Goal: Information Seeking & Learning: Check status

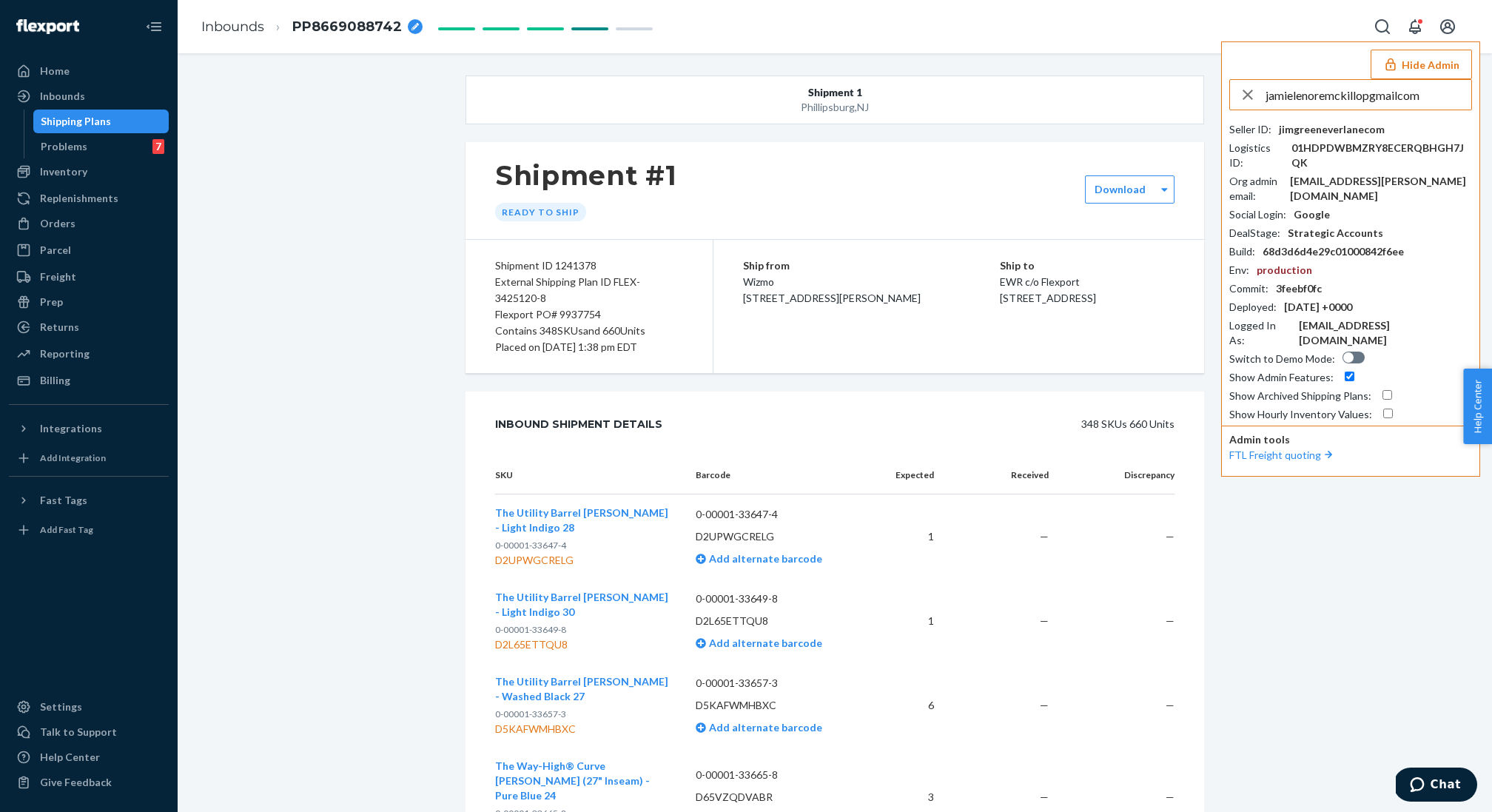
scroll to position [54, 0]
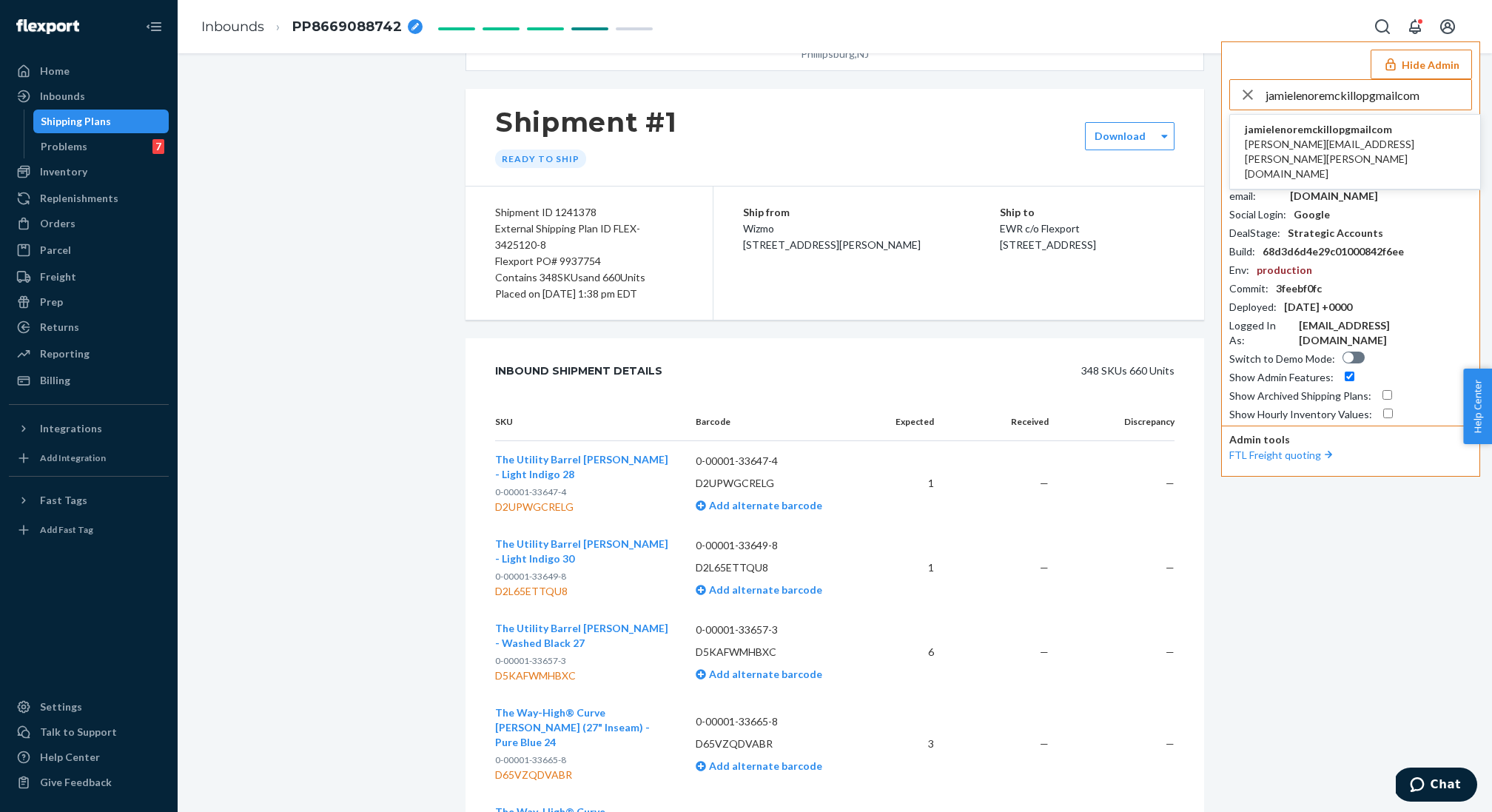
type input "jamielenoremckillopgmailcom"
click at [1345, 140] on span "[PERSON_NAME][EMAIL_ADDRESS][PERSON_NAME][PERSON_NAME][DOMAIN_NAME]" at bounding box center [1354, 159] width 221 height 45
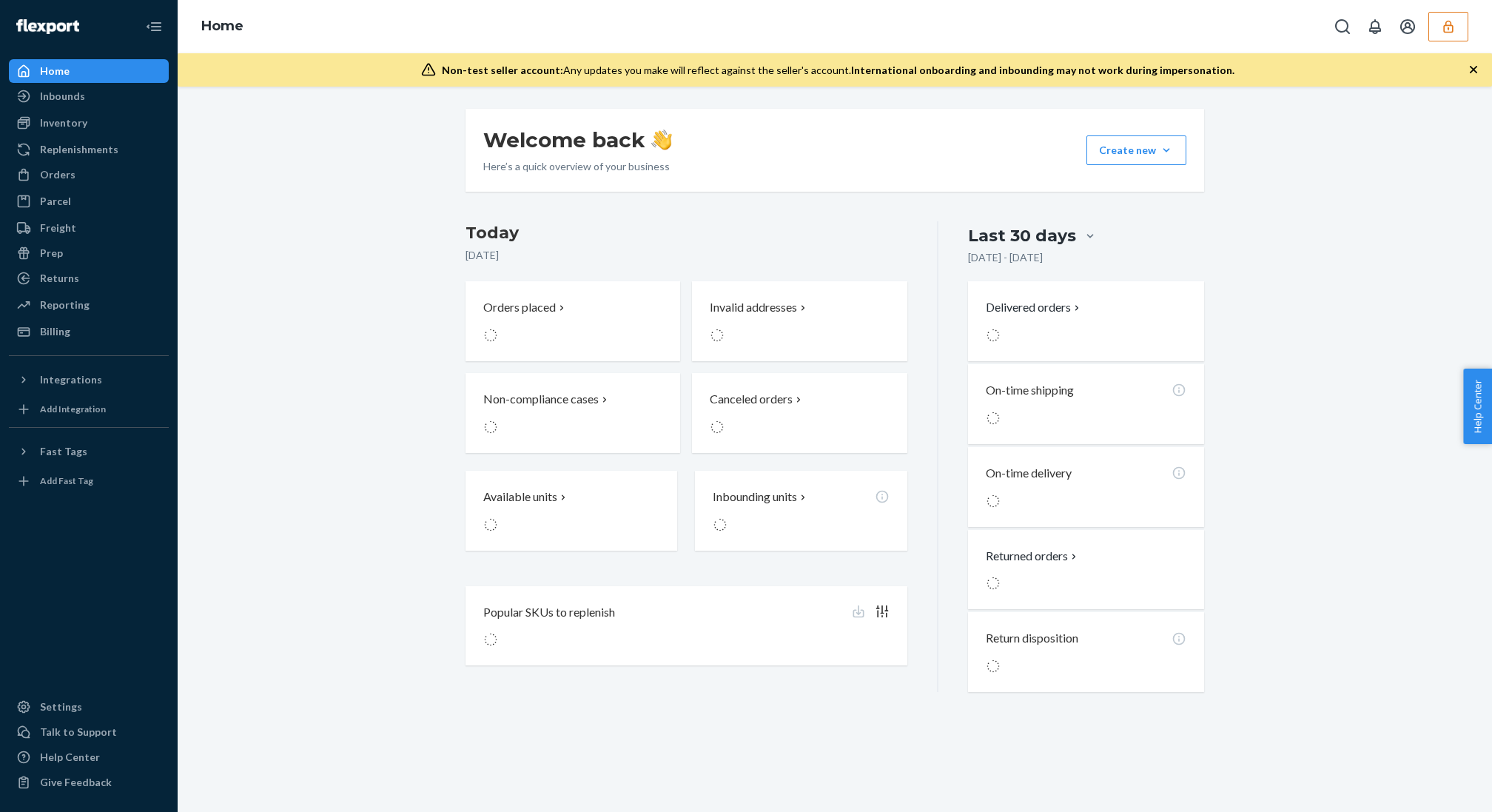
click at [1437, 34] on button "button" at bounding box center [1447, 26] width 40 height 29
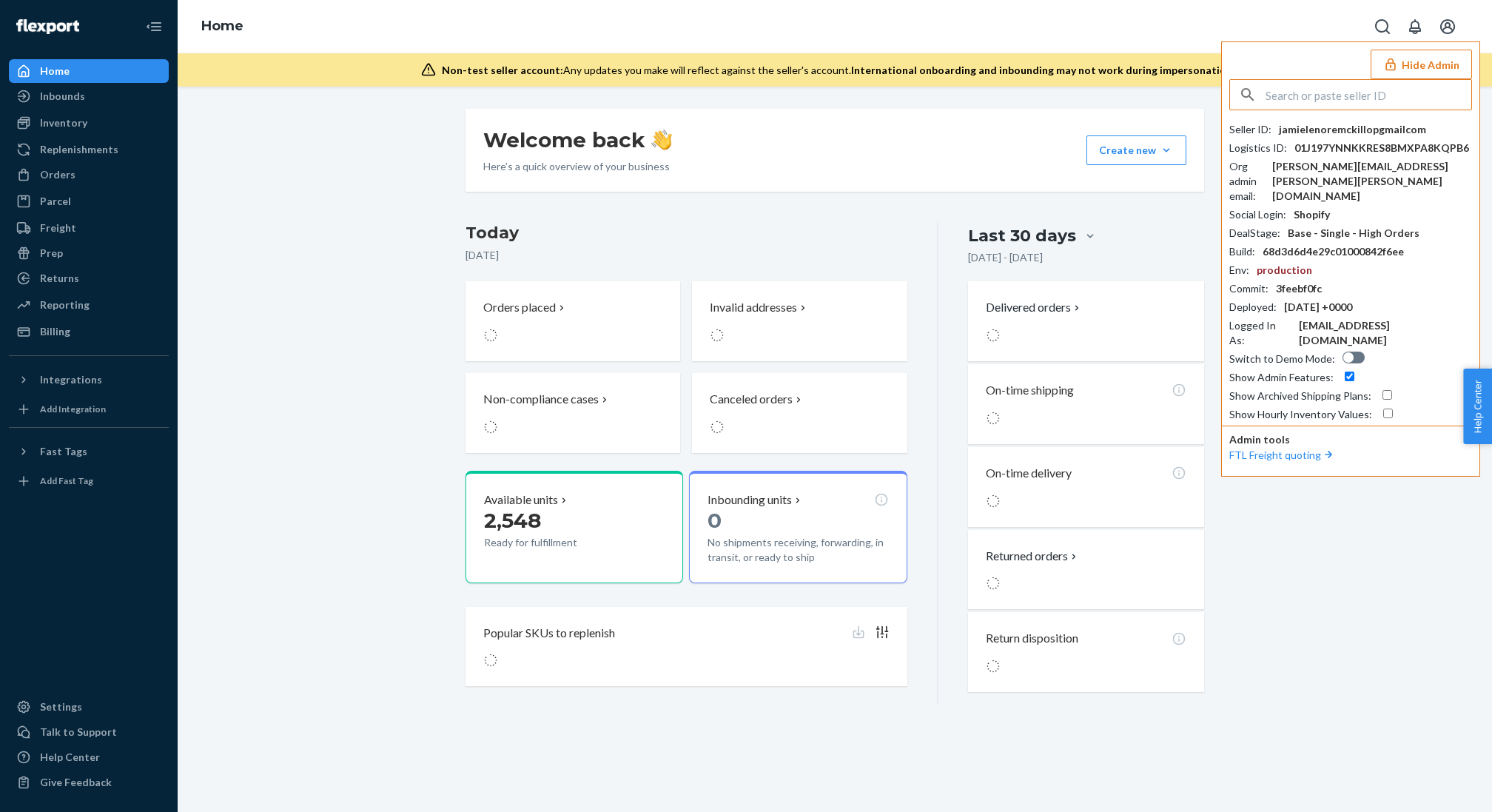
click at [1437, 34] on button "Open account menu" at bounding box center [1446, 26] width 29 height 29
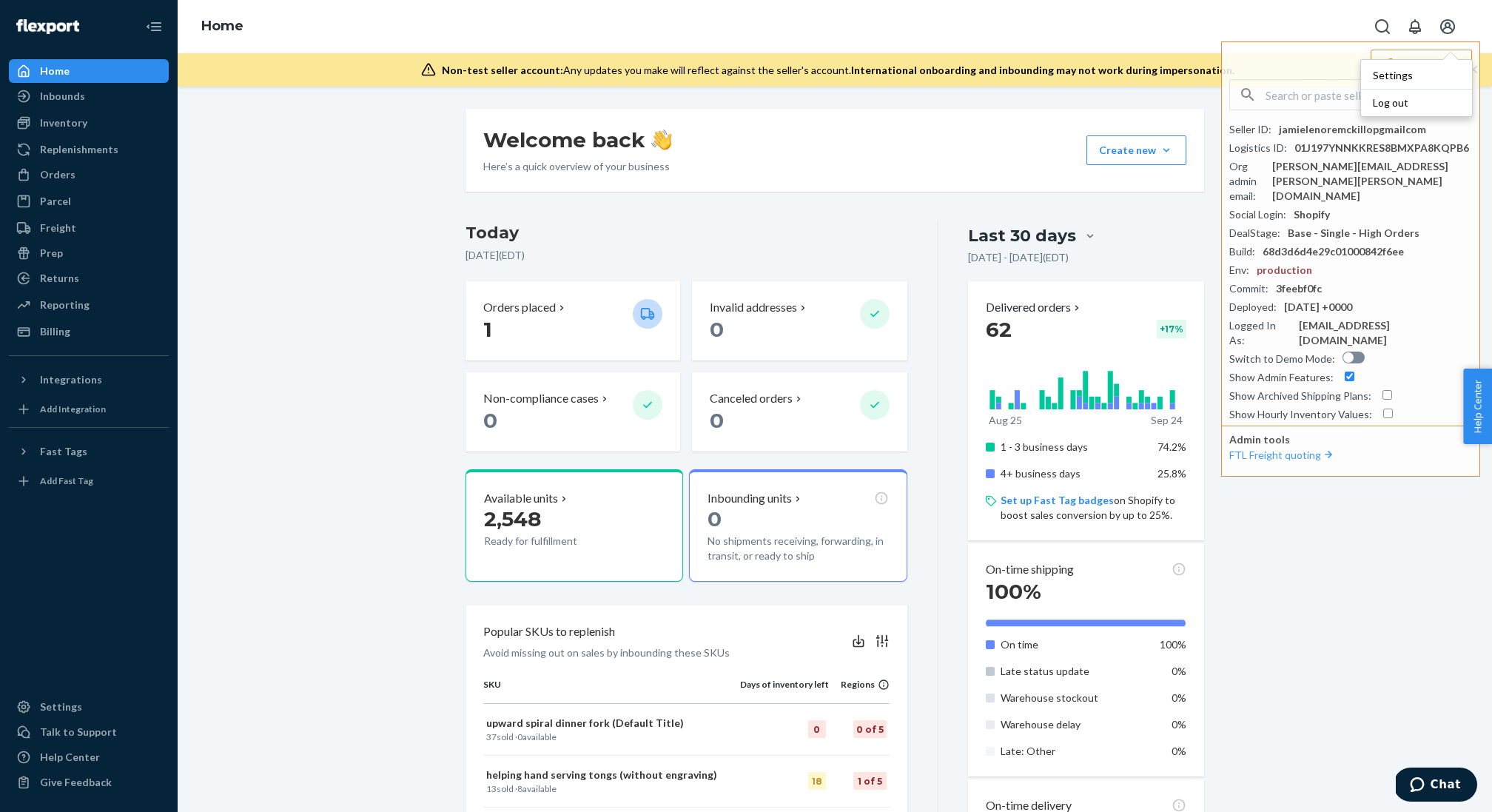
click at [1150, 107] on div "Welcome back Here’s a quick overview of your business Create new Create new inb…" at bounding box center [834, 449] width 1314 height 725
click at [1423, 59] on button "Hide Admin" at bounding box center [1421, 63] width 101 height 29
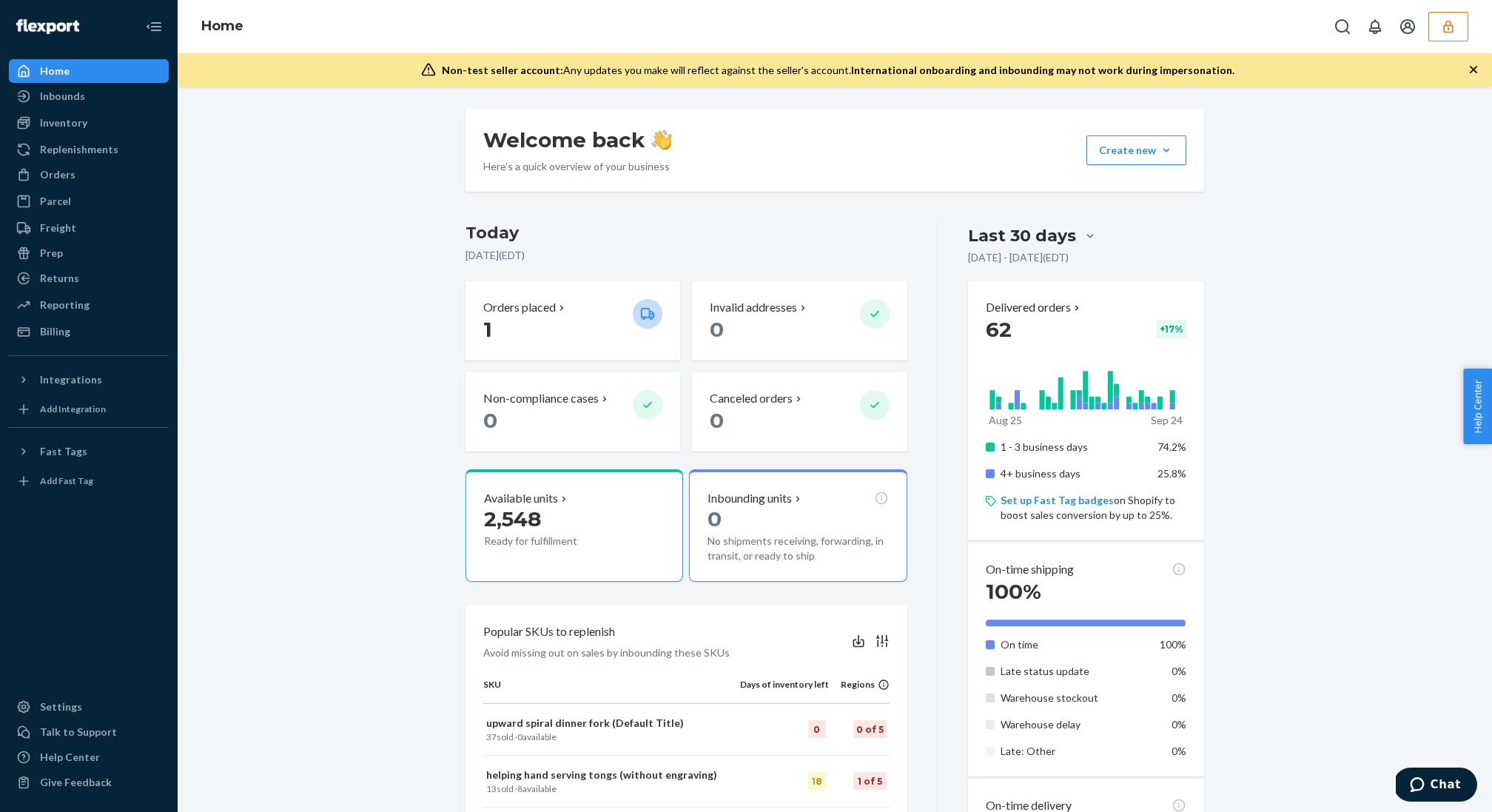
click at [1477, 67] on icon "button" at bounding box center [1473, 70] width 15 height 15
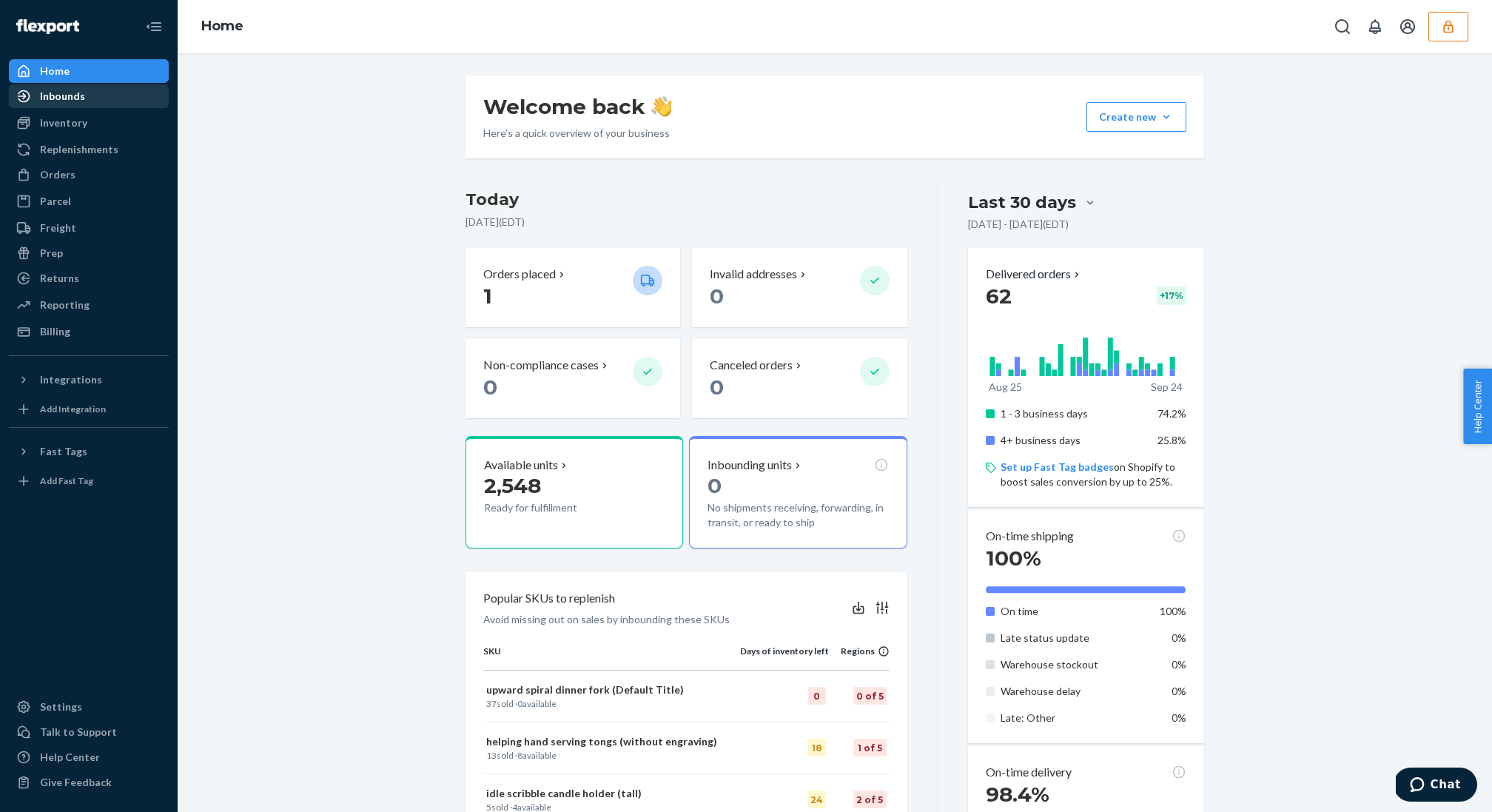
click at [115, 88] on div "Inbounds" at bounding box center [89, 96] width 157 height 21
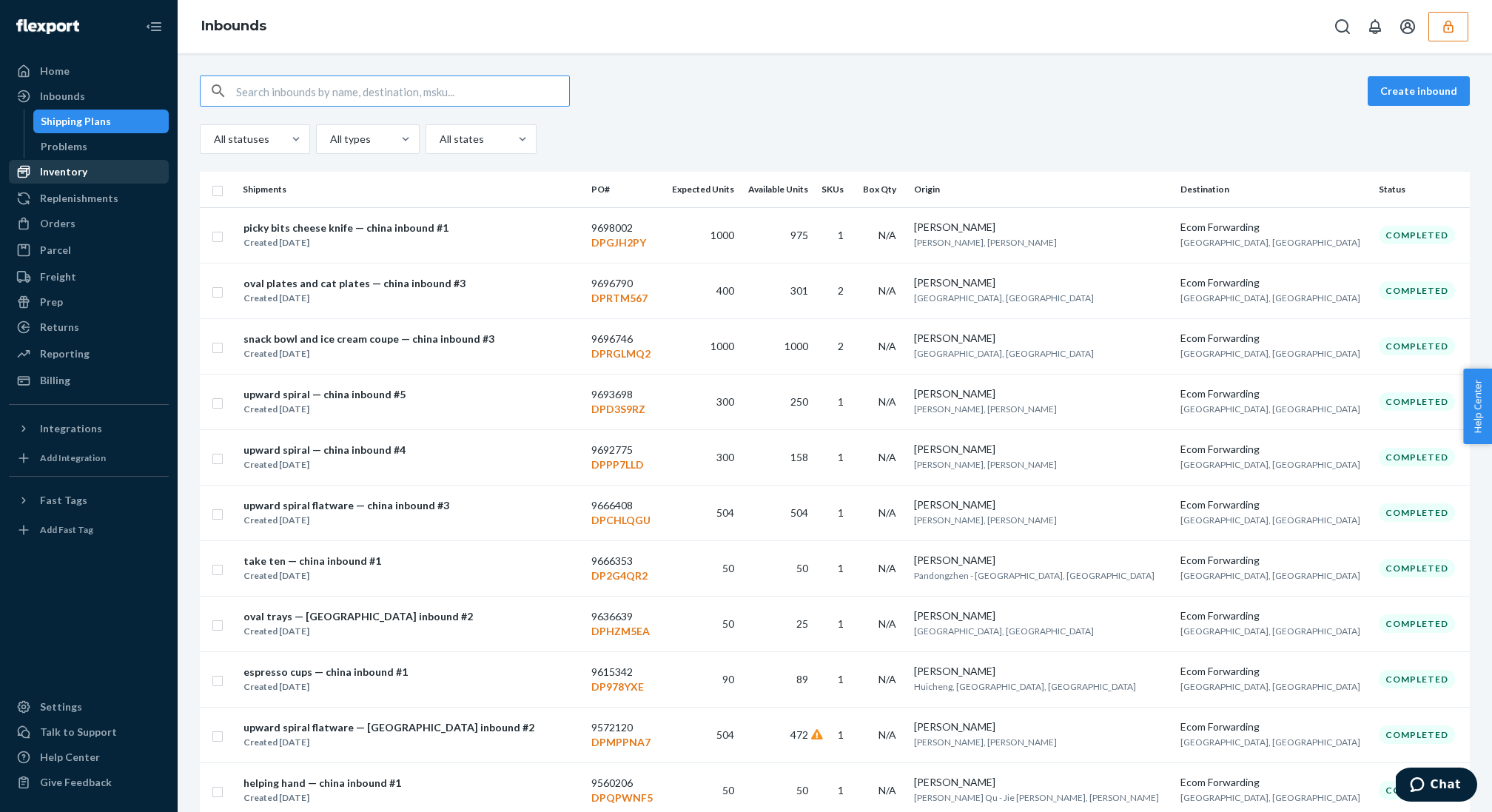
click at [115, 174] on div "Inventory" at bounding box center [89, 172] width 157 height 21
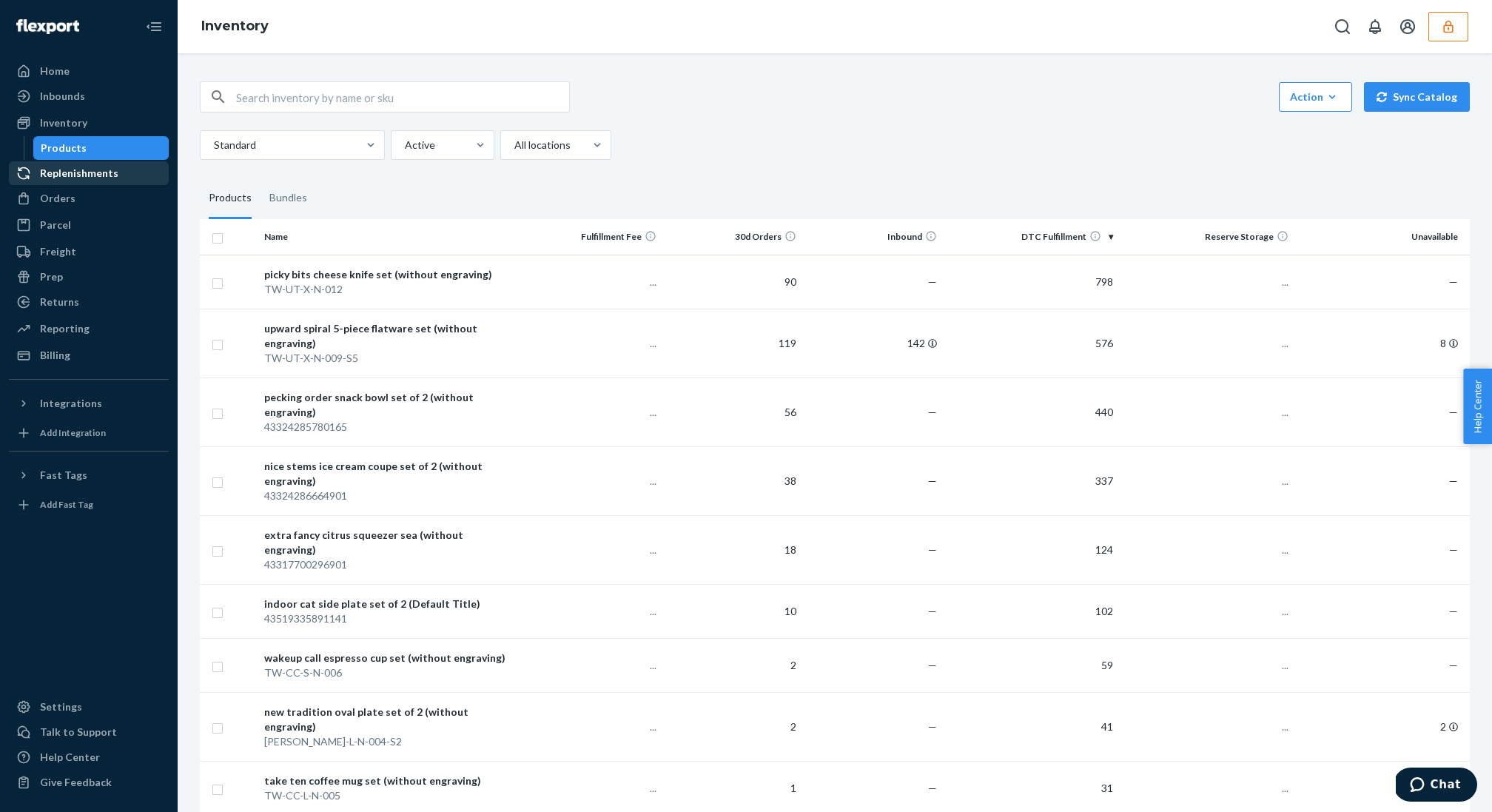
click at [106, 172] on div "Replenishments" at bounding box center [80, 173] width 79 height 15
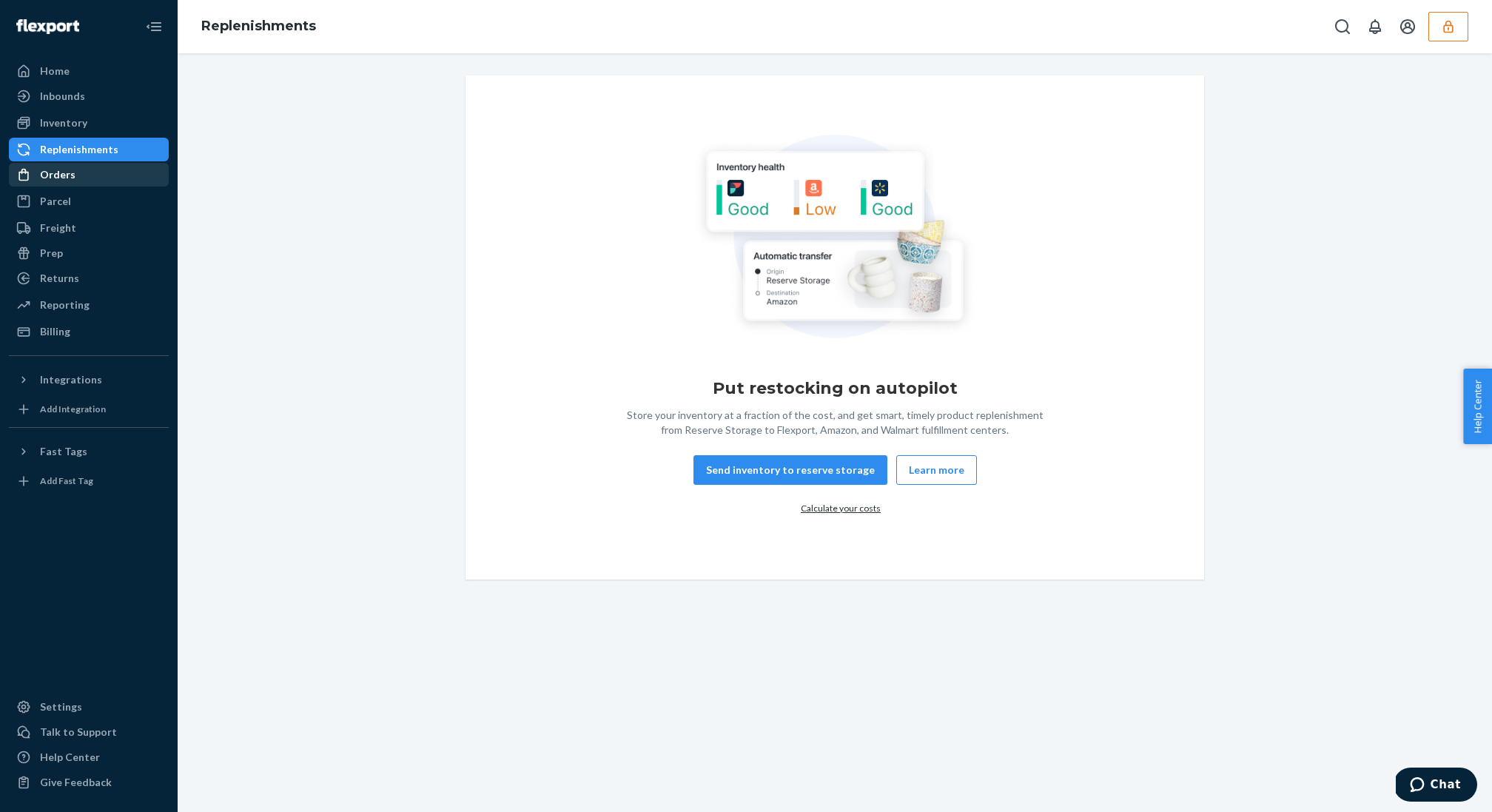
click at [101, 176] on div "Orders" at bounding box center [89, 174] width 157 height 21
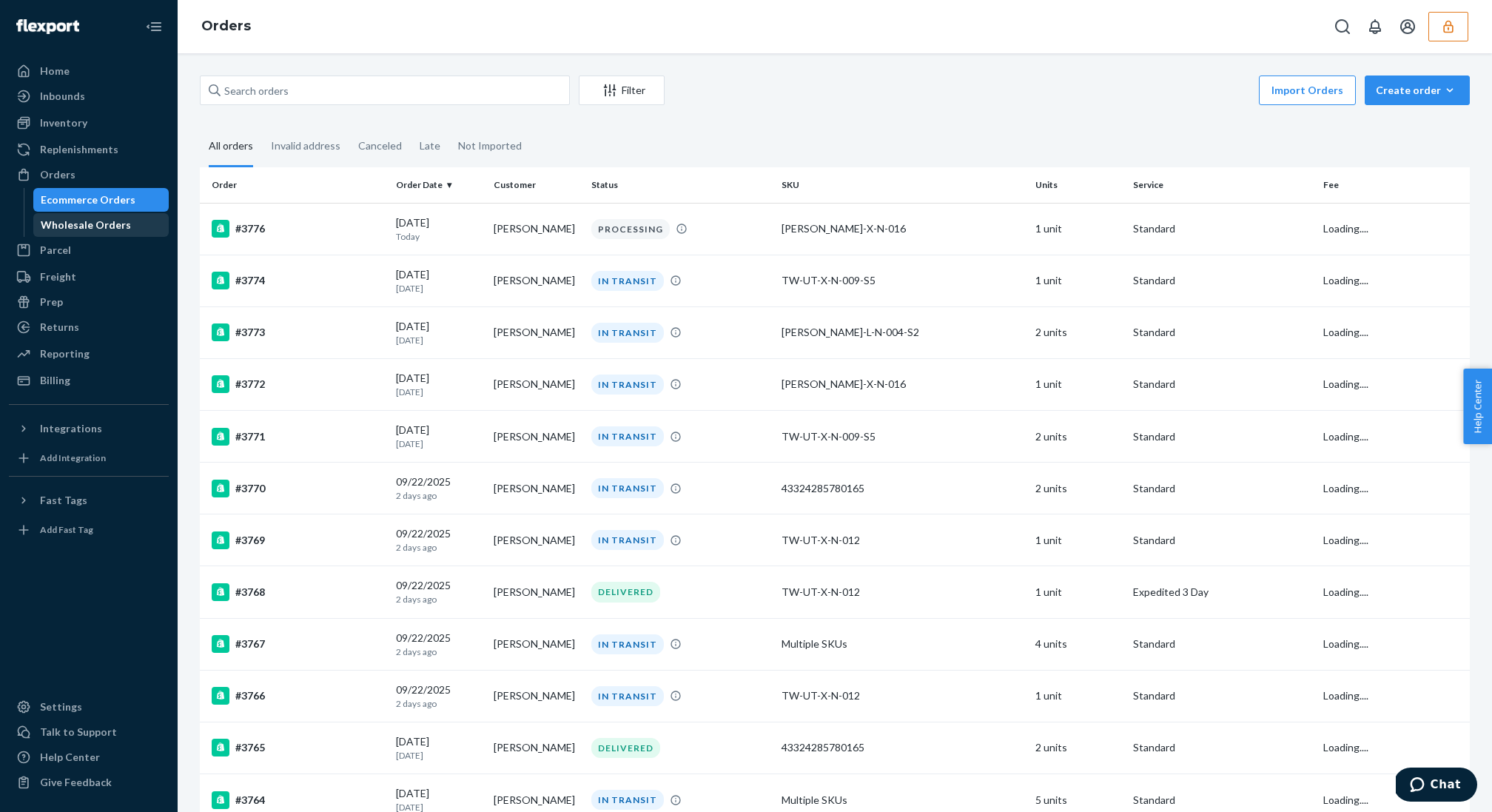
click at [110, 236] on link "Wholesale Orders" at bounding box center [101, 225] width 136 height 24
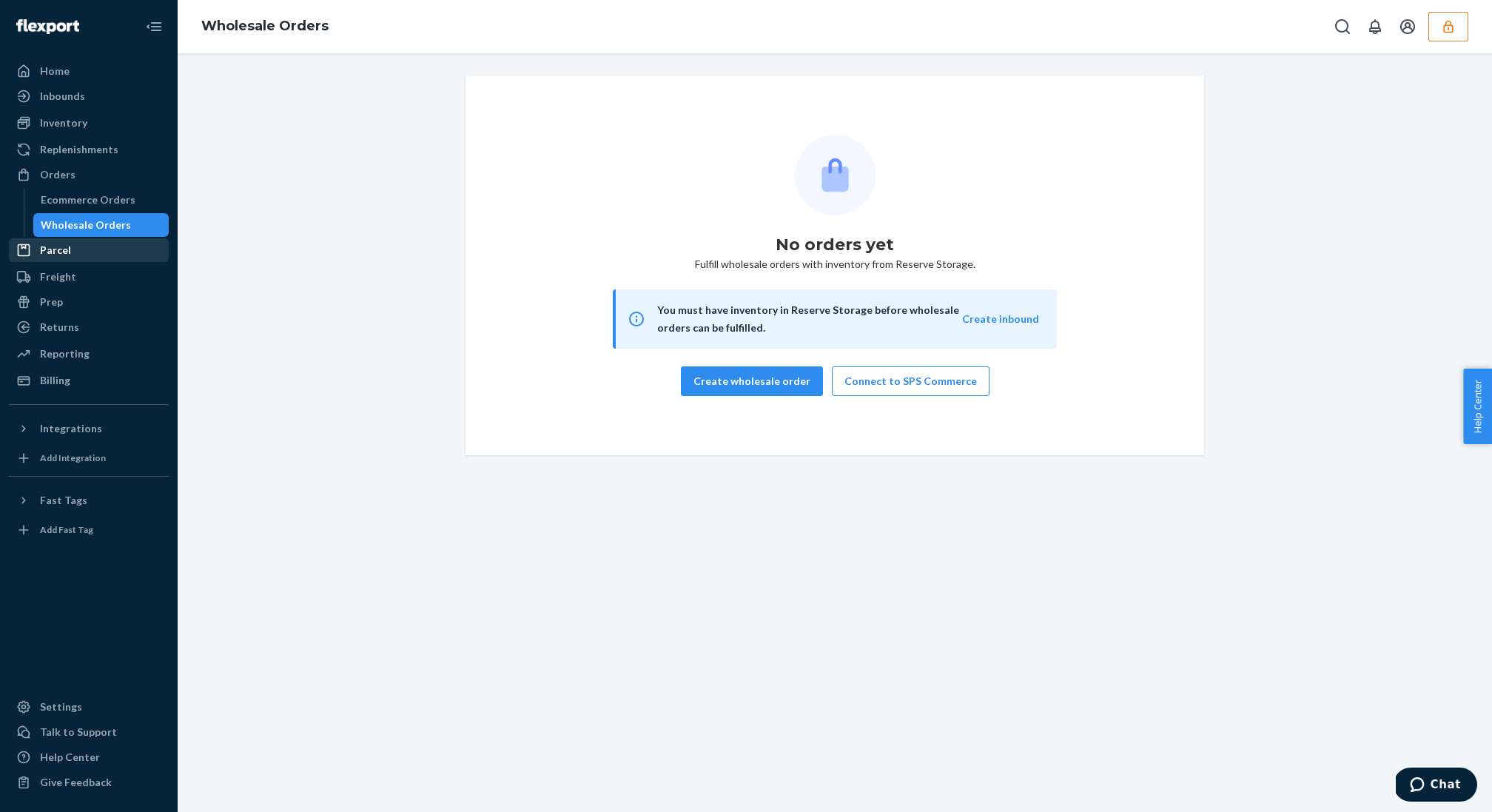
click at [96, 255] on div "Parcel" at bounding box center [89, 249] width 157 height 21
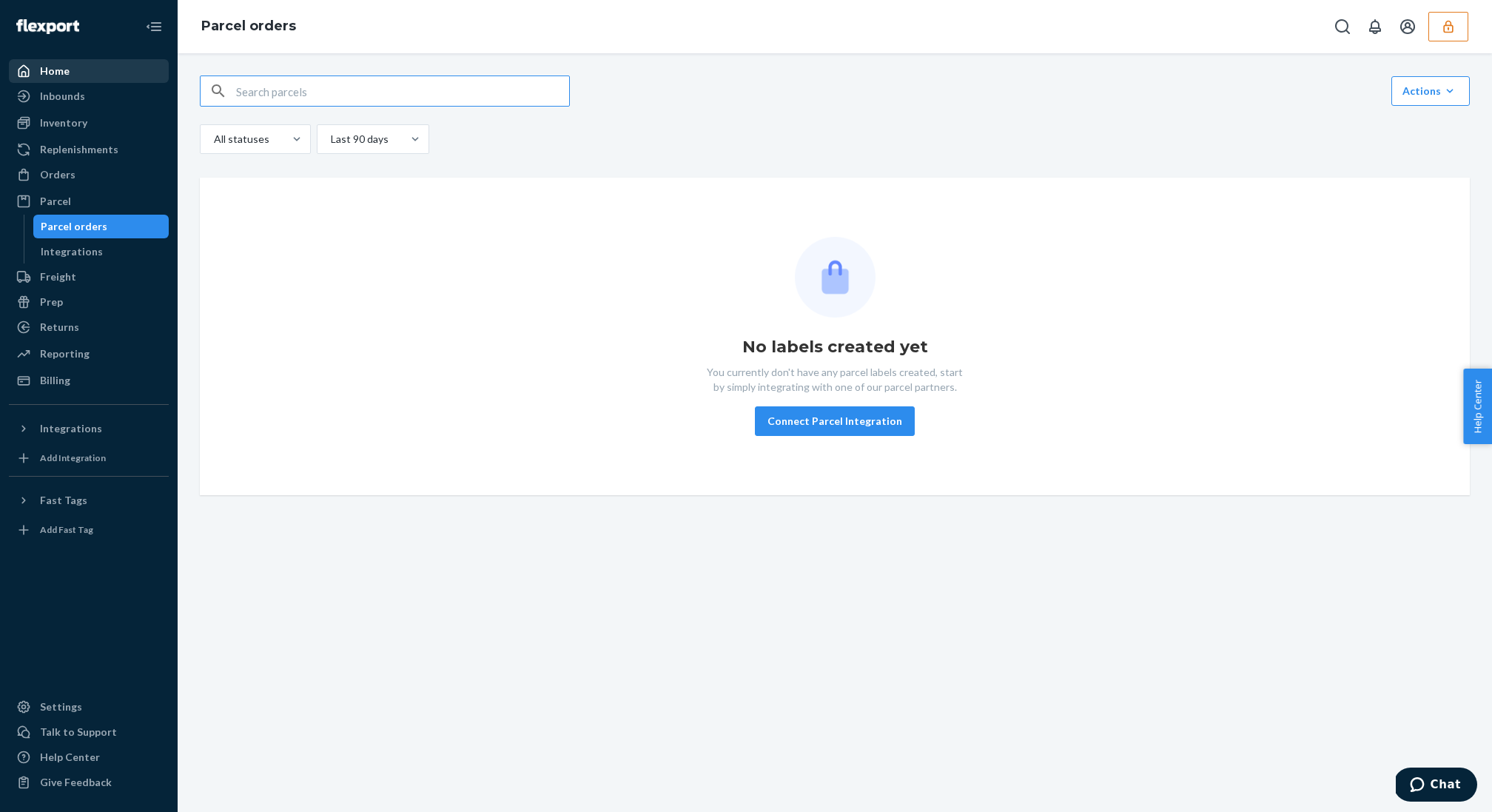
click at [67, 75] on div "Home" at bounding box center [54, 71] width 29 height 15
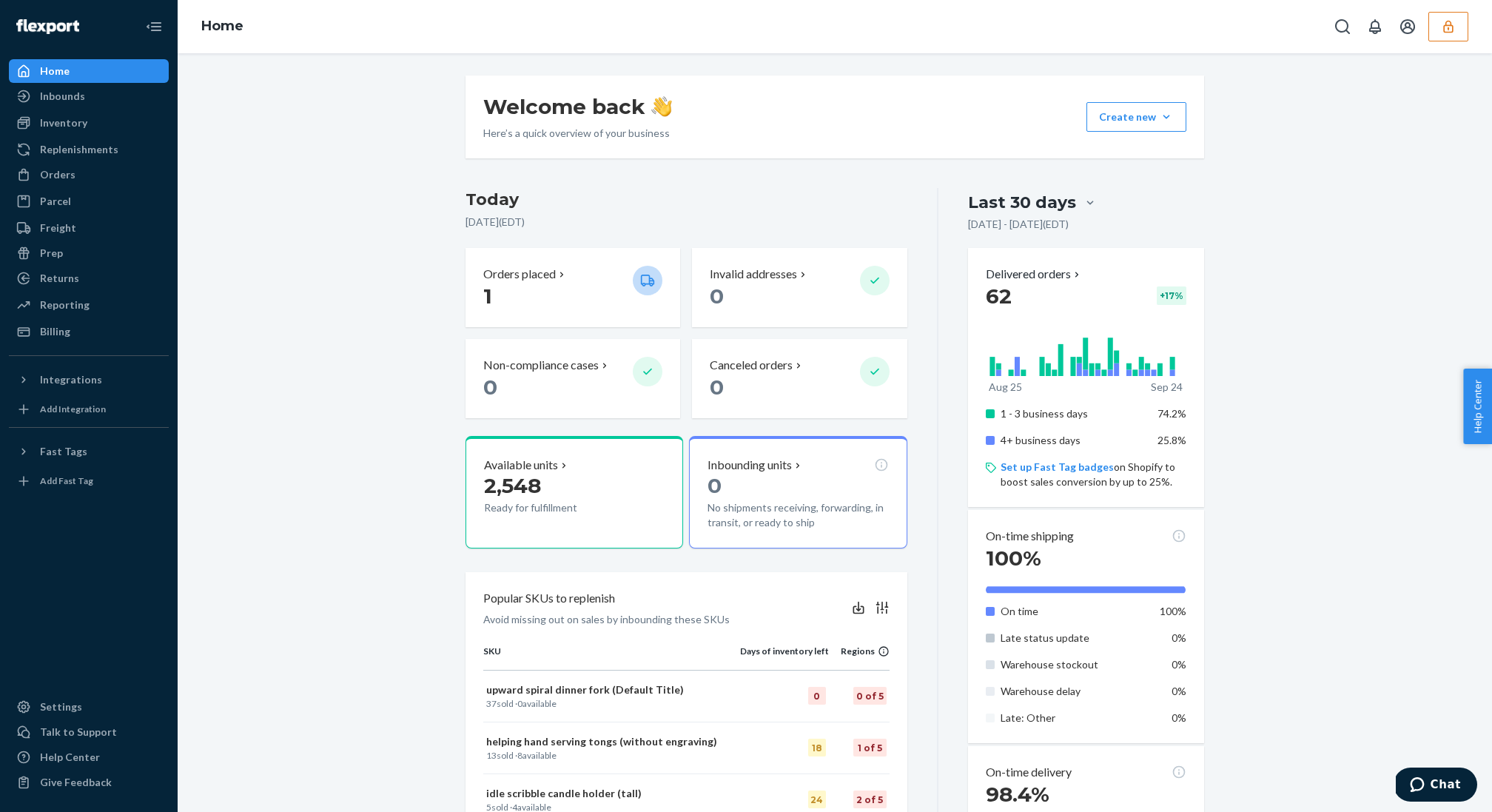
click at [1449, 33] on icon "button" at bounding box center [1447, 27] width 15 height 15
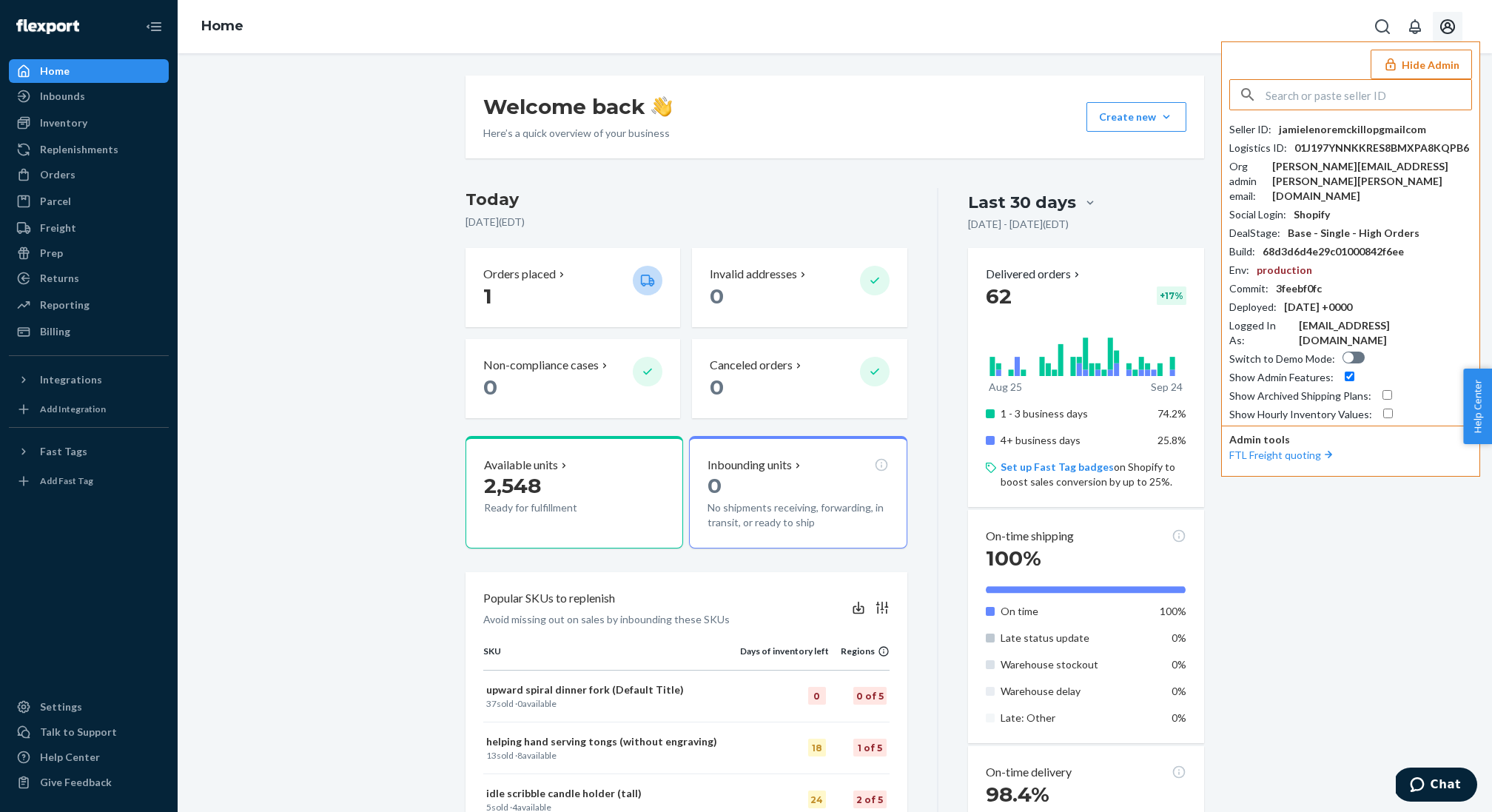
click at [1446, 22] on icon "Open account menu" at bounding box center [1447, 27] width 15 height 15
click at [1300, 56] on div "Hide Admin Seller ID : jamielenoremckillopgmailcom Logistics ID : 01J197YNNKKRE…" at bounding box center [1351, 258] width 259 height 435
click at [1420, 56] on button "Hide Admin" at bounding box center [1421, 63] width 101 height 29
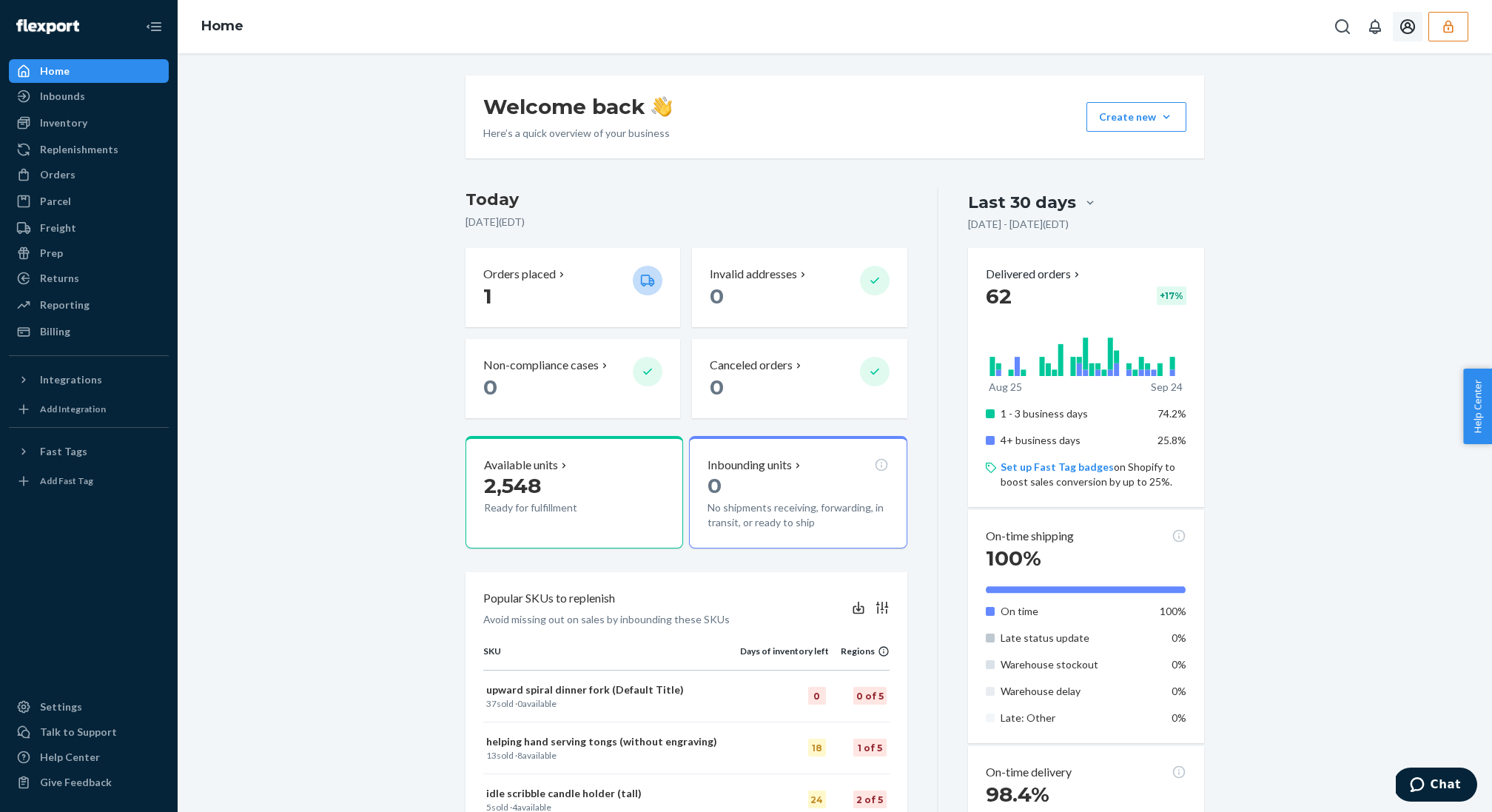
click at [1457, 37] on button "button" at bounding box center [1447, 26] width 40 height 29
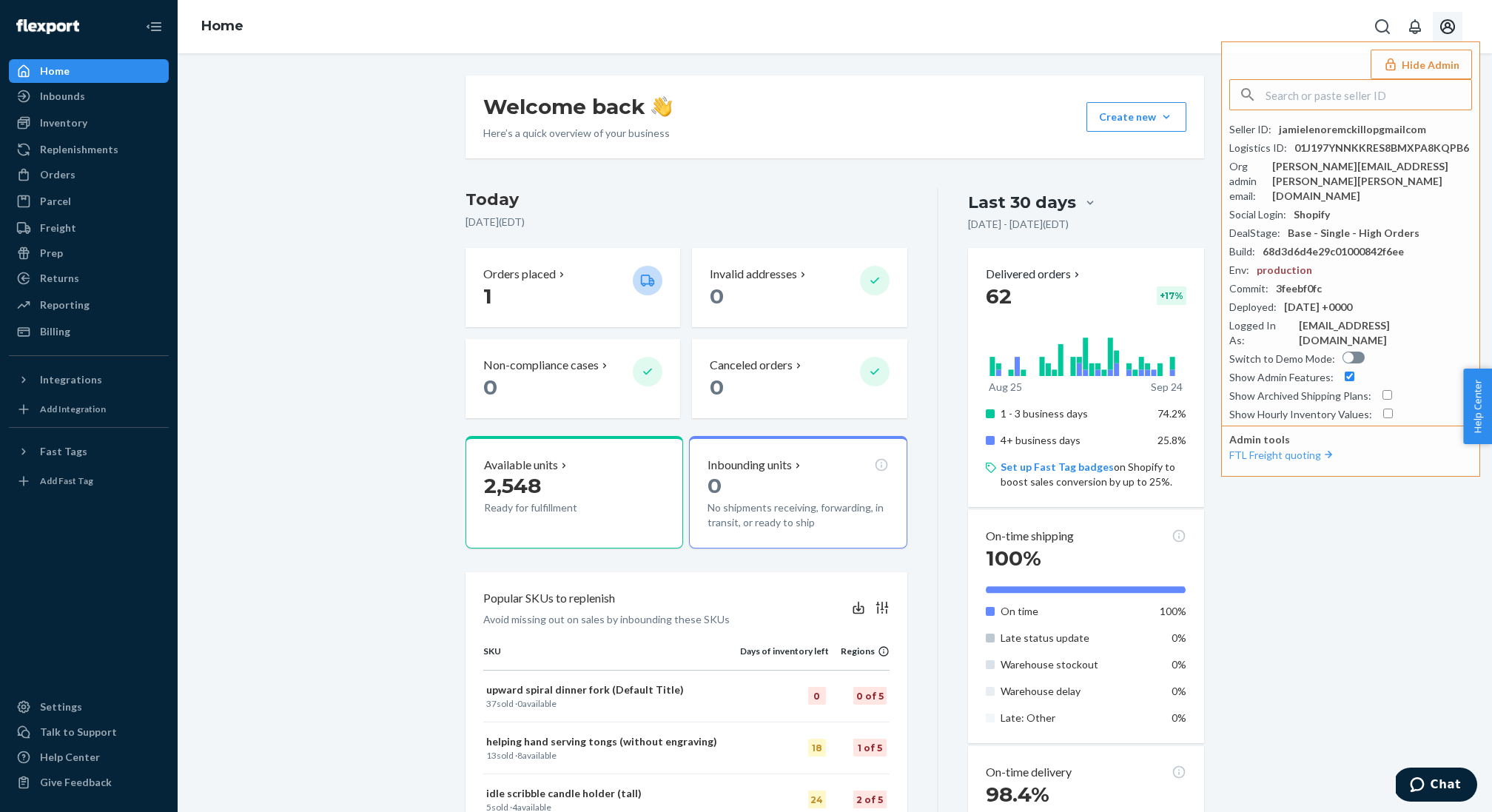
click at [1324, 100] on input "text" at bounding box center [1368, 94] width 205 height 29
click at [1324, 93] on input "text" at bounding box center [1368, 94] width 205 height 29
click at [1404, 68] on button "Hide Admin" at bounding box center [1421, 63] width 101 height 29
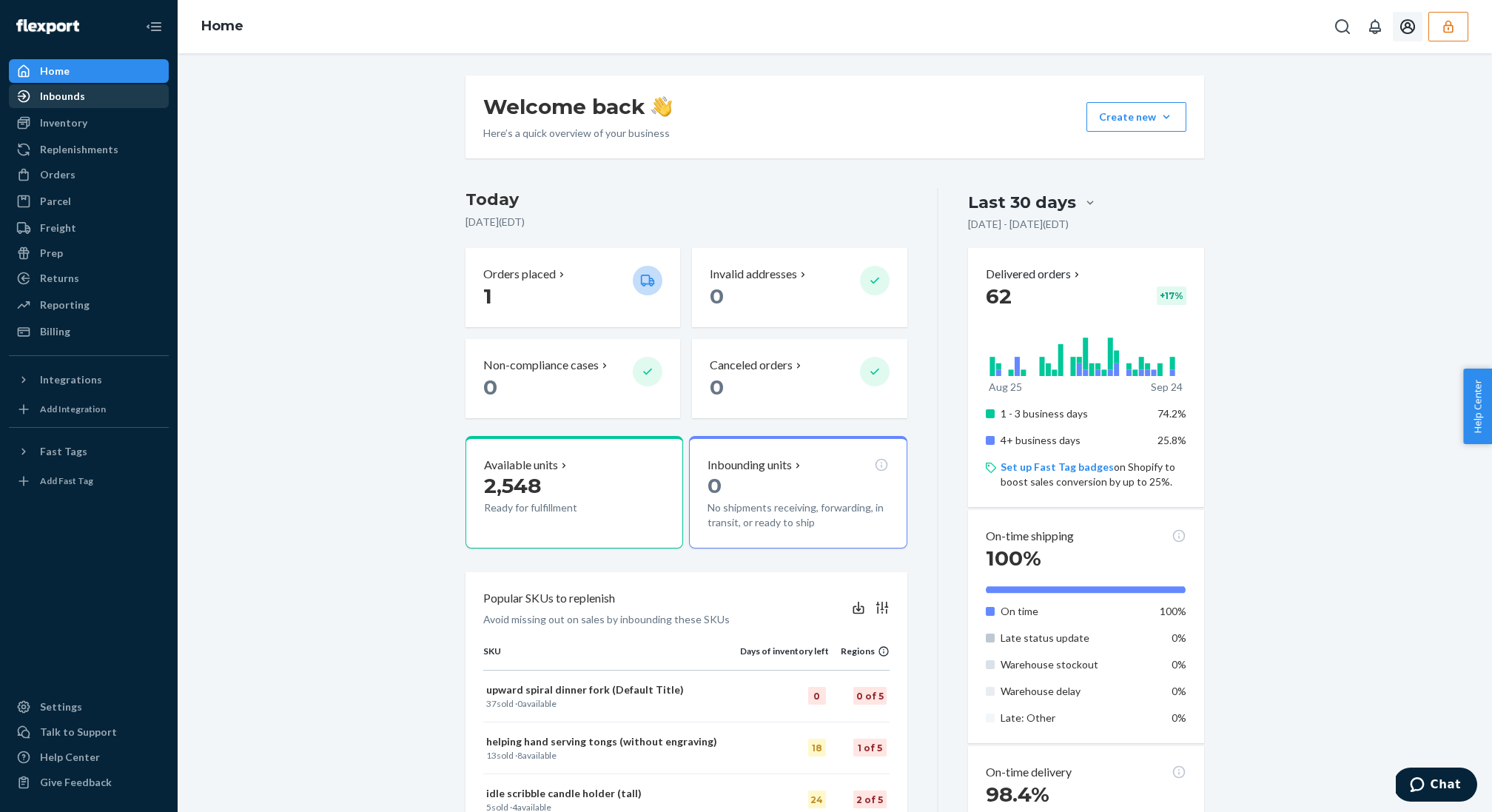
click at [67, 97] on div "Inbounds" at bounding box center [63, 96] width 46 height 15
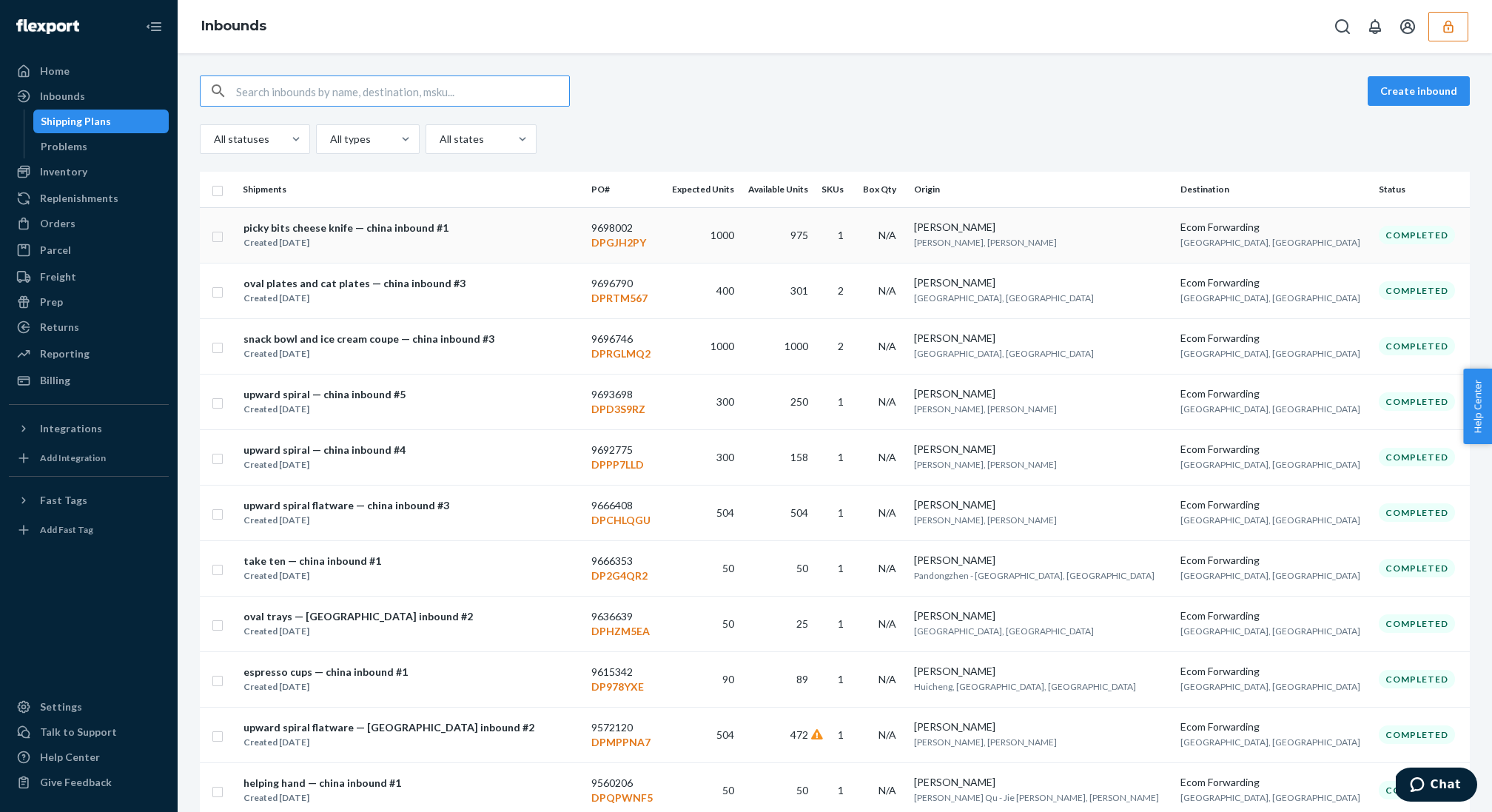
click at [403, 213] on td "picky bits cheese knife — china inbound #1 Created Apr 14, 2025" at bounding box center [411, 235] width 348 height 55
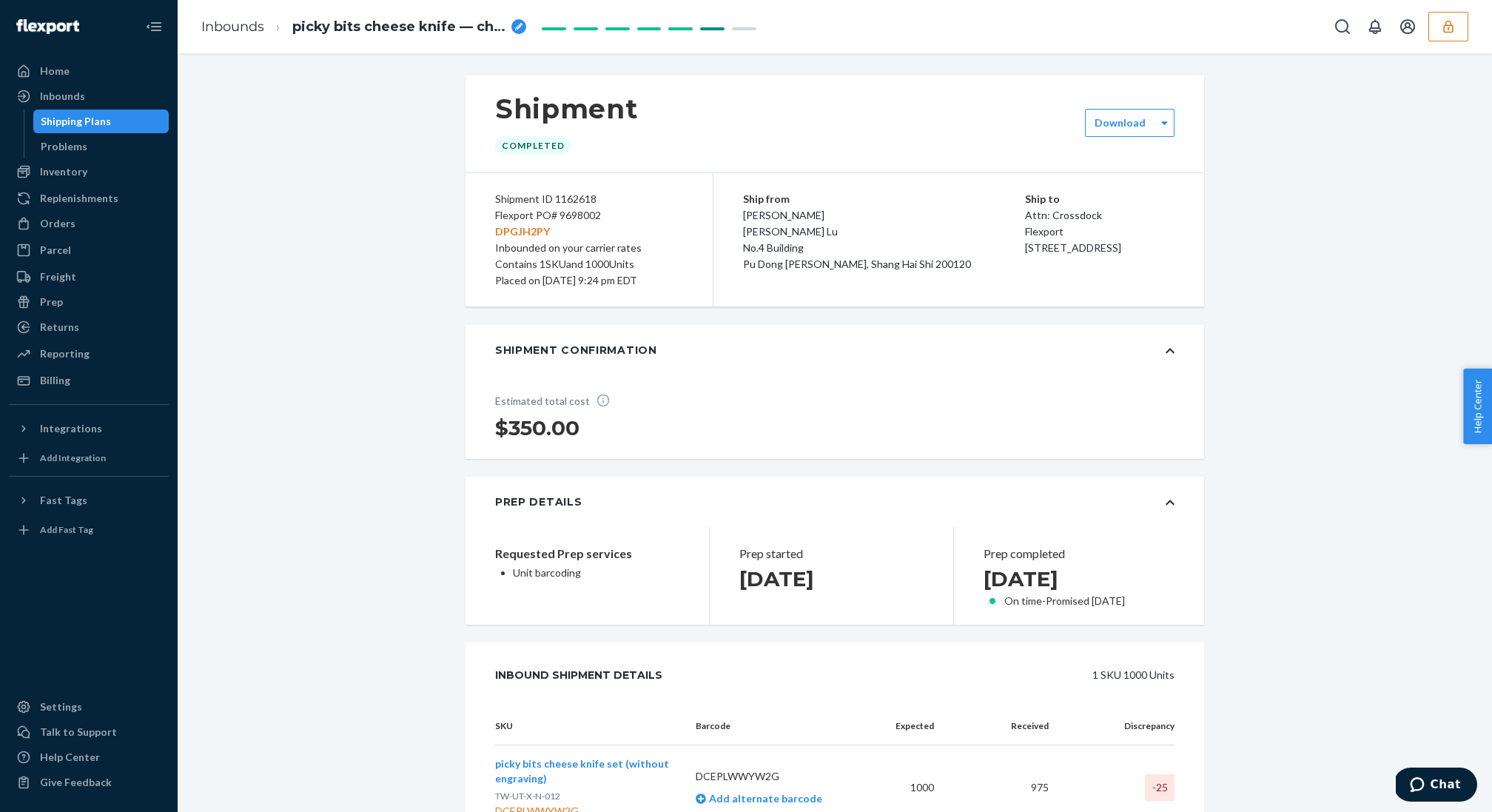
click at [692, 286] on div "Shipment ID 1162618 Flexport PO# 9698002 DPGJH2PY Inbounded on your carrier rat…" at bounding box center [589, 239] width 247 height 133
click at [525, 225] on p "DPGJH2PY" at bounding box center [589, 231] width 188 height 16
click at [583, 239] on div "Inbounded on your carrier rates" at bounding box center [589, 247] width 188 height 16
click at [564, 232] on p "DPGJH2PY" at bounding box center [589, 231] width 188 height 16
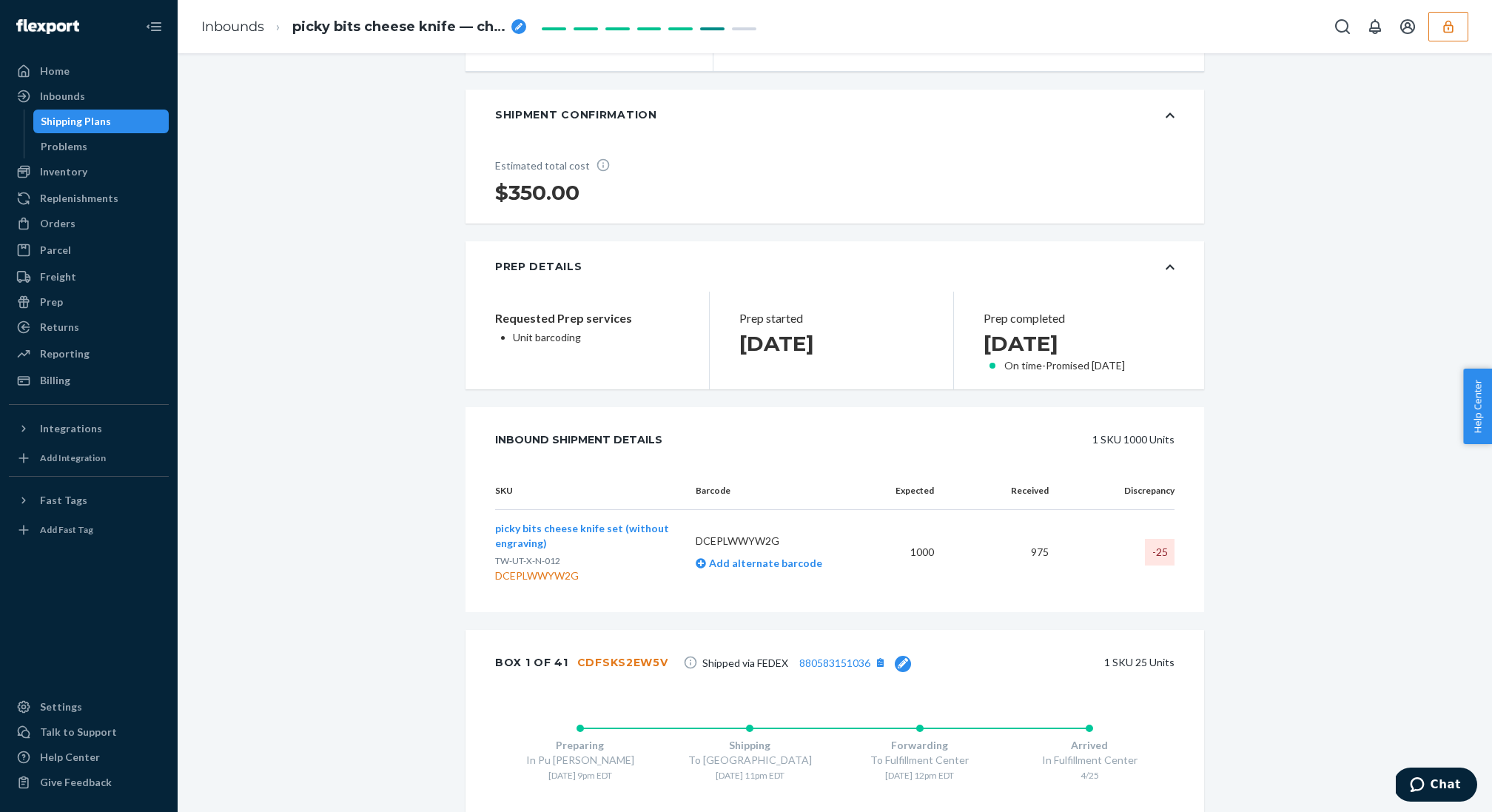
scroll to position [262, 0]
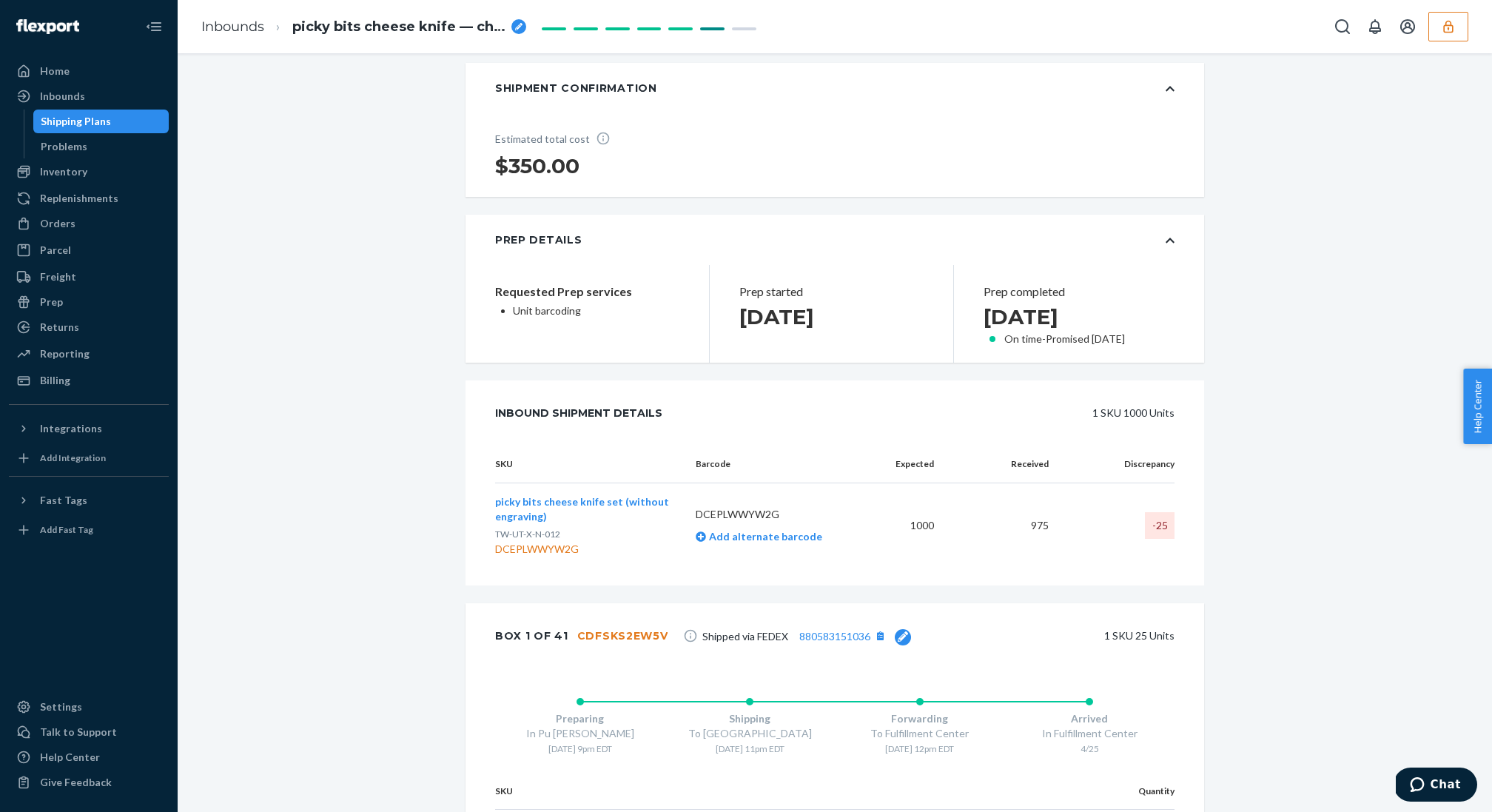
click at [1161, 525] on div "-25" at bounding box center [1159, 525] width 29 height 27
click at [924, 524] on td "1000" at bounding box center [909, 525] width 74 height 85
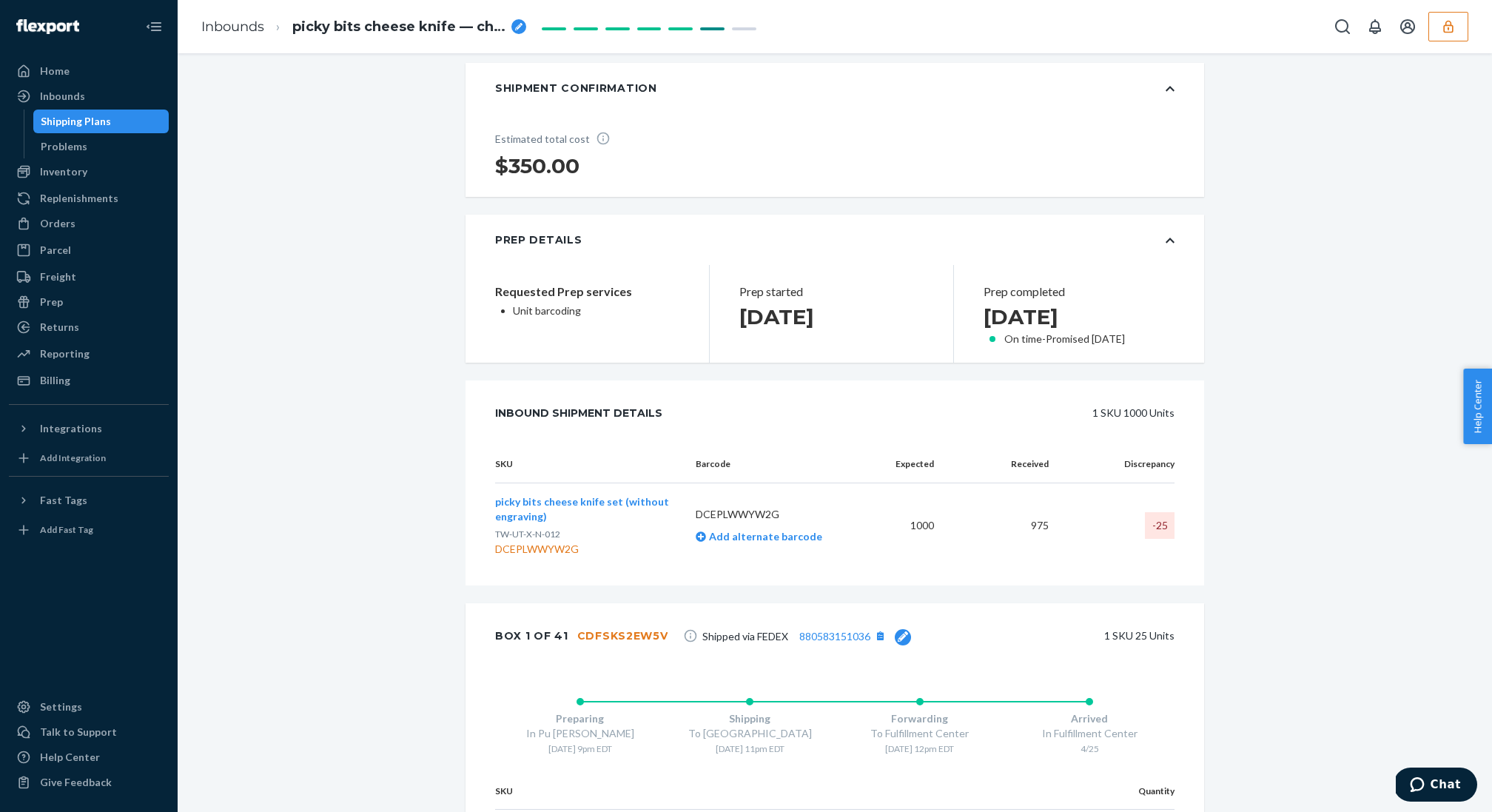
click at [1036, 531] on td "975" at bounding box center [1002, 525] width 114 height 85
click at [1036, 529] on td "975" at bounding box center [1002, 525] width 114 height 85
click at [1061, 565] on td "-25" at bounding box center [1118, 525] width 114 height 85
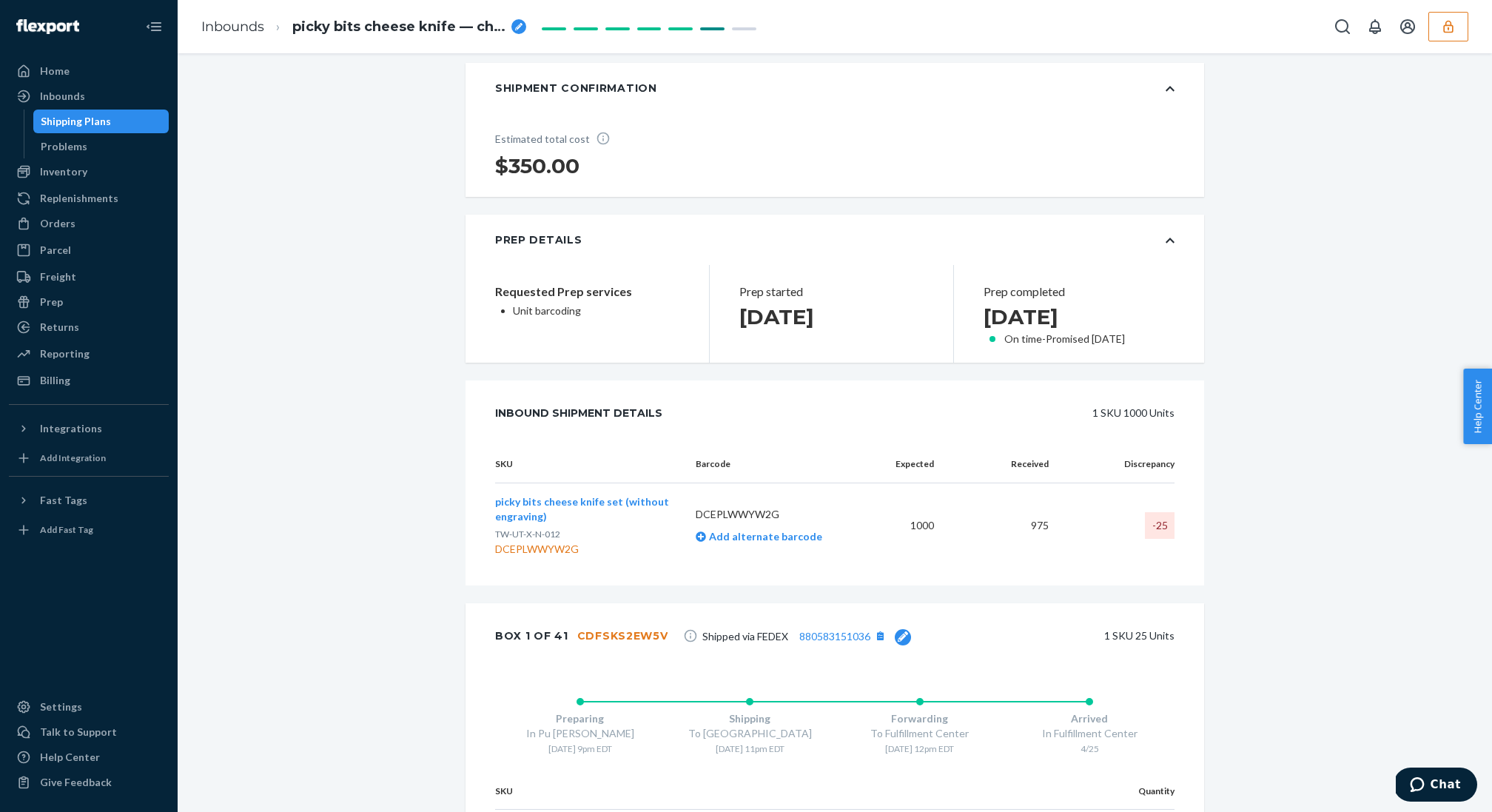
click at [1161, 526] on div "-25" at bounding box center [1159, 525] width 29 height 27
click at [1203, 569] on div "SKU Barcode Expected Received Discrepancy picky bits cheese knife set (without …" at bounding box center [834, 515] width 739 height 140
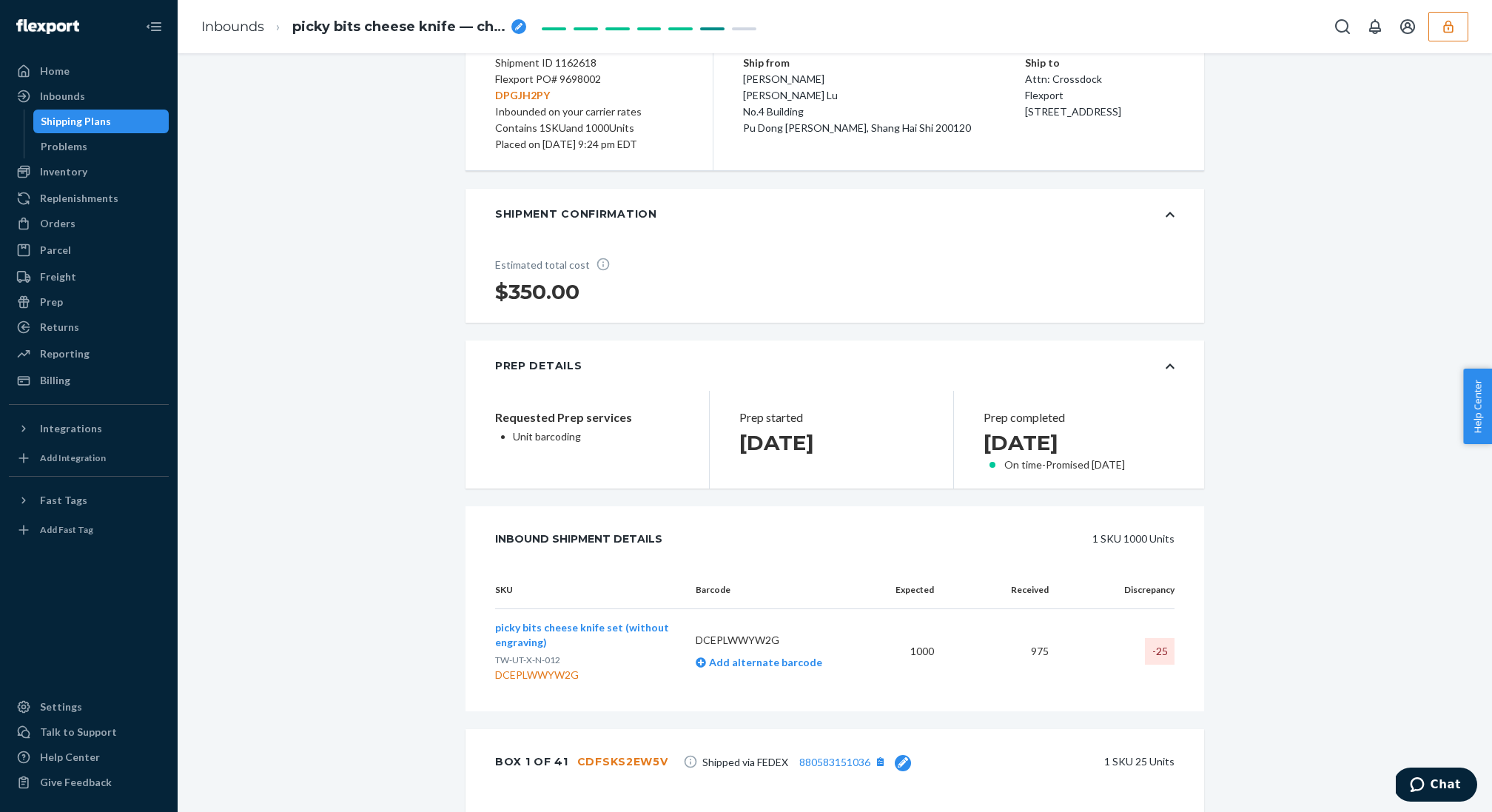
scroll to position [0, 0]
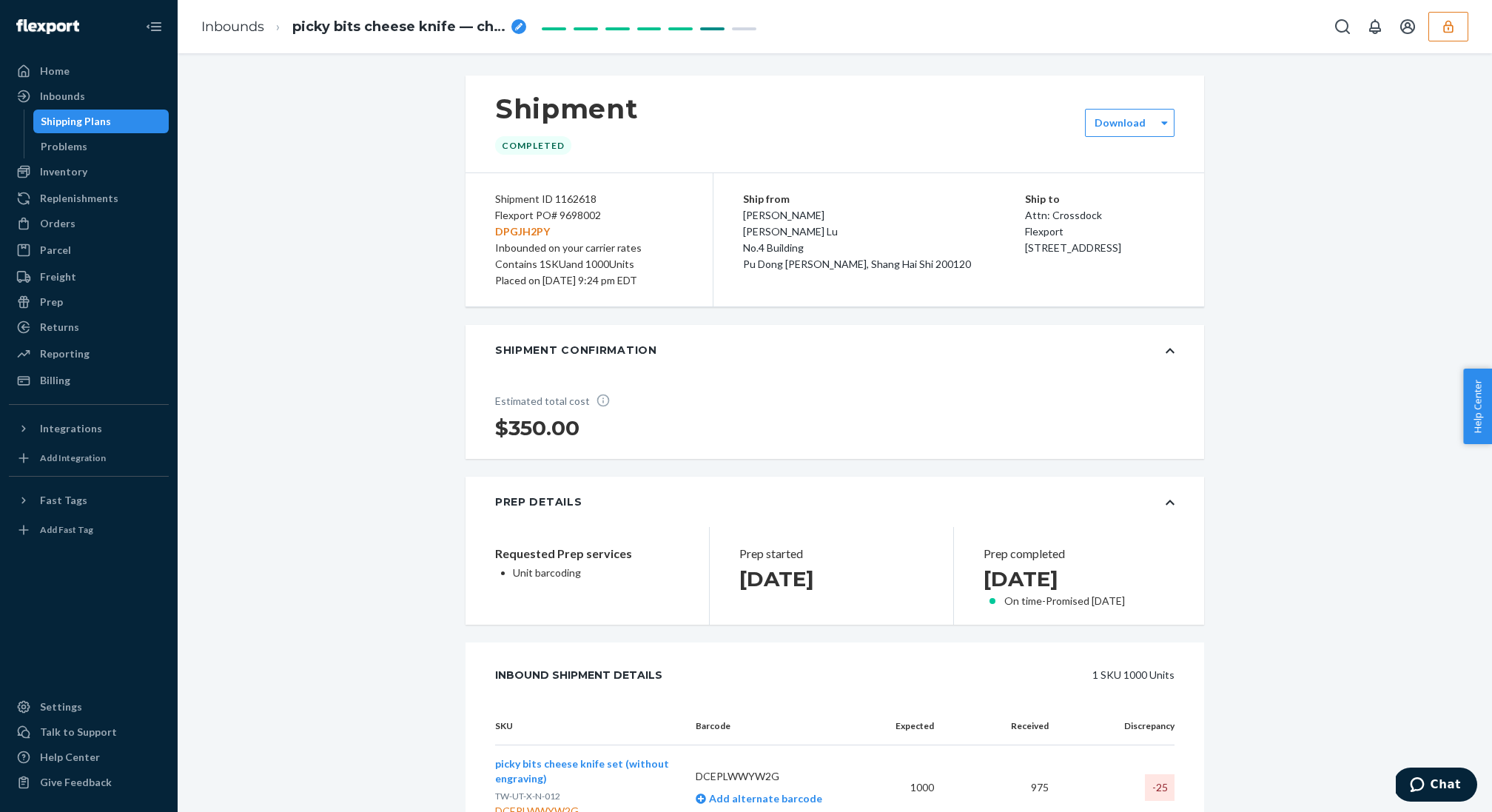
click at [145, 111] on div "Shipping Plans" at bounding box center [101, 121] width 133 height 21
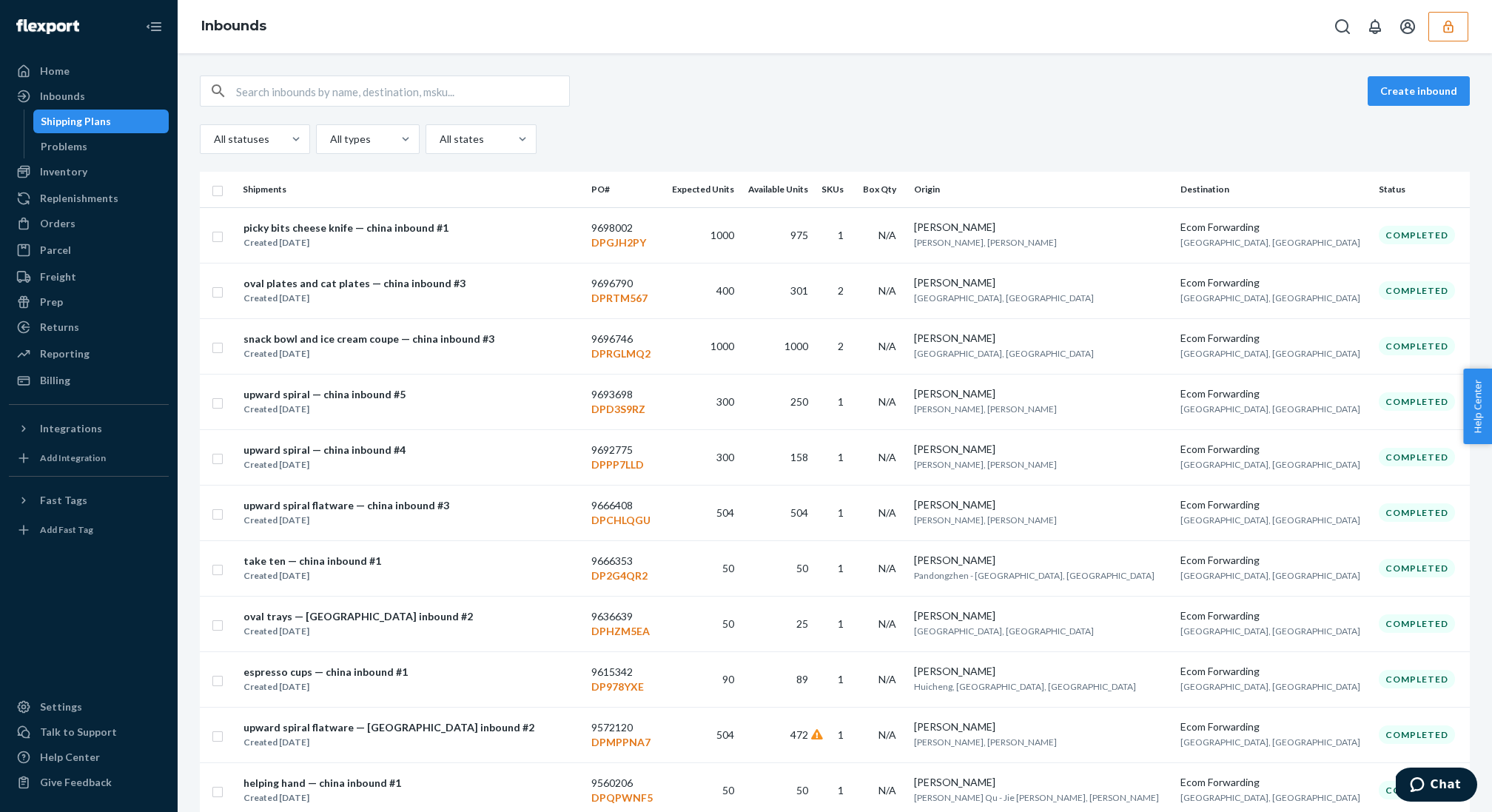
click at [102, 119] on div "Shipping Plans" at bounding box center [76, 121] width 71 height 15
click at [353, 101] on input "text" at bounding box center [402, 90] width 333 height 29
paste input "9693698"
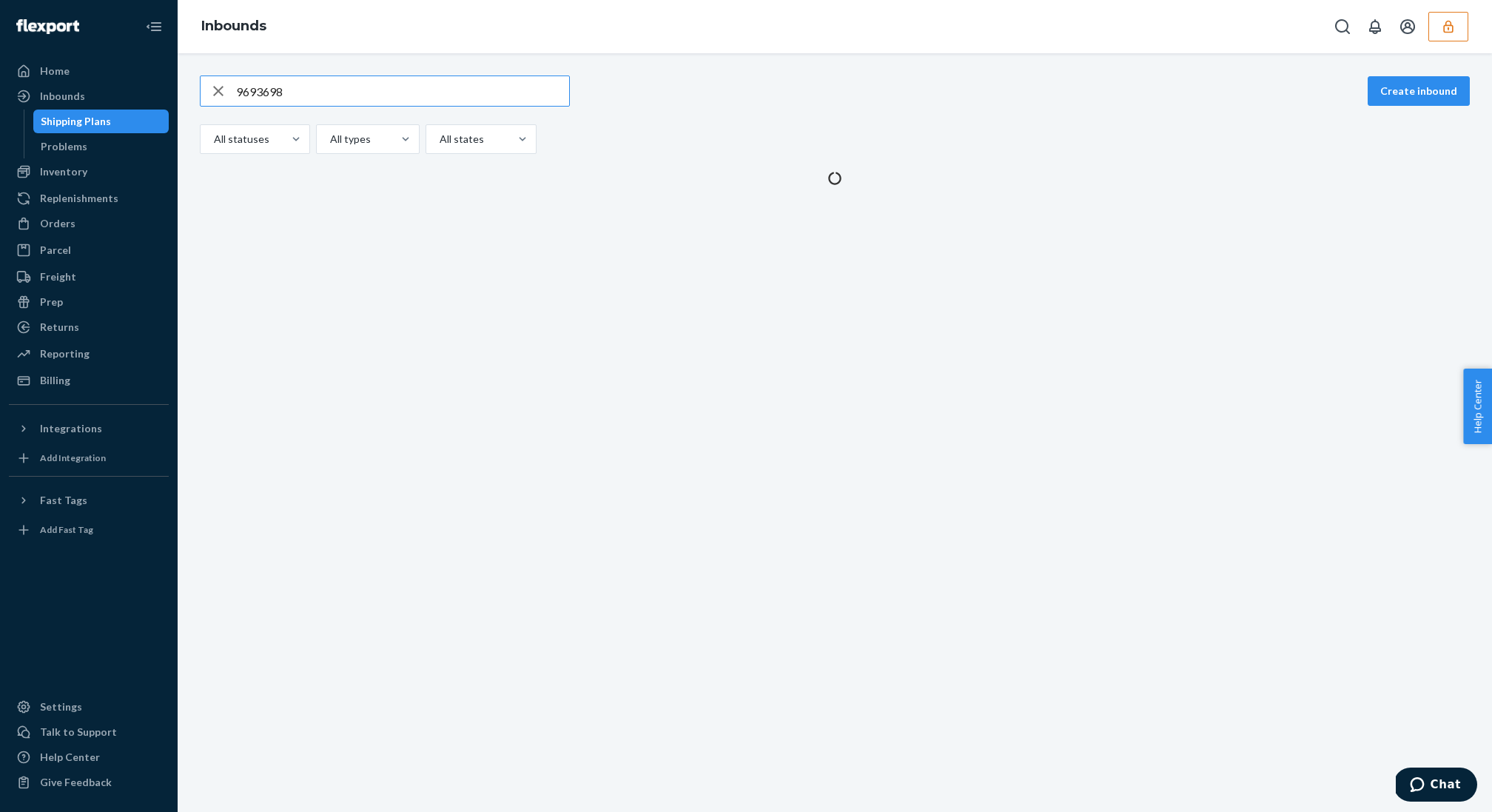
type input "9693698"
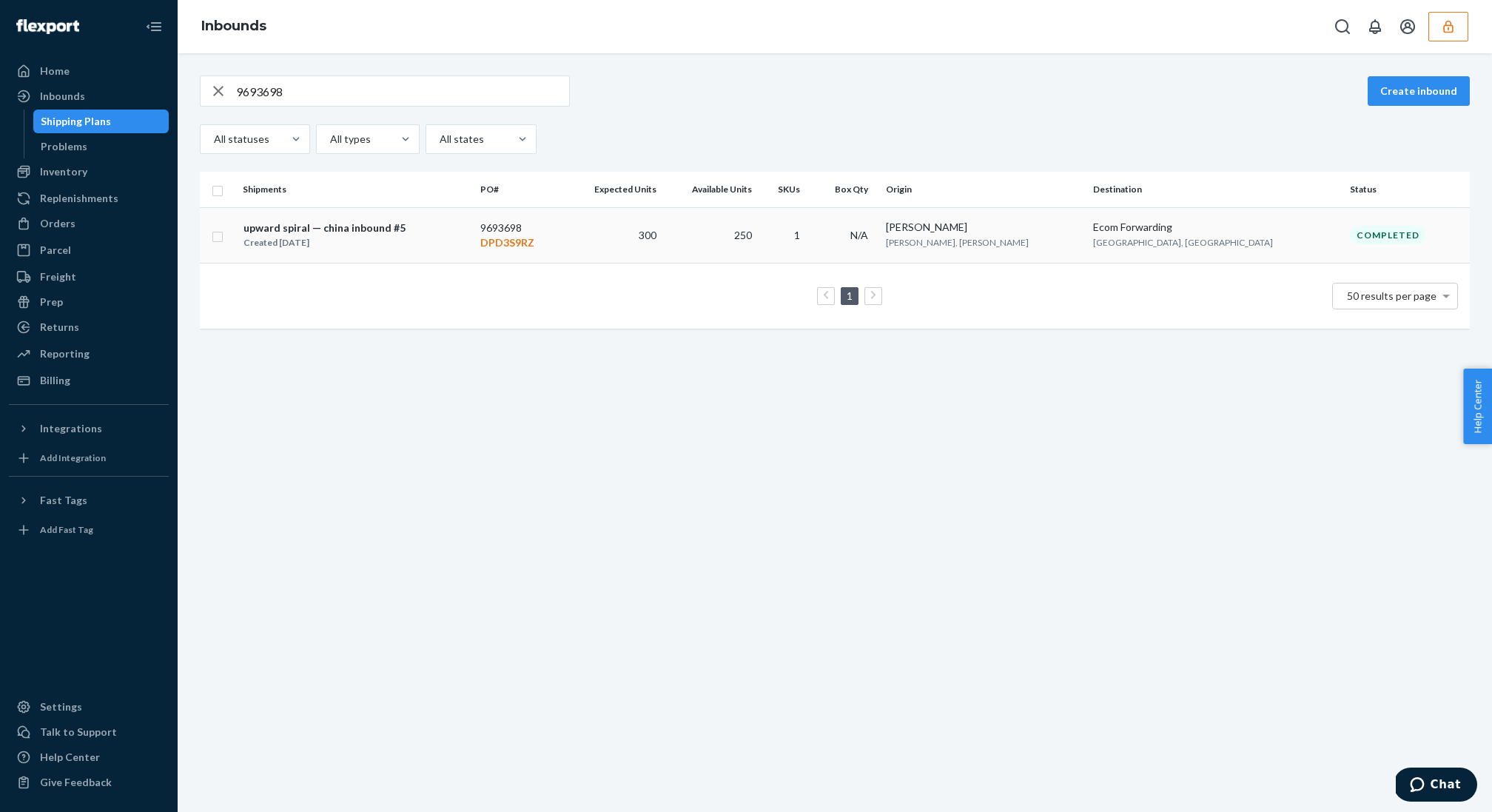
click at [806, 250] on td "1" at bounding box center [784, 235] width 54 height 55
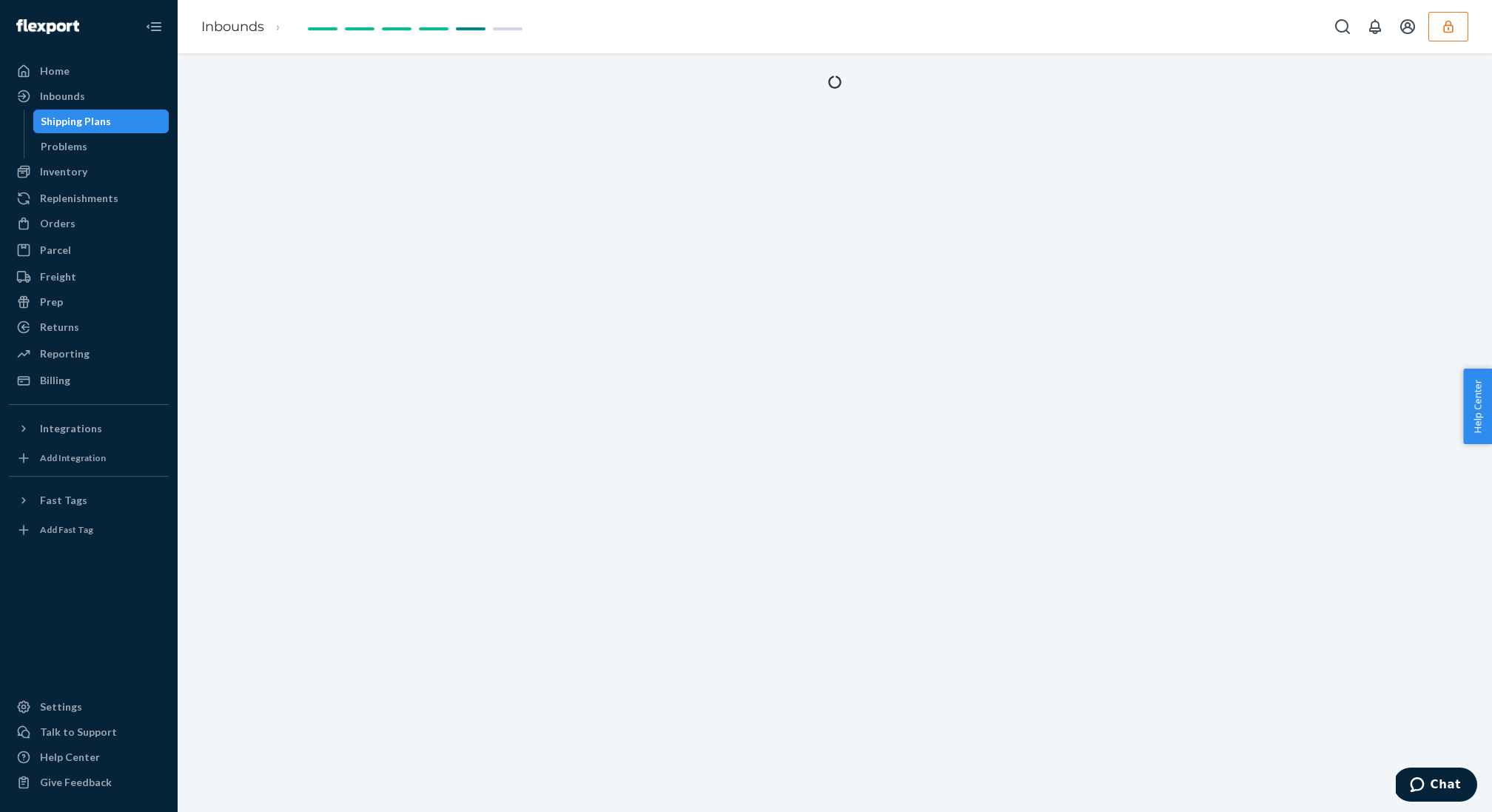
click at [773, 420] on div at bounding box center [834, 432] width 1314 height 758
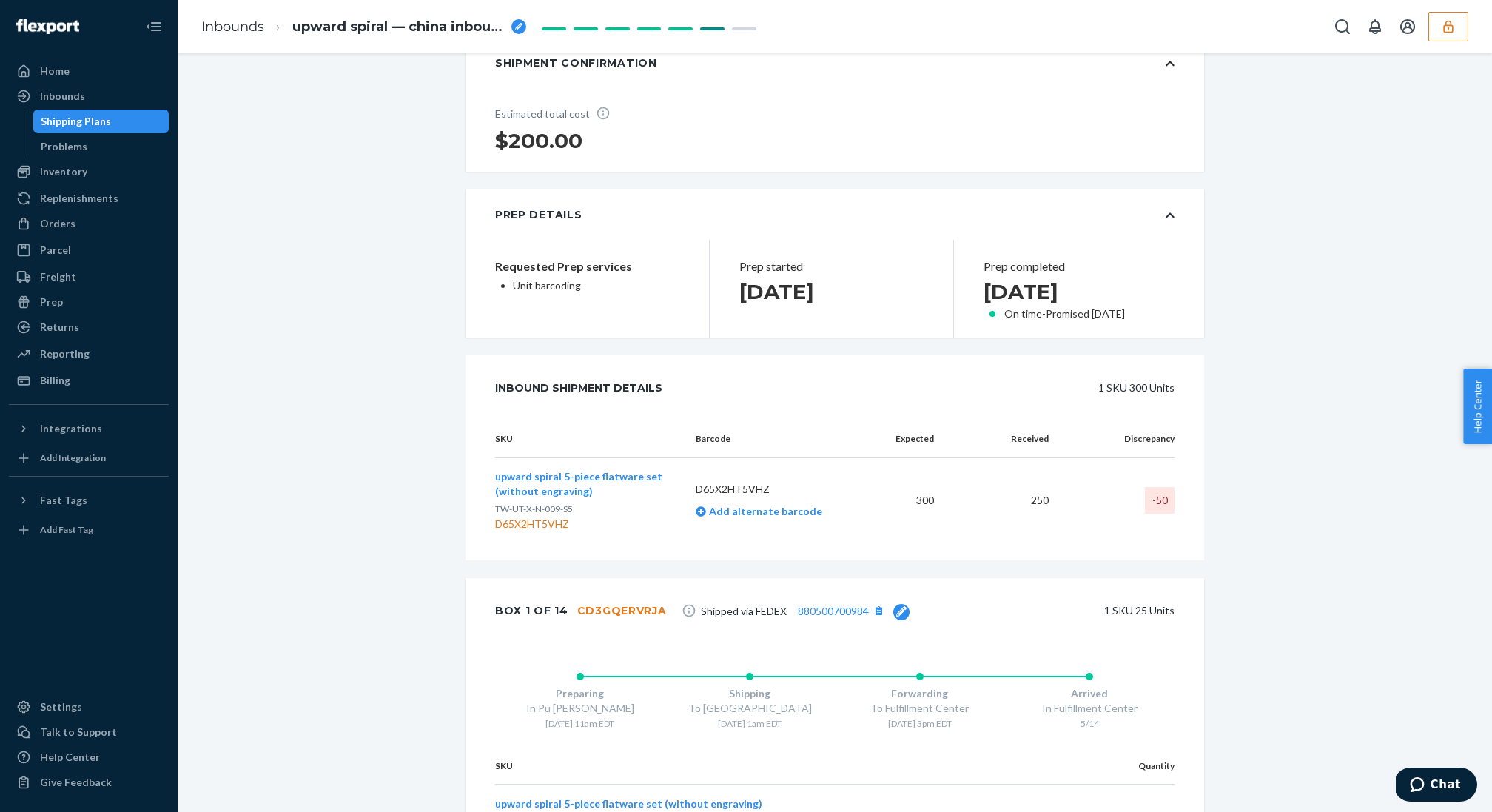
scroll to position [297, 0]
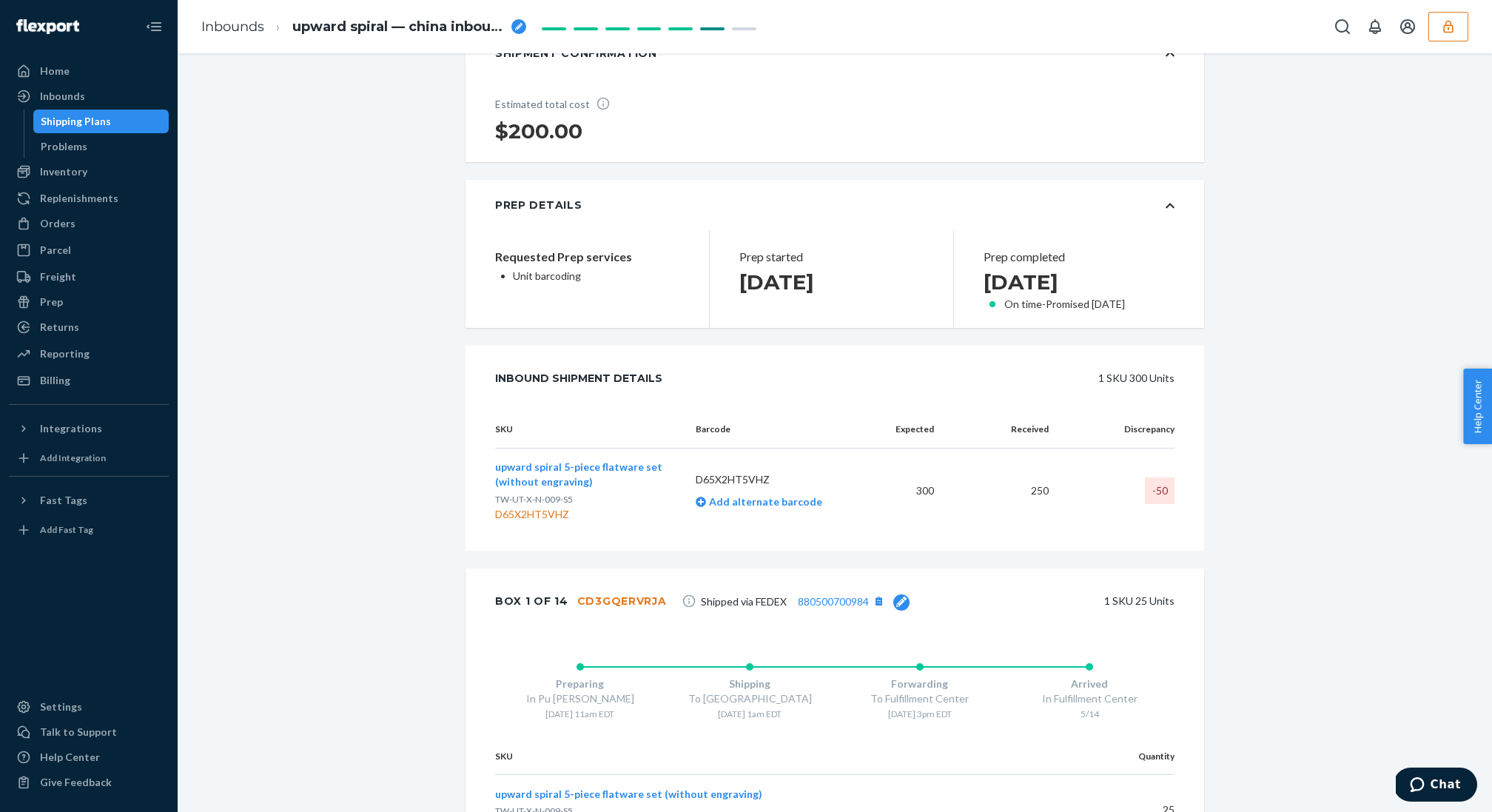
click at [1156, 492] on div "-50" at bounding box center [1159, 490] width 29 height 27
click at [1059, 521] on td "250" at bounding box center [1002, 490] width 114 height 85
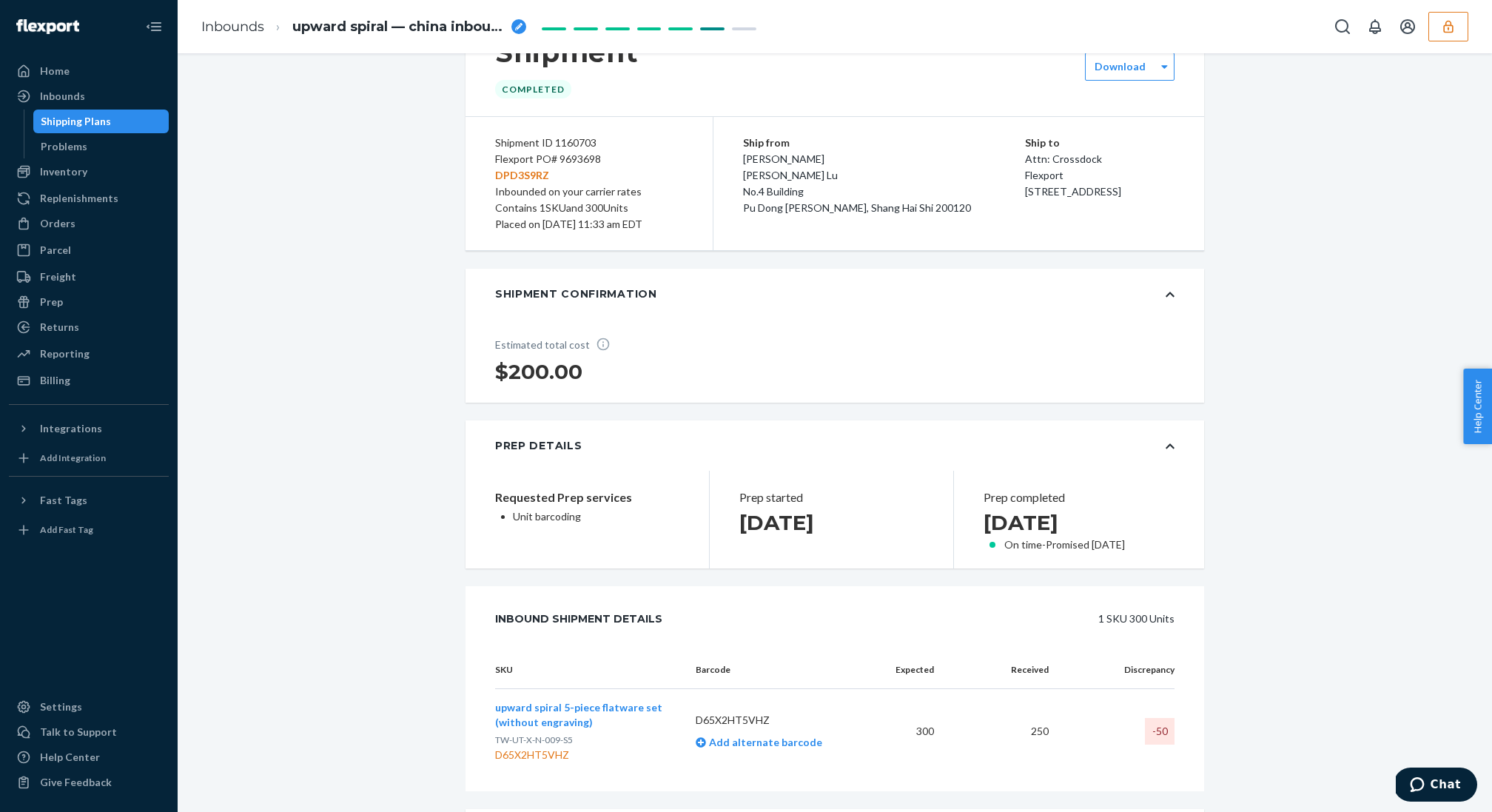
scroll to position [49, 0]
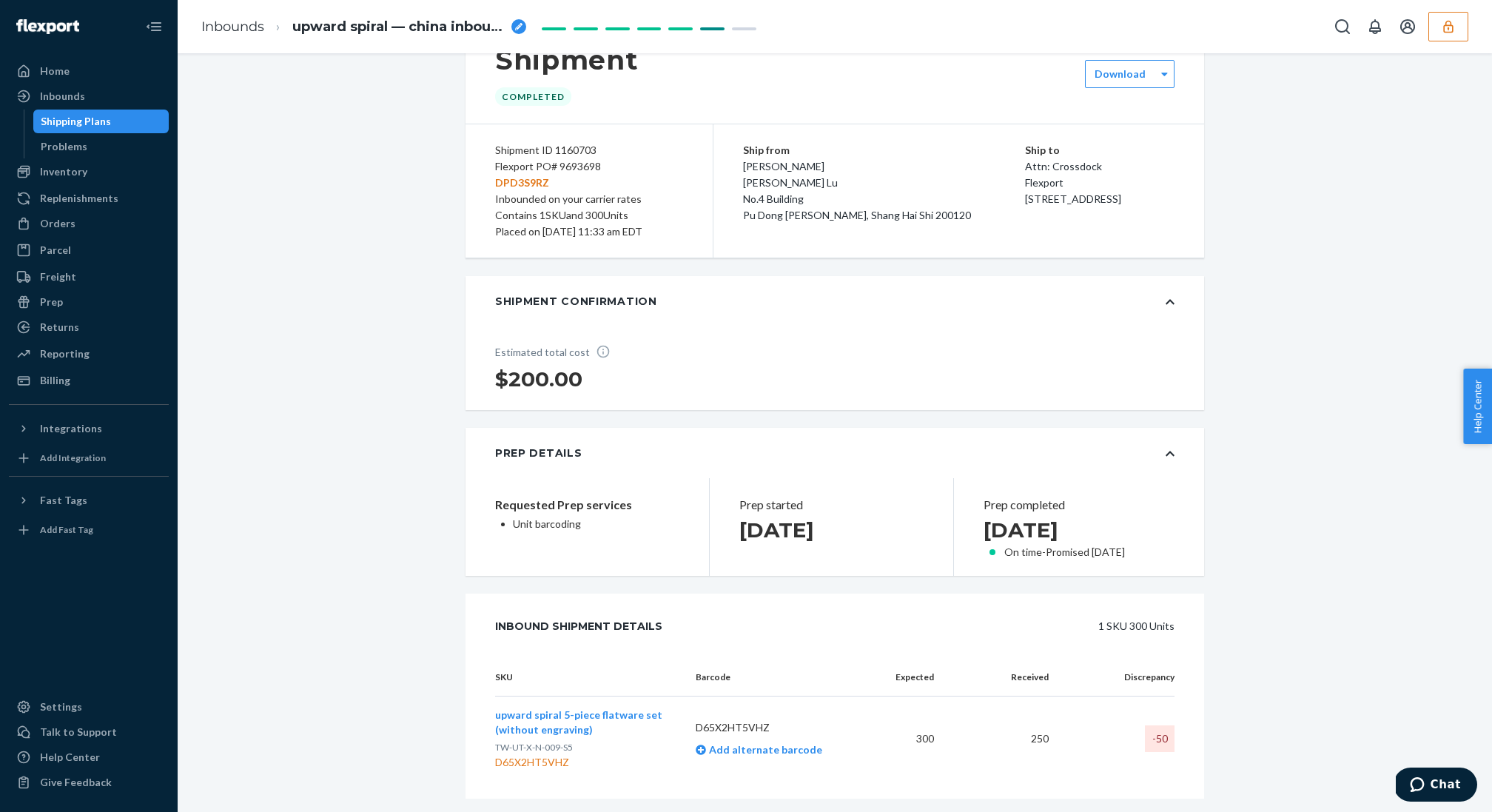
click at [522, 182] on p "DPD3S9RZ" at bounding box center [589, 182] width 188 height 16
click at [524, 182] on p "DPD3S9RZ" at bounding box center [589, 182] width 188 height 16
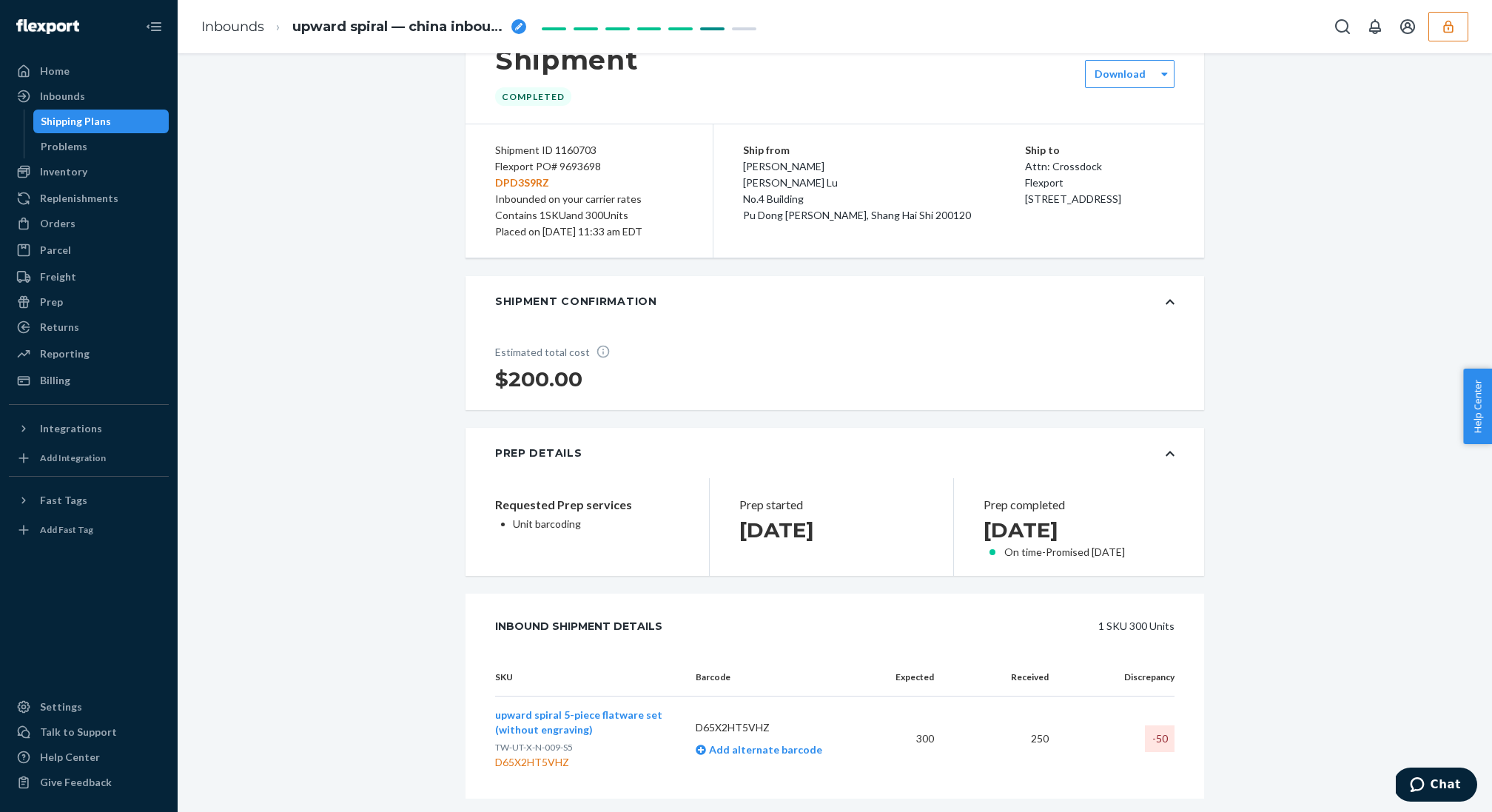
click at [565, 532] on h2 "Unit barcoding" at bounding box center [587, 527] width 184 height 22
click at [557, 528] on p "Unit barcoding" at bounding box center [596, 523] width 166 height 15
click at [632, 540] on div "Requested Prep services Unit barcoding" at bounding box center [587, 526] width 243 height 97
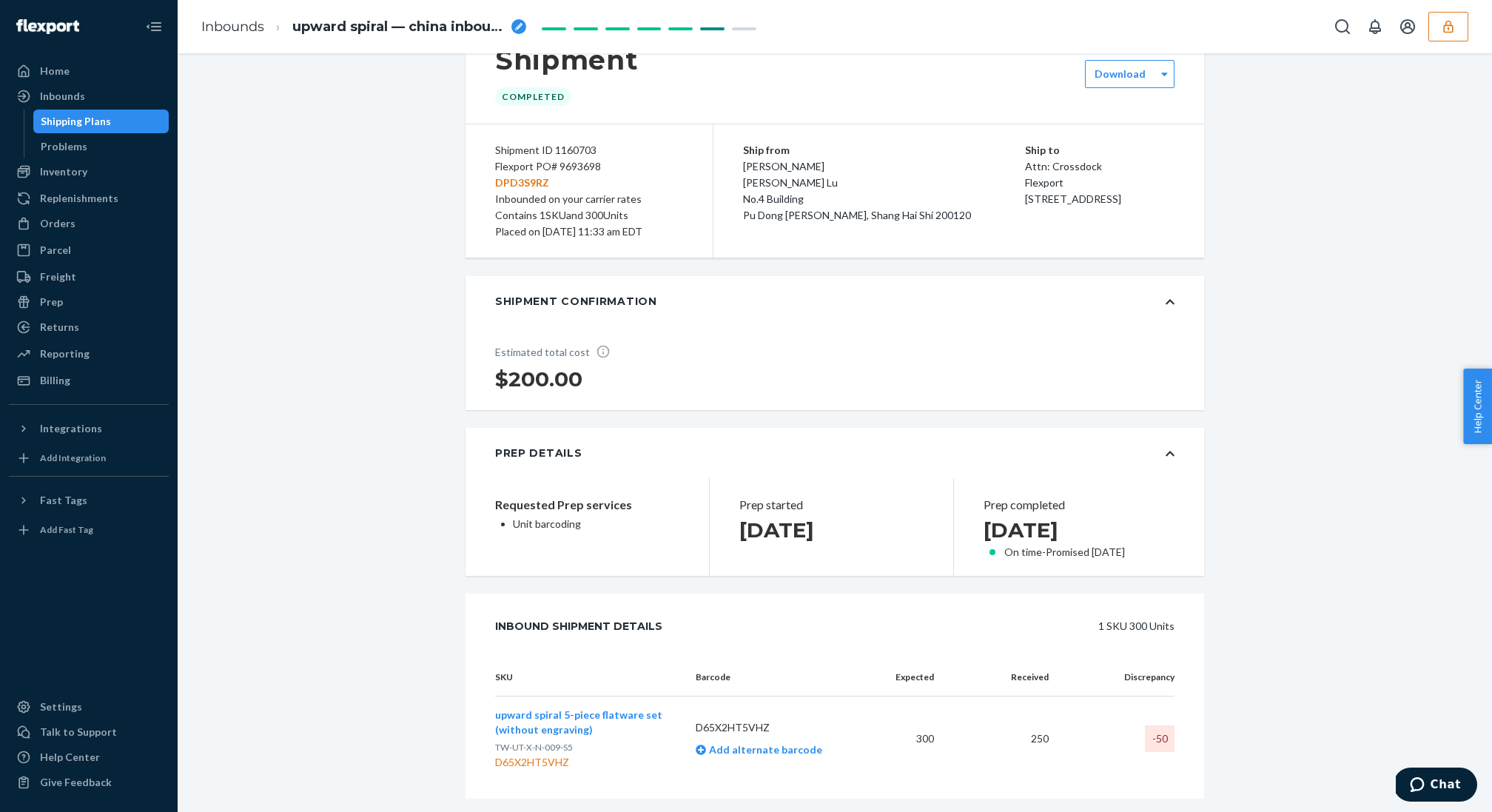
click at [491, 167] on div "Shipment ID 1160703 Flexport PO# 9693698 DPD3S9RZ Inbounded on your carrier rat…" at bounding box center [589, 190] width 247 height 133
click at [503, 177] on p "DPD3S9RZ" at bounding box center [589, 182] width 188 height 16
copy p "DPD3S9RZ"
click at [519, 180] on p "DPD3S9RZ" at bounding box center [589, 182] width 188 height 16
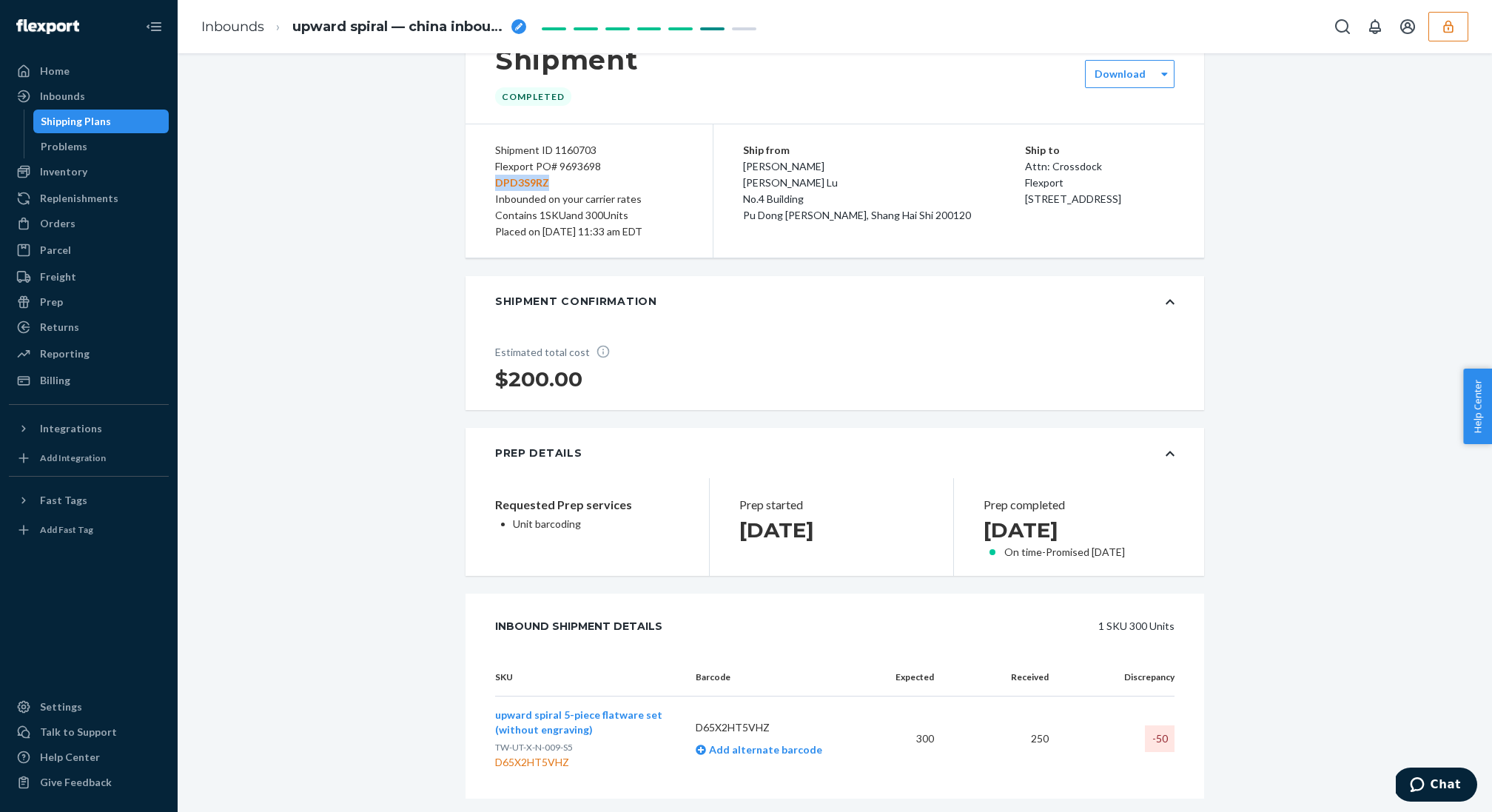
click at [519, 180] on p "DPD3S9RZ" at bounding box center [589, 182] width 188 height 16
click at [101, 75] on div "Home" at bounding box center [89, 71] width 157 height 21
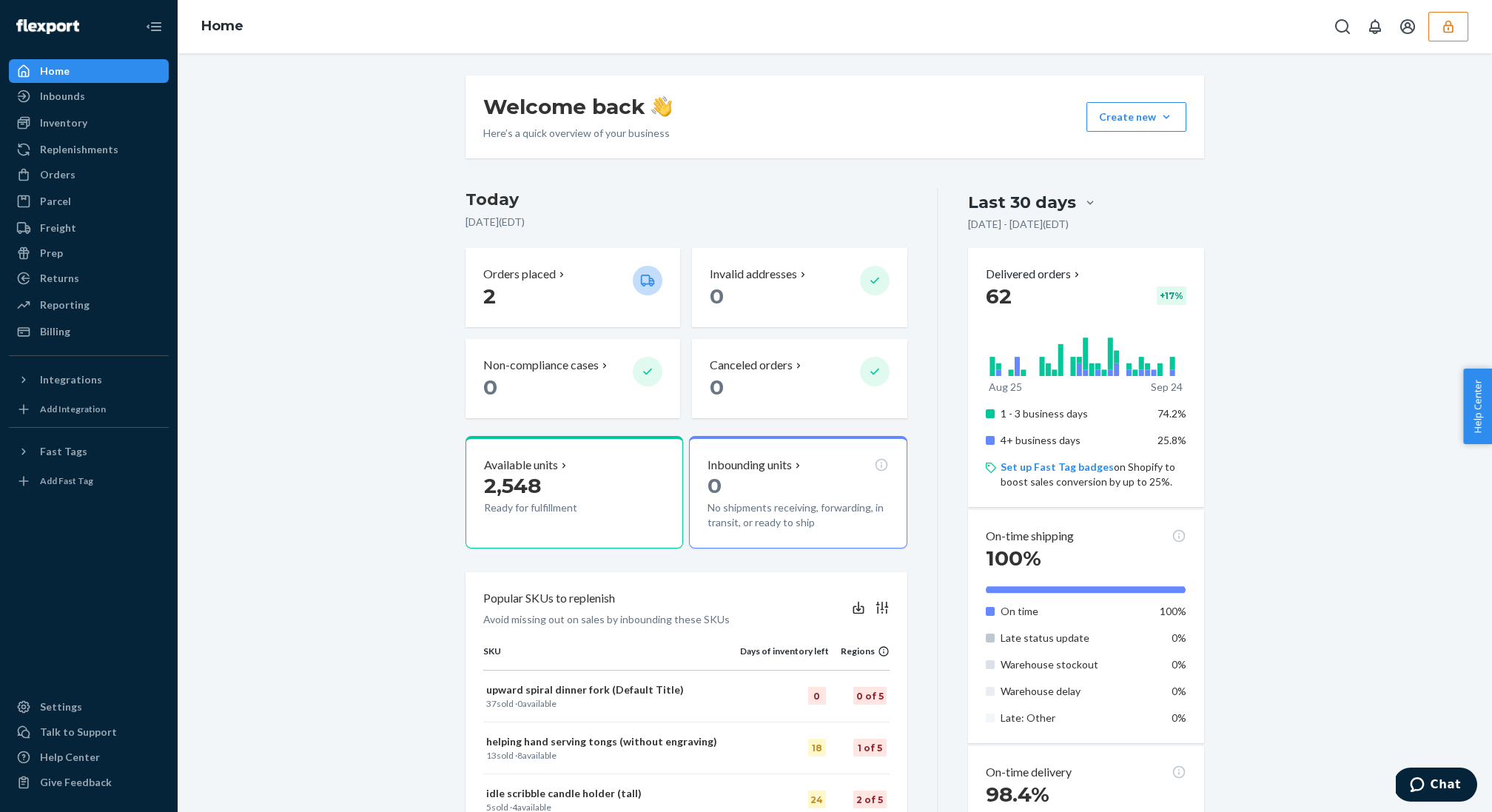
click at [1448, 32] on icon "button" at bounding box center [1447, 26] width 10 height 13
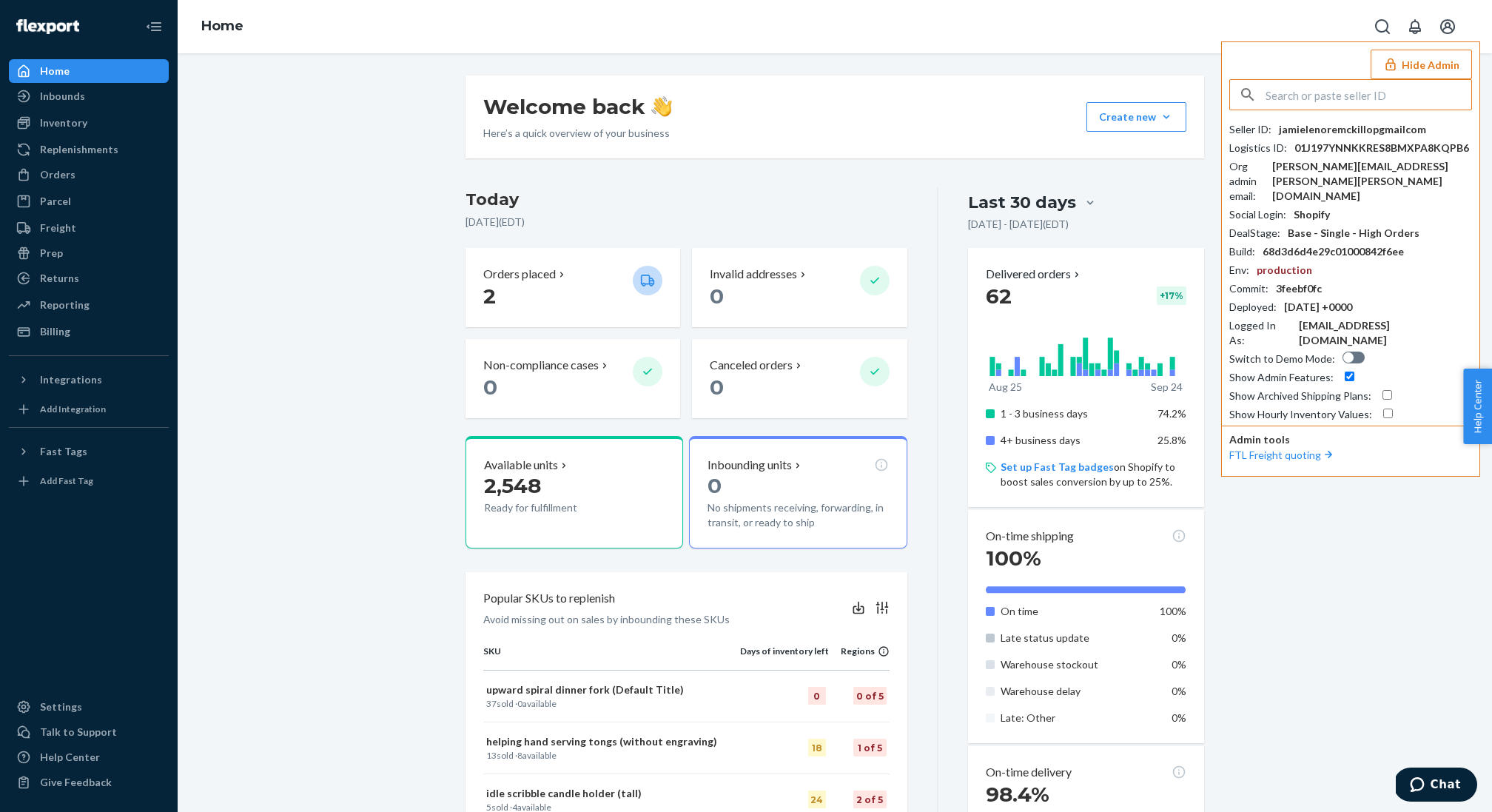
click at [1444, 46] on div "Hide Admin Seller ID : jamielenoremckillopgmailcom Logistics ID : 01J197YNNKKRE…" at bounding box center [1351, 258] width 259 height 435
click at [1446, 54] on button "Hide Admin" at bounding box center [1421, 63] width 101 height 29
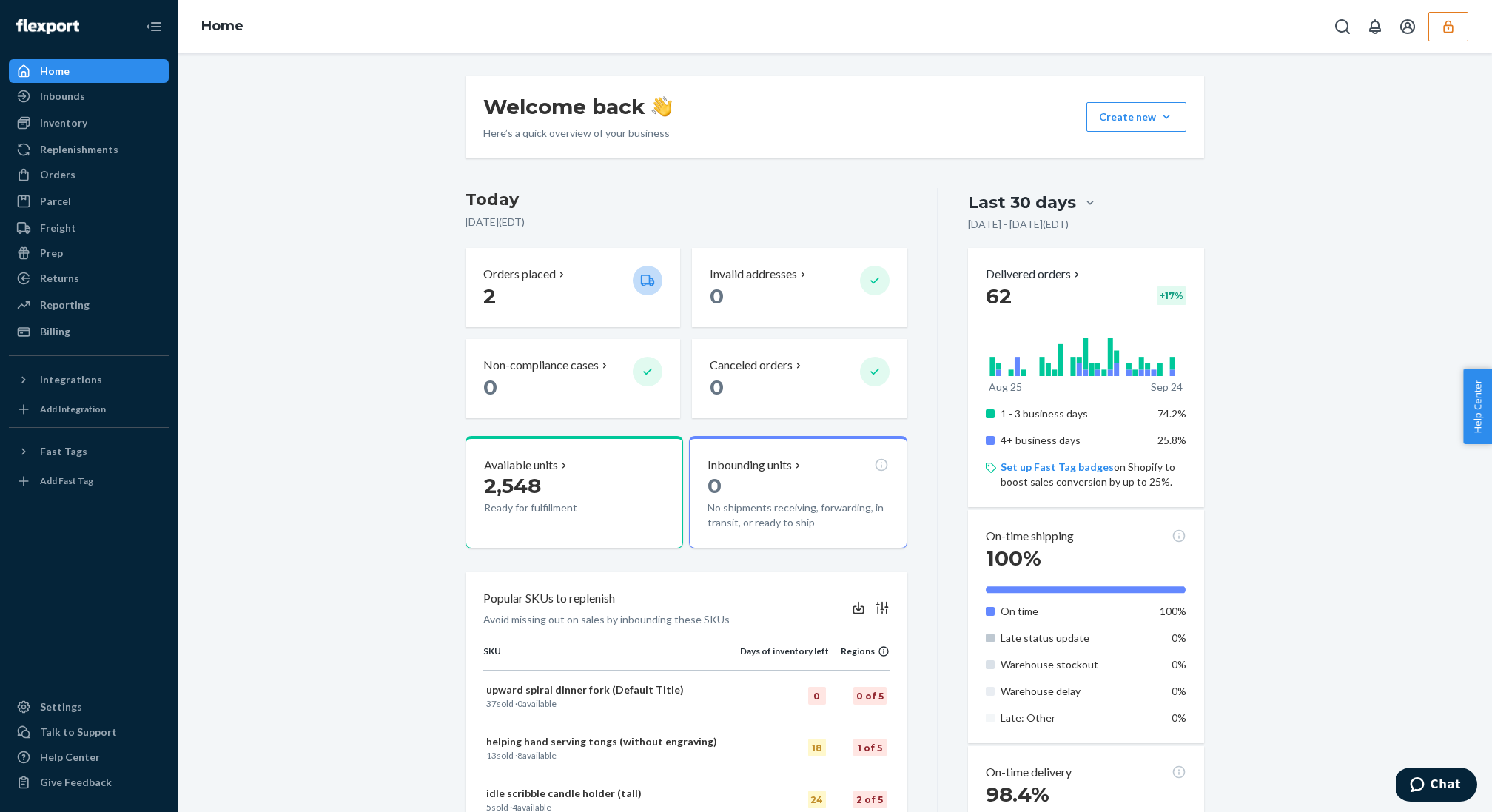
click at [1454, 29] on icon "button" at bounding box center [1447, 27] width 15 height 15
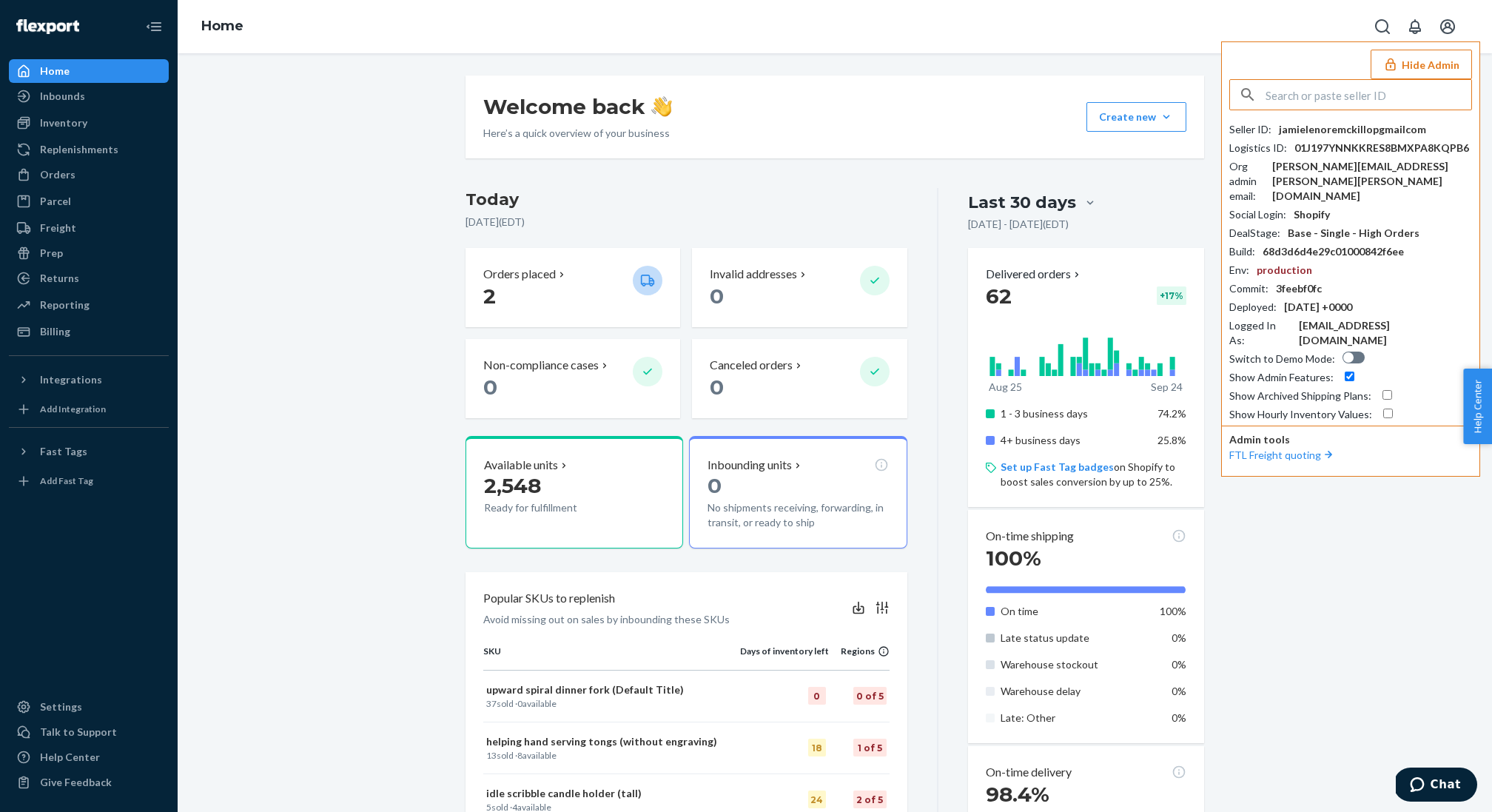
click at [1389, 97] on input "text" at bounding box center [1368, 94] width 205 height 29
type input "jamie@lazyjamie.com"
click at [1369, 142] on li "jamielazyjamiecom jamie@lazyjamie.com" at bounding box center [1354, 144] width 250 height 60
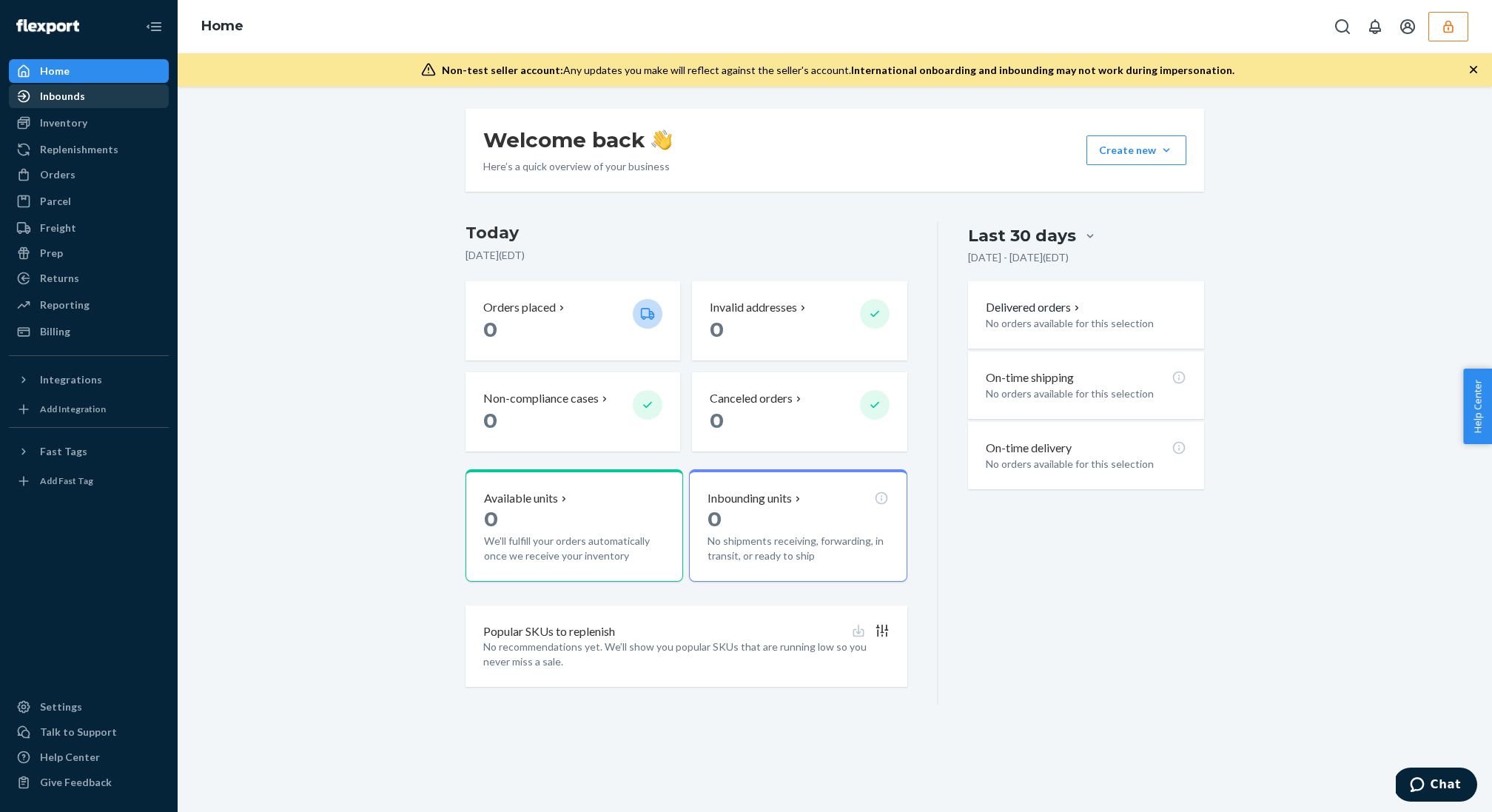
click at [142, 105] on div "Inbounds" at bounding box center [89, 96] width 157 height 21
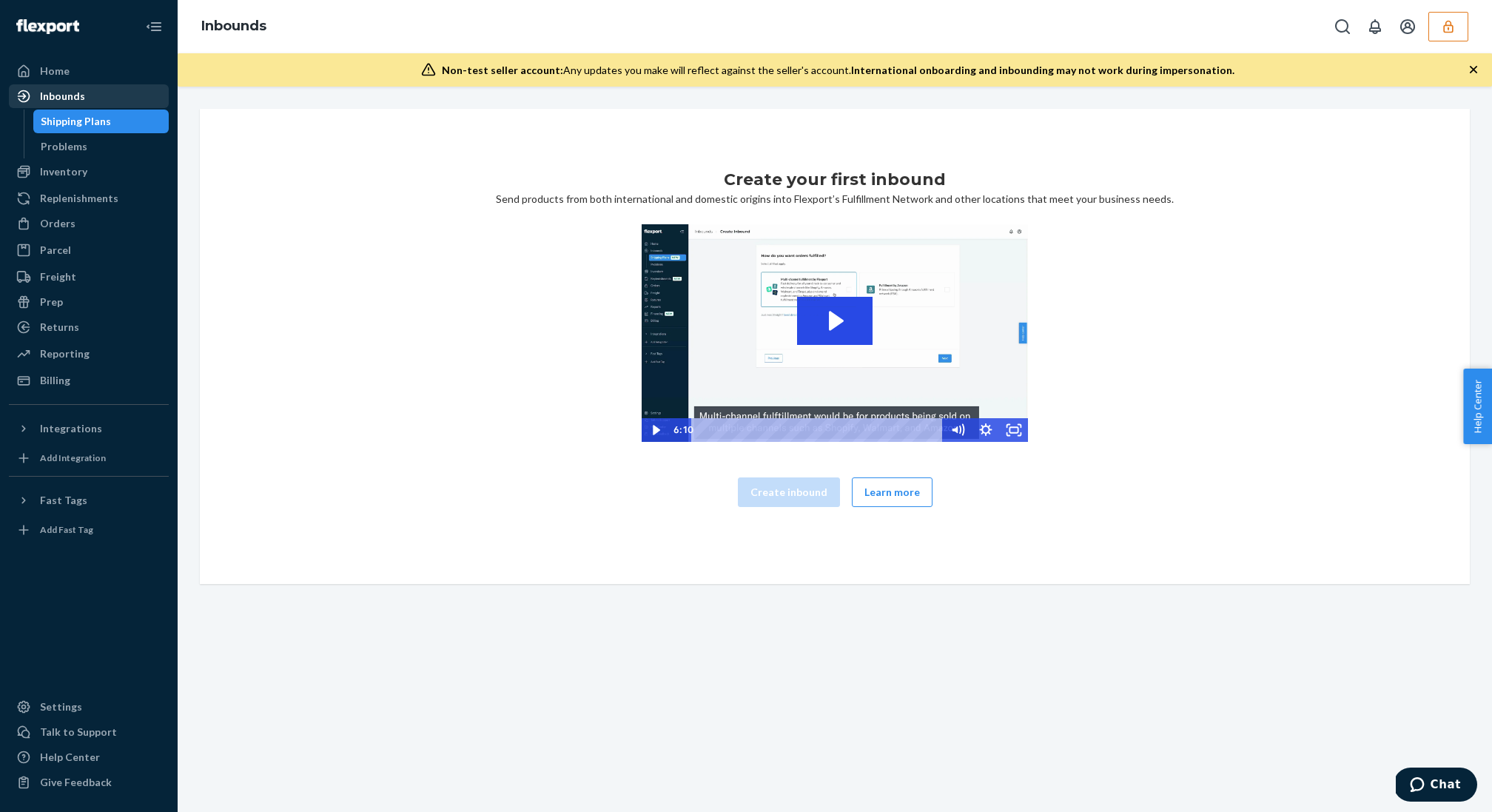
click at [132, 93] on div "Inbounds" at bounding box center [89, 96] width 157 height 21
click at [135, 67] on div "Home" at bounding box center [89, 71] width 157 height 21
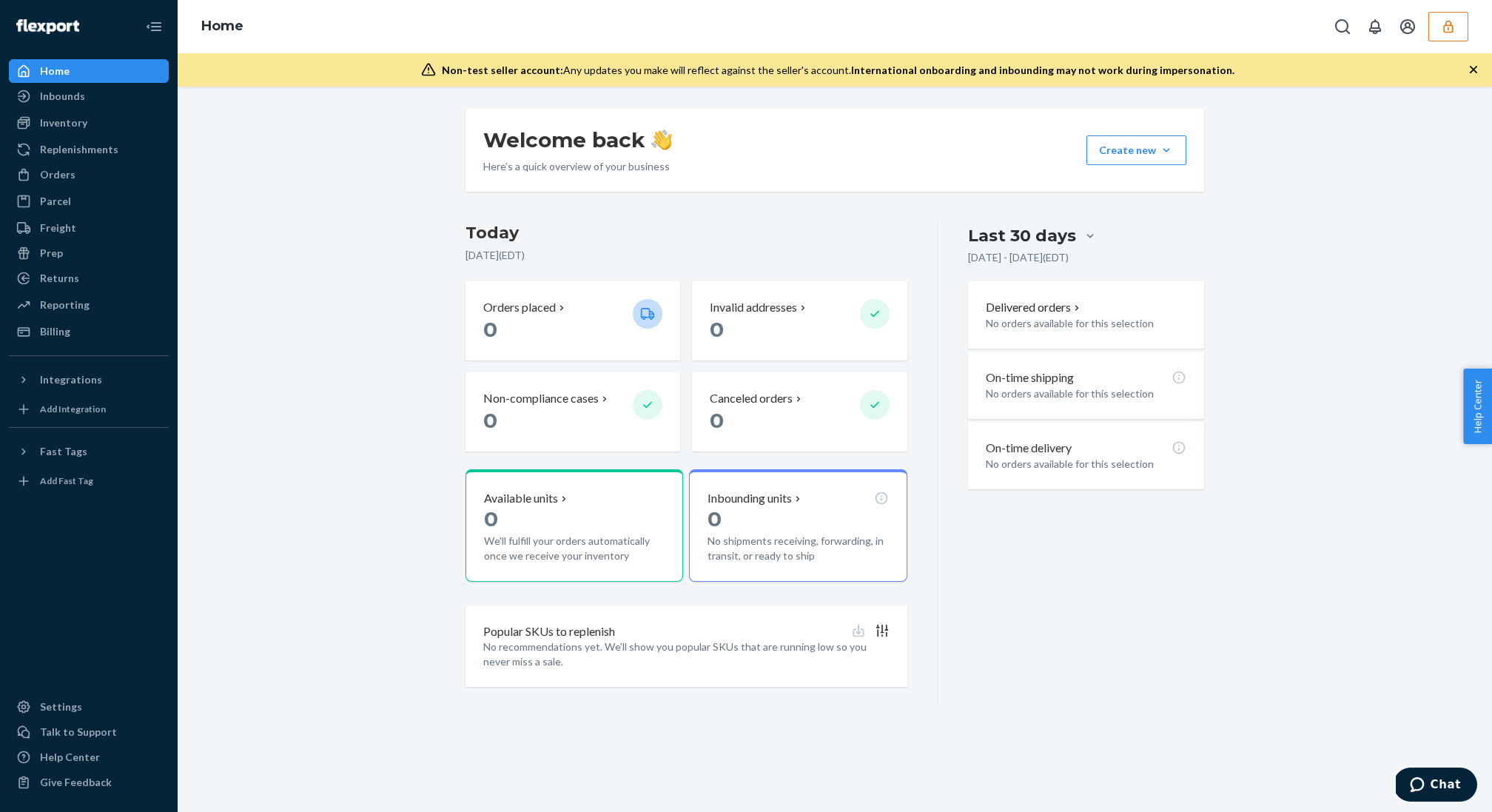
click at [1445, 35] on button "button" at bounding box center [1447, 26] width 40 height 29
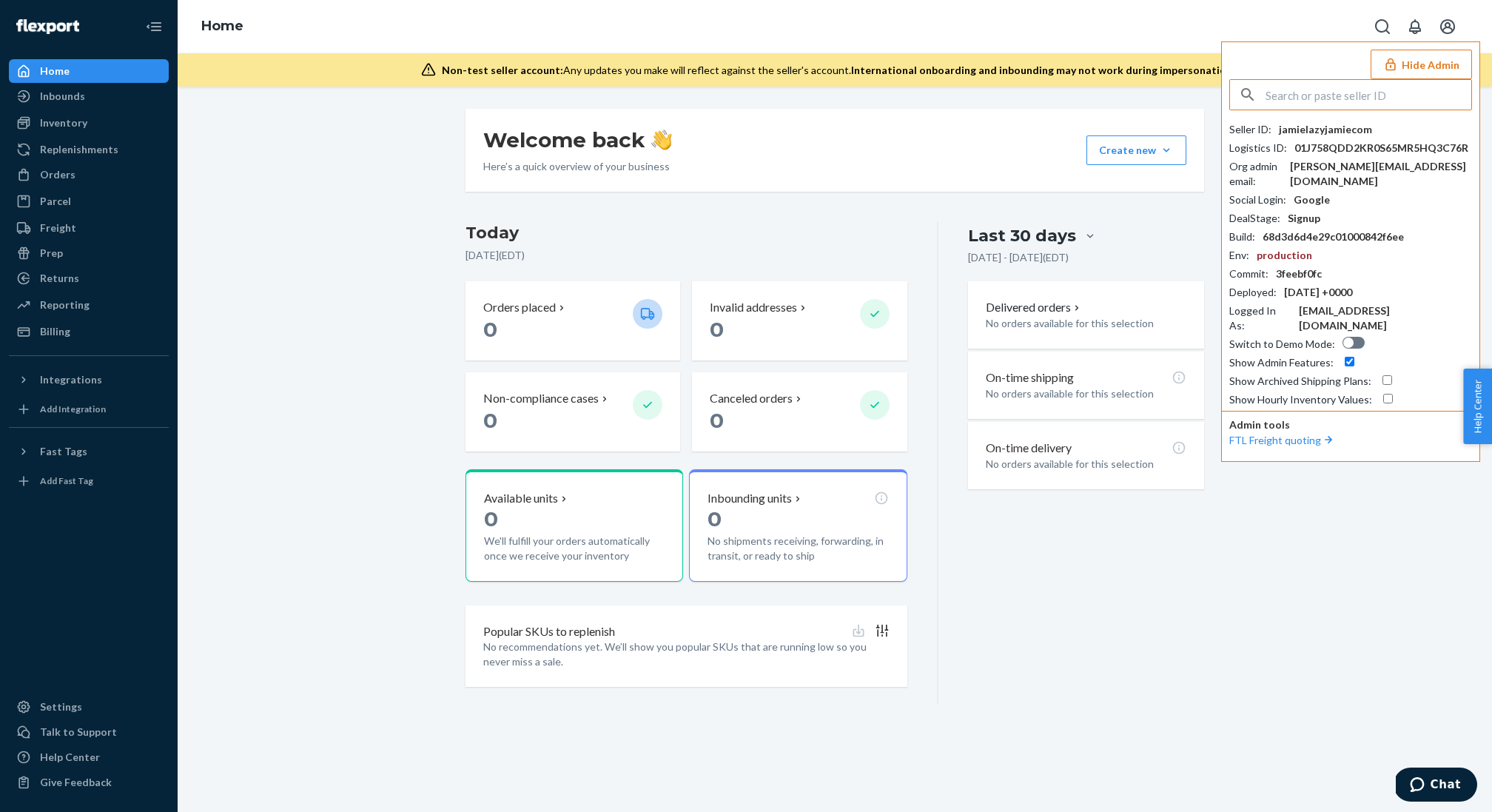
click at [1349, 96] on input "text" at bounding box center [1368, 94] width 205 height 29
click at [1375, 169] on div "jamie@lazyjamie.com" at bounding box center [1381, 173] width 182 height 29
click at [1339, 138] on div "Seller ID : jamielazyjamiecom Logistics ID : 01J758QDD2KR0S65MR5HQ3C76R Org adm…" at bounding box center [1351, 264] width 243 height 285
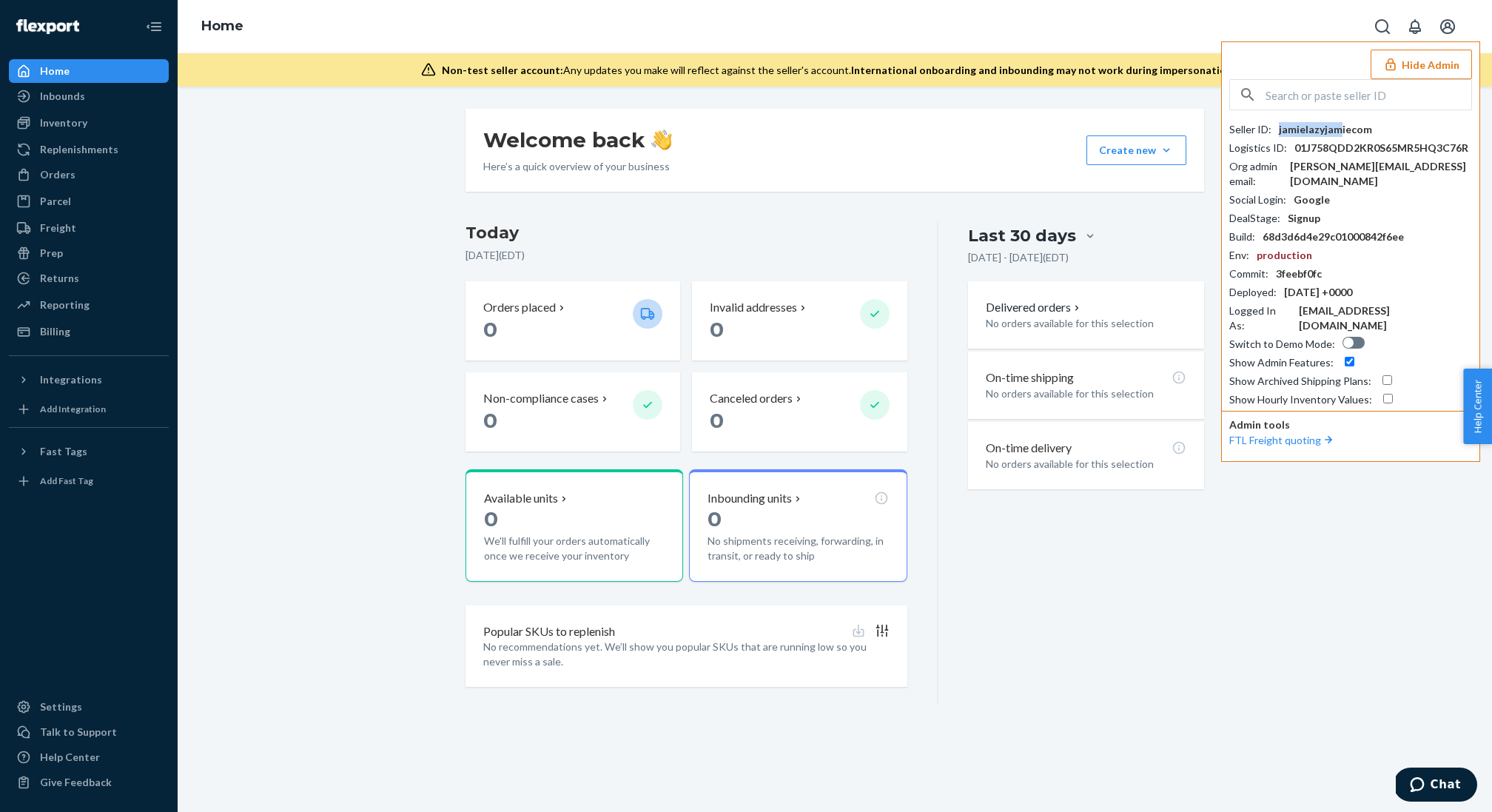
click at [1336, 136] on div "jamielazyjamiecom" at bounding box center [1325, 130] width 93 height 15
click at [1333, 88] on input "text" at bounding box center [1368, 94] width 205 height 29
paste input "jamielenoremckillopgmailcom"
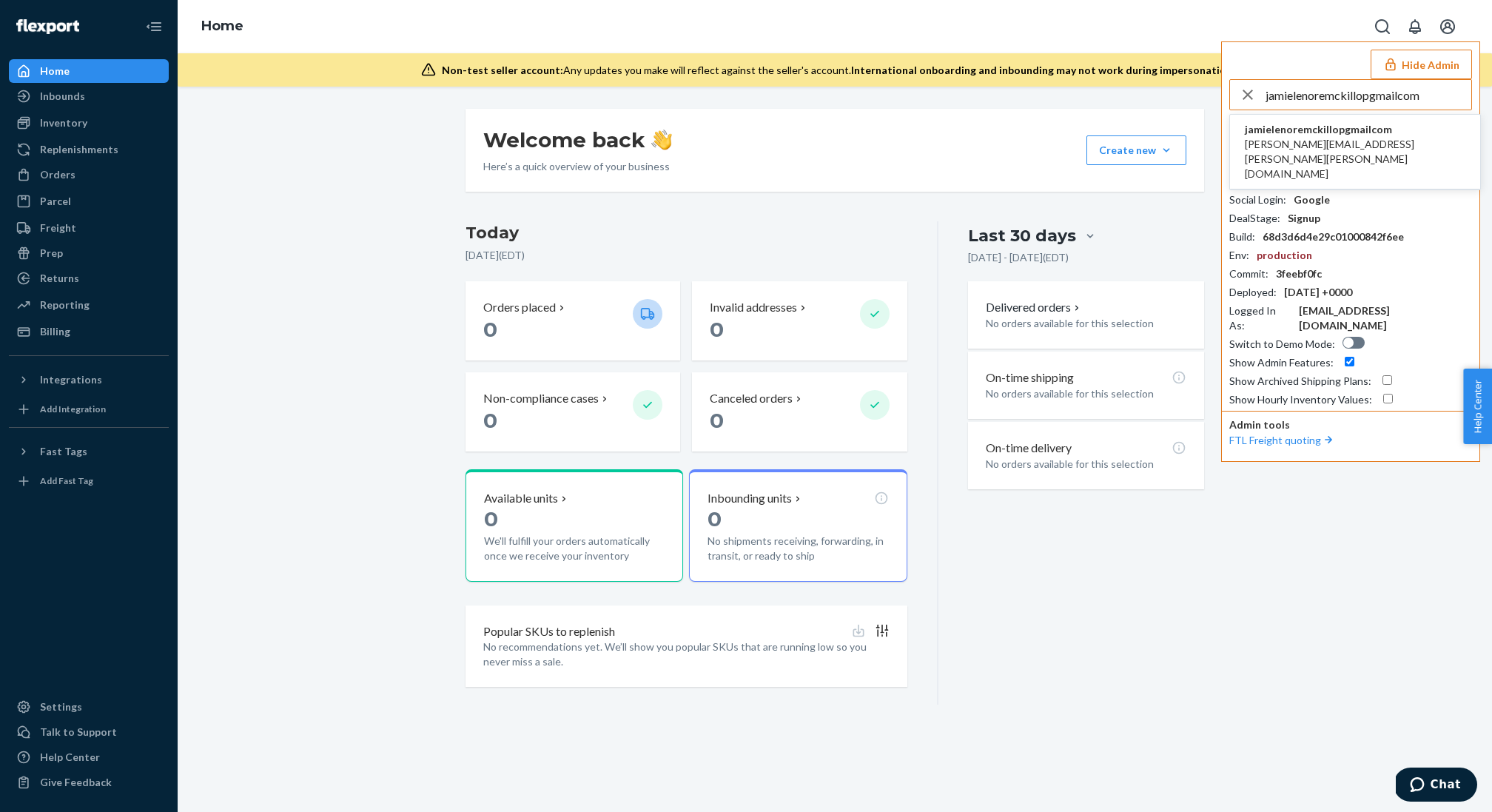
type input "jamielenoremckillopgmailcom"
click at [1262, 133] on span "jamielenoremckillopgmailcom" at bounding box center [1354, 130] width 221 height 15
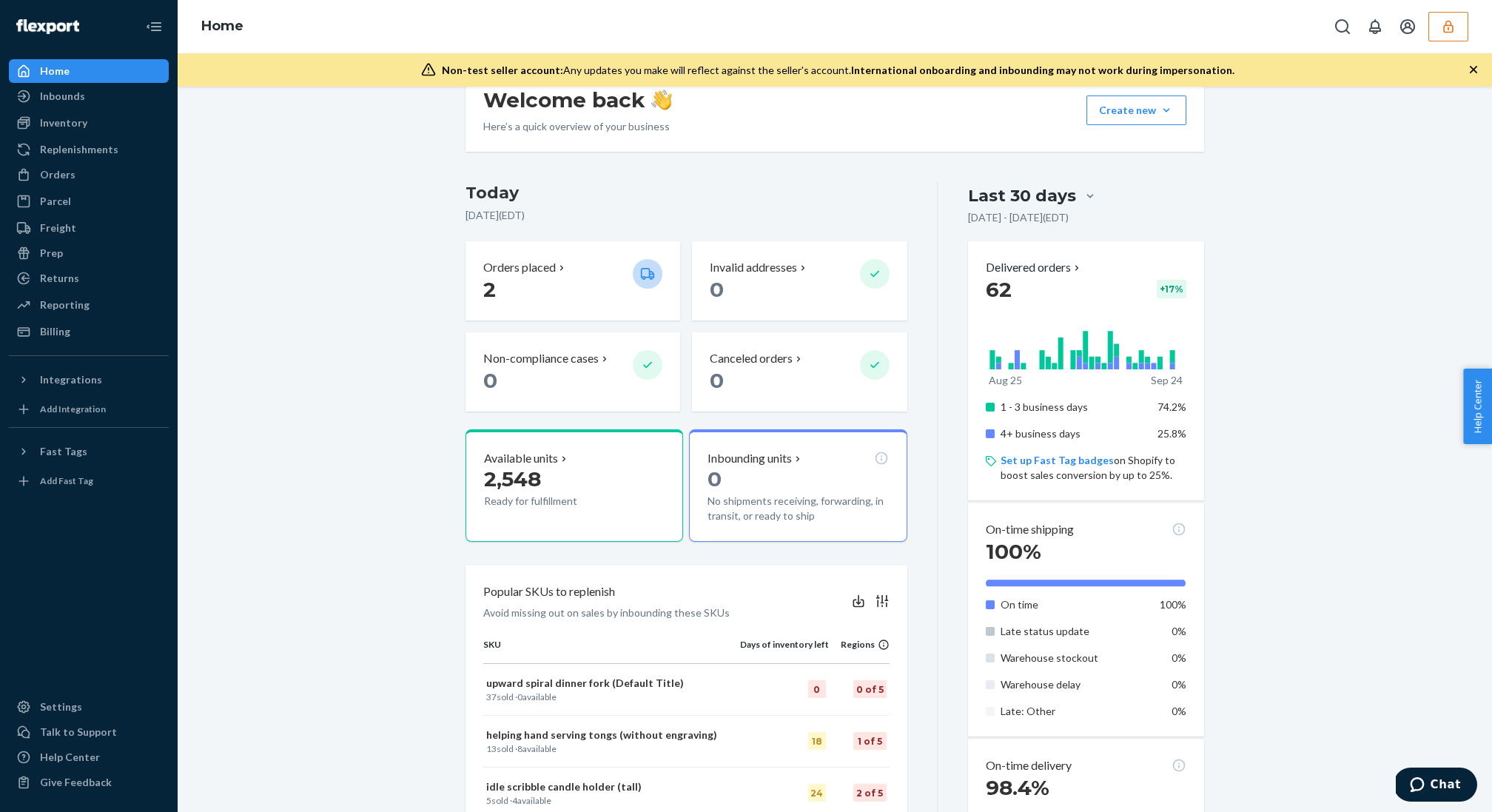
scroll to position [60, 0]
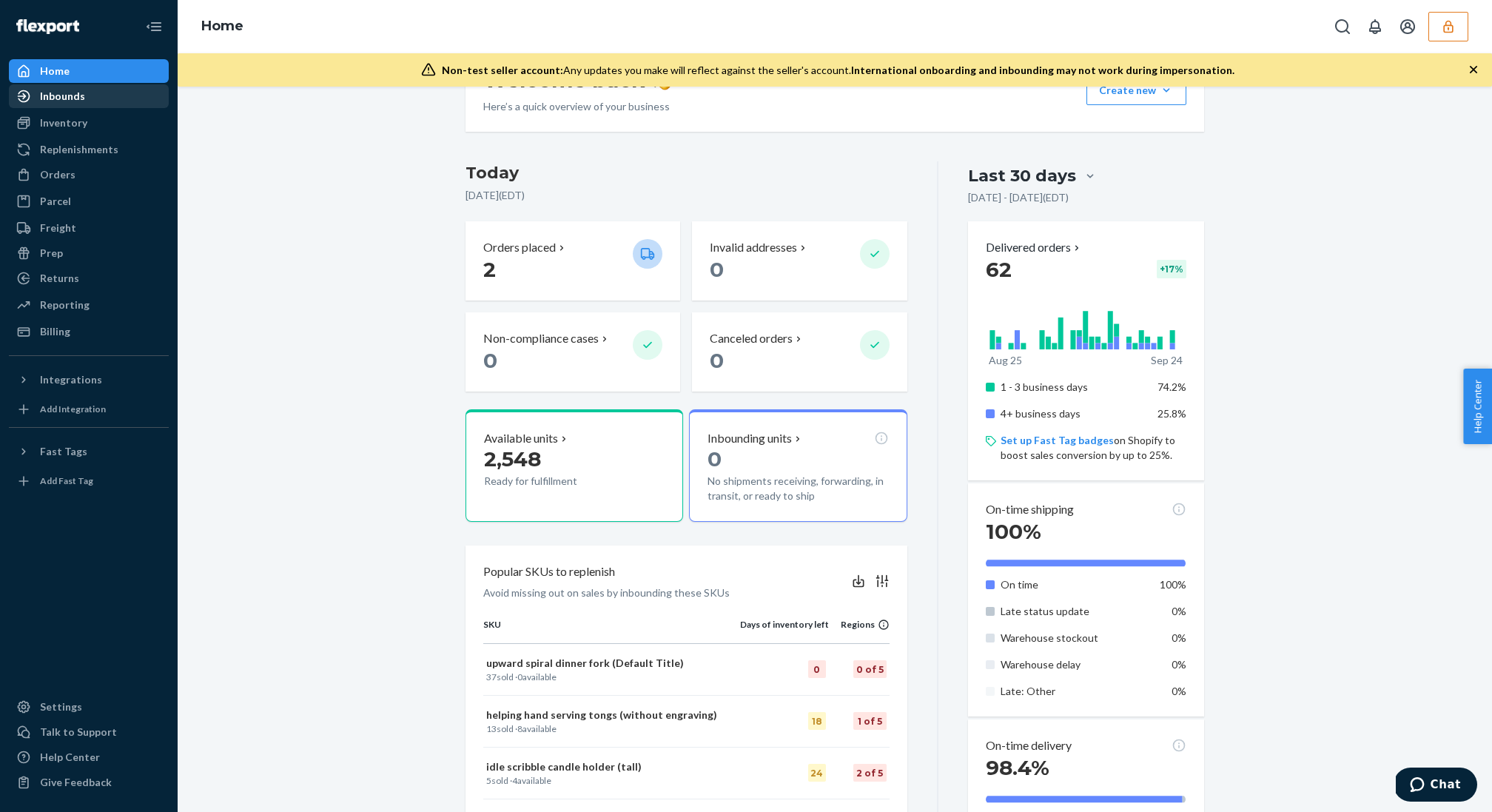
click at [105, 91] on div "Inbounds" at bounding box center [89, 96] width 157 height 21
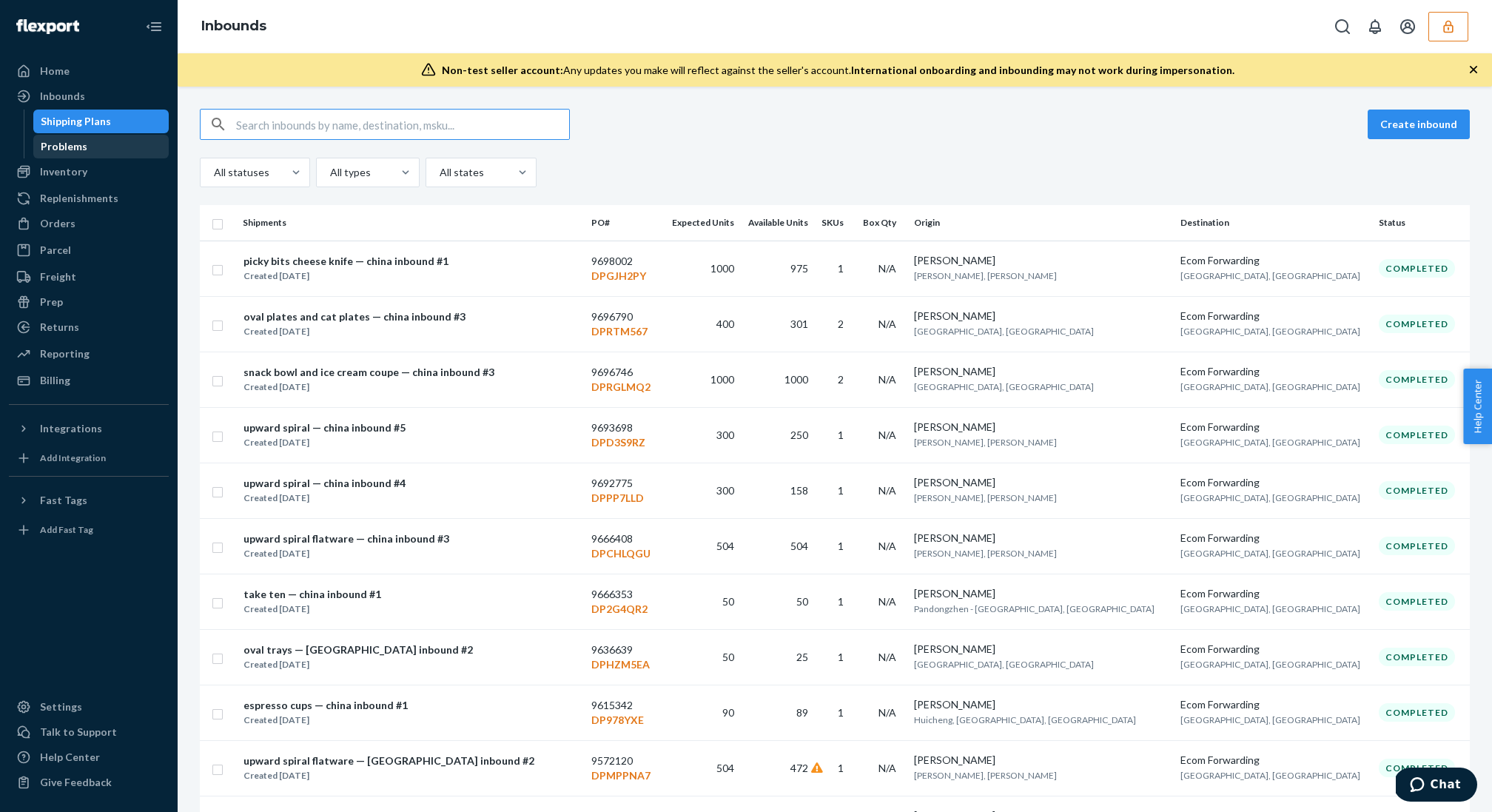
click at [116, 141] on div "Problems" at bounding box center [101, 146] width 133 height 21
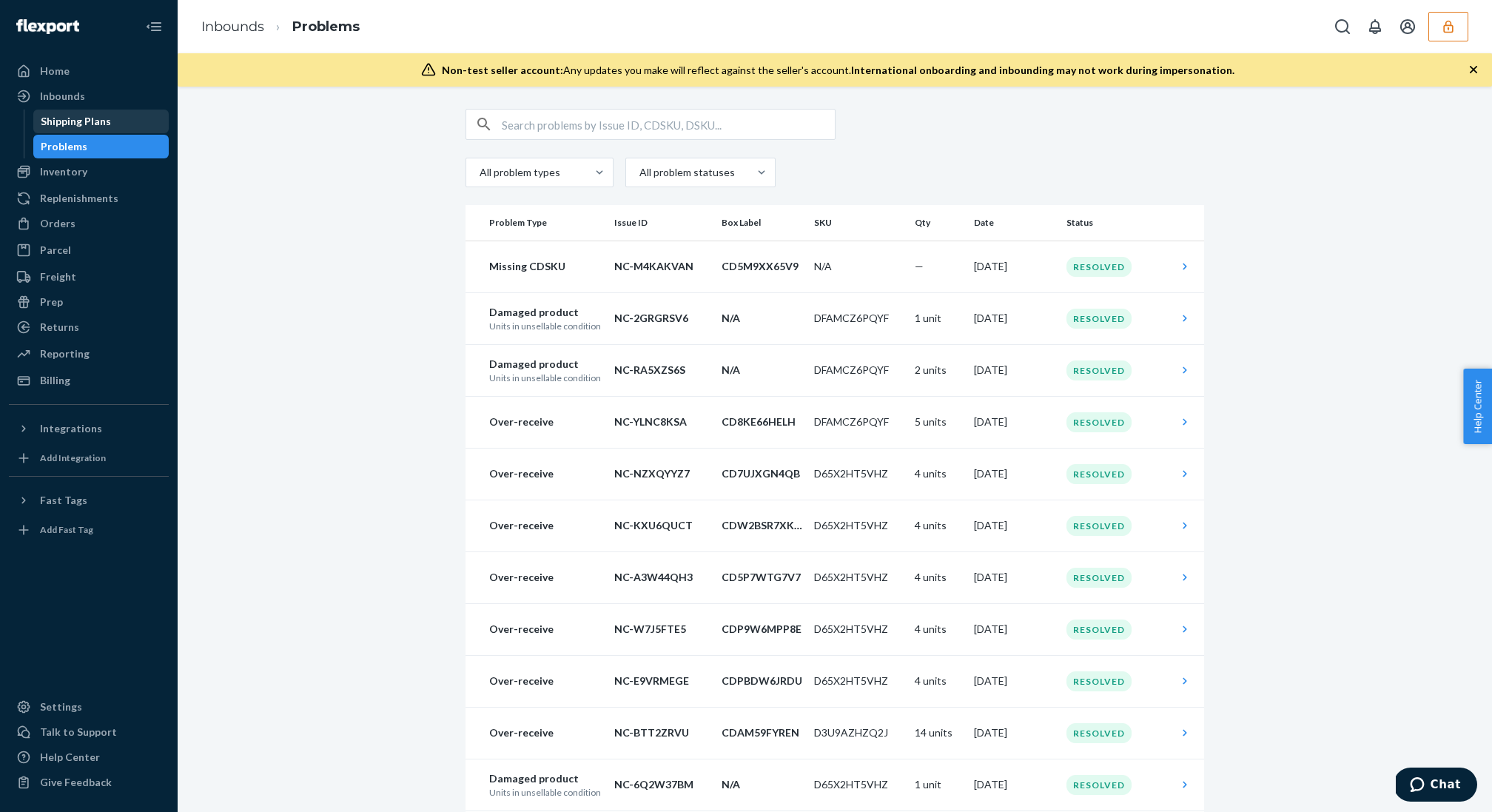
click at [129, 121] on div "Shipping Plans" at bounding box center [101, 121] width 133 height 21
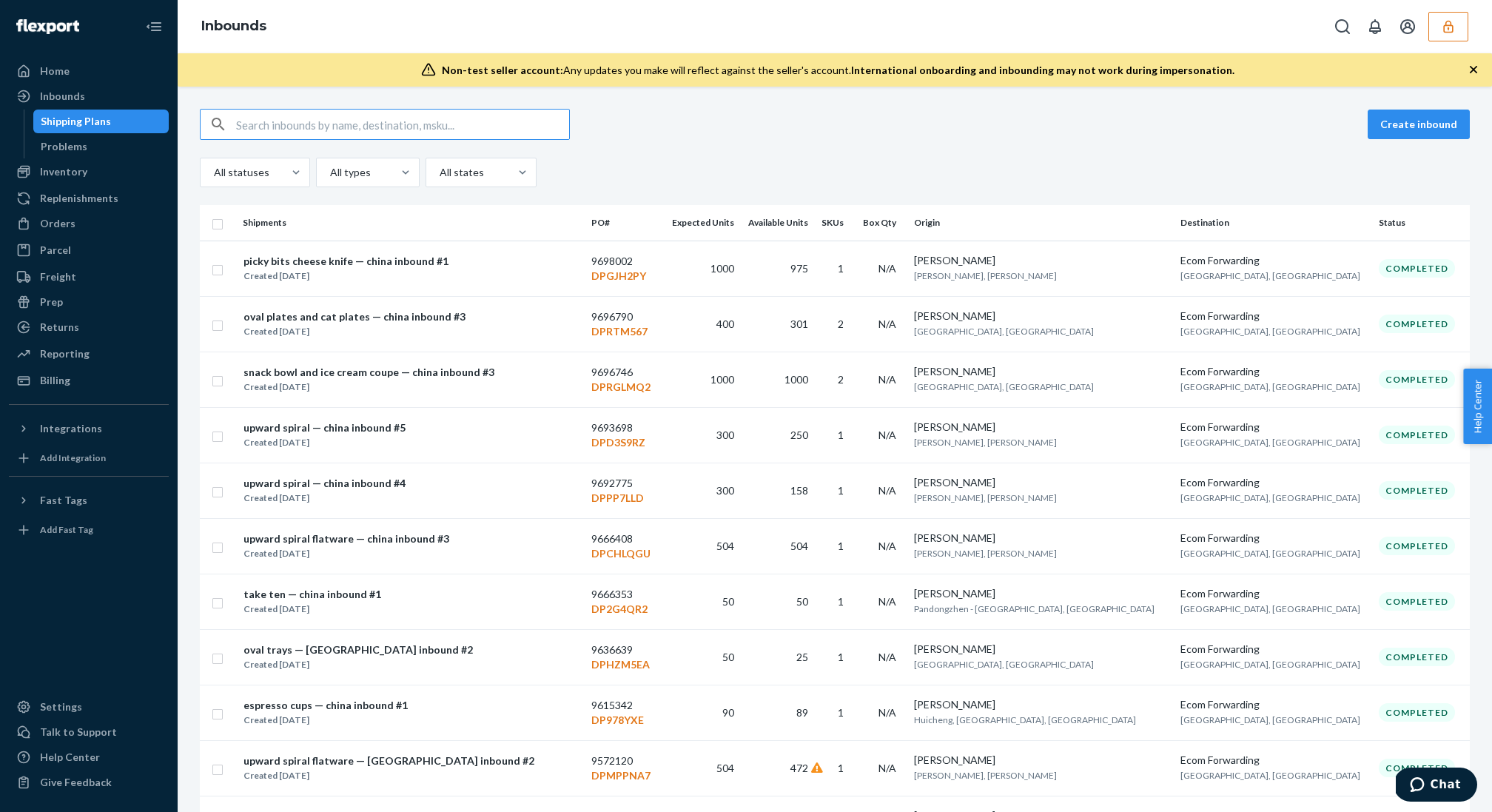
click at [426, 140] on div "Create inbound All statuses All types All states" at bounding box center [834, 148] width 1270 height 79
click at [423, 129] on input "text" at bounding box center [402, 124] width 333 height 29
paste input "9693698"
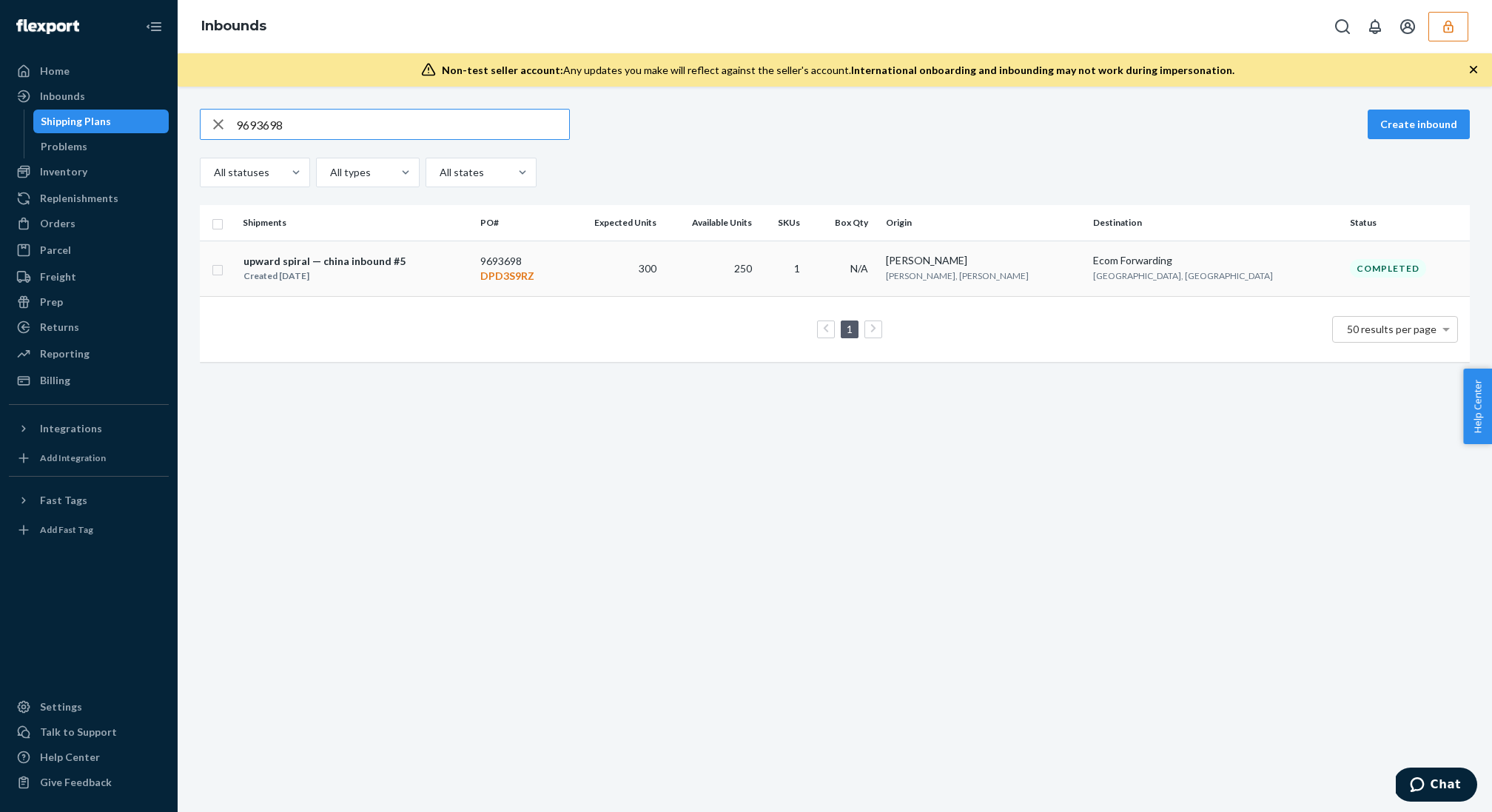
type input "9693698"
click at [557, 280] on p "DPD3S9RZ" at bounding box center [517, 276] width 76 height 15
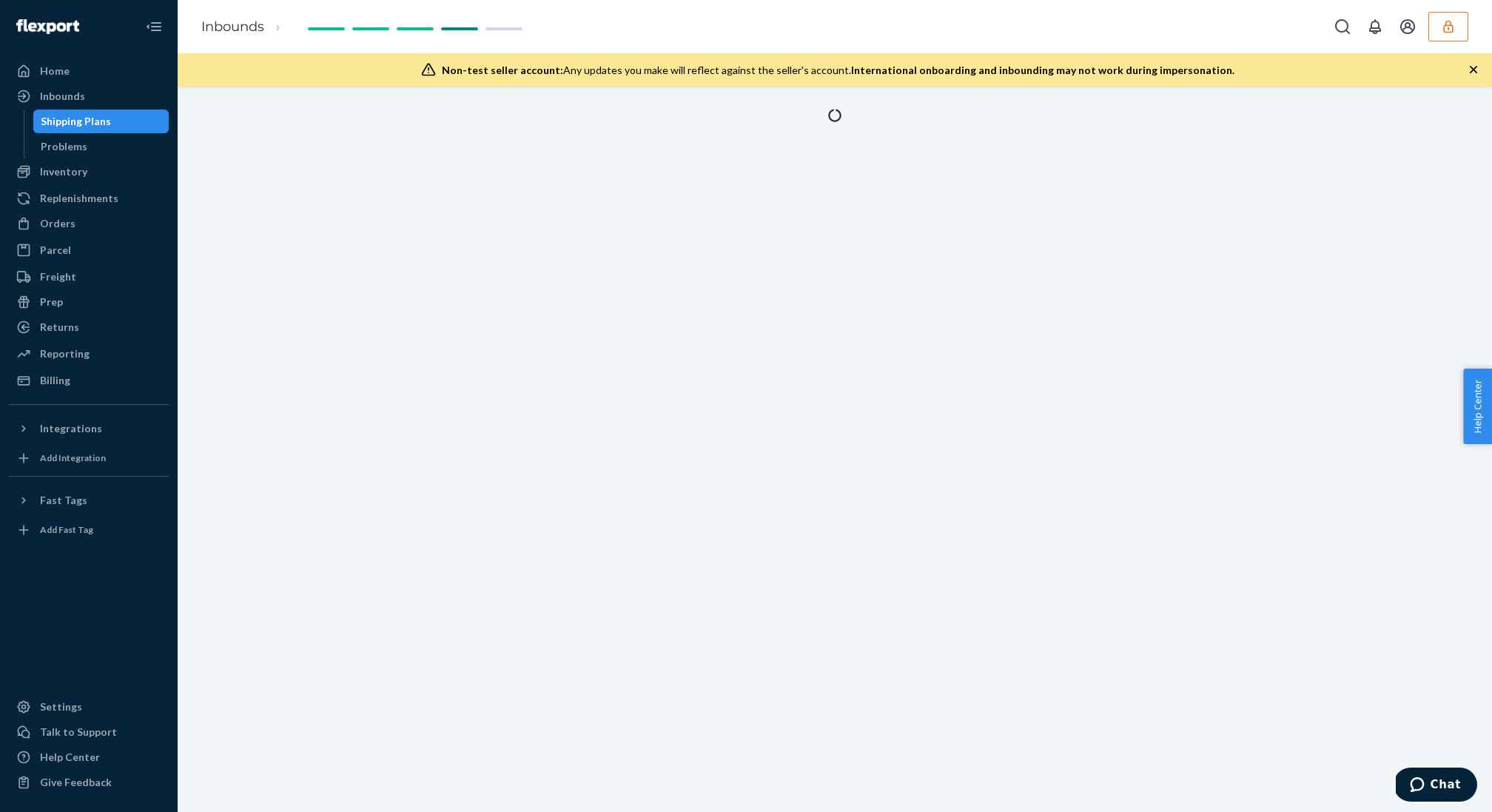
click at [1479, 68] on icon "button" at bounding box center [1473, 70] width 15 height 15
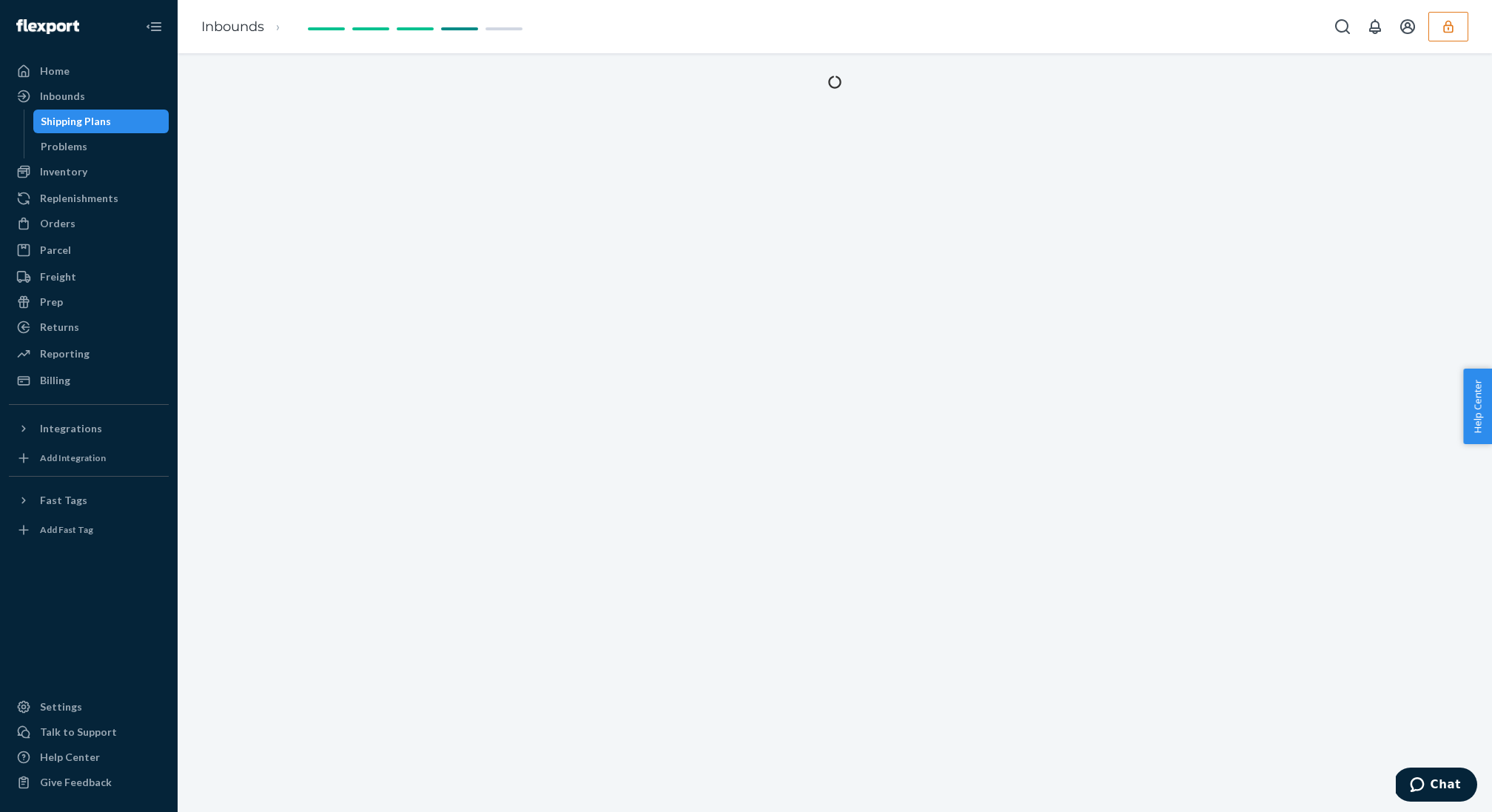
click at [974, 325] on div at bounding box center [834, 432] width 1314 height 758
click at [787, 297] on div at bounding box center [834, 432] width 1314 height 758
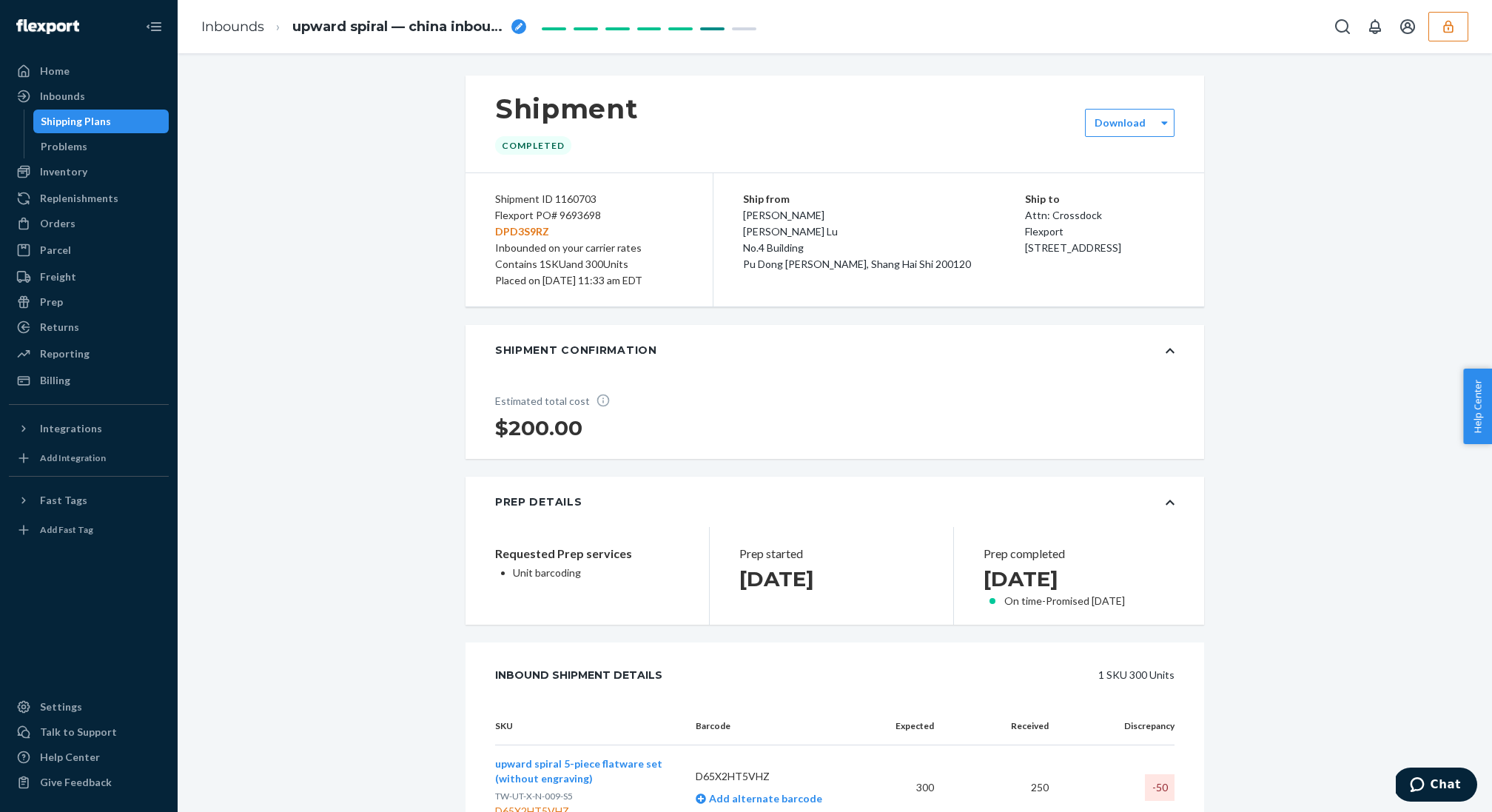
click at [571, 289] on div "Shipment ID 1160703 Flexport PO# 9693698 DPD3S9RZ Inbounded on your carrier rat…" at bounding box center [589, 239] width 247 height 133
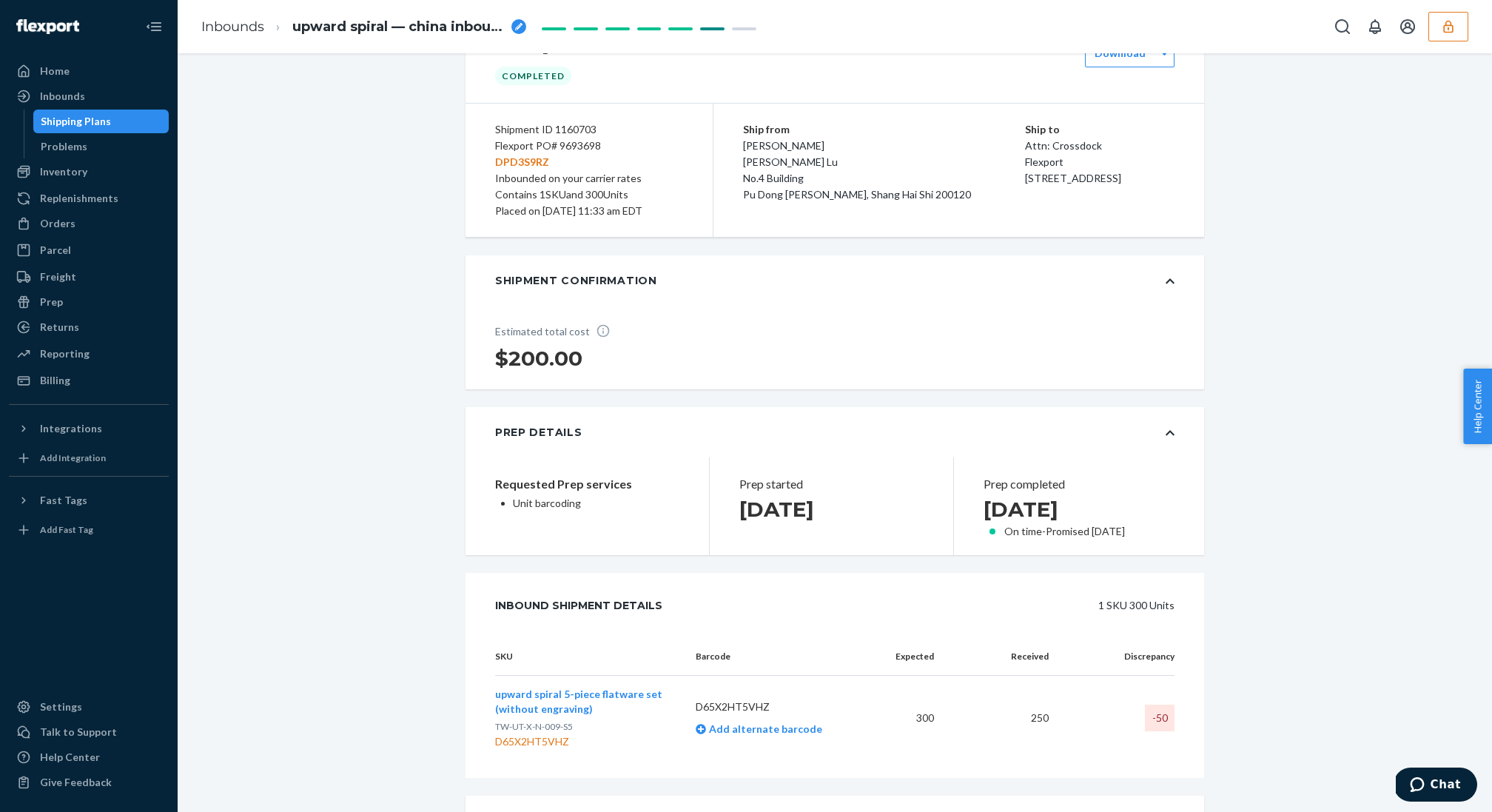
click at [522, 160] on p "DPD3S9RZ" at bounding box center [589, 162] width 188 height 16
click at [603, 205] on div "Placed on 04/11/2025 at 11:33 am EDT" at bounding box center [589, 211] width 188 height 16
click at [1160, 722] on div "-50" at bounding box center [1159, 717] width 29 height 27
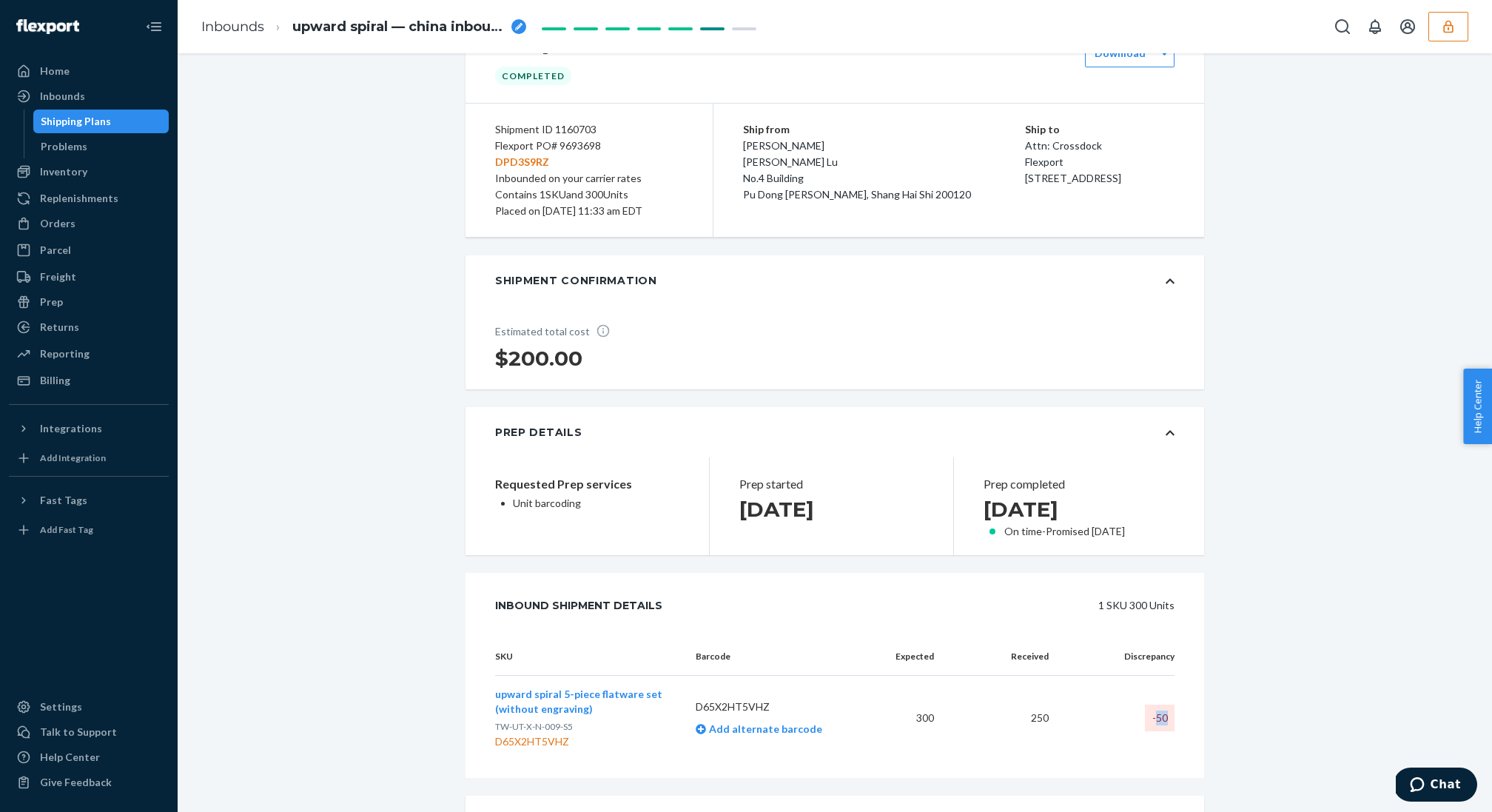
click at [1160, 717] on div "-50" at bounding box center [1159, 717] width 29 height 27
click at [1159, 717] on div "-50" at bounding box center [1159, 717] width 29 height 27
click at [532, 151] on div "Flexport PO# 9693698 DPD3S9RZ" at bounding box center [589, 154] width 188 height 32
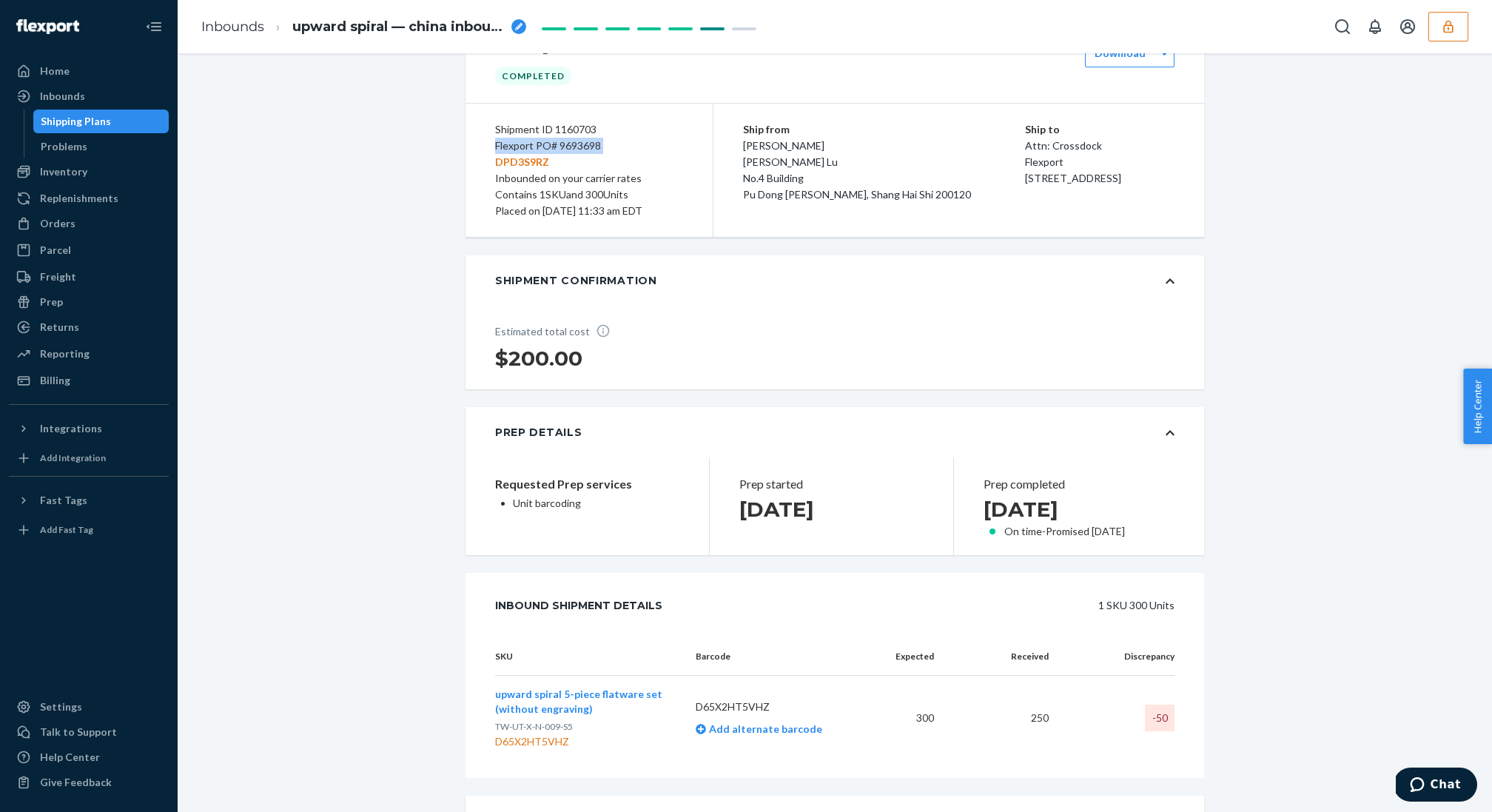
click at [532, 151] on div "Flexport PO# 9693698 DPD3S9RZ" at bounding box center [589, 154] width 188 height 32
click at [531, 156] on p "DPD3S9RZ" at bounding box center [589, 162] width 188 height 16
click at [594, 490] on p "Requested Prep services" at bounding box center [587, 484] width 184 height 18
drag, startPoint x: 606, startPoint y: 498, endPoint x: 472, endPoint y: 481, distance: 135.1
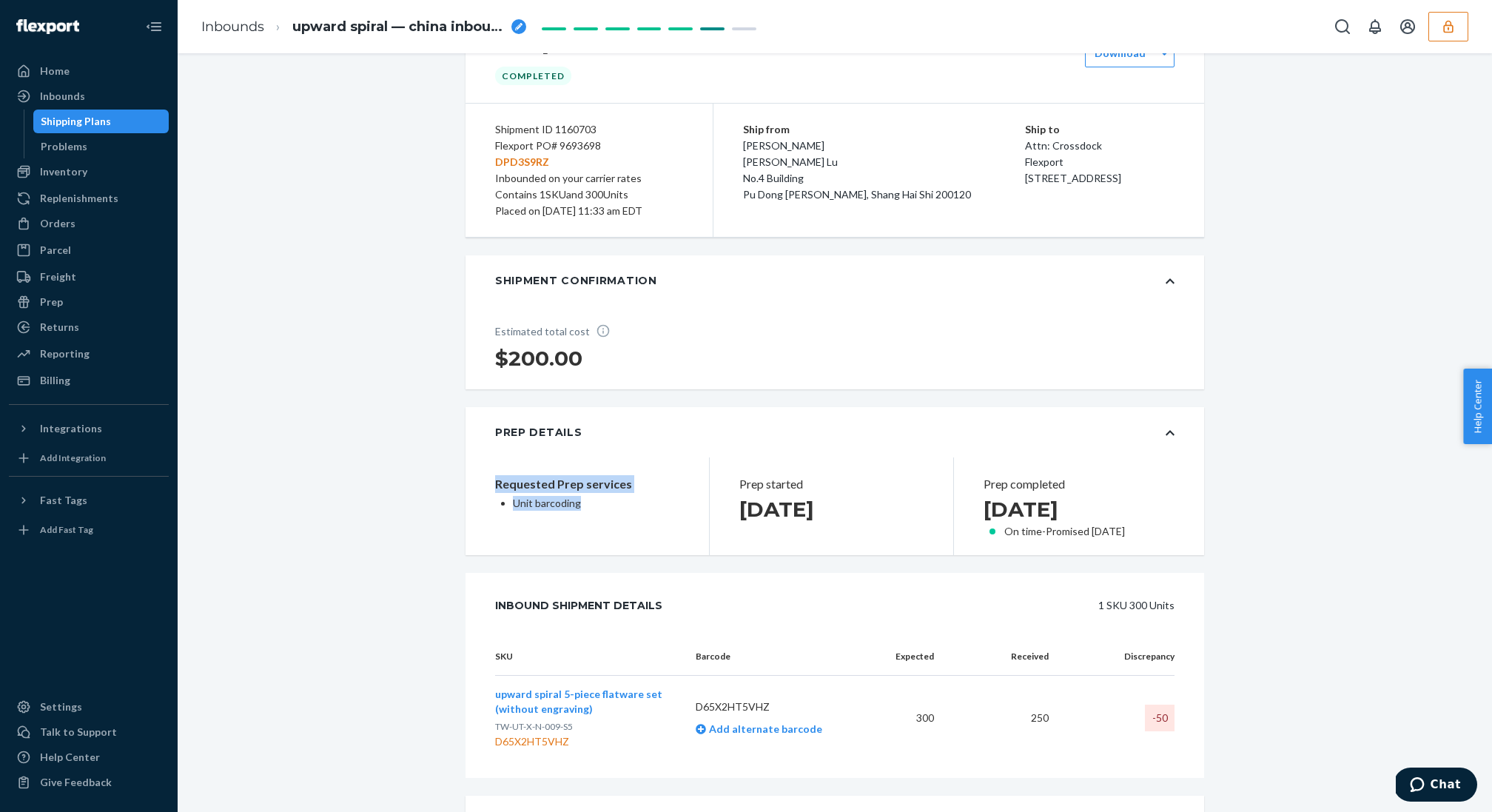
click at [472, 481] on div "Requested Prep services Unit barcoding" at bounding box center [587, 506] width 243 height 97
click at [652, 545] on div "Requested Prep services Unit barcoding" at bounding box center [587, 506] width 243 height 97
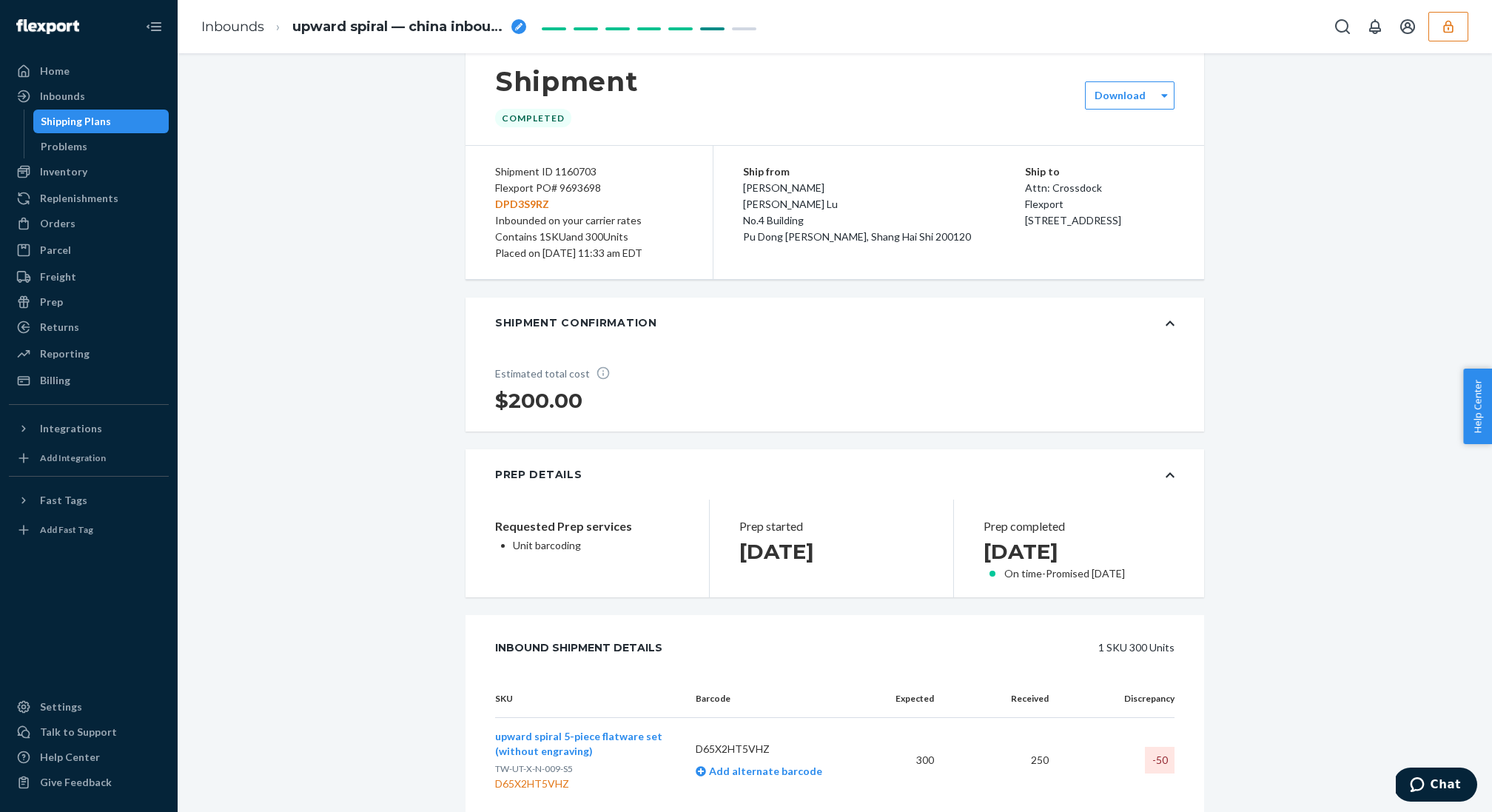
scroll to position [0, 0]
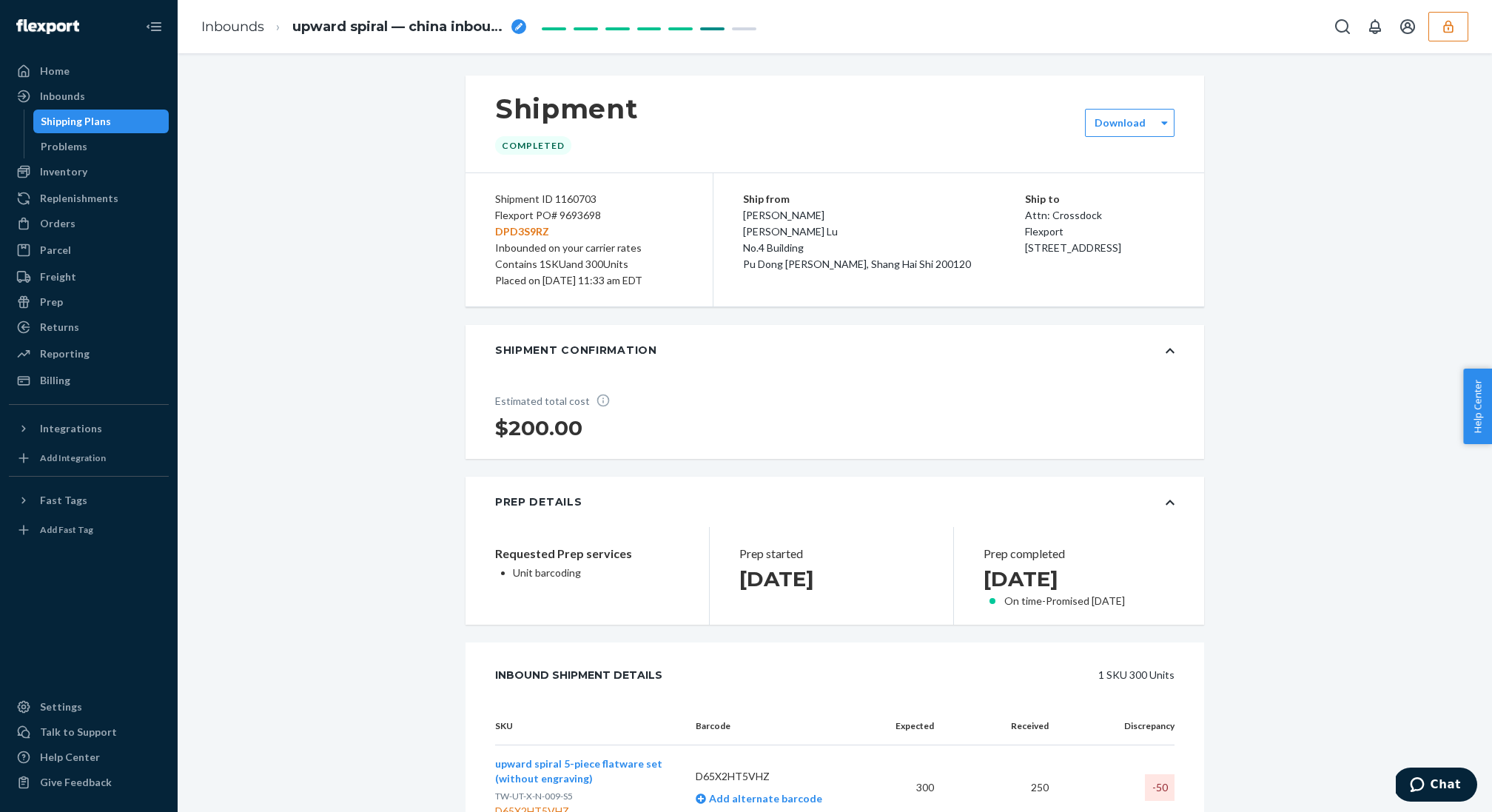
click at [589, 213] on div "Flexport PO# 9693698 DPD3S9RZ" at bounding box center [589, 223] width 188 height 32
click at [597, 222] on div "Flexport PO# 9693698 DPD3S9RZ" at bounding box center [589, 223] width 188 height 32
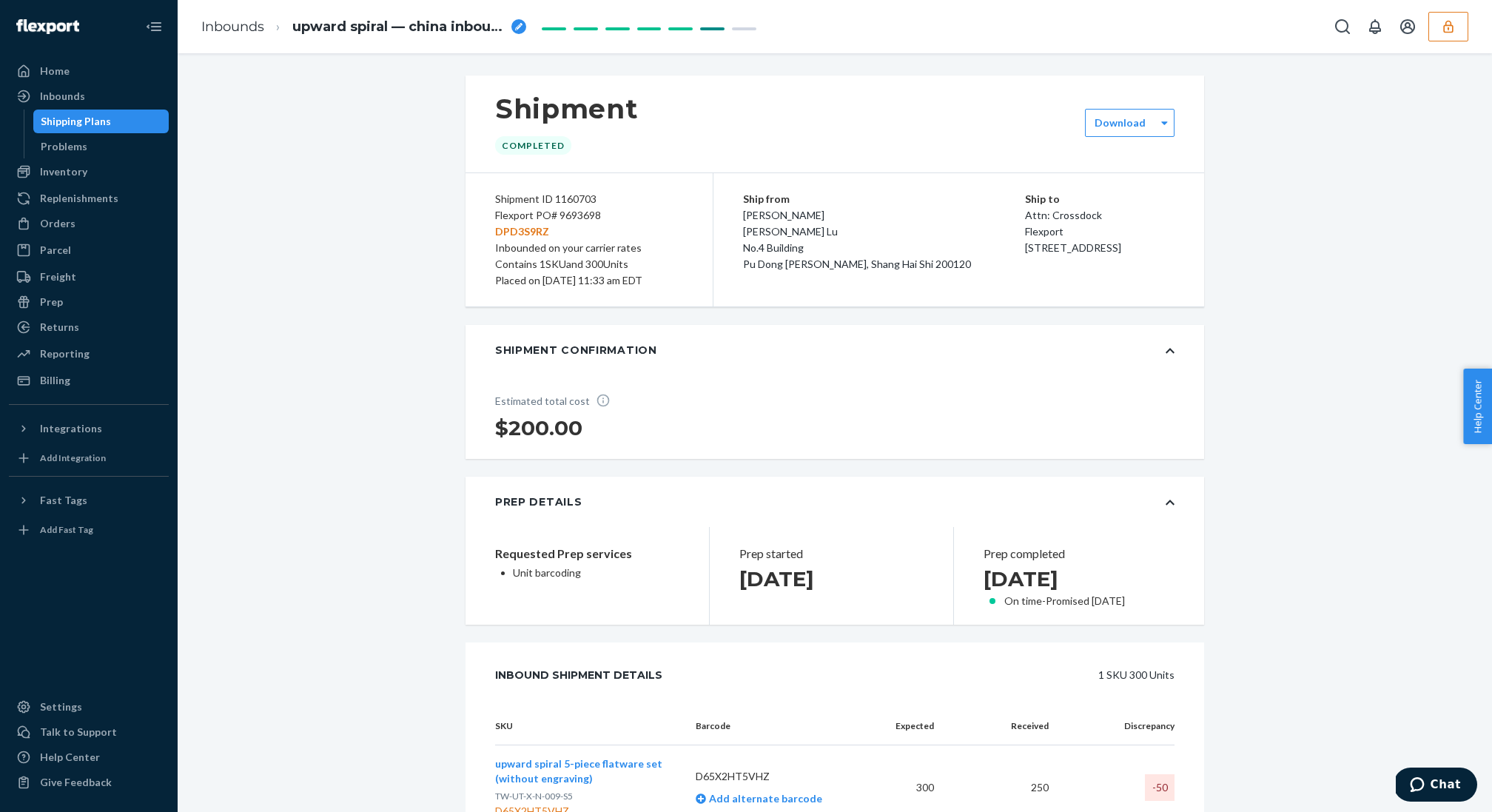
click at [578, 198] on div "Shipment ID 1160703" at bounding box center [589, 199] width 188 height 16
click at [585, 217] on div "Flexport PO# 9693698 DPD3S9RZ" at bounding box center [589, 223] width 188 height 32
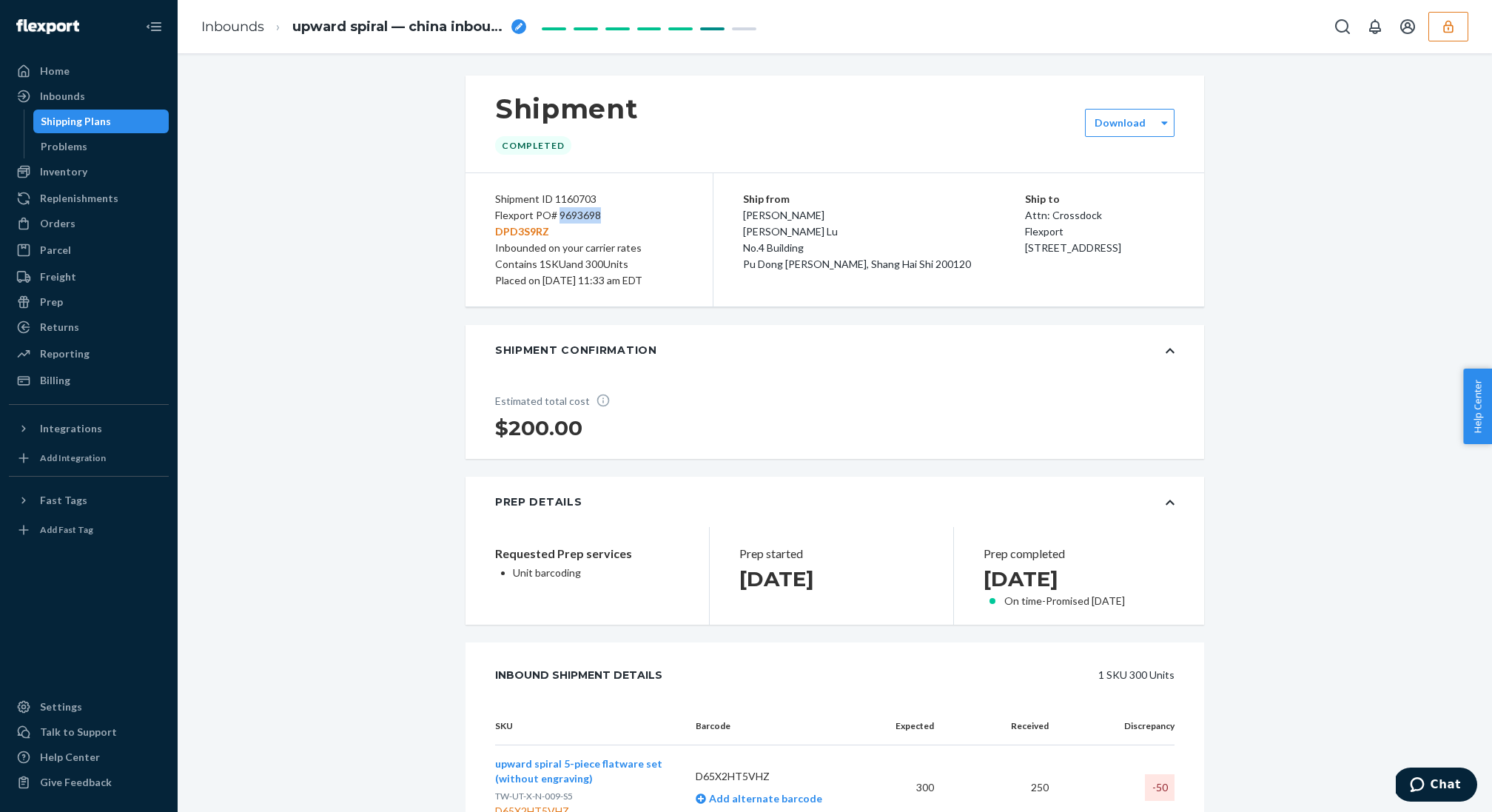
copy div "9693698"
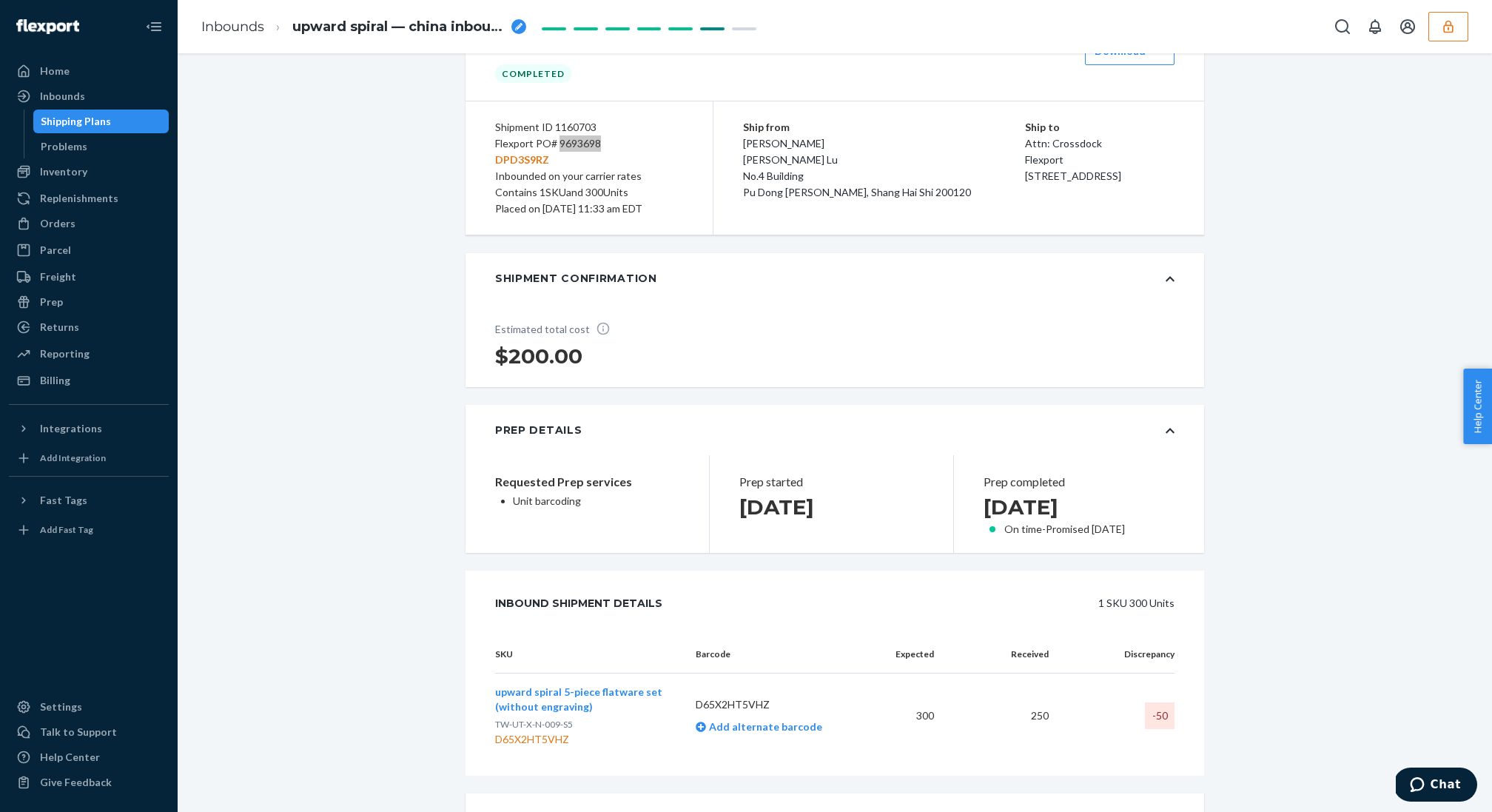
scroll to position [93, 0]
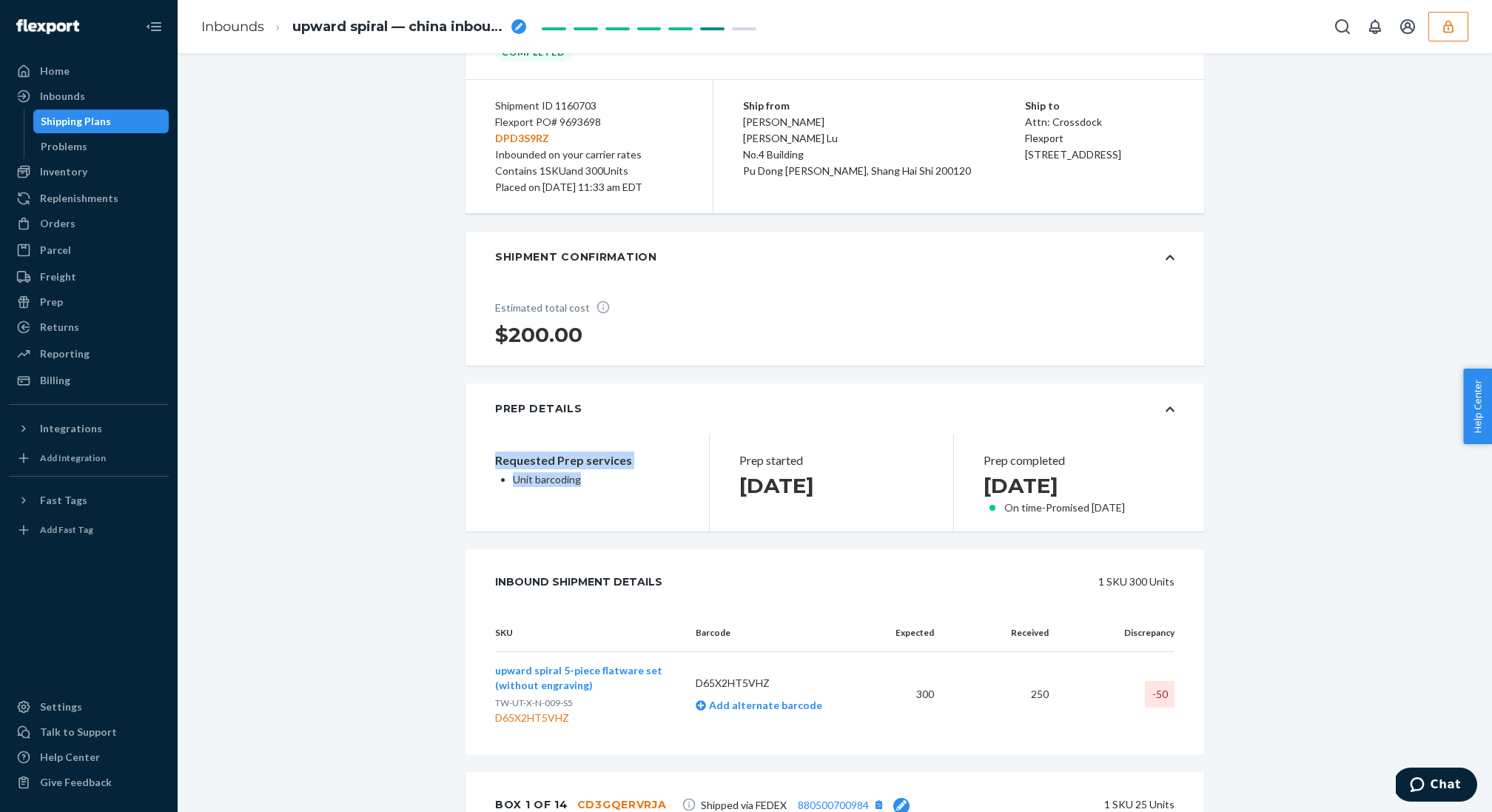
drag, startPoint x: 624, startPoint y: 498, endPoint x: 487, endPoint y: 452, distance: 144.5
click at [487, 452] on div "Requested Prep services Unit barcoding" at bounding box center [587, 481] width 243 height 97
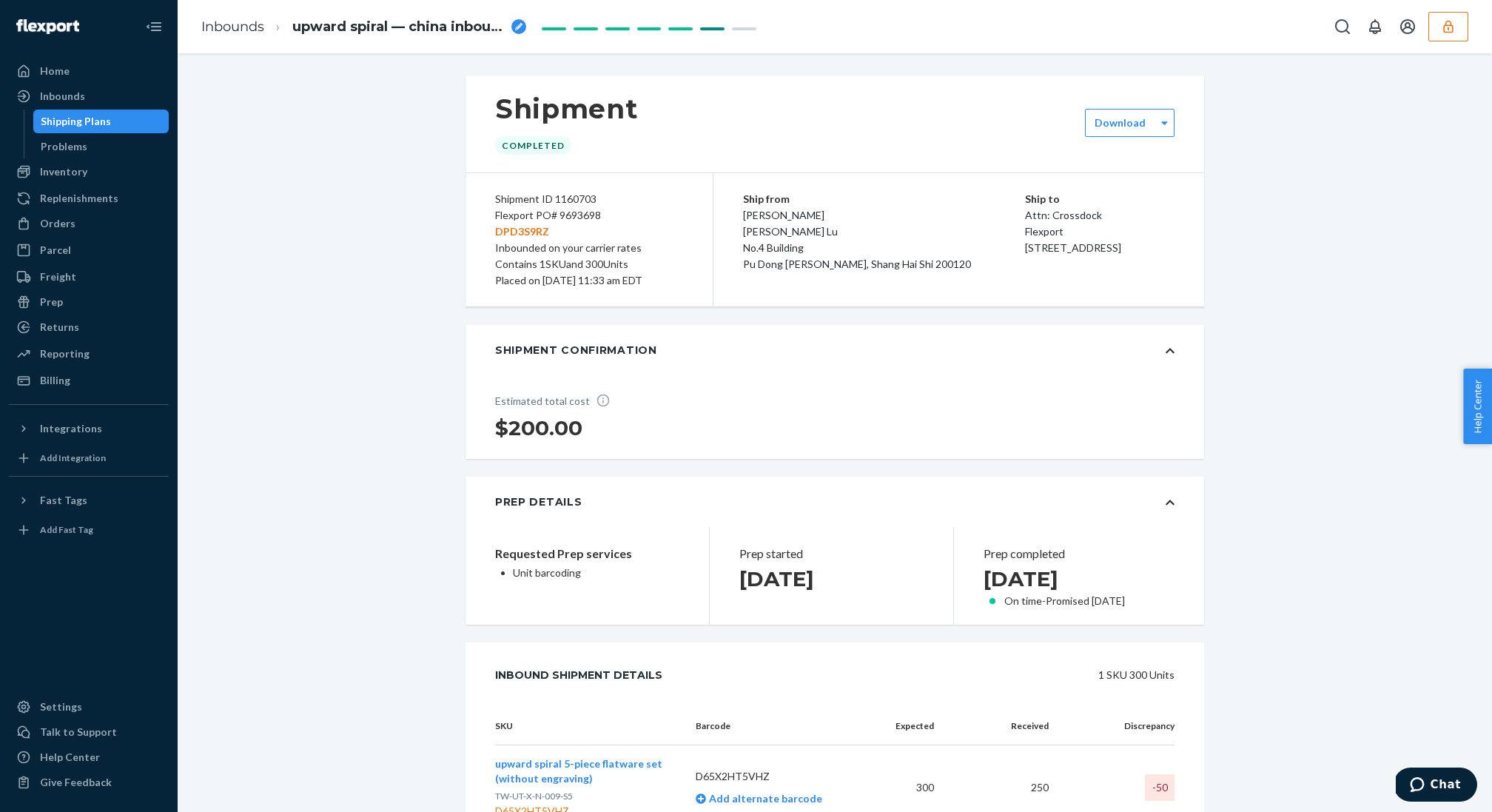
click at [524, 240] on div "Inbounded on your carrier rates" at bounding box center [589, 247] width 188 height 16
click at [524, 236] on p "DPD3S9RZ" at bounding box center [589, 231] width 188 height 16
click at [576, 203] on div "Shipment ID 1160703" at bounding box center [589, 199] width 188 height 16
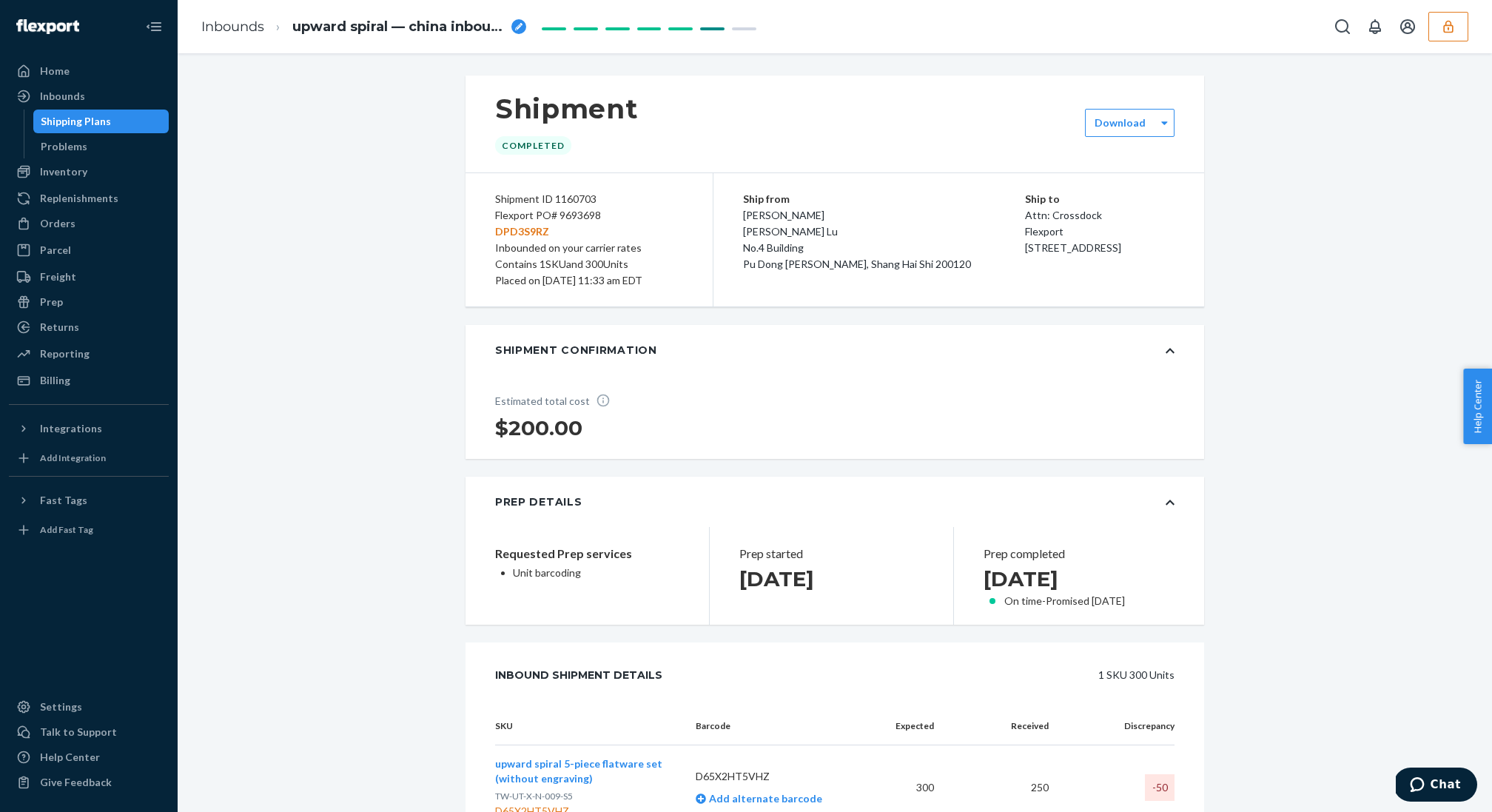
click at [576, 213] on div "Flexport PO# 9693698 DPD3S9RZ" at bounding box center [589, 223] width 188 height 32
click at [514, 226] on p "DPD3S9RZ" at bounding box center [589, 231] width 188 height 16
click at [515, 232] on p "DPD3S9RZ" at bounding box center [589, 231] width 188 height 16
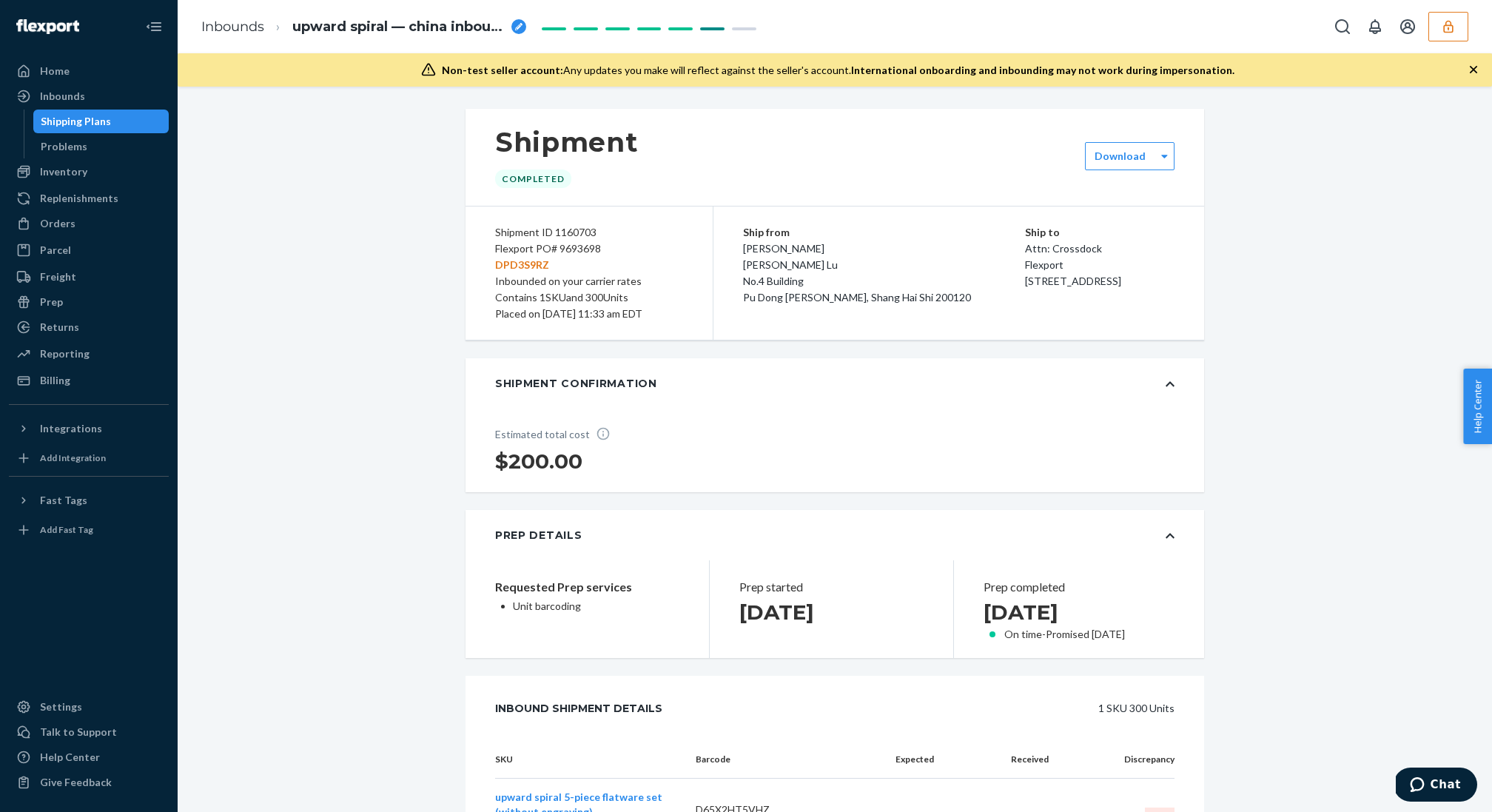
click at [153, 123] on div "Shipping Plans" at bounding box center [101, 121] width 133 height 21
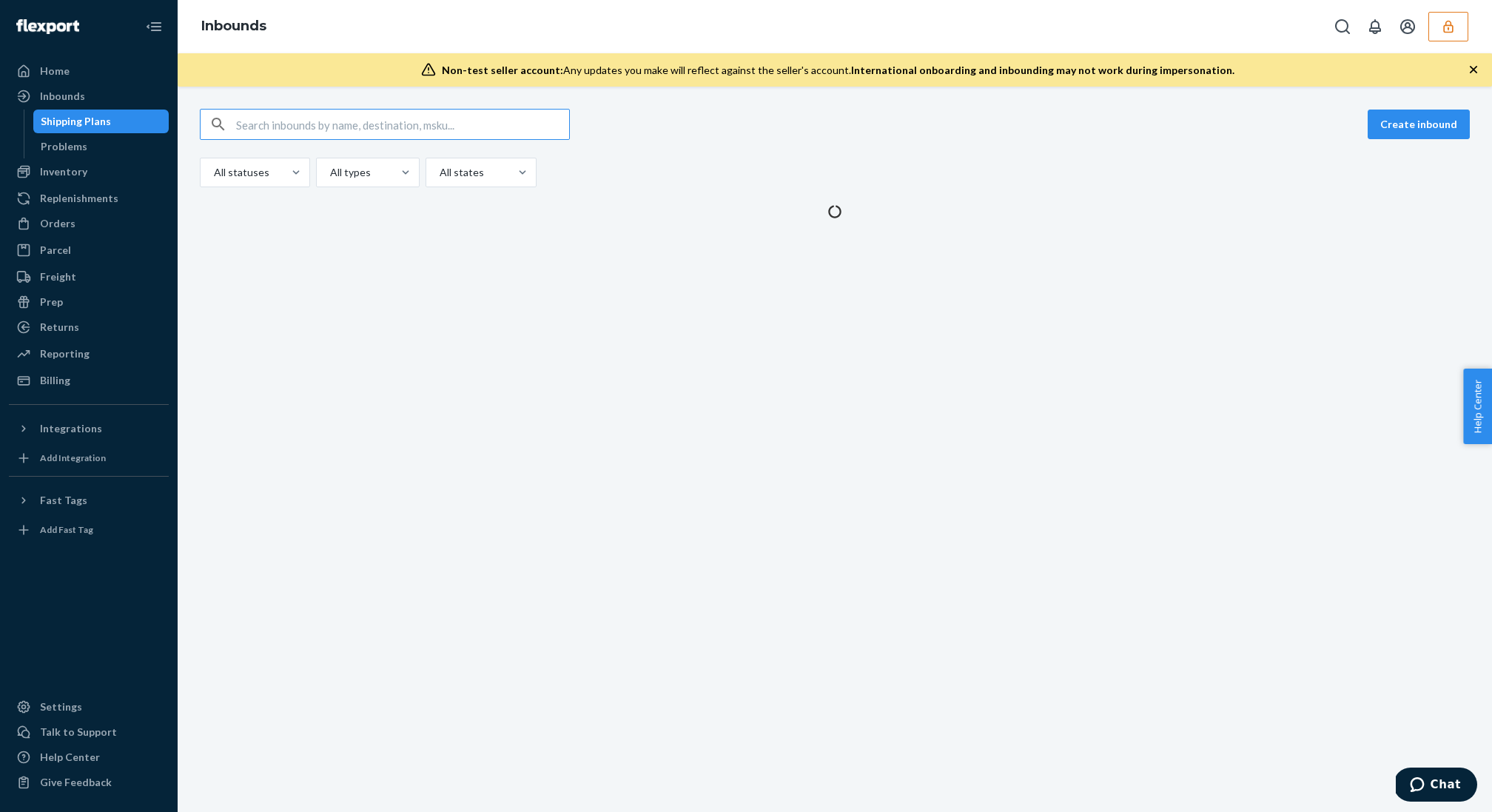
click at [313, 129] on input "text" at bounding box center [402, 124] width 333 height 29
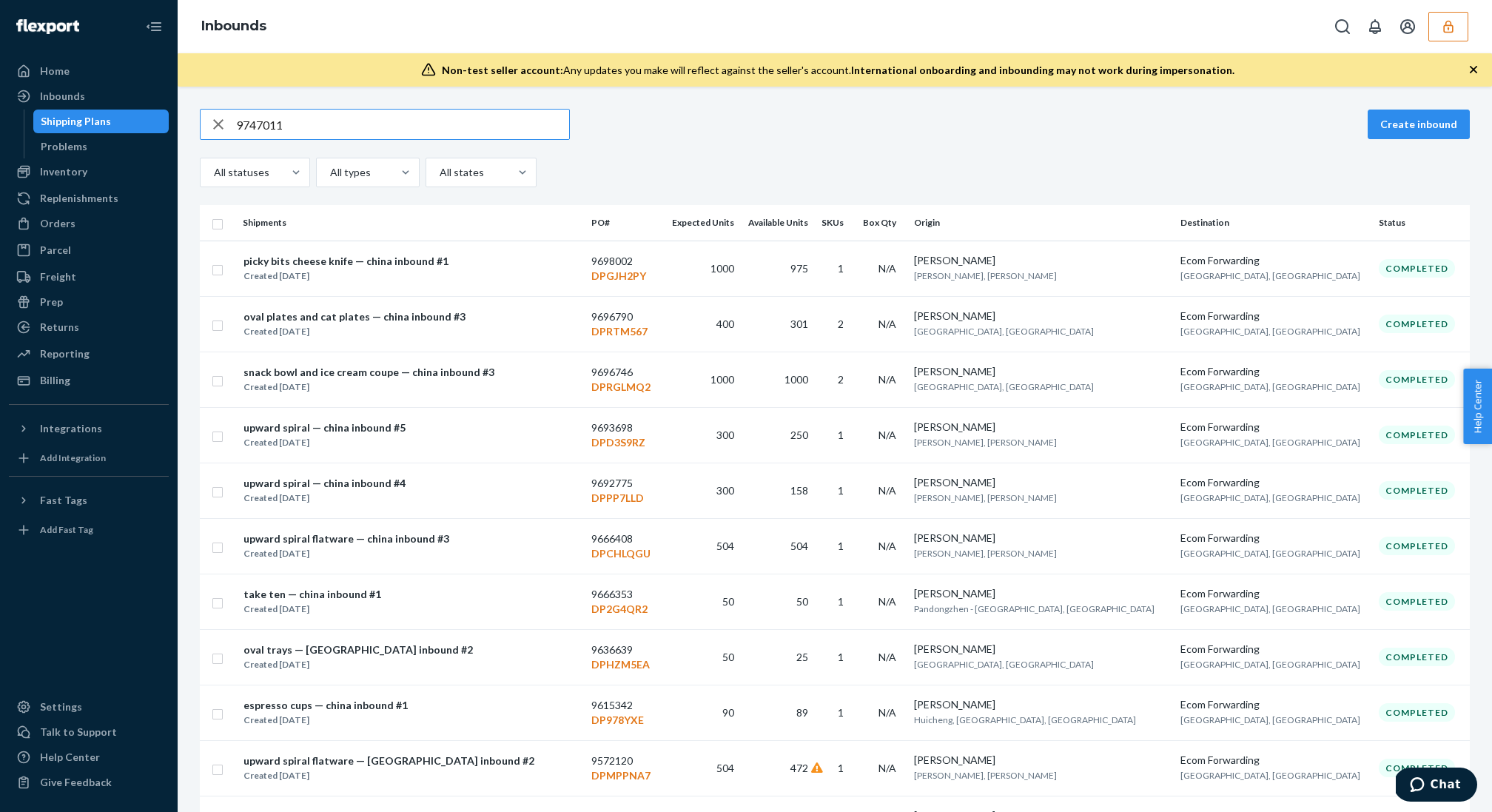
click at [236, 121] on input "9747011" at bounding box center [402, 124] width 333 height 29
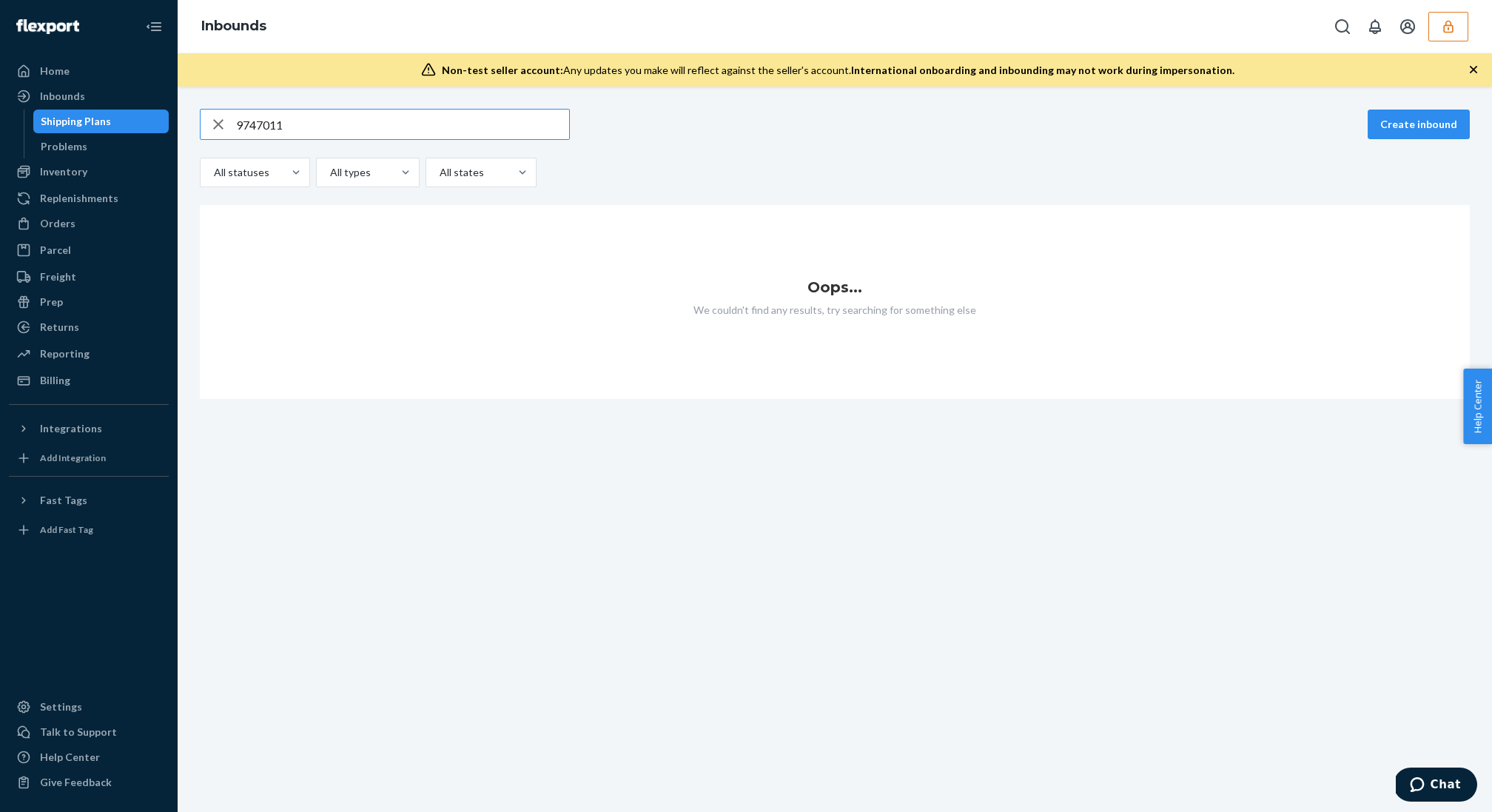
type input "9747011"
click at [247, 132] on input "9747011" at bounding box center [402, 124] width 333 height 29
click at [1463, 32] on button "button" at bounding box center [1447, 26] width 40 height 29
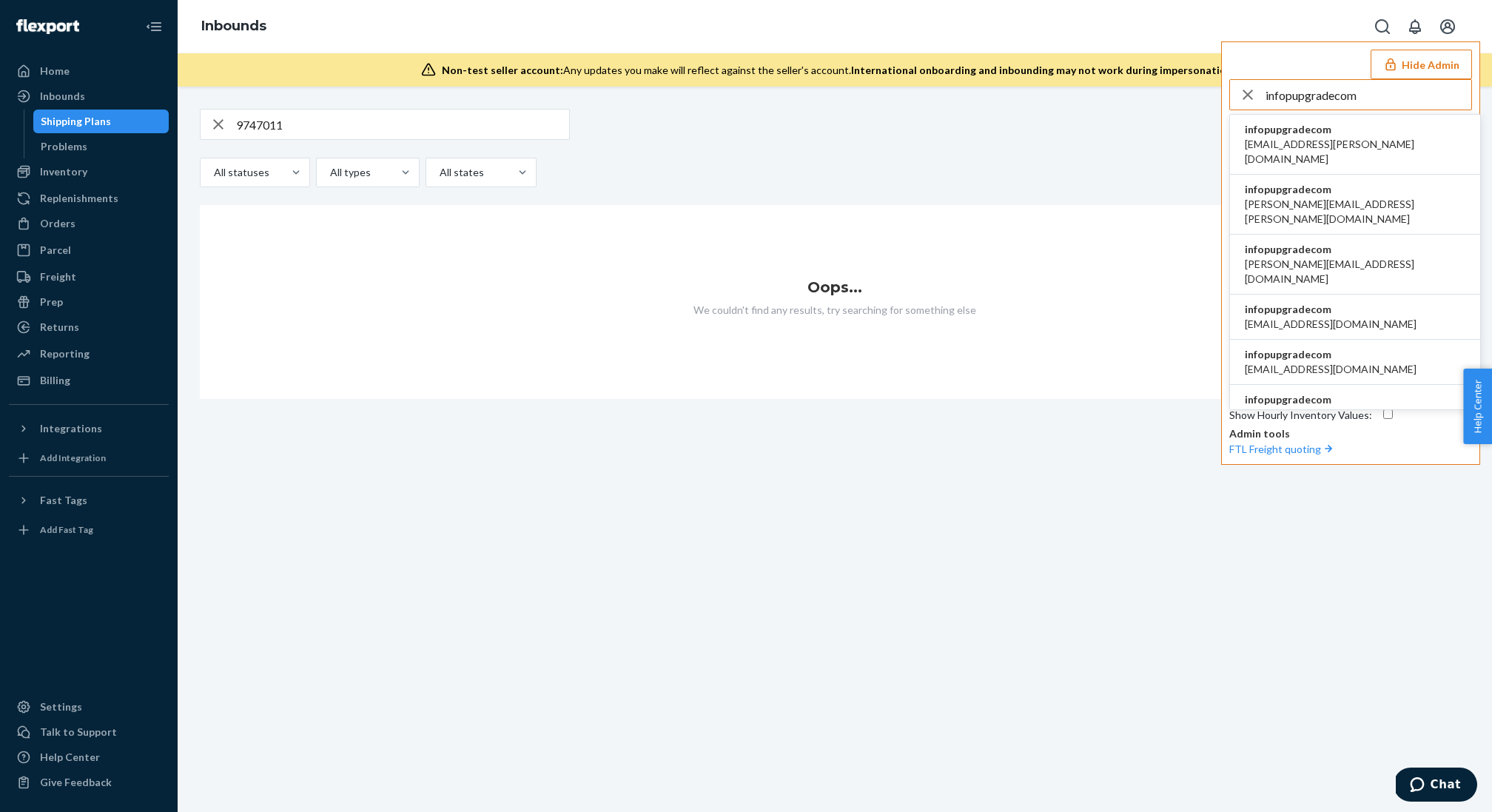
type input "infopupgradecom"
click at [1378, 138] on li "infopupgradecom brieana.dees@pupgrade.com" at bounding box center [1354, 144] width 250 height 60
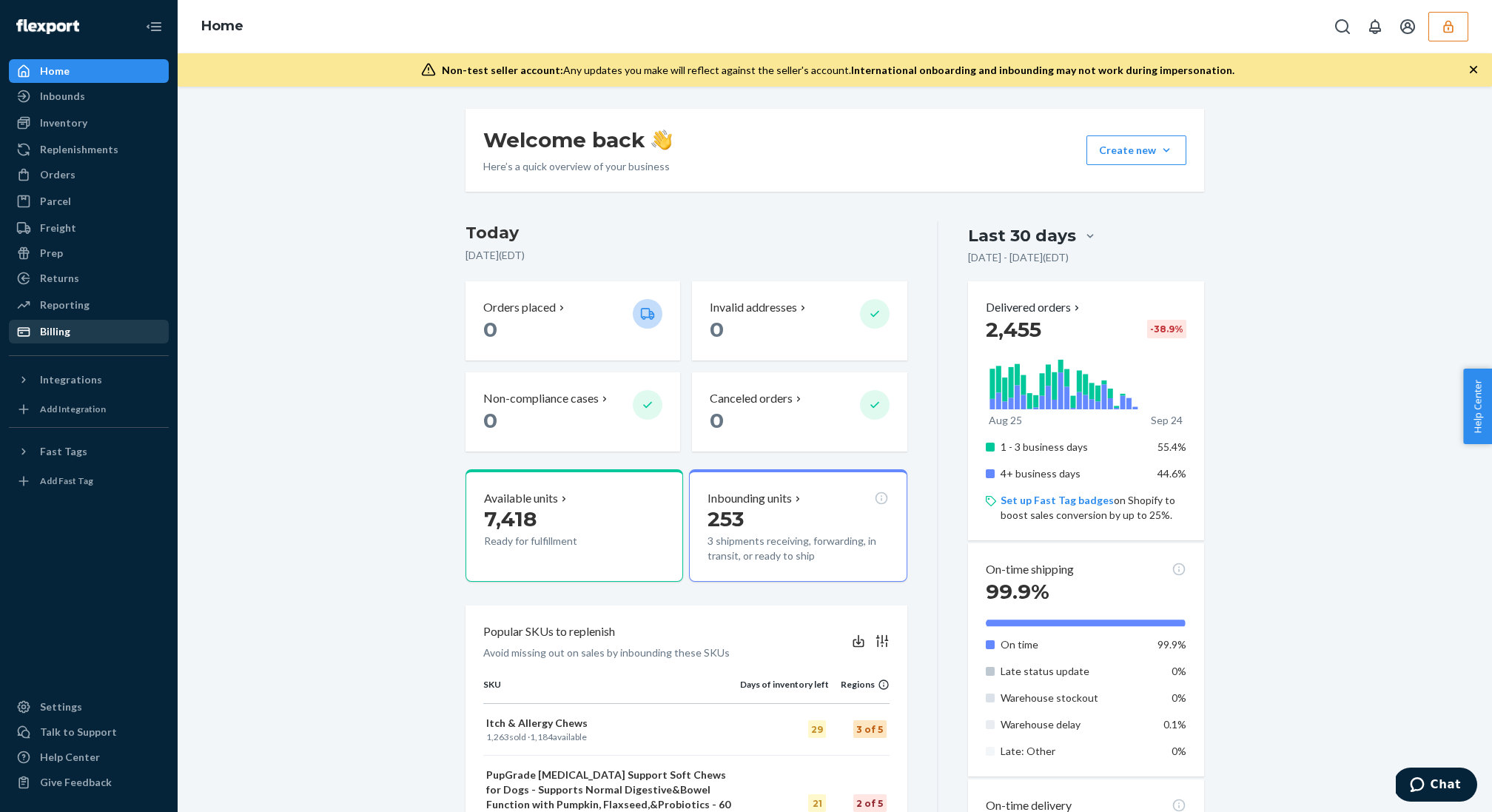
click at [79, 338] on div "Billing" at bounding box center [89, 331] width 157 height 21
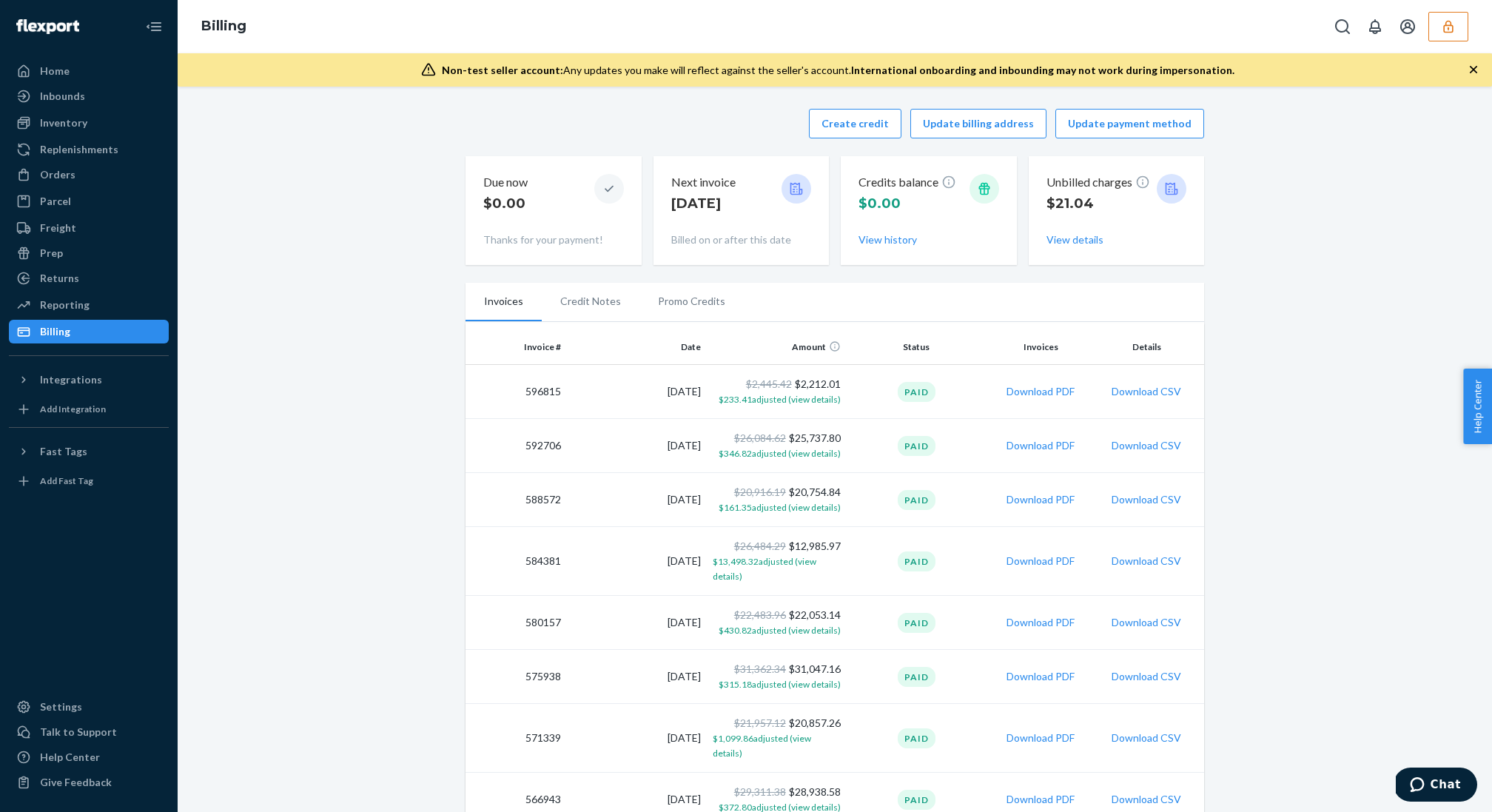
click at [1457, 13] on button "button" at bounding box center [1447, 26] width 40 height 29
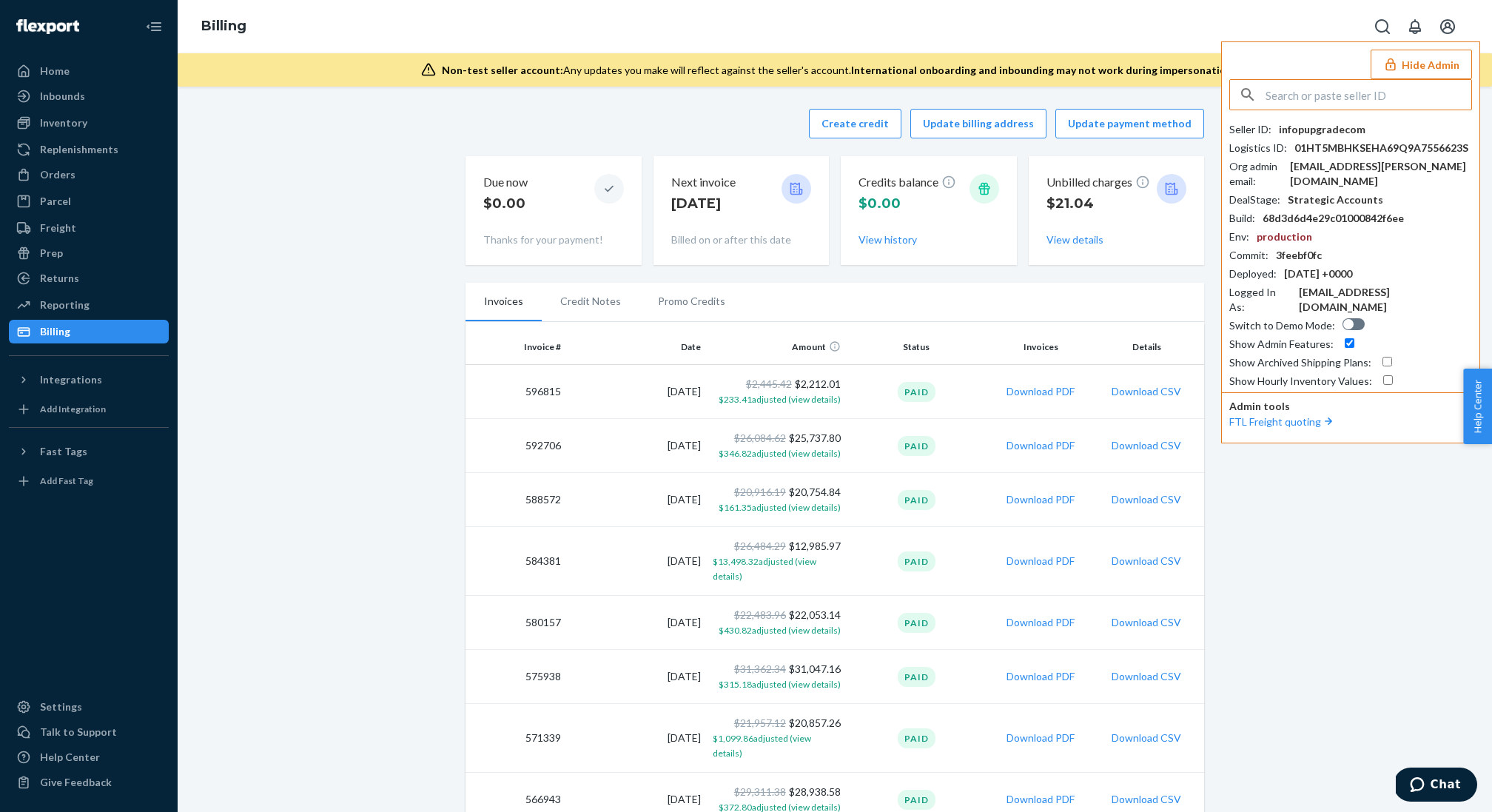
click at [1440, 69] on button "Hide Admin" at bounding box center [1421, 63] width 101 height 29
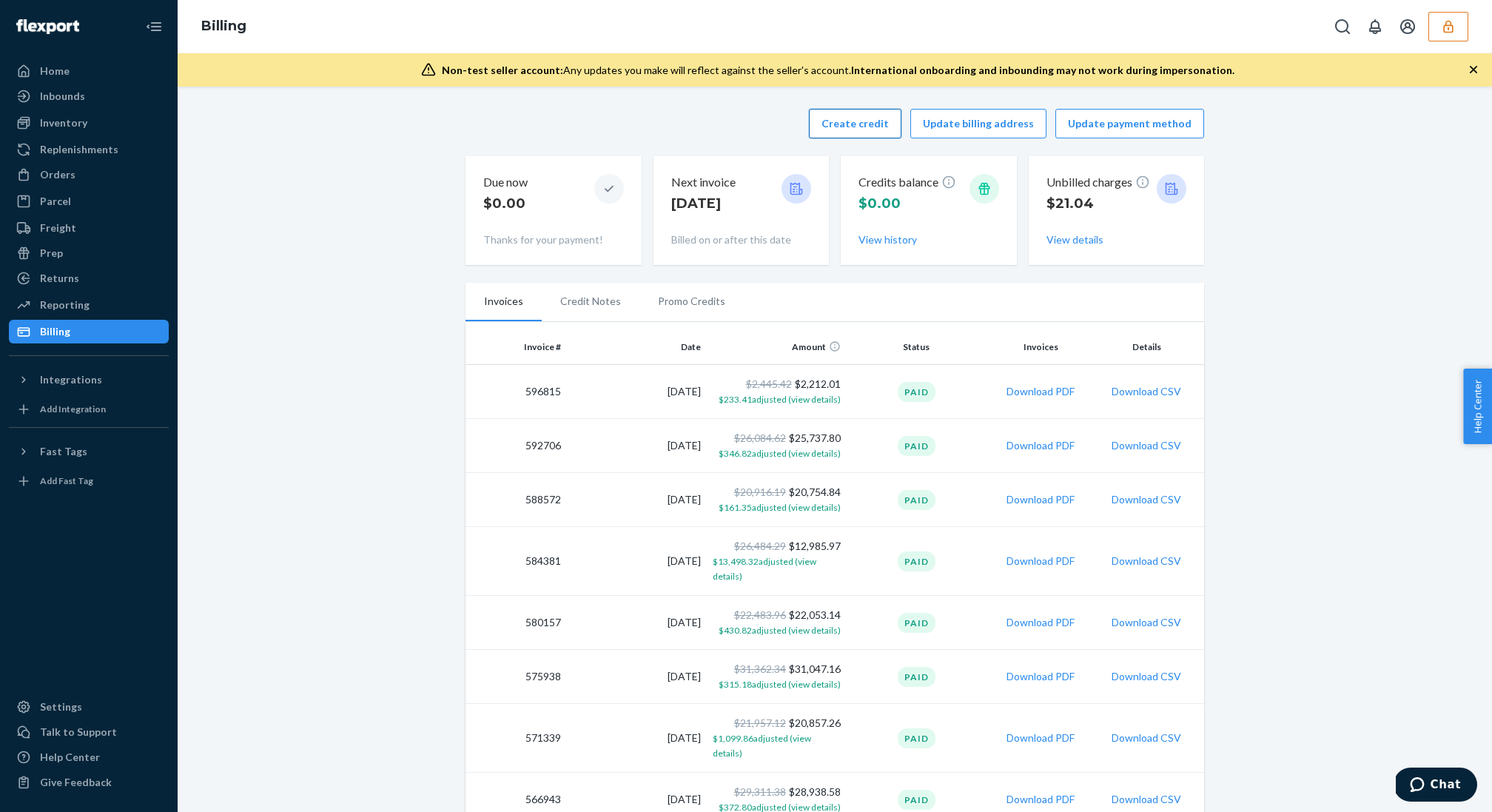
click at [879, 122] on button "Create credit" at bounding box center [855, 123] width 93 height 29
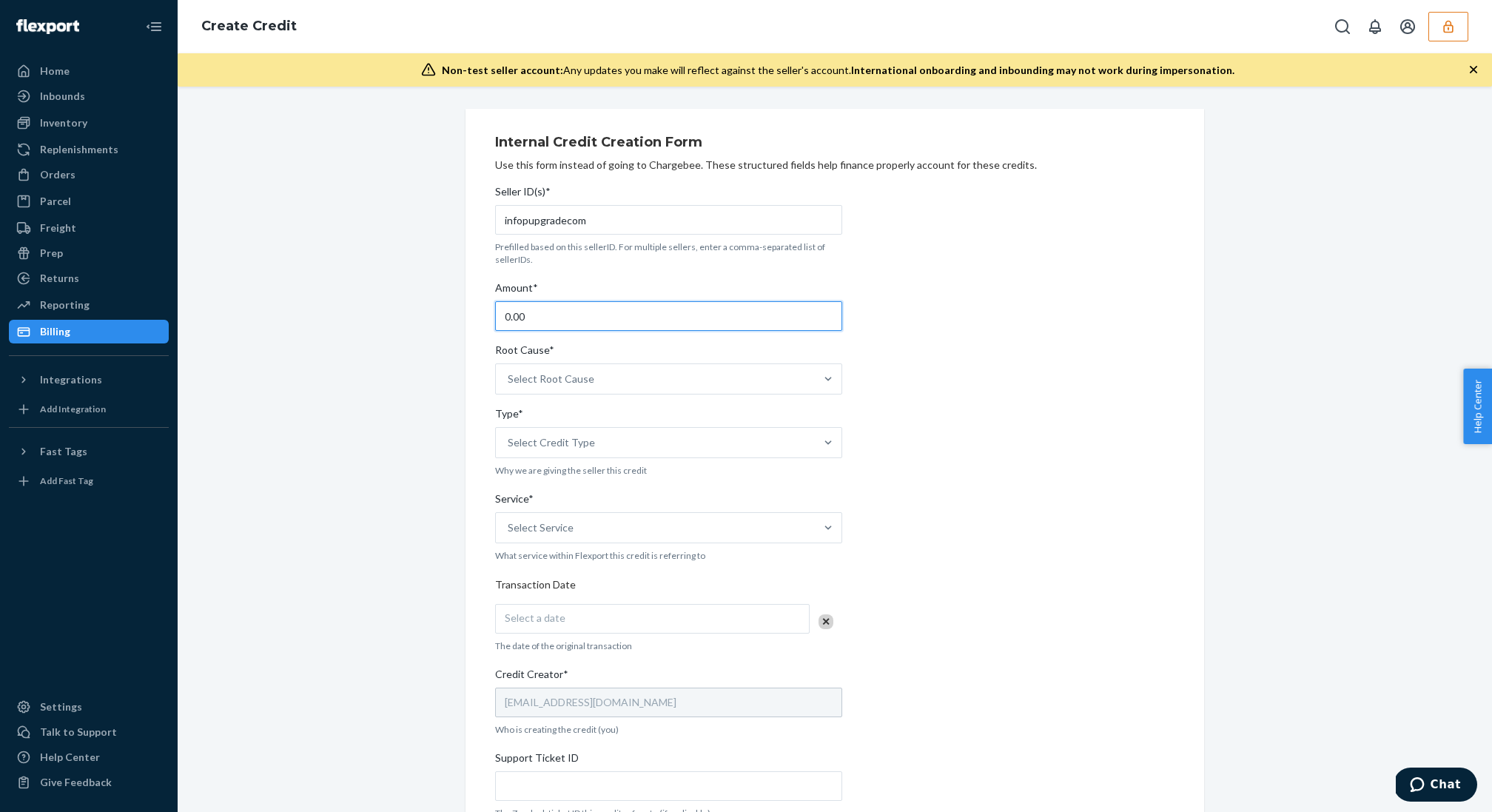
click at [549, 317] on input "0.00" at bounding box center [668, 315] width 347 height 29
type input "0"
type input "34.76"
click at [655, 378] on div "Select Root Cause" at bounding box center [655, 378] width 319 height 29
click at [509, 378] on input "Root Cause* Select Root Cause" at bounding box center [508, 379] width 2 height 15
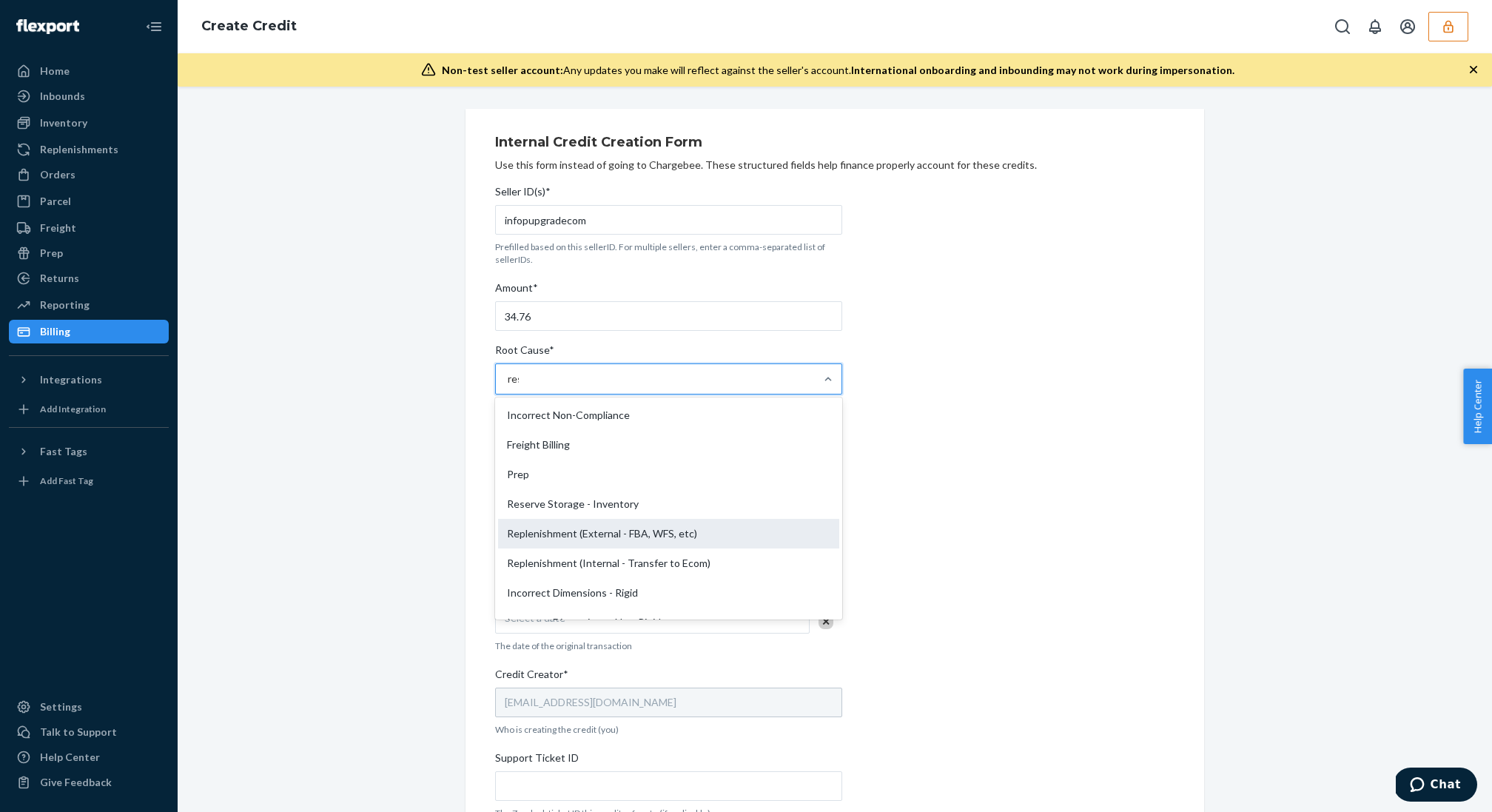
type input "rese"
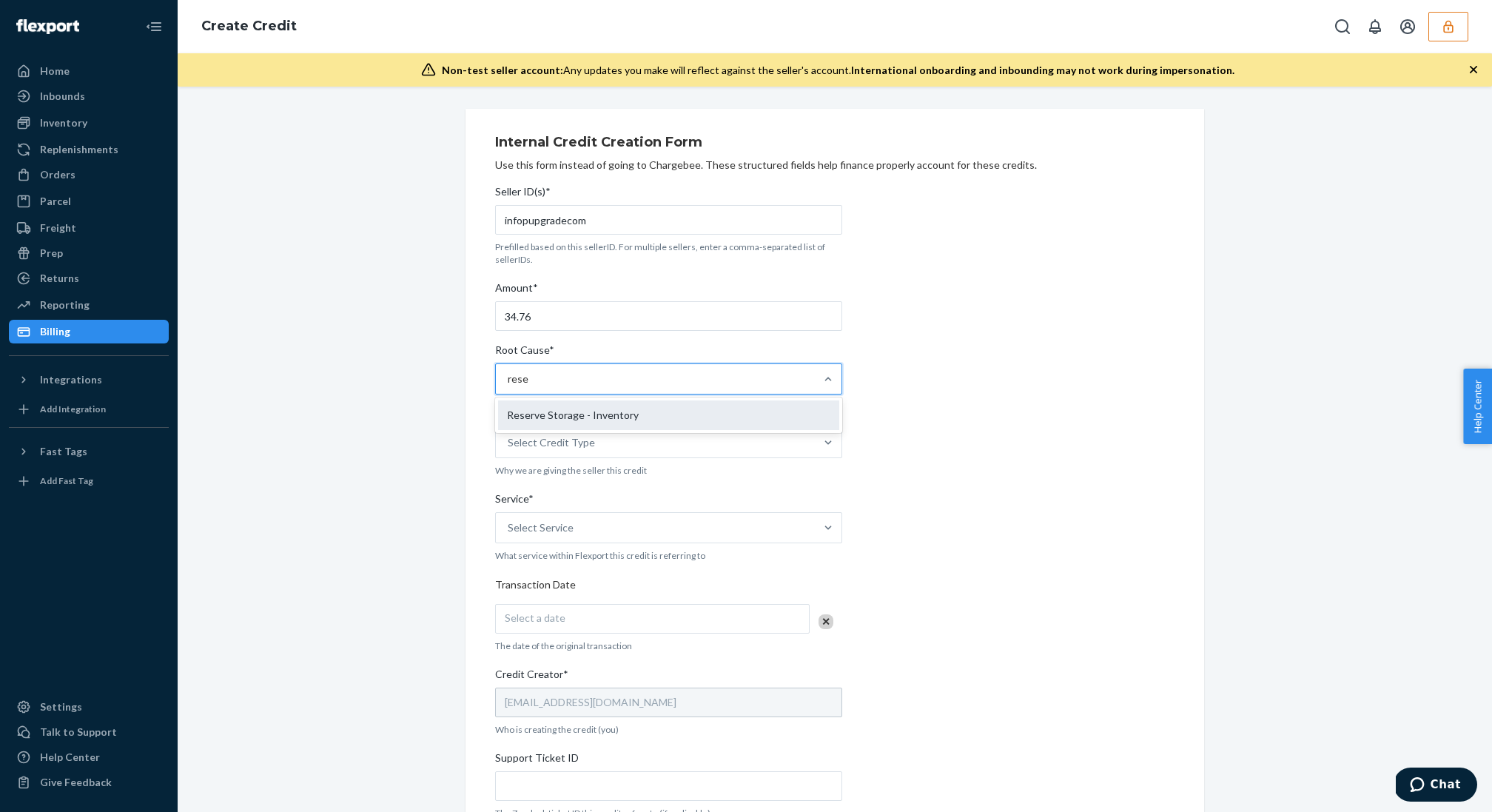
click at [627, 407] on div "Reserve Storage - Inventory" at bounding box center [668, 414] width 341 height 29
click at [528, 386] on input "rese" at bounding box center [517, 379] width 21 height 15
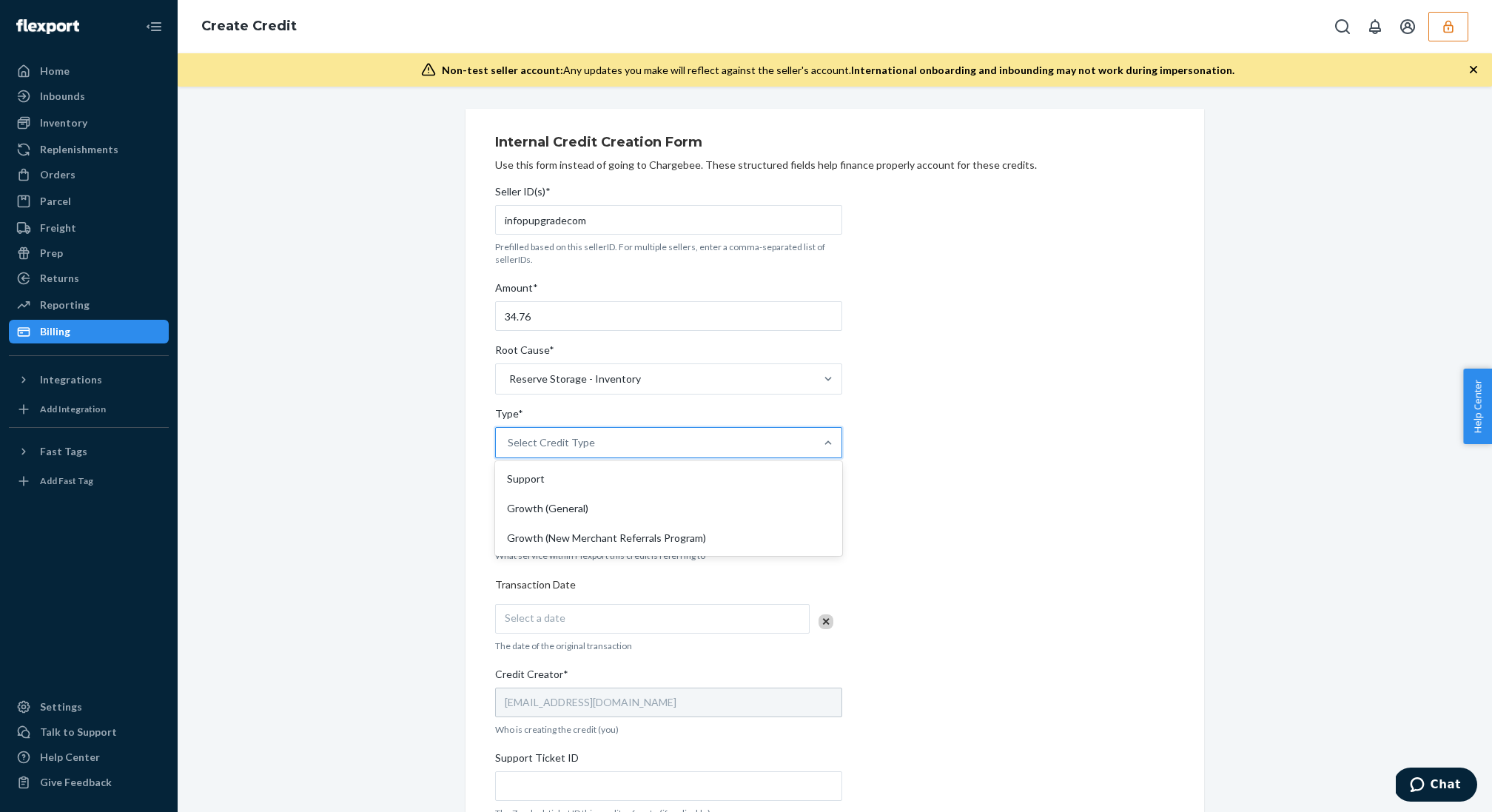
click at [692, 441] on div "Select Credit Type" at bounding box center [655, 442] width 319 height 29
click at [509, 441] on input "Type* option Support focused, 1 of 3. 3 results available. Use Up and Down to c…" at bounding box center [508, 442] width 2 height 15
click at [588, 475] on div "Support" at bounding box center [668, 478] width 341 height 29
click at [509, 450] on input "Type* option Support focused, 1 of 3. 3 results available. Use Up and Down to c…" at bounding box center [508, 442] width 2 height 15
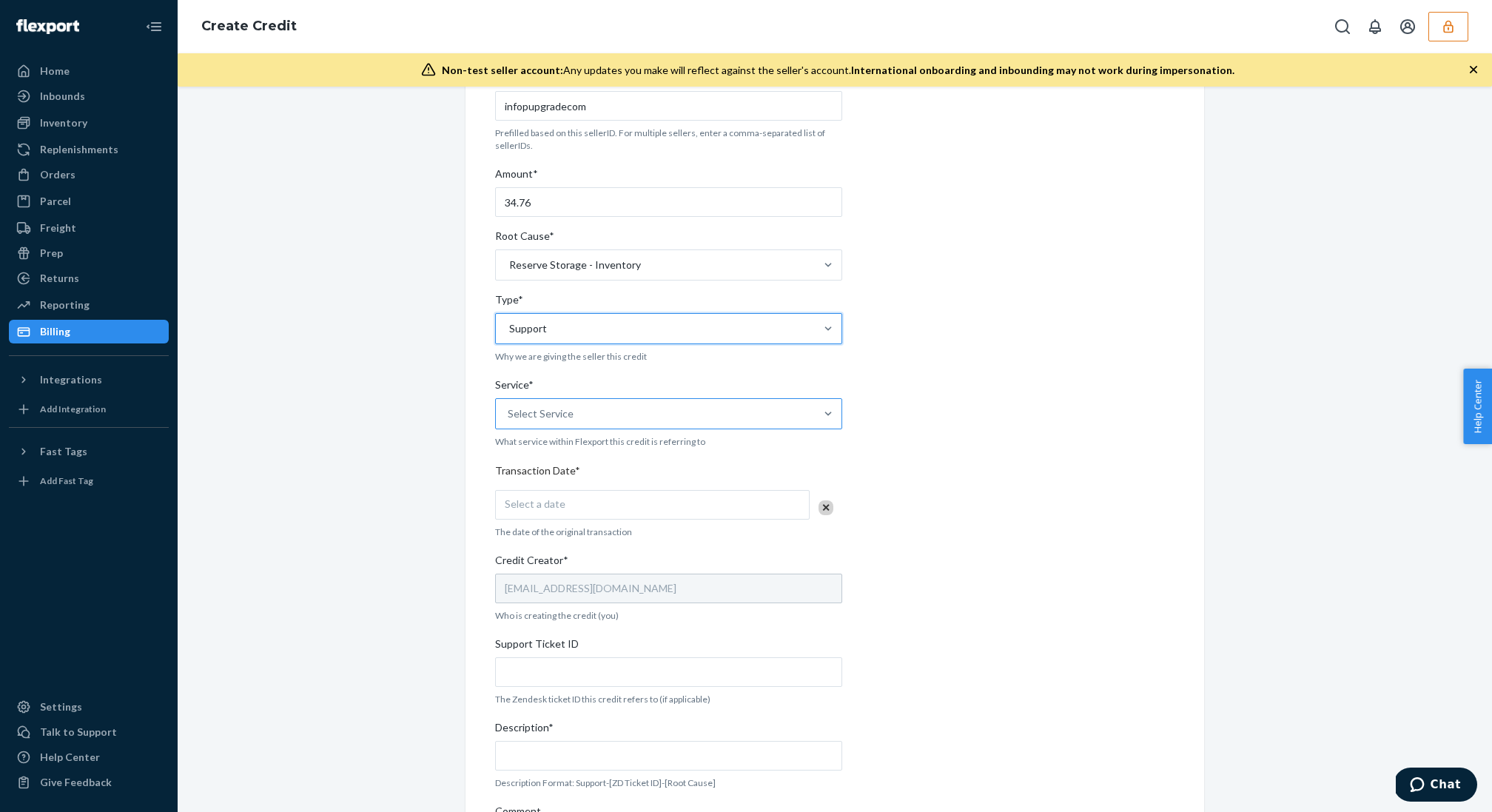
scroll to position [158, 0]
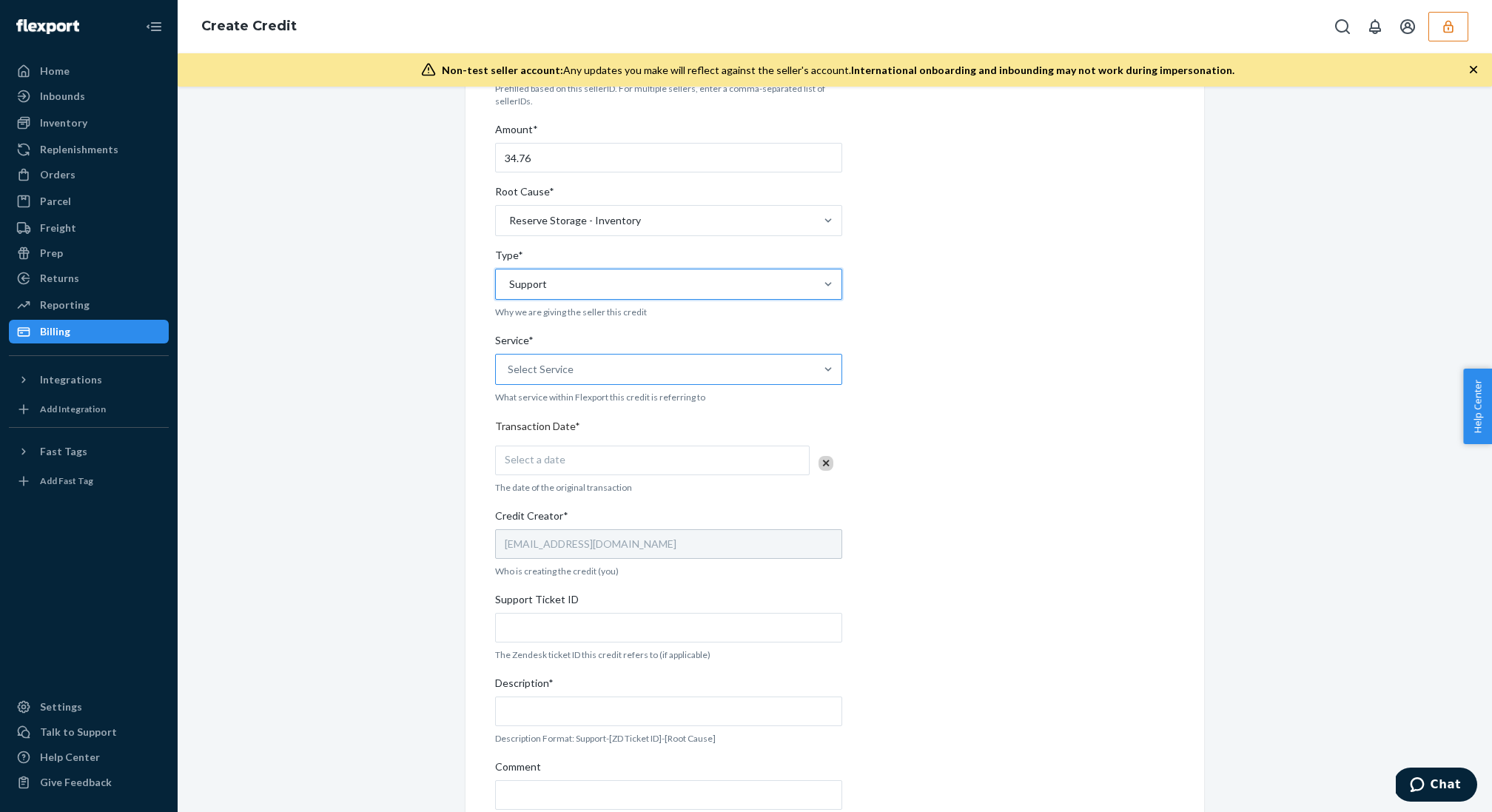
click at [558, 364] on div "Select Service" at bounding box center [541, 369] width 66 height 15
click at [509, 364] on input "Service* Select Service" at bounding box center [508, 369] width 2 height 15
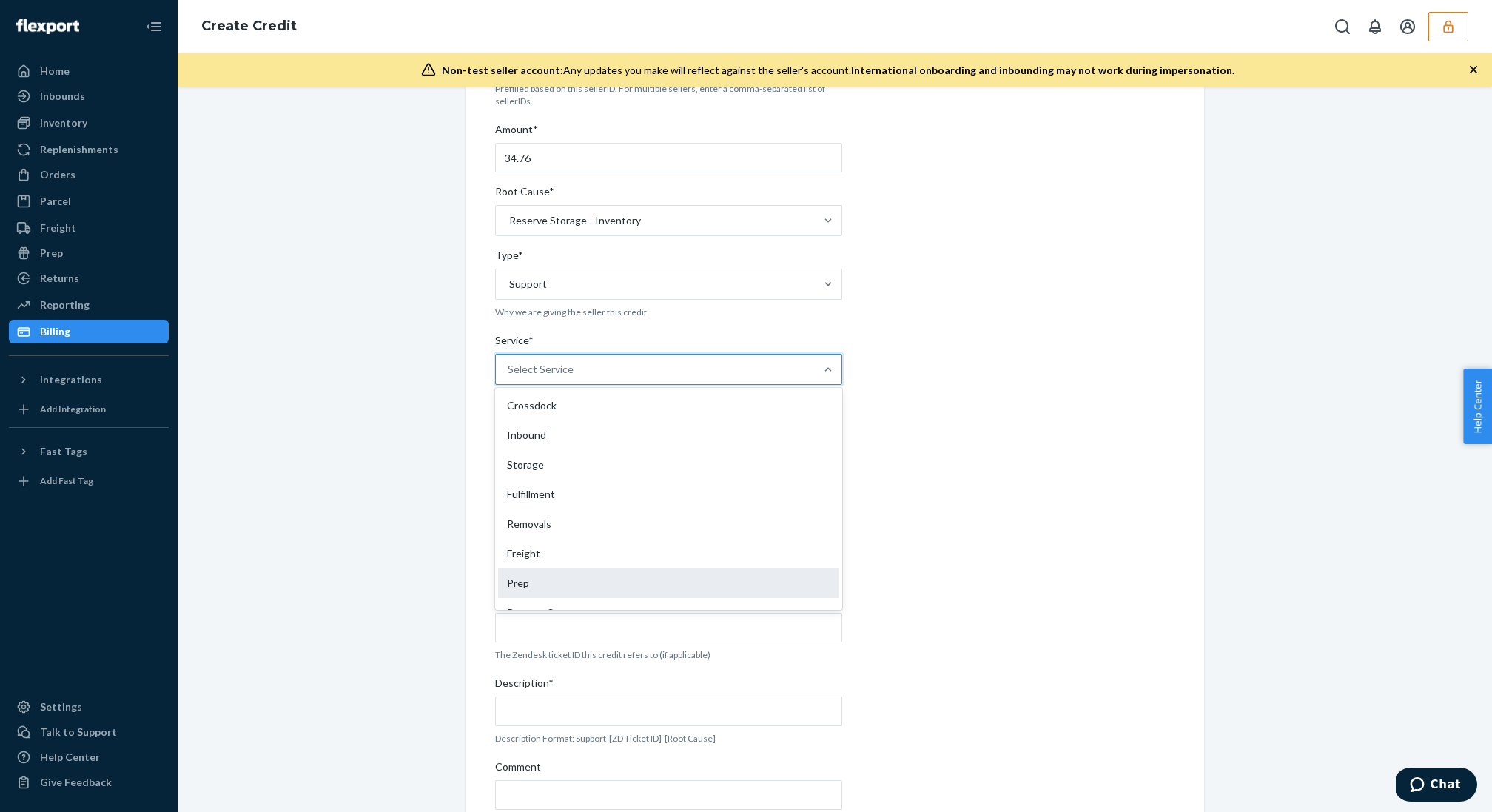
scroll to position [80, 0]
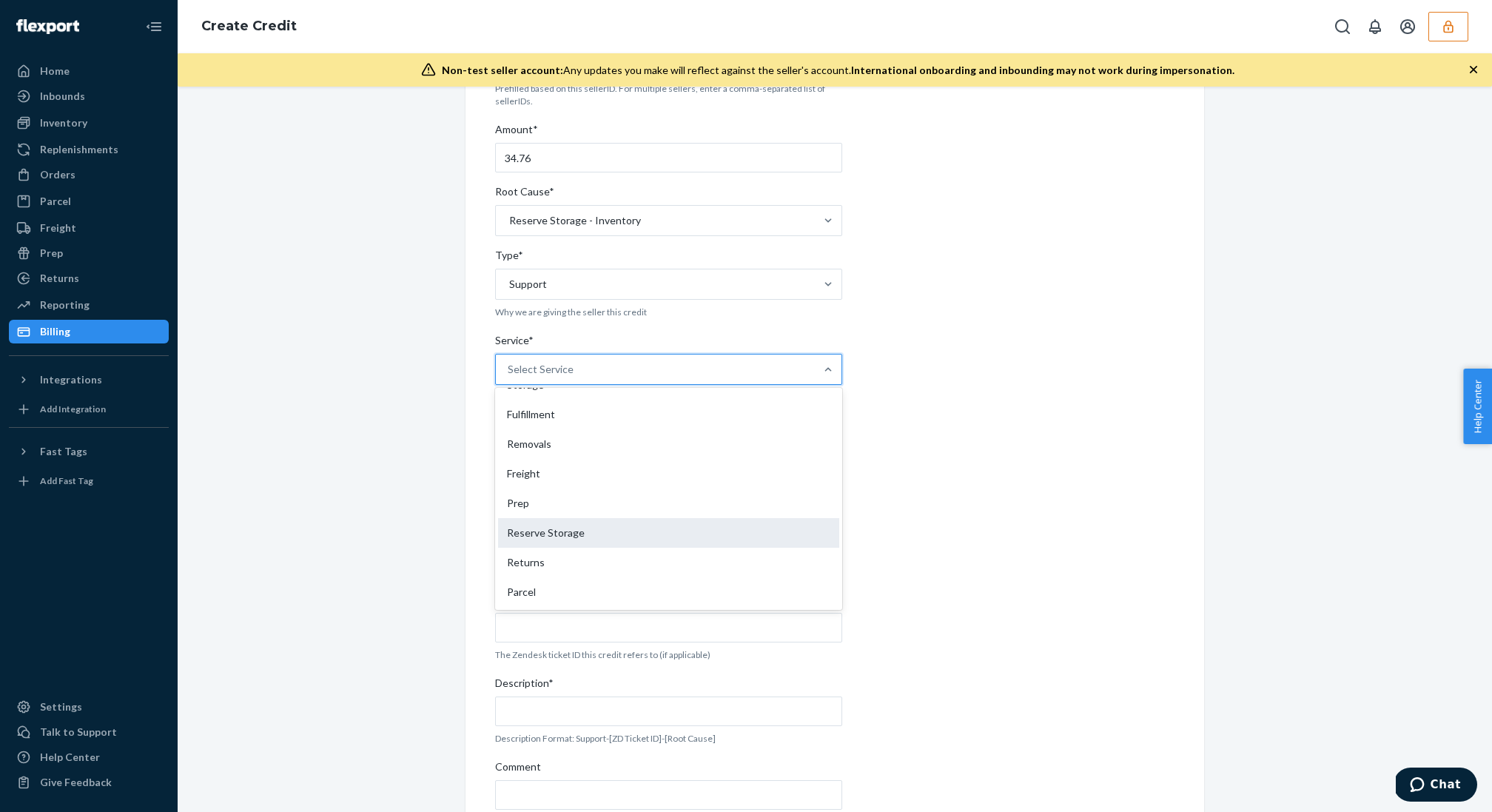
click at [556, 537] on div "Reserve Storage" at bounding box center [668, 532] width 341 height 29
click at [509, 377] on input "Service* option Reserve Storage focused, 8 of 10. 10 results available. Use Up …" at bounding box center [508, 369] width 2 height 15
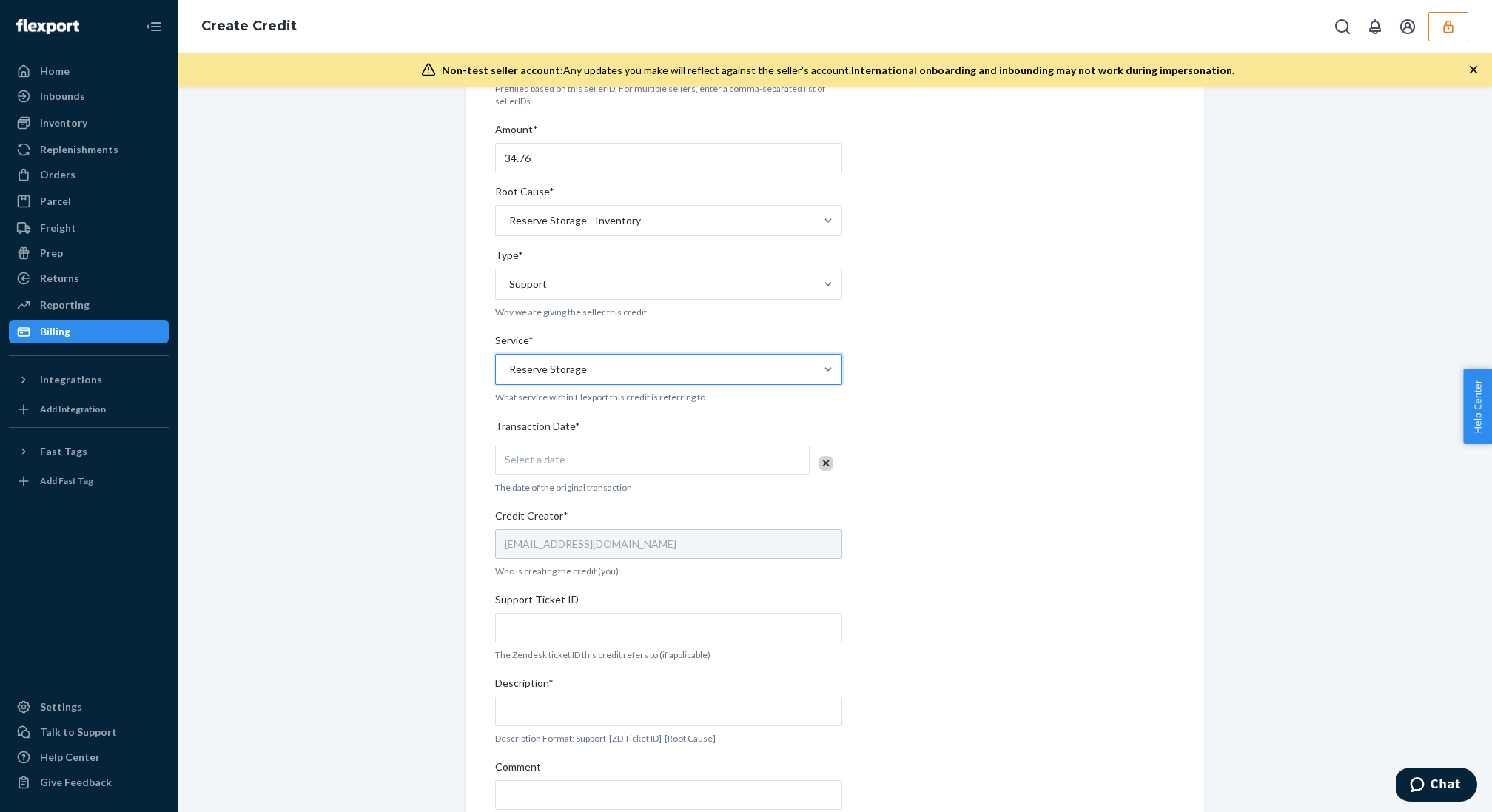
click at [811, 500] on div "Seller ID(s)* infopupgradecom Prefilled based on this sellerID. For multiple se…" at bounding box center [668, 448] width 347 height 858
click at [924, 470] on div "Internal Credit Creation Form Use this form instead of going to Chargebee. Thes…" at bounding box center [834, 423] width 679 height 910
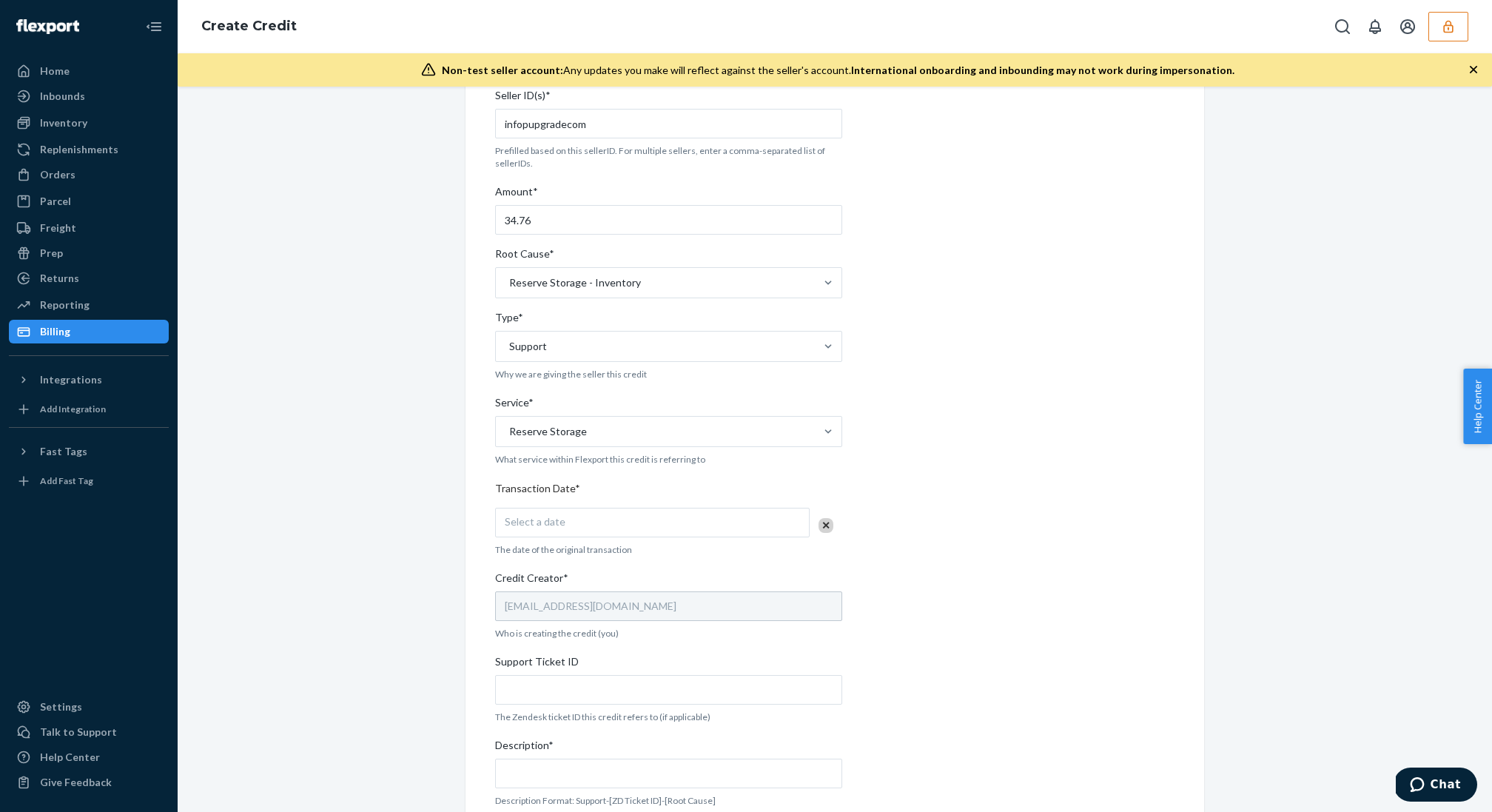
scroll to position [240, 0]
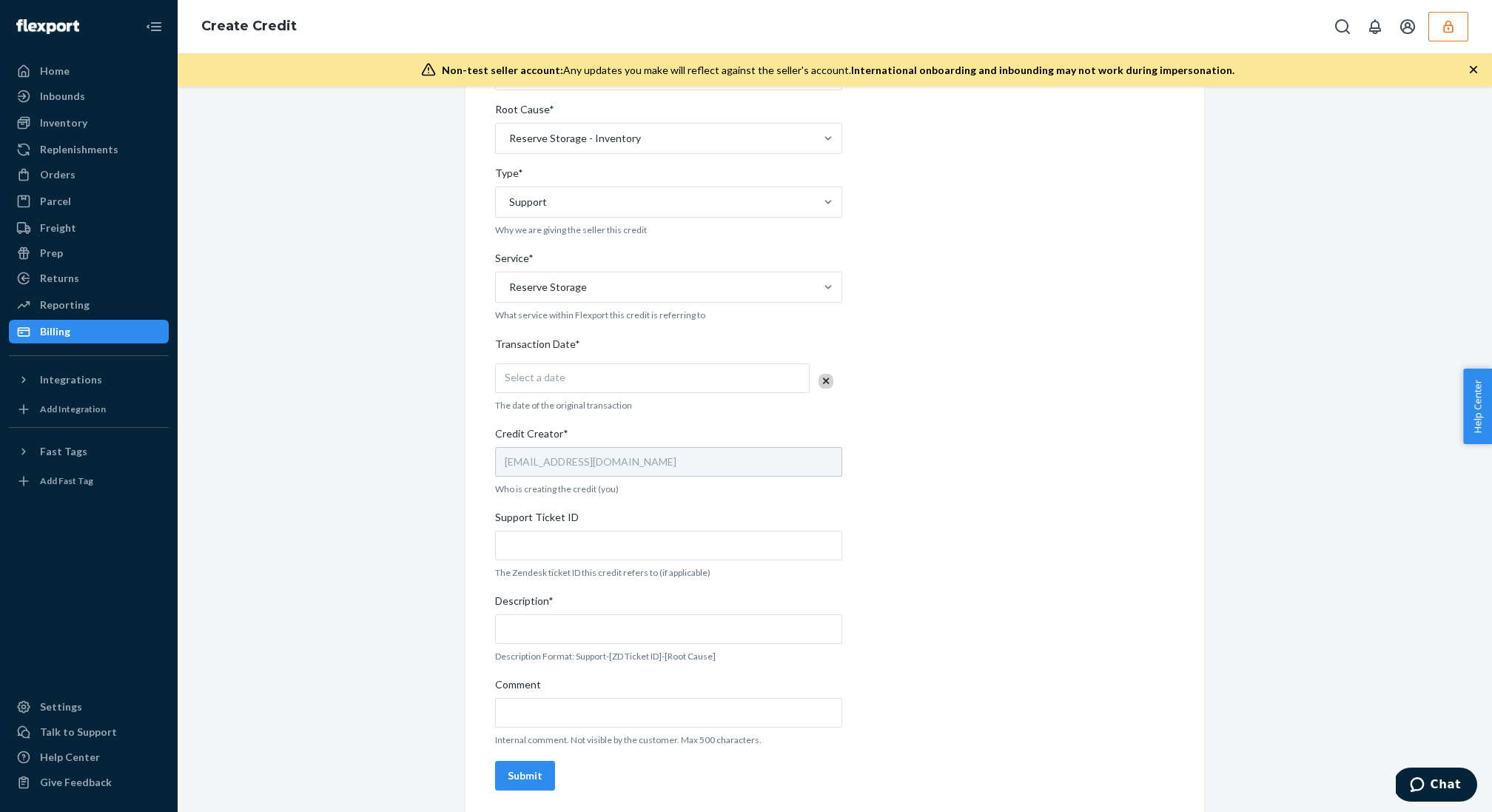
click at [653, 399] on p "The date of the original transaction" at bounding box center [668, 405] width 347 height 13
click at [637, 381] on div "Select a date" at bounding box center [652, 378] width 314 height 29
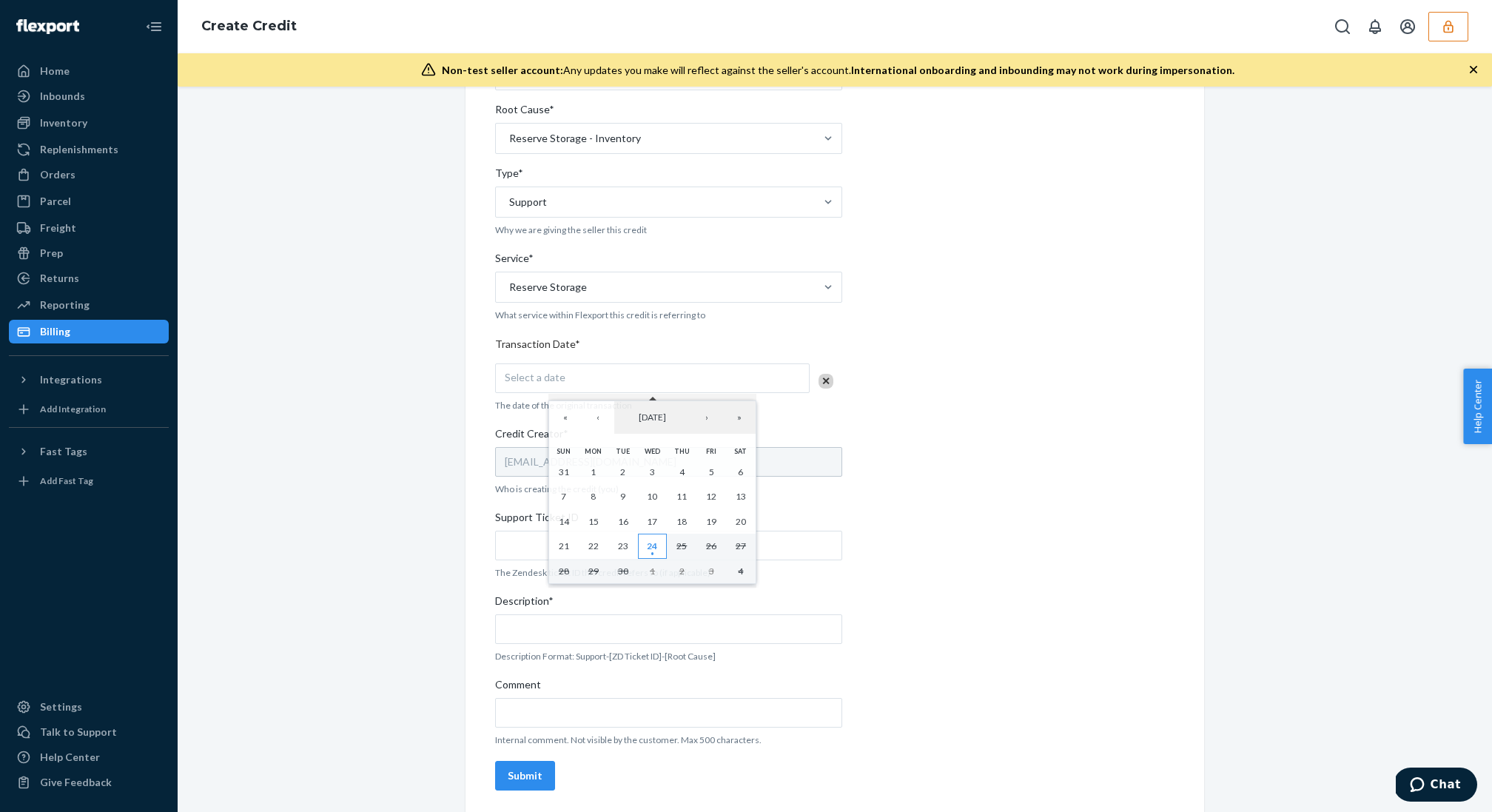
click at [651, 545] on abbr "24" at bounding box center [652, 546] width 11 height 11
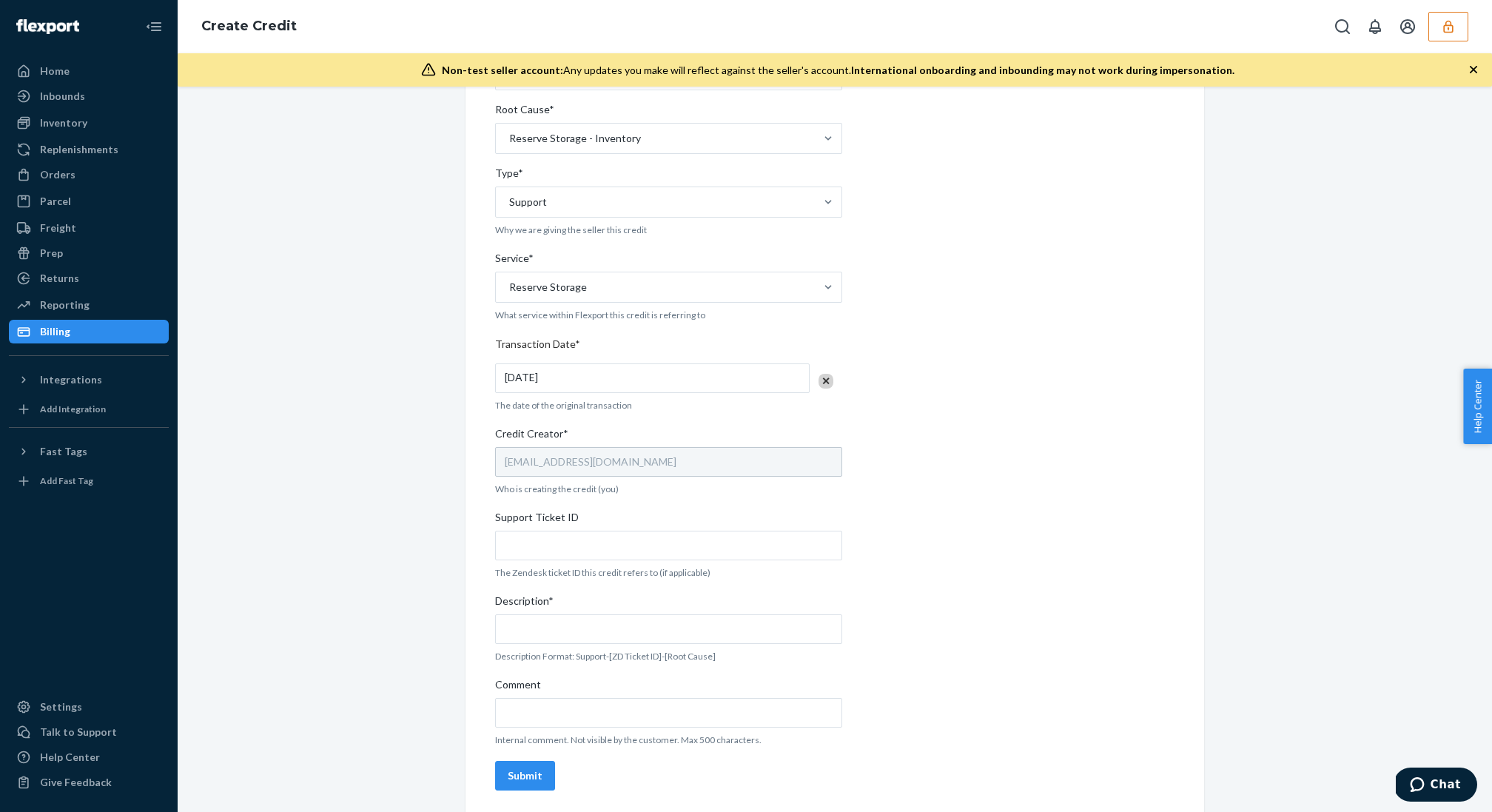
click at [911, 485] on div "Internal Credit Creation Form Use this form instead of going to Chargebee. Thes…" at bounding box center [834, 340] width 679 height 910
click at [651, 549] on input "Support Ticket ID" at bounding box center [668, 545] width 347 height 29
click at [545, 601] on span "Description*" at bounding box center [524, 603] width 58 height 21
click at [545, 614] on input "Description*" at bounding box center [668, 628] width 347 height 29
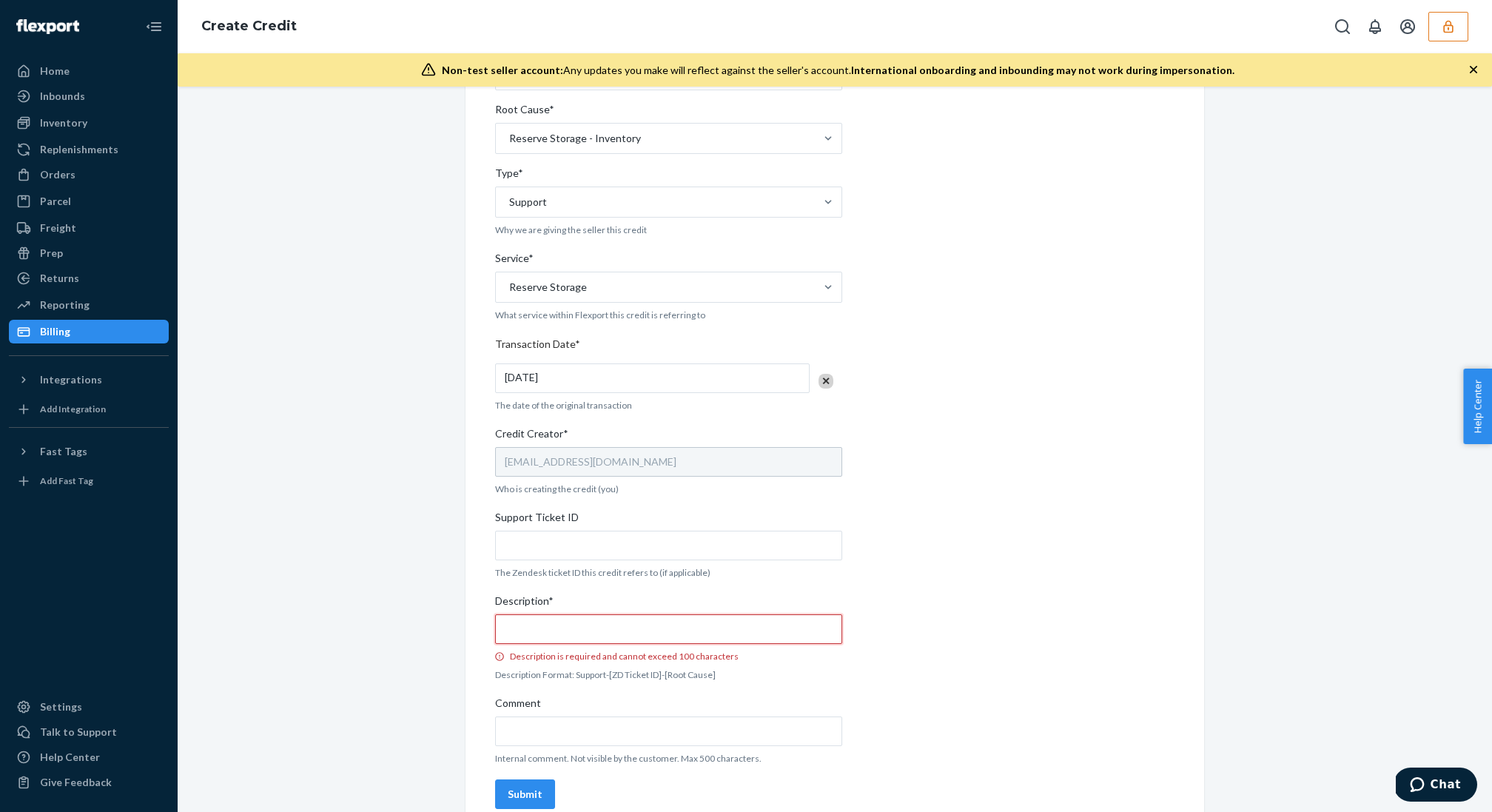
paste input "797706"
type input "797706"
click at [576, 558] on div "Seller ID(s)* infopupgradecom Prefilled based on this sellerID. For multiple se…" at bounding box center [668, 375] width 347 height 876
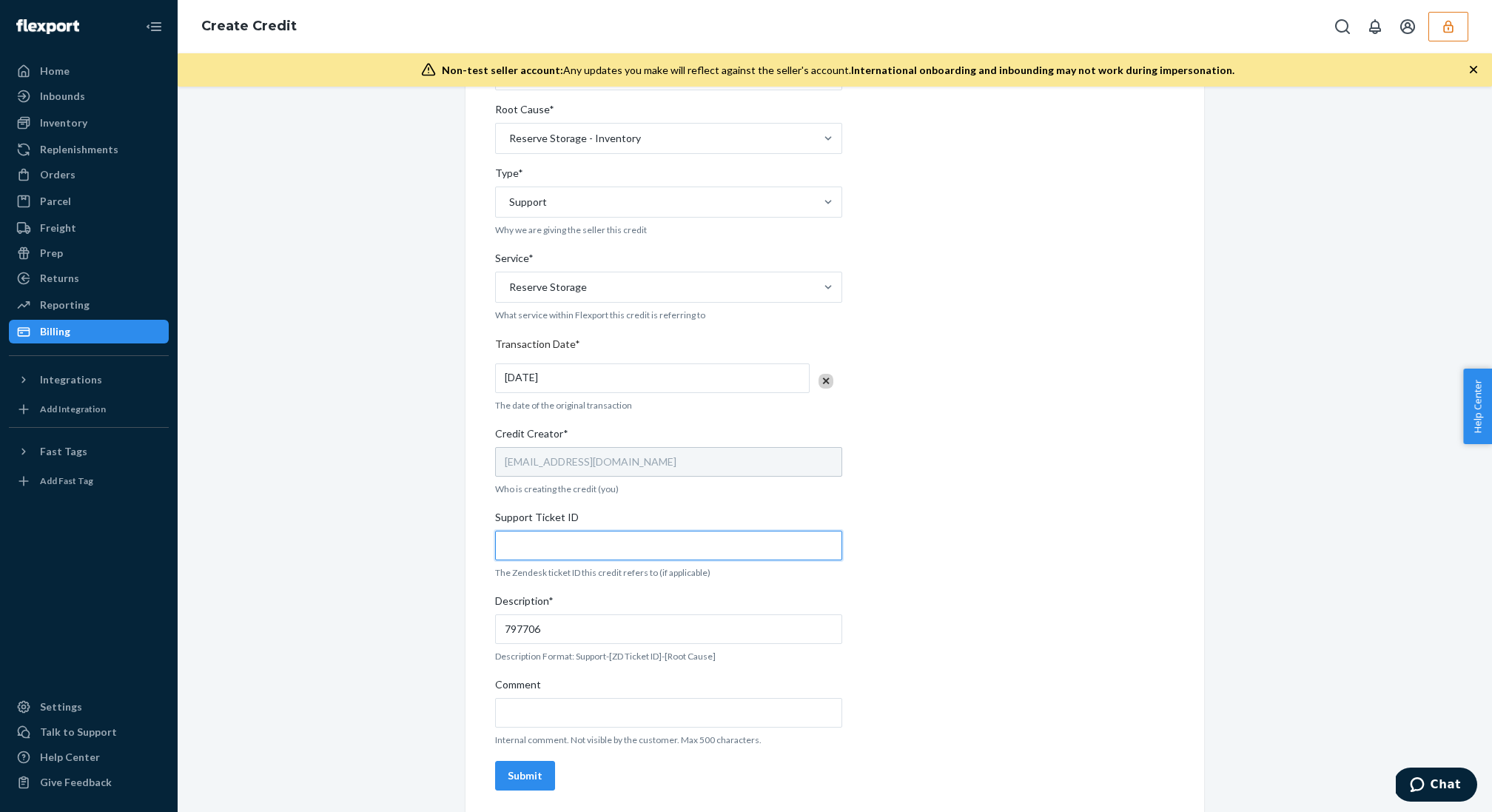
click at [576, 546] on input "Support Ticket ID" at bounding box center [668, 545] width 347 height 29
paste input "797706"
type input "797706"
click at [599, 618] on input "797706" at bounding box center [668, 628] width 347 height 29
click at [576, 634] on input "797706" at bounding box center [668, 628] width 347 height 29
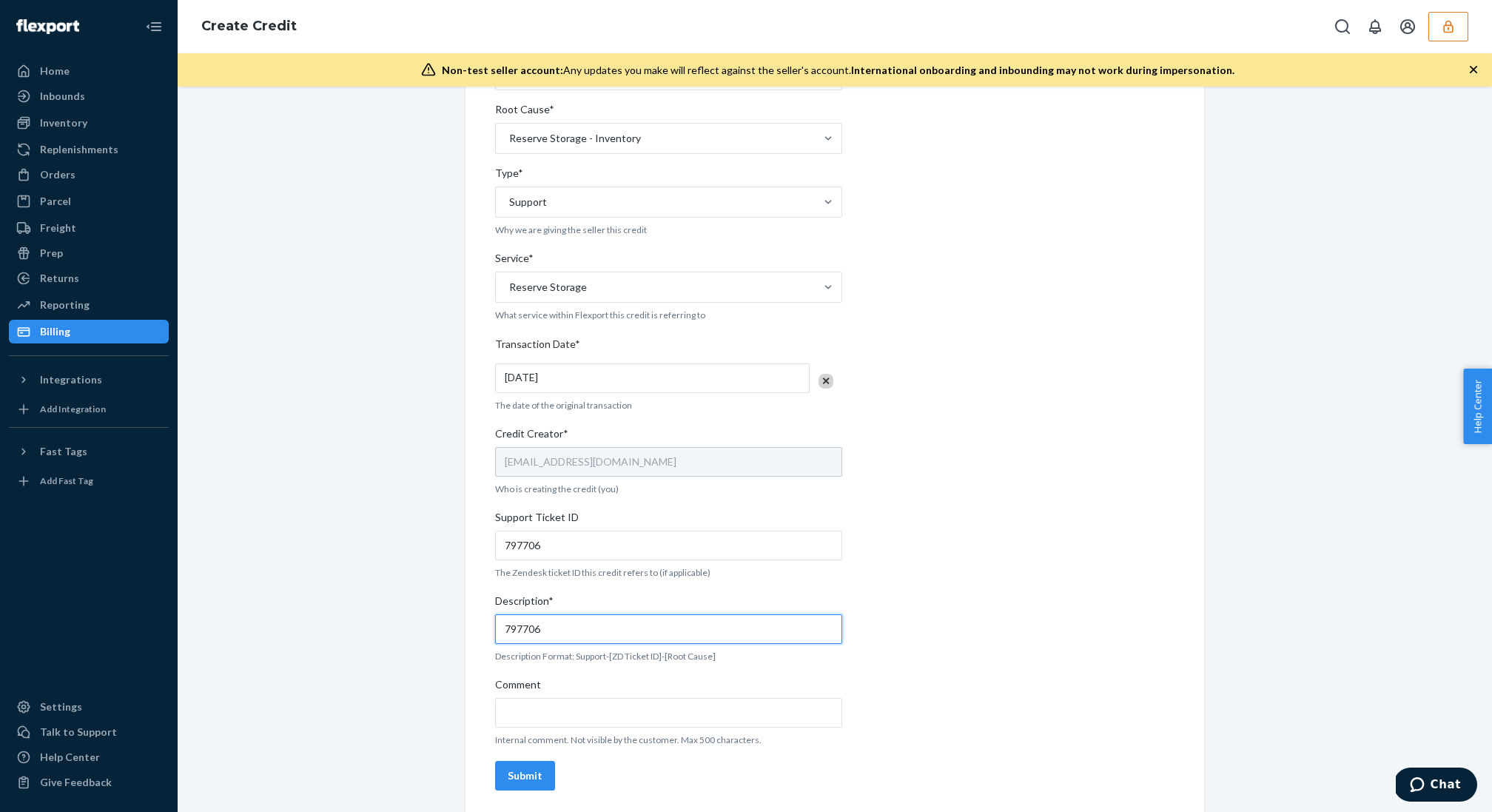
click at [576, 634] on input "797706" at bounding box center [668, 628] width 347 height 29
click at [683, 663] on div "Seller ID(s)* infopupgradecom Prefilled based on this sellerID. For multiple se…" at bounding box center [668, 366] width 347 height 858
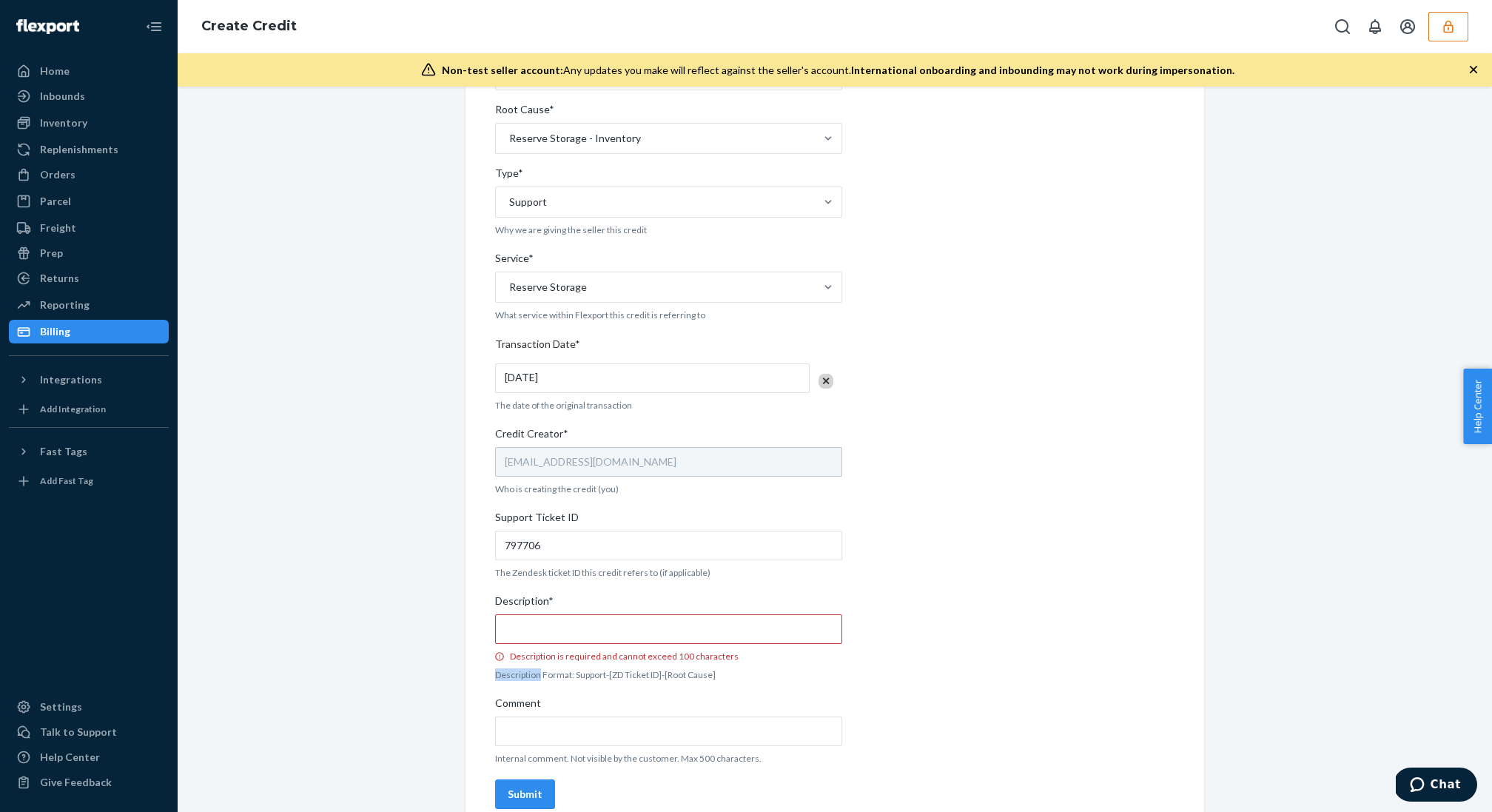
click at [683, 663] on div "Seller ID(s)* infopupgradecom Prefilled based on this sellerID. For multiple se…" at bounding box center [668, 375] width 347 height 876
click at [680, 681] on div "Seller ID(s)* infopupgradecom Prefilled based on this sellerID. For multiple se…" at bounding box center [668, 375] width 347 height 876
click at [680, 678] on p "Description Format: Support-[ZD Ticket ID]-[Root Cause]" at bounding box center [668, 674] width 347 height 13
click at [599, 679] on div "Seller ID(s)* infopupgradecom Prefilled based on this sellerID. For multiple se…" at bounding box center [668, 375] width 347 height 876
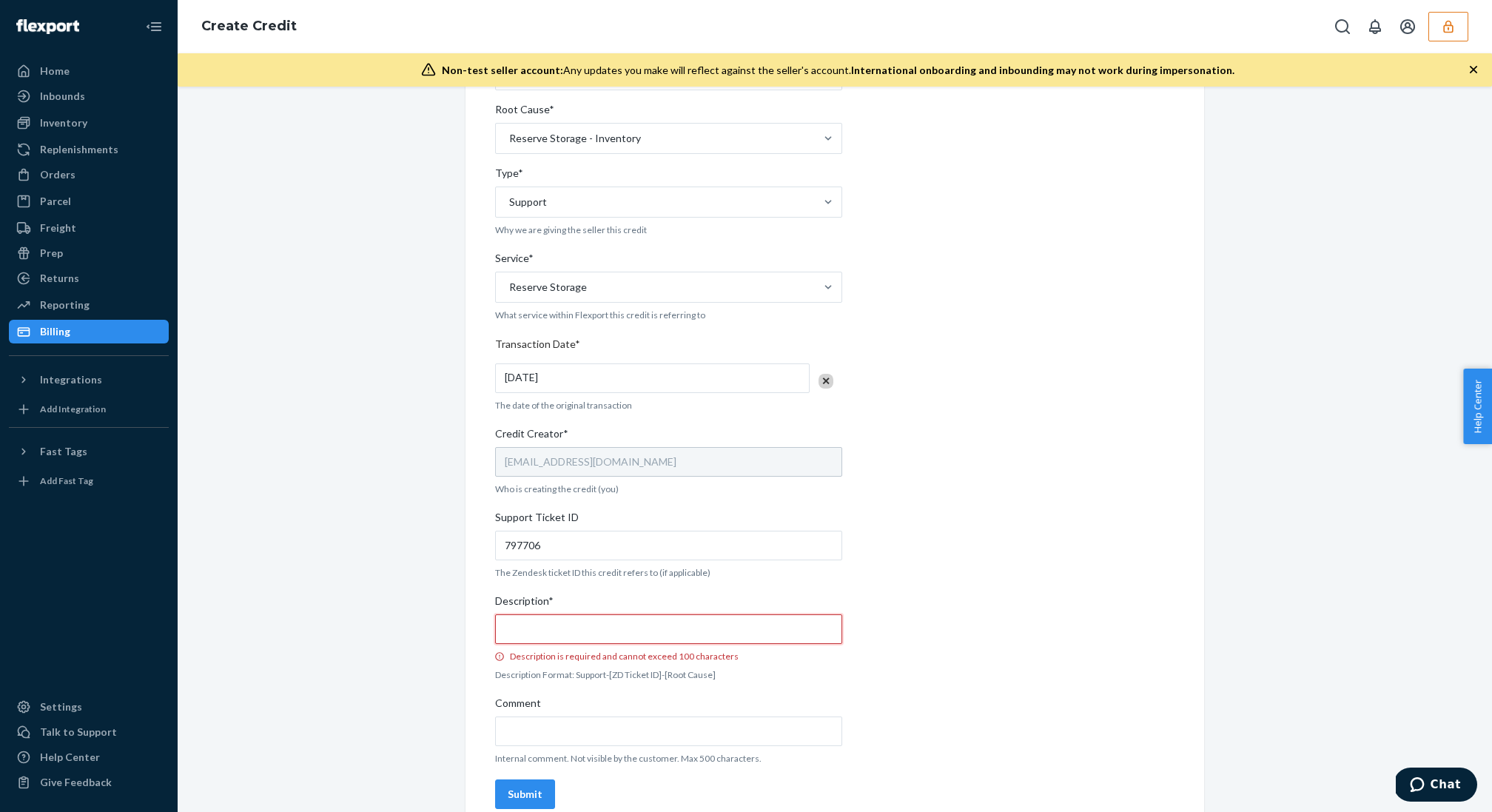
click at [557, 633] on input "Description* Description is required and cannot exceed 100 characters" at bounding box center [668, 628] width 347 height 29
paste input "Support-[]-Fulfillment-Inbounds"
click at [524, 550] on input "797706" at bounding box center [668, 545] width 347 height 29
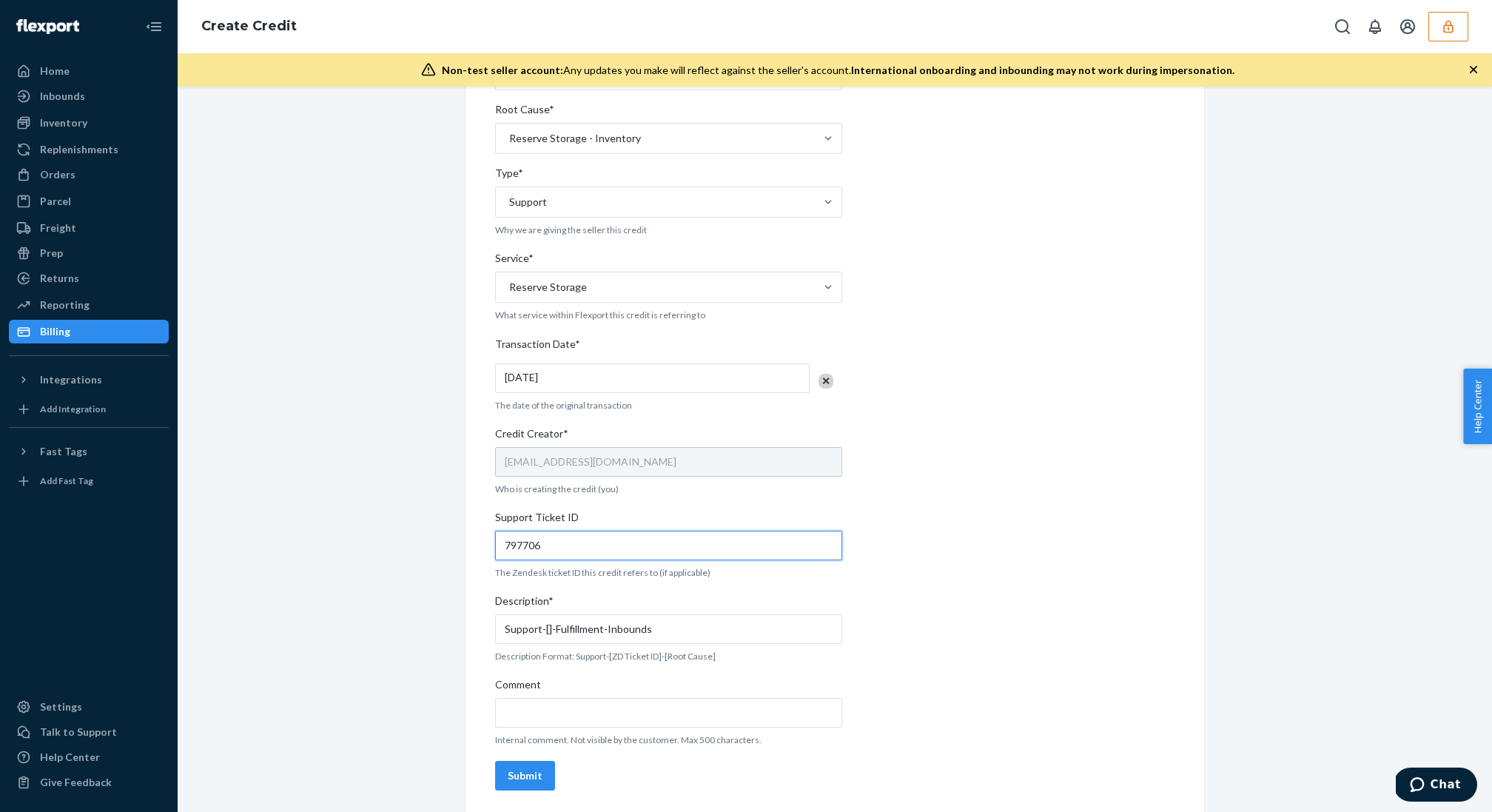
click at [524, 550] on input "797706" at bounding box center [668, 545] width 347 height 29
click at [546, 631] on input "Support-[]-Fulfillment-Inbounds" at bounding box center [668, 628] width 347 height 29
paste input "797706"
type input "Support-[797706]-Fulfillment-Inbounds"
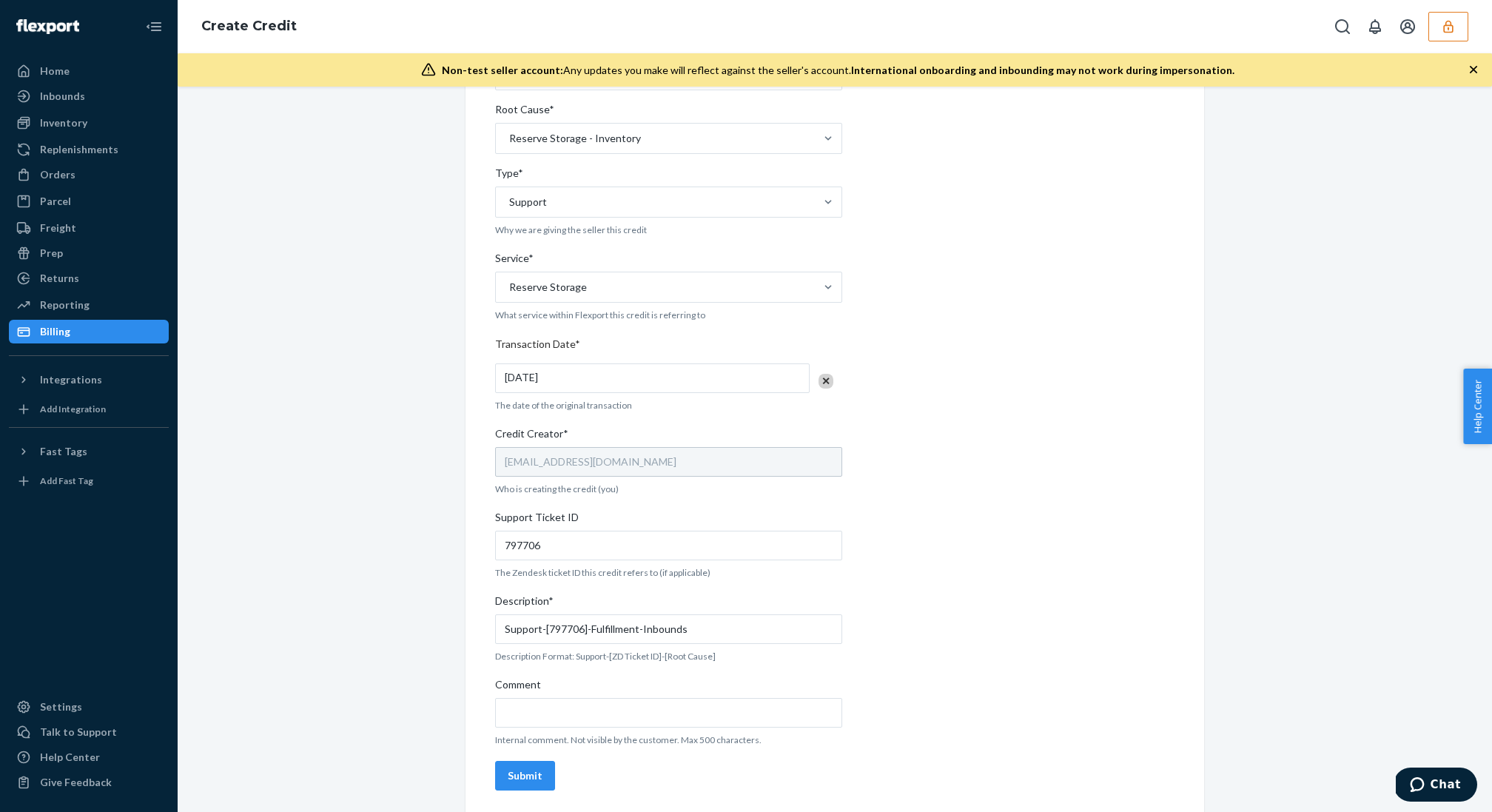
click at [723, 645] on div "Seller ID(s)* infopupgradecom Prefilled based on this sellerID. For multiple se…" at bounding box center [668, 366] width 347 height 858
click at [536, 768] on div "Submit" at bounding box center [524, 775] width 35 height 15
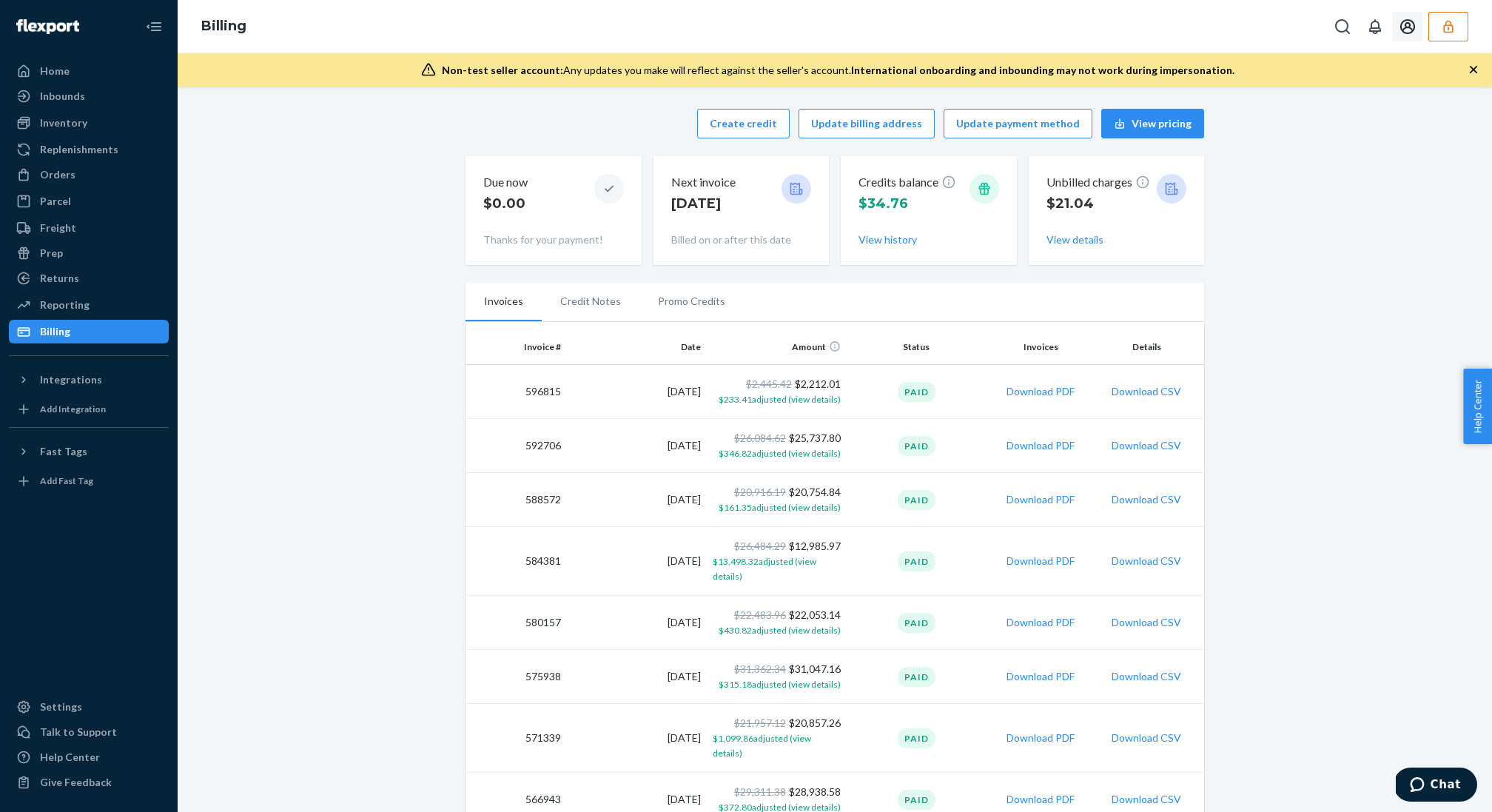
click at [1417, 18] on button "Open account menu" at bounding box center [1407, 26] width 29 height 29
click at [1423, 20] on div at bounding box center [1397, 26] width 140 height 29
click at [1424, 24] on div at bounding box center [1397, 26] width 140 height 29
click at [1430, 27] on button "button" at bounding box center [1447, 26] width 40 height 29
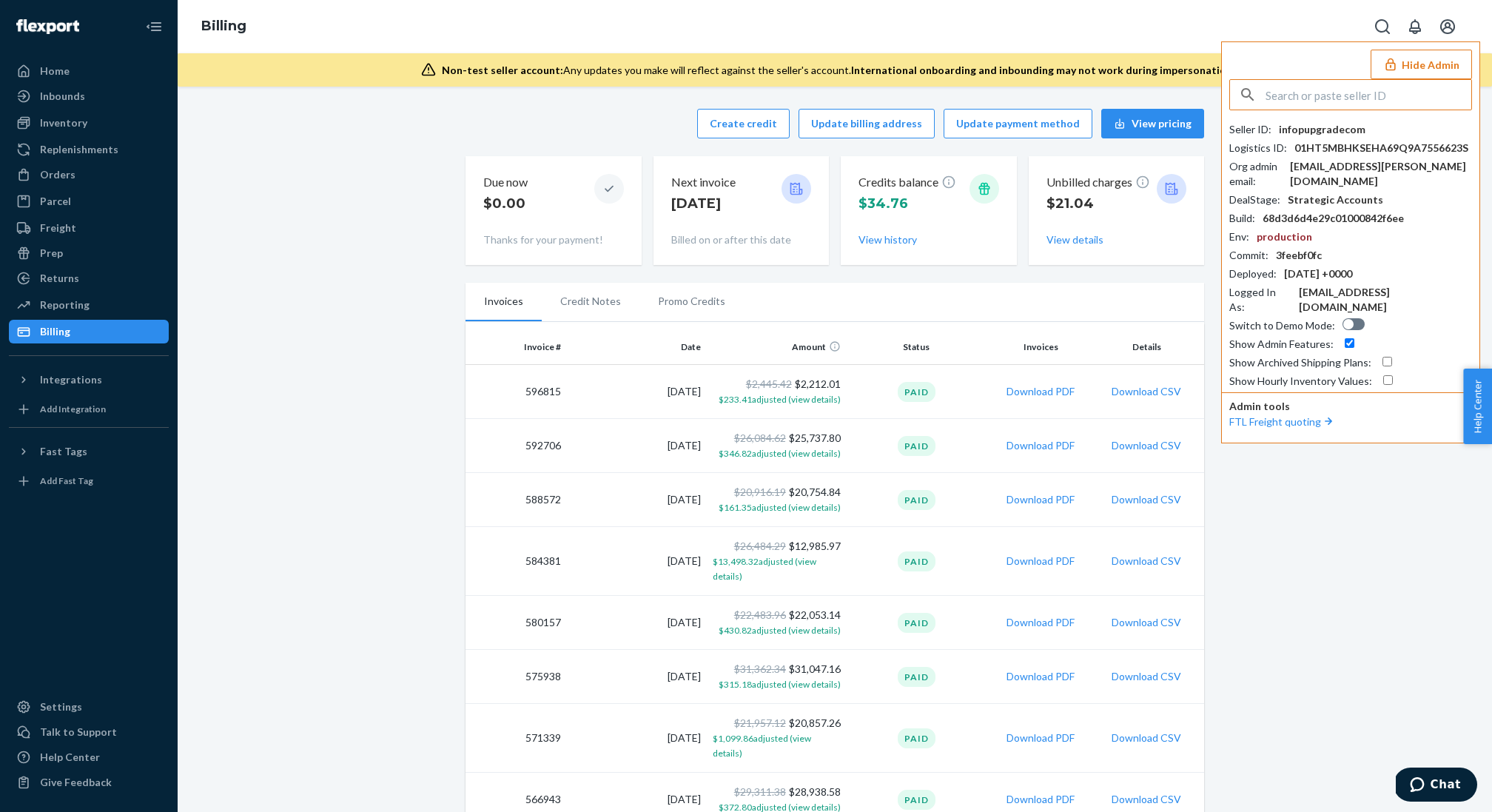
click at [1280, 96] on input "text" at bounding box center [1368, 94] width 205 height 29
click at [1412, 75] on button "Hide Admin" at bounding box center [1421, 63] width 101 height 29
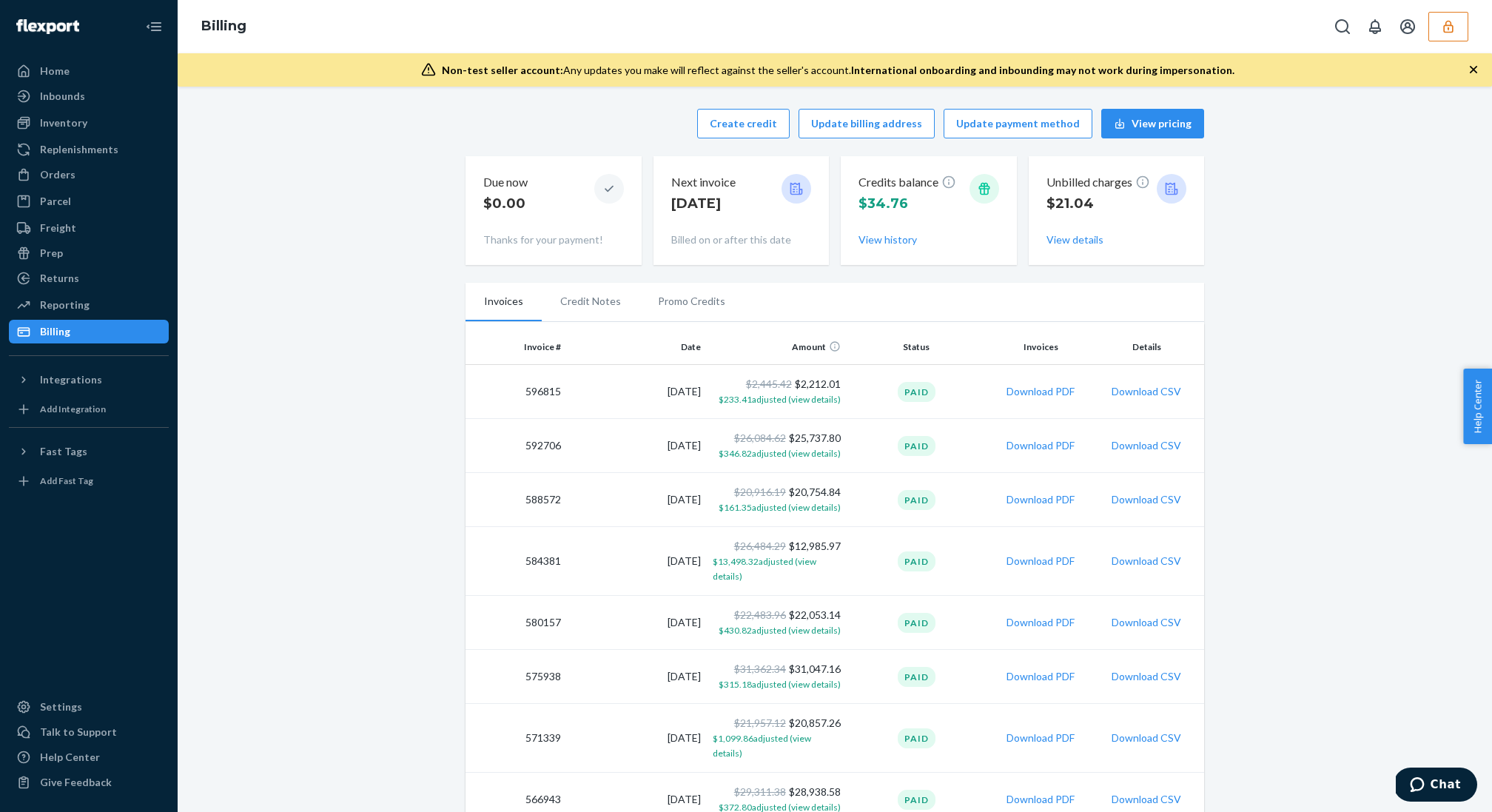
click at [1475, 70] on icon "button" at bounding box center [1473, 70] width 15 height 15
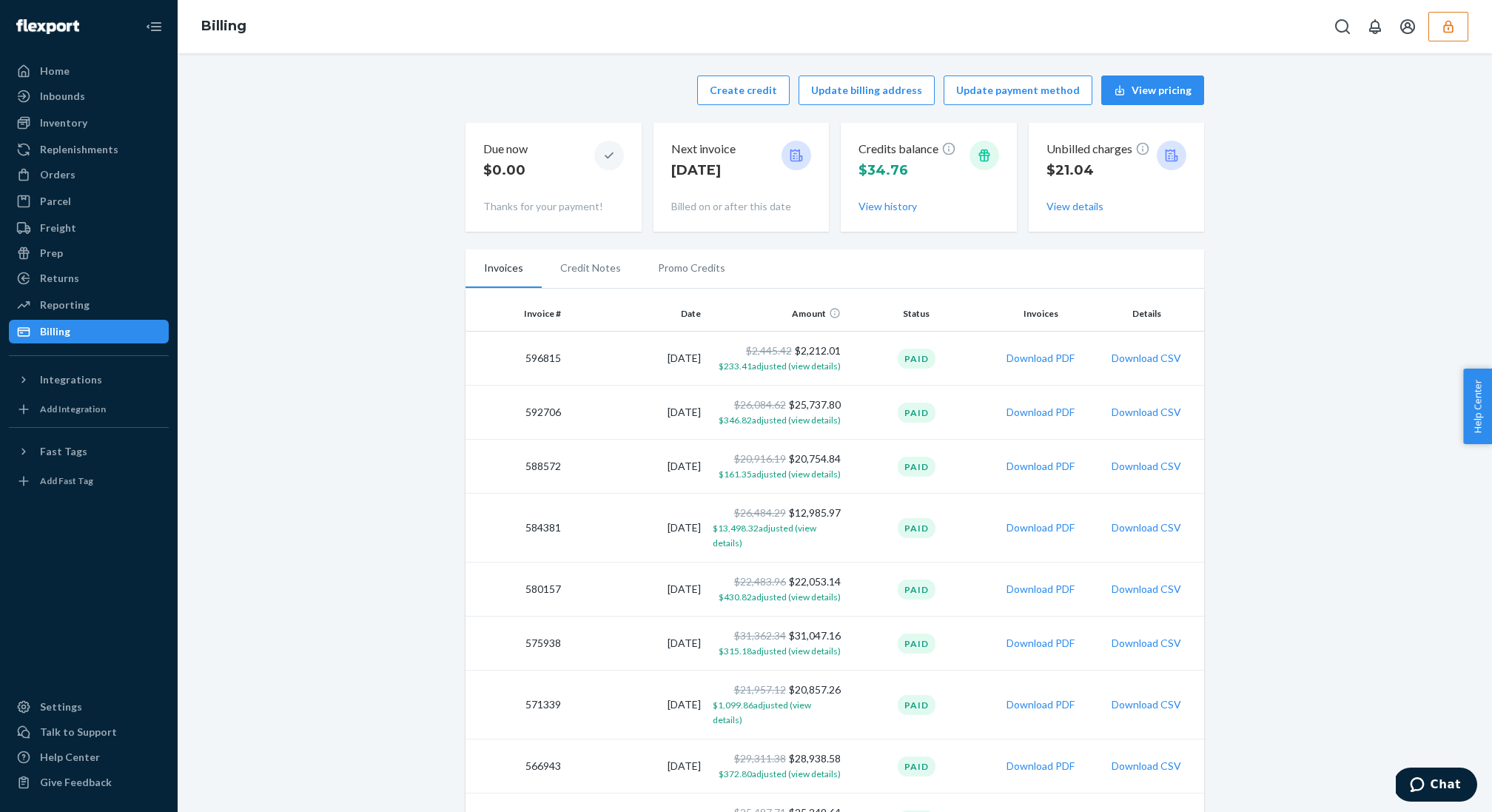
click at [1440, 34] on button "button" at bounding box center [1447, 26] width 40 height 29
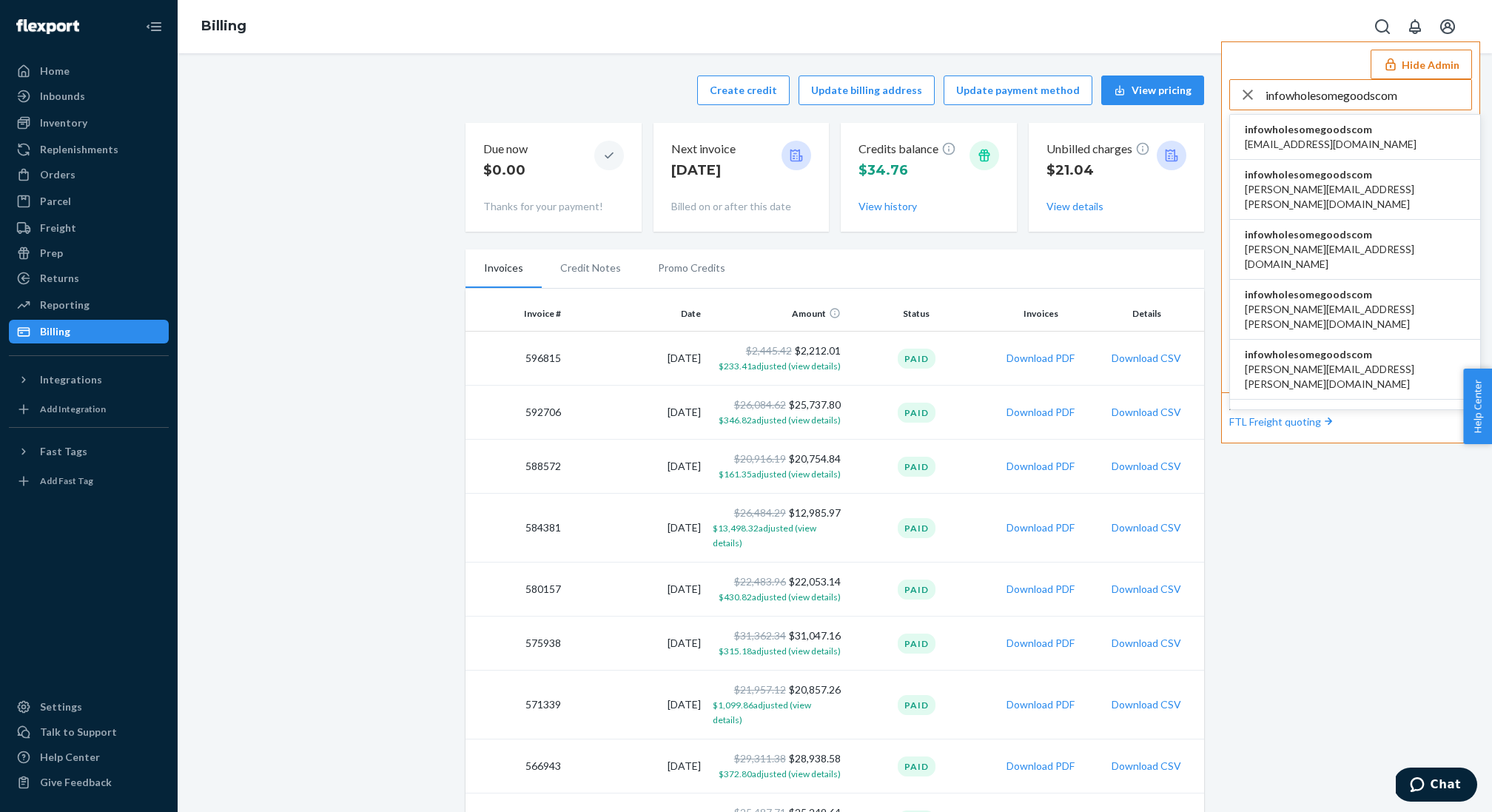
type input "infowholesomegoodscom"
click at [1340, 134] on span "infowholesomegoodscom" at bounding box center [1330, 130] width 172 height 15
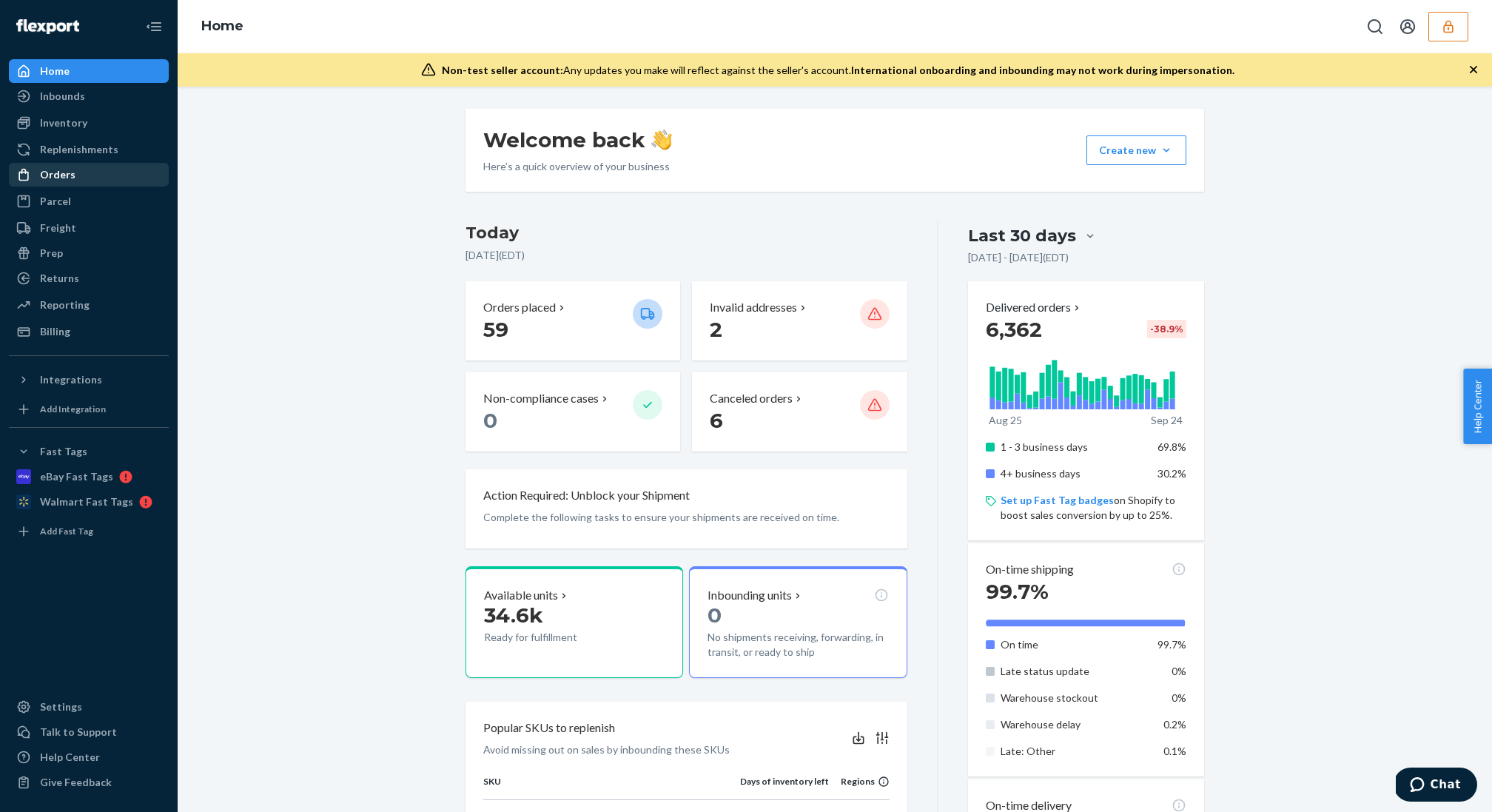
click at [55, 167] on div "Orders" at bounding box center [58, 174] width 36 height 15
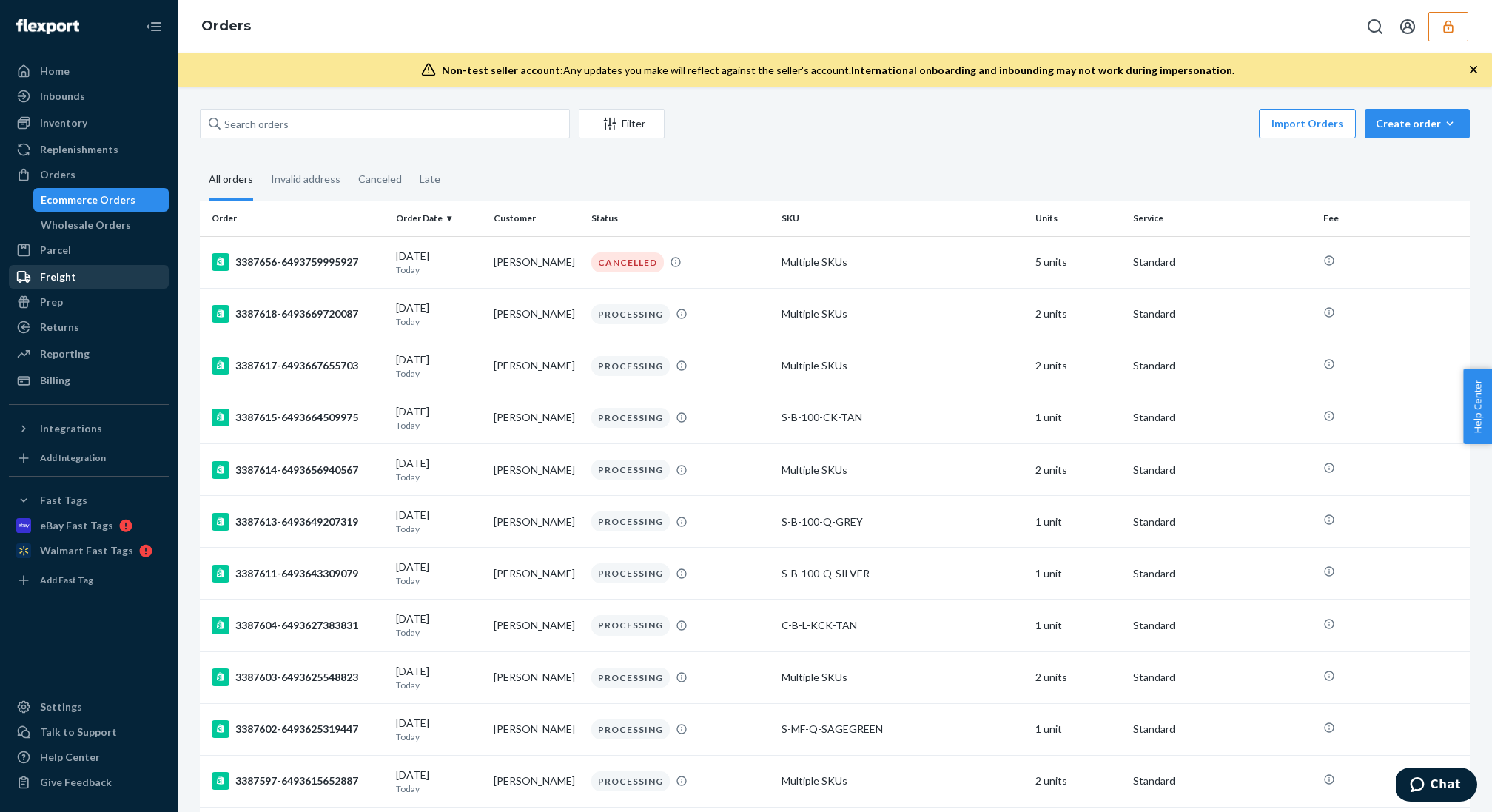
click at [96, 282] on div "Freight" at bounding box center [89, 276] width 157 height 21
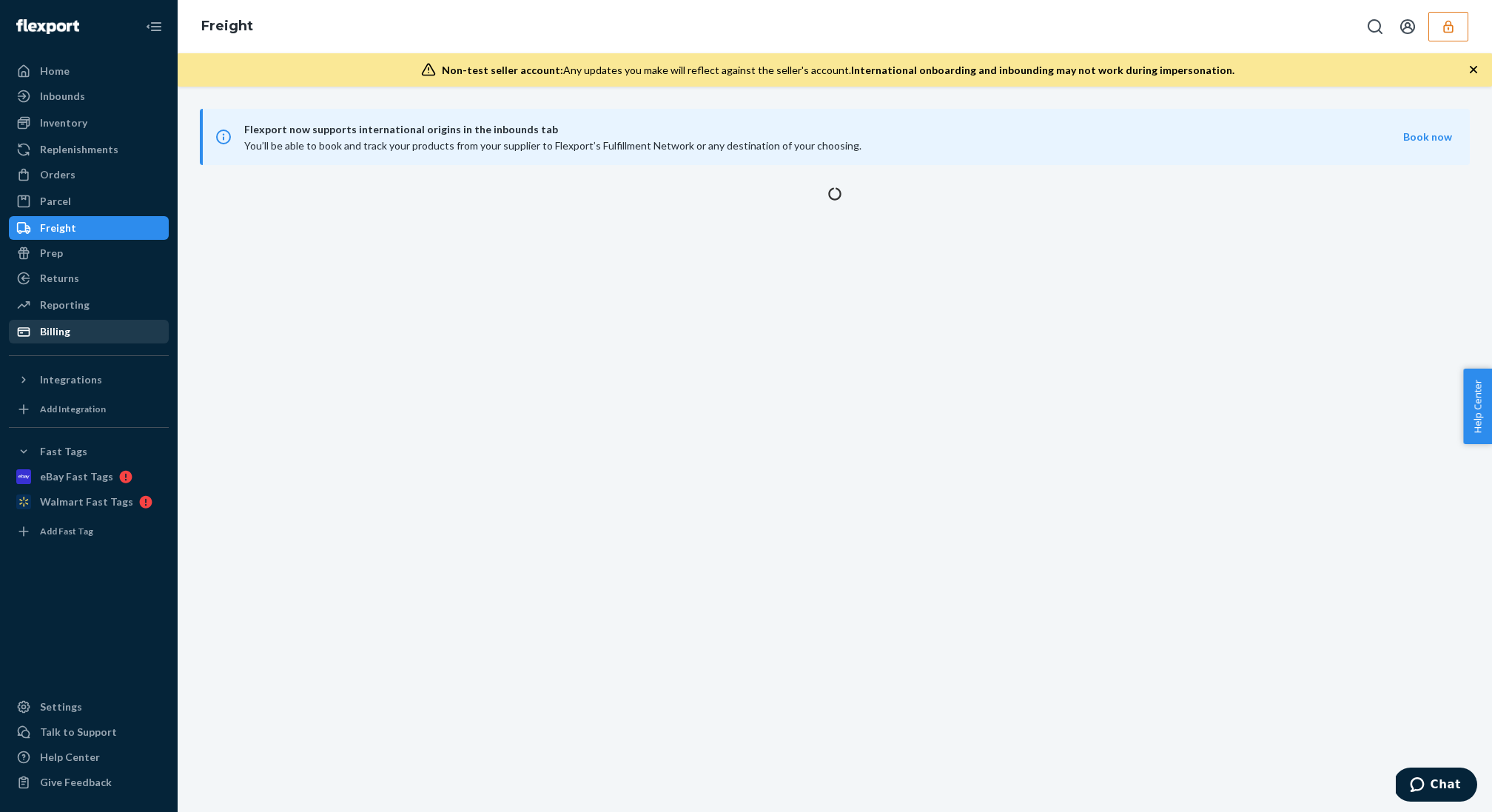
click at [104, 331] on div "Billing" at bounding box center [89, 331] width 157 height 21
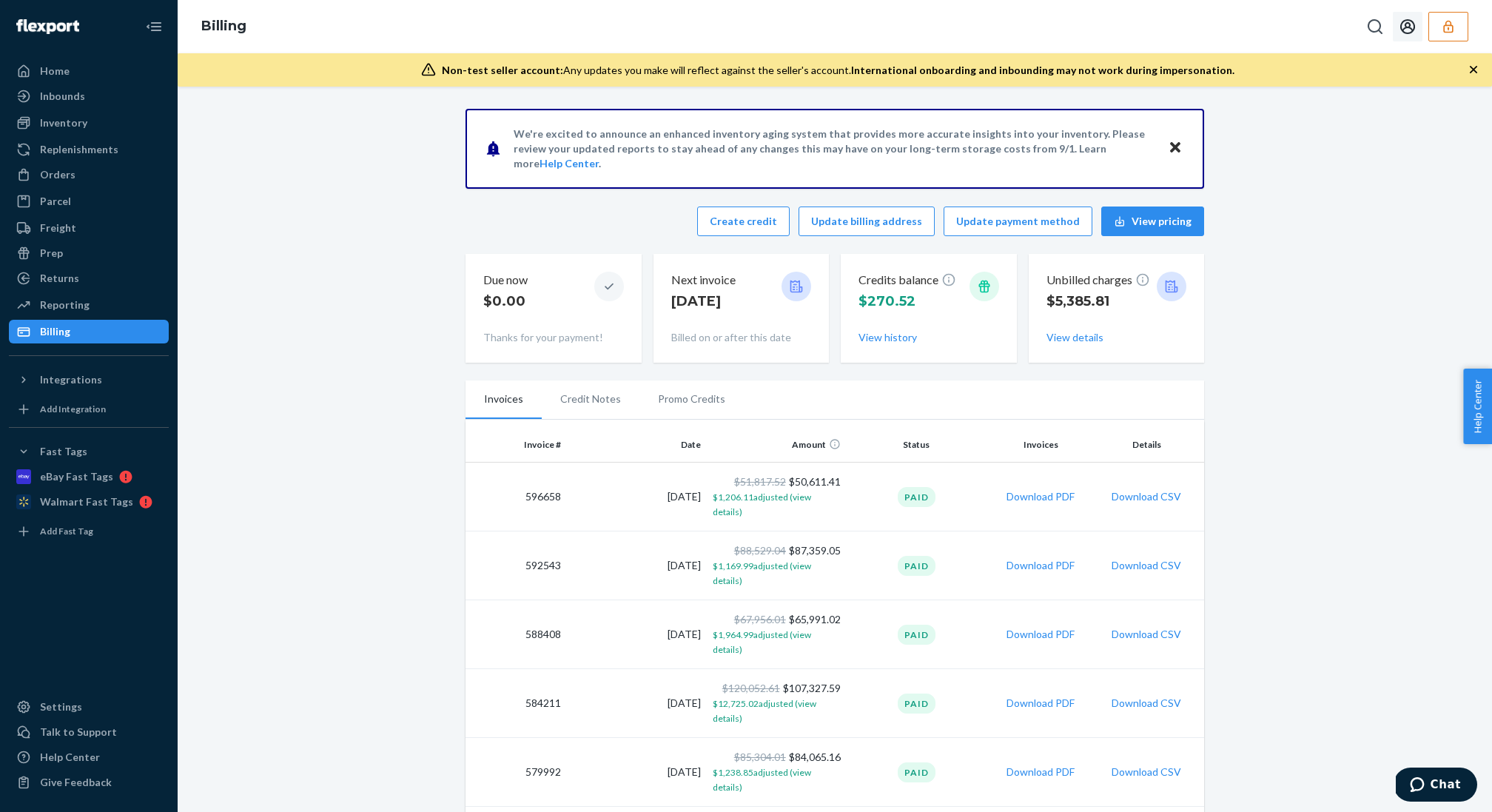
click at [1418, 32] on button "Open account menu" at bounding box center [1407, 26] width 29 height 29
click at [1430, 33] on button "button" at bounding box center [1447, 26] width 40 height 29
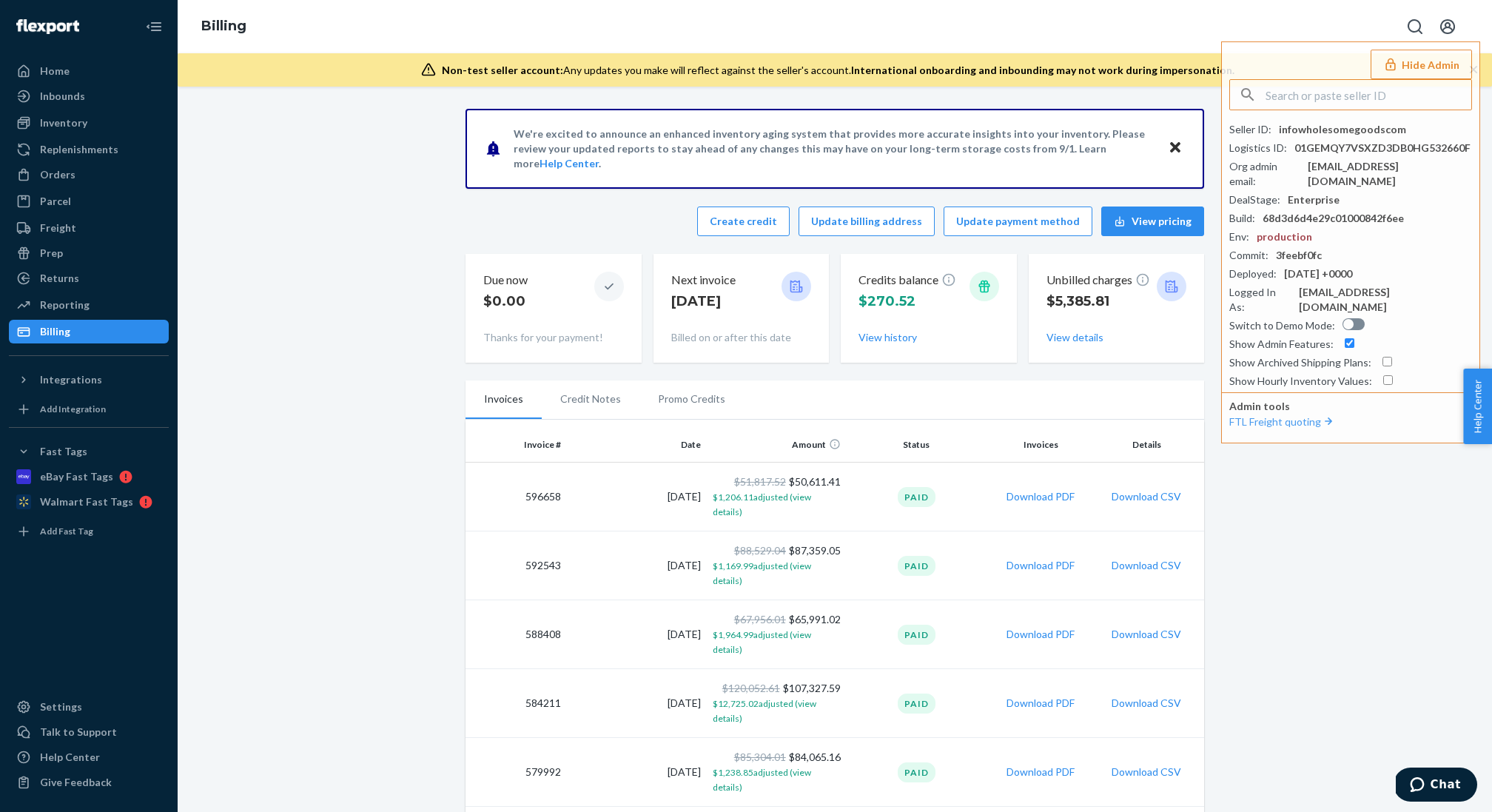
click at [1071, 119] on div "We're excited to announce an enhanced inventory aging system that provides more…" at bounding box center [834, 148] width 739 height 80
click at [777, 230] on button "Create credit" at bounding box center [743, 221] width 93 height 29
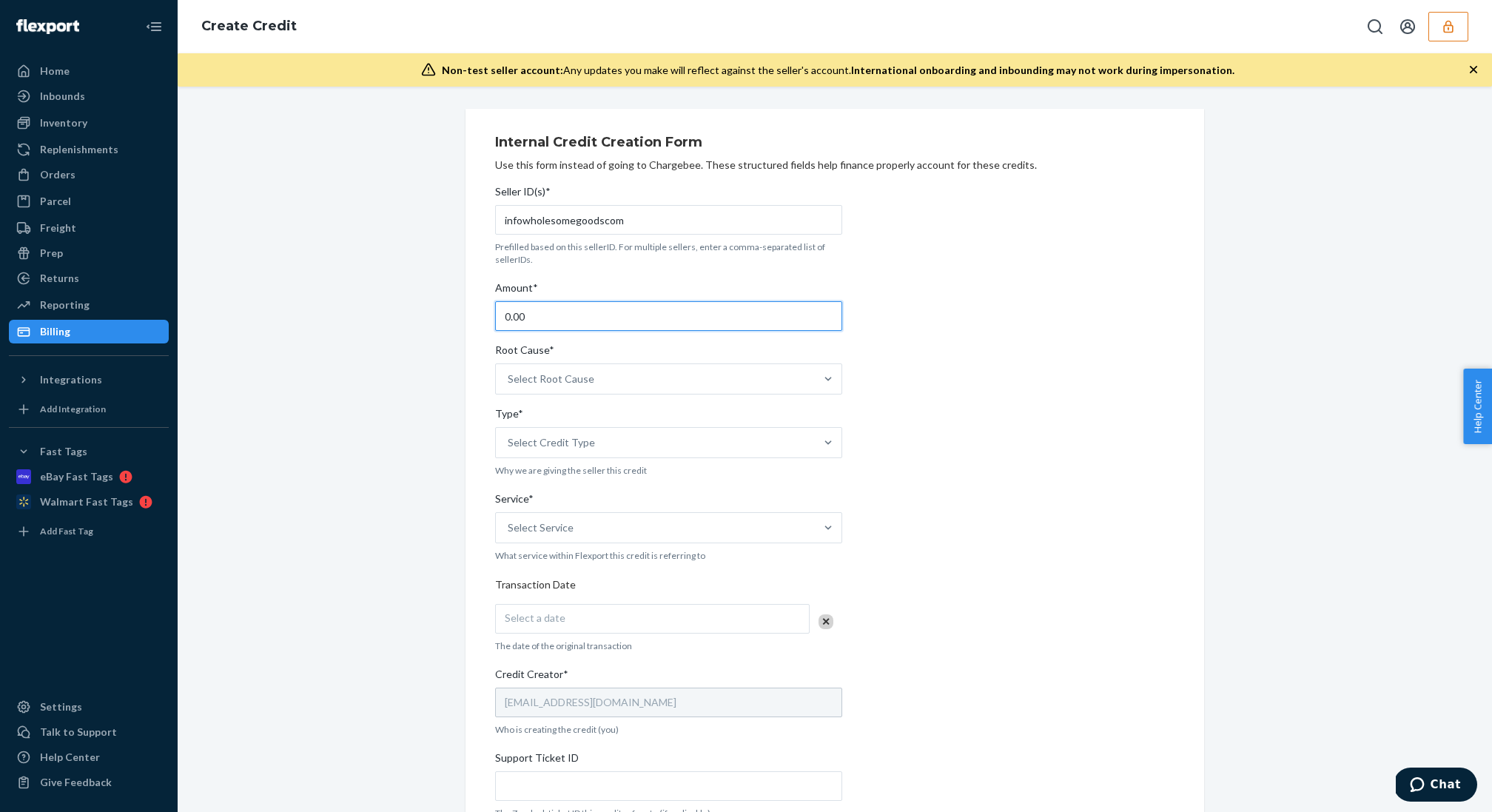
click at [531, 312] on input "0.00" at bounding box center [668, 315] width 347 height 29
paste input "infowholesomegoodscom"
type input "0.00 infowholesomegoodscom"
click at [600, 329] on input "0.00 infowholesomegoodscom" at bounding box center [668, 315] width 347 height 29
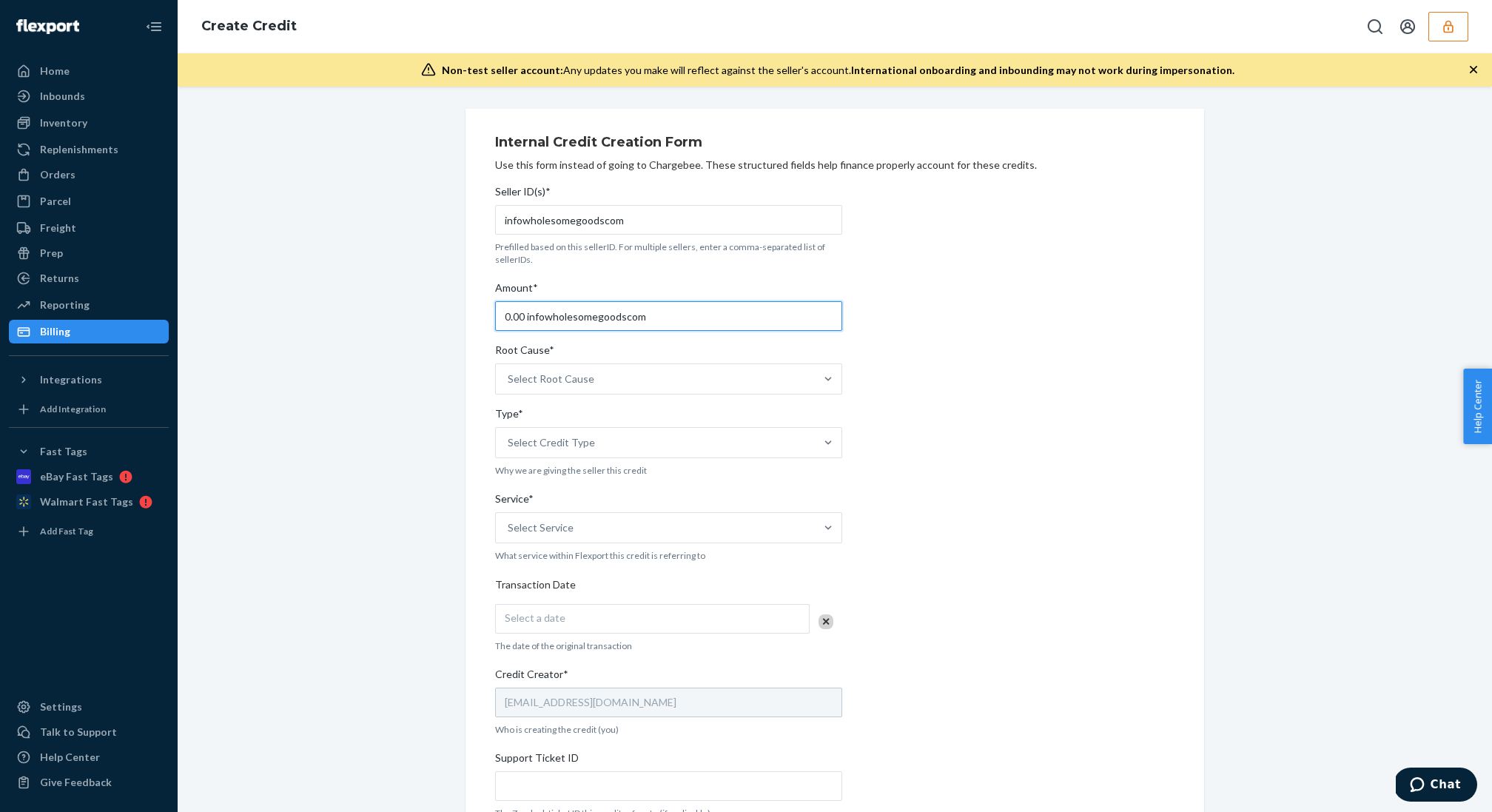
click at [600, 329] on input "0.00 infowholesomegoodscom" at bounding box center [668, 315] width 347 height 29
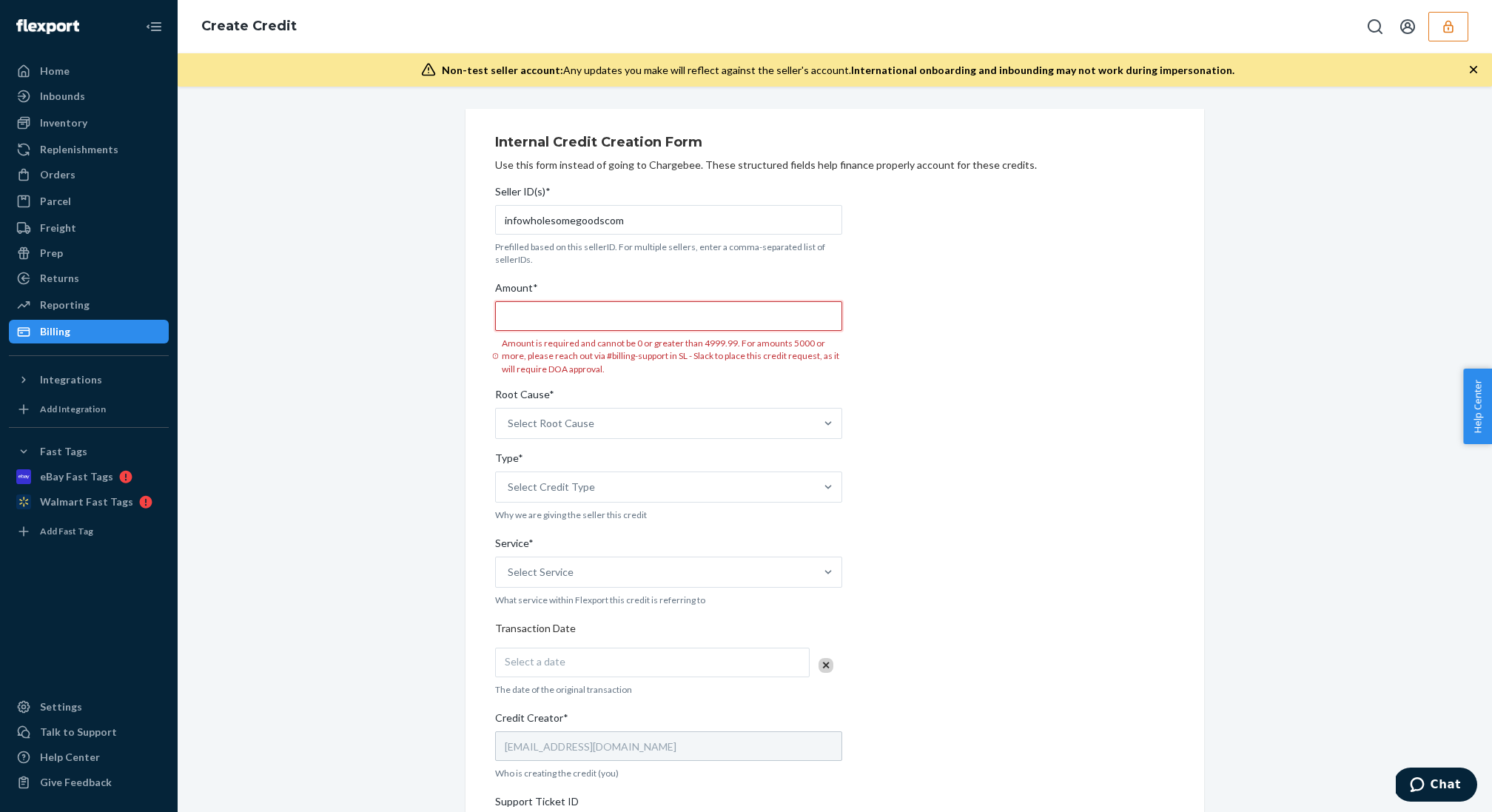
paste input "$5.60."
click at [511, 319] on input "$5.60." at bounding box center [668, 315] width 347 height 29
click at [555, 317] on input "5.60." at bounding box center [668, 315] width 347 height 29
type input "5.60"
click at [648, 415] on div "Select Root Cause" at bounding box center [668, 423] width 347 height 31
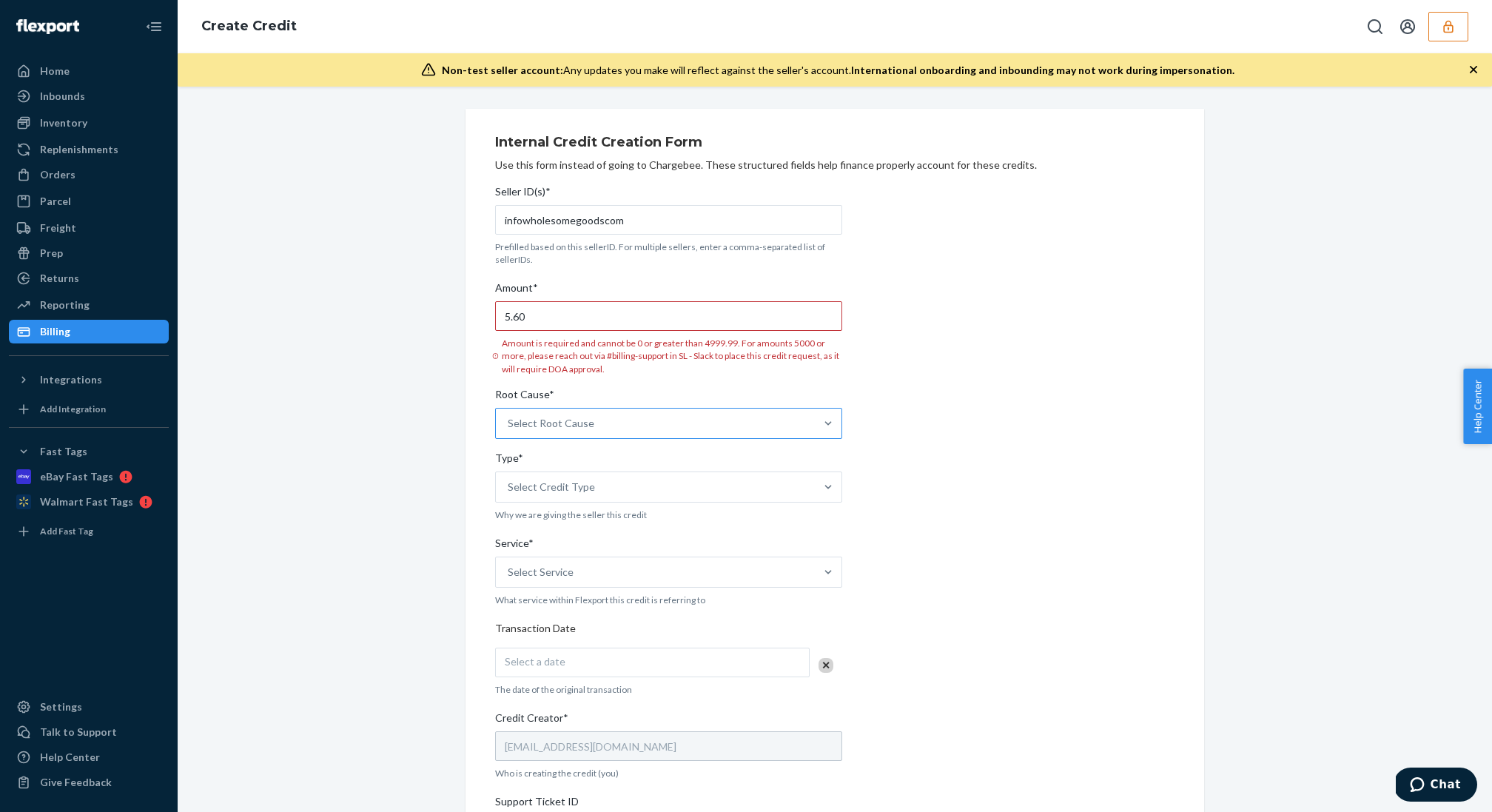
click at [509, 415] on input "Root Cause* Select Root Cause" at bounding box center [508, 423] width 2 height 15
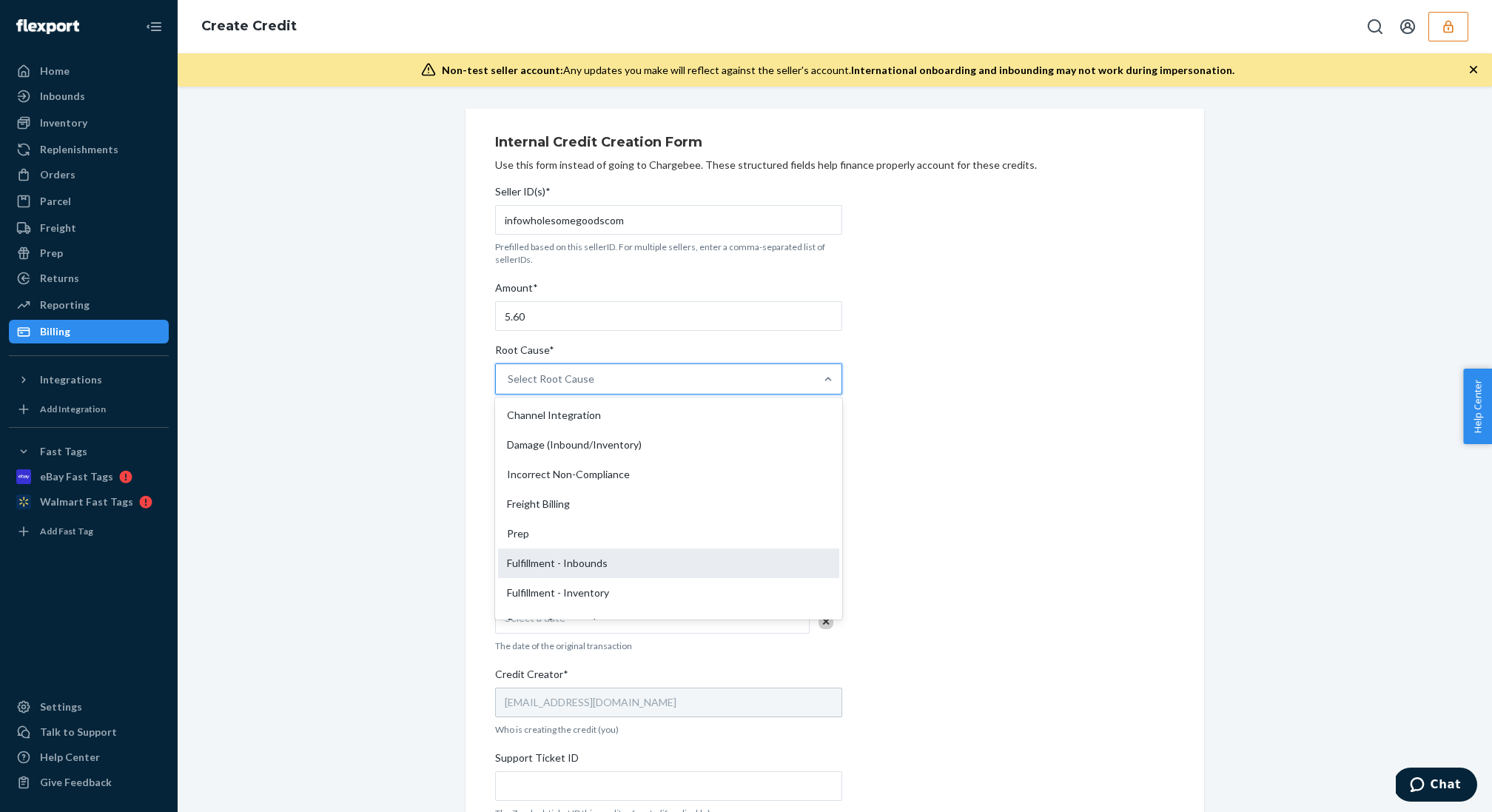
click at [657, 564] on div "Fulfillment - Inbounds" at bounding box center [668, 563] width 341 height 29
click at [509, 386] on input "Root Cause* option Fulfillment - Inbounds focused, 6 of 29. 29 results availabl…" at bounding box center [508, 379] width 2 height 15
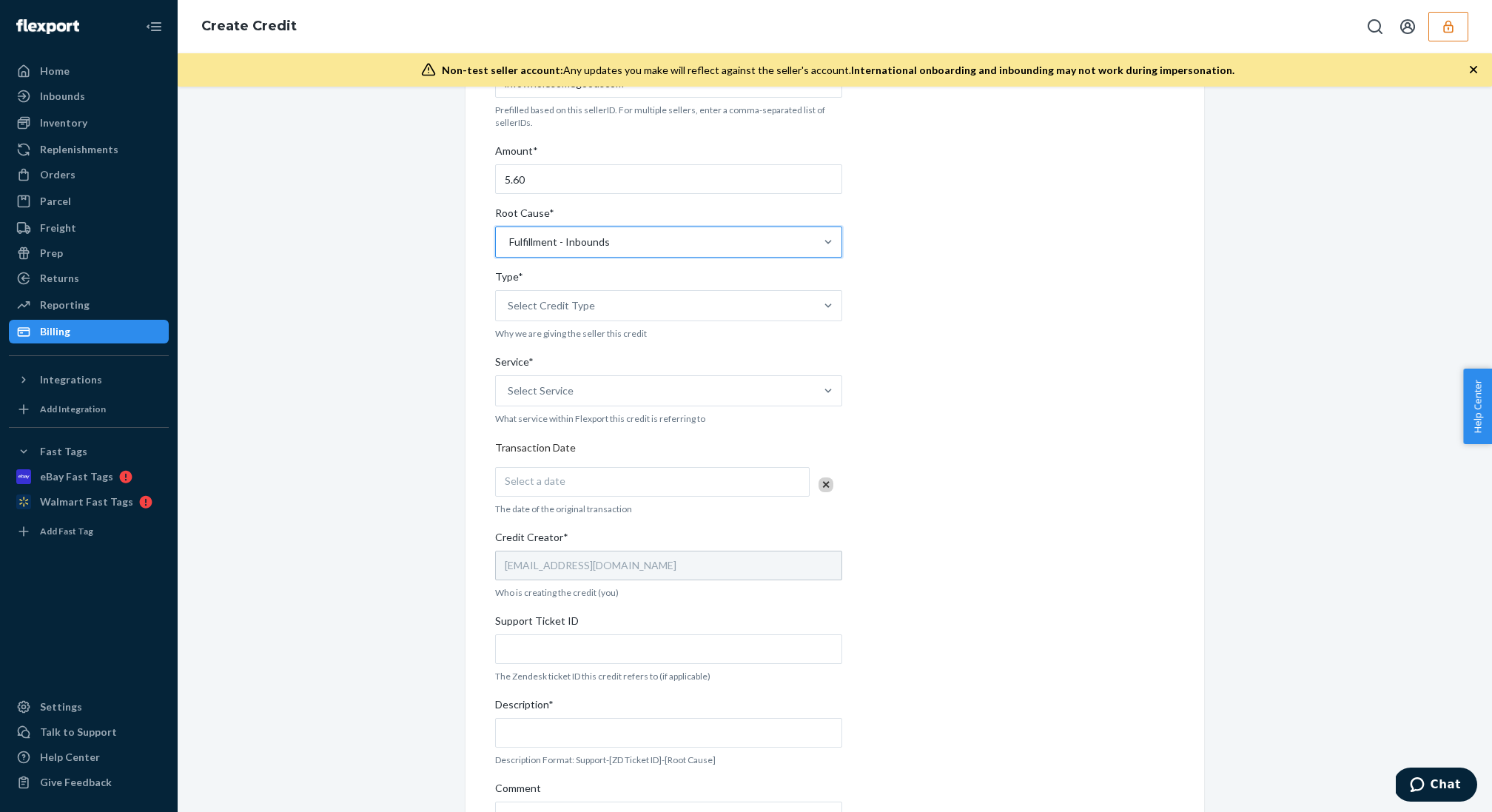
scroll to position [222, 0]
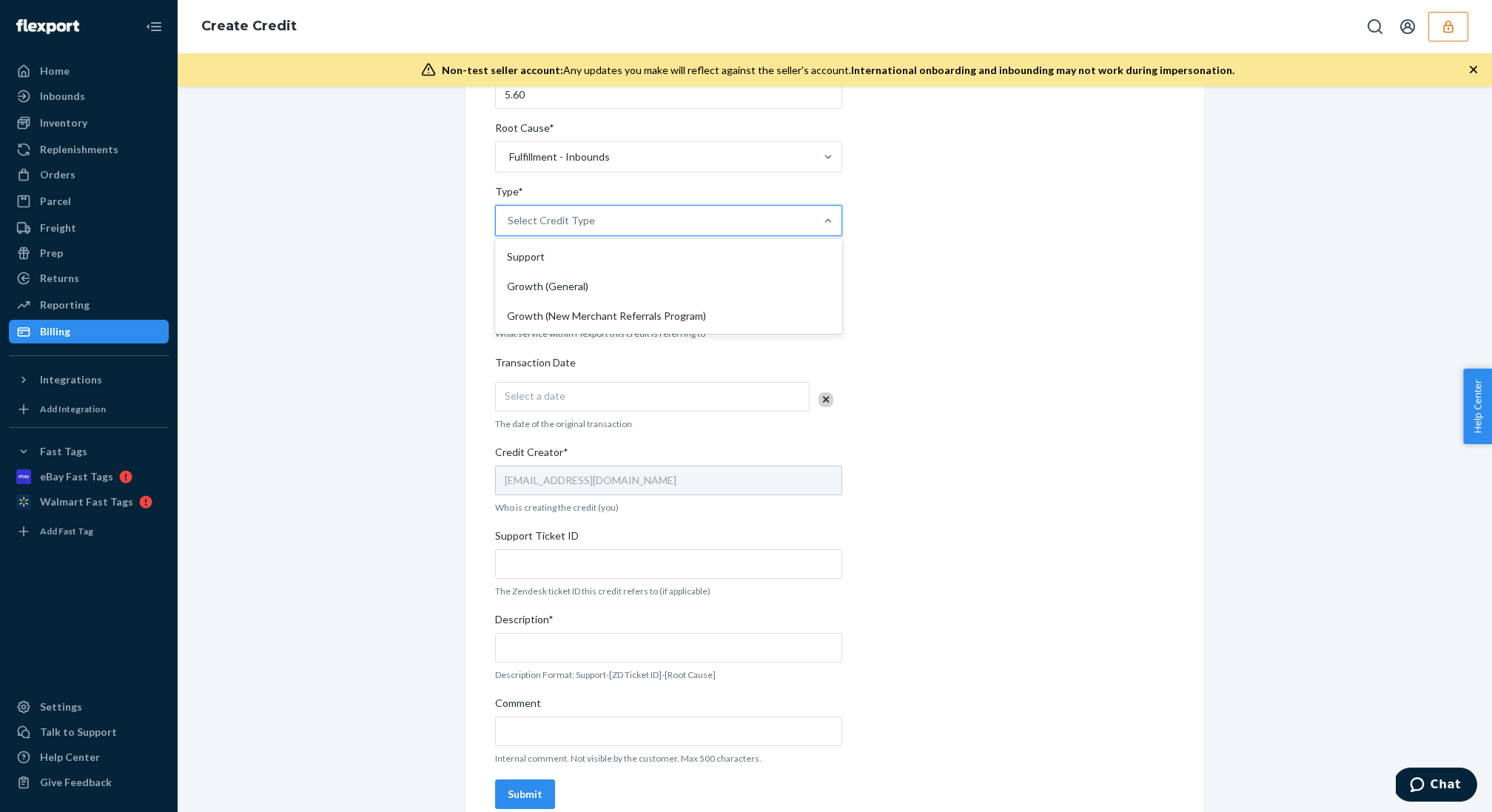
click at [555, 215] on div "Select Credit Type" at bounding box center [551, 221] width 88 height 15
click at [509, 215] on input "Type* option Support focused, 1 of 3. 3 results available. Use Up and Down to c…" at bounding box center [508, 221] width 2 height 15
click at [587, 253] on div "Support" at bounding box center [668, 256] width 341 height 29
click at [509, 228] on input "Type* option Support focused, 1 of 3. 3 results available. Use Up and Down to c…" at bounding box center [508, 221] width 2 height 15
click at [604, 356] on p "Transaction Date*" at bounding box center [668, 363] width 347 height 15
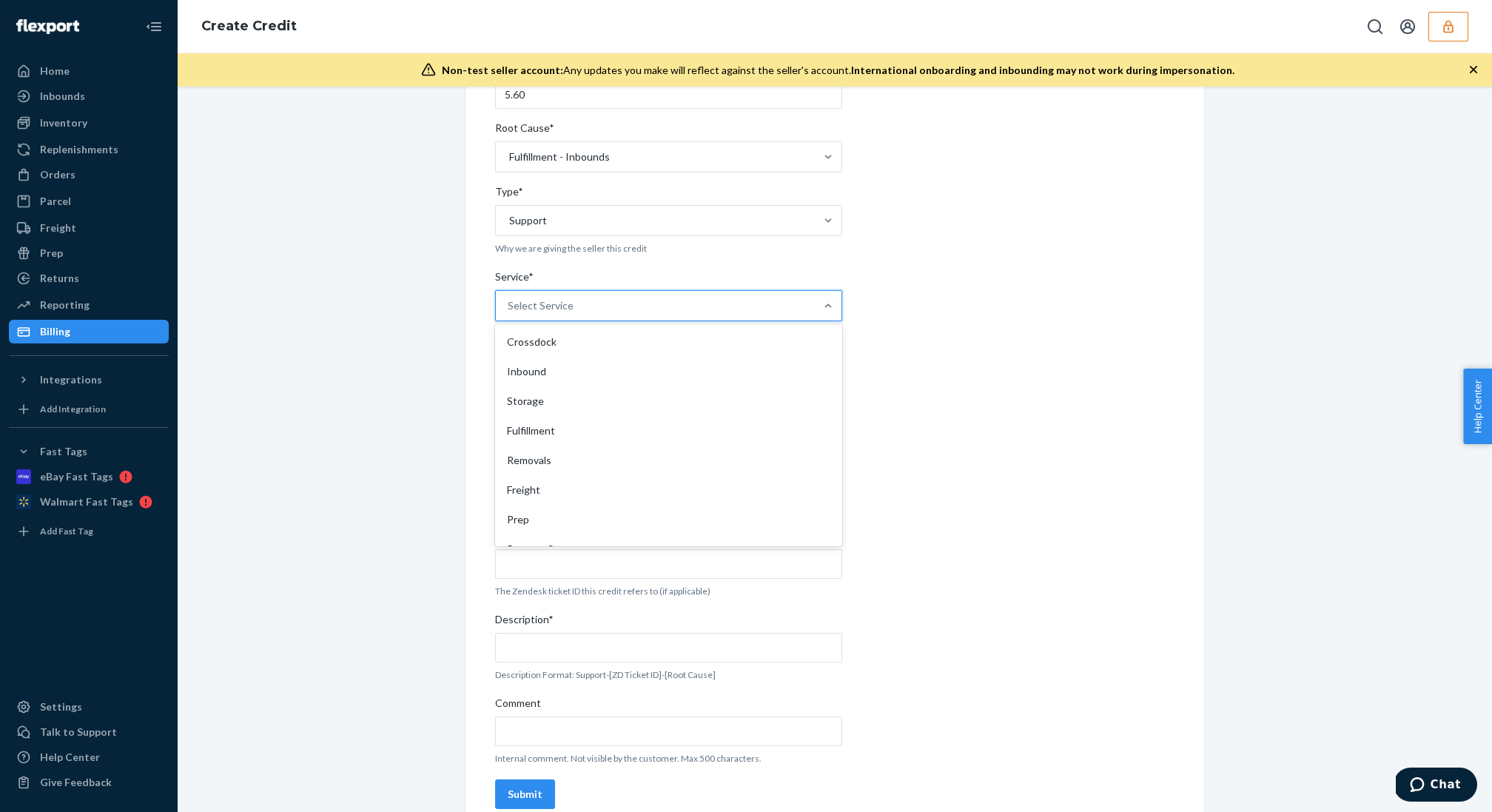
click at [606, 317] on div "Select Service" at bounding box center [655, 305] width 319 height 29
click at [509, 313] on input "Service* option Crossdock focused, 1 of 10. 10 results available. Use Up and Do…" at bounding box center [508, 306] width 2 height 15
click at [623, 465] on div "Reserve Storage" at bounding box center [668, 469] width 341 height 29
click at [509, 313] on input "Service* option Reserve Storage focused, 8 of 10. 10 results available. Use Up …" at bounding box center [508, 306] width 2 height 15
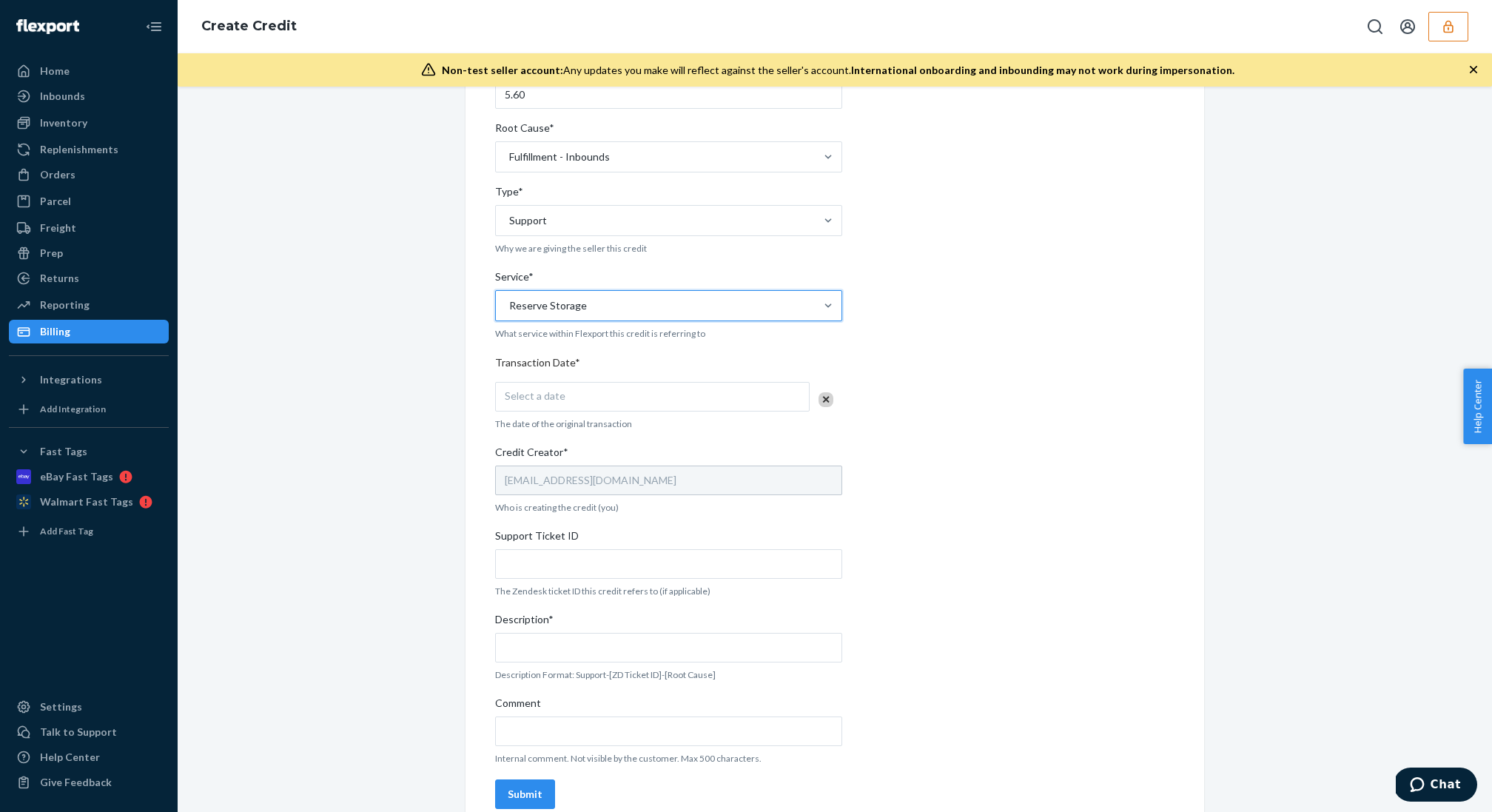
click at [603, 400] on div "Select a date" at bounding box center [652, 396] width 314 height 29
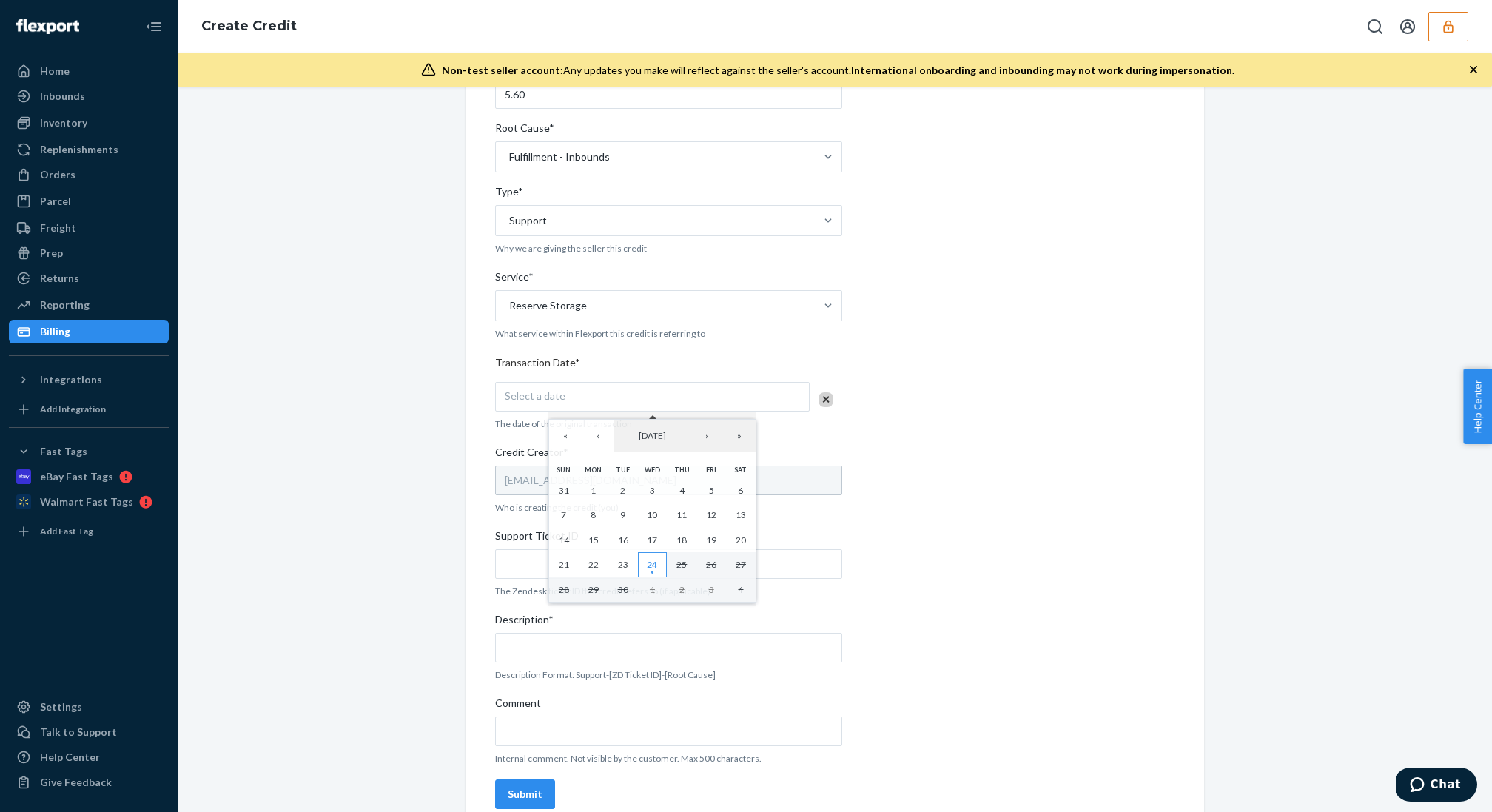
click at [652, 570] on abbr "24" at bounding box center [652, 564] width 11 height 11
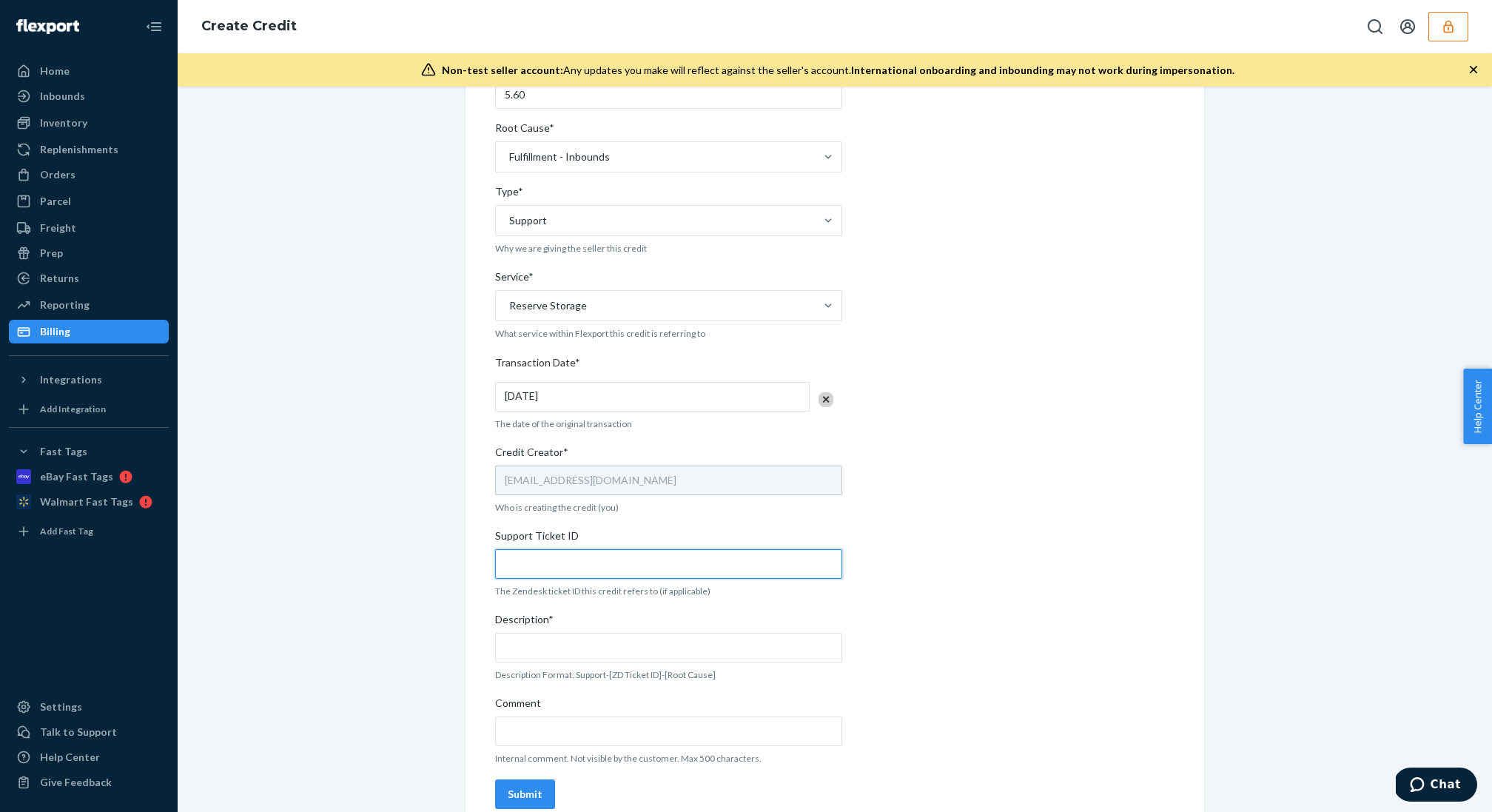
click at [620, 559] on input "Support Ticket ID" at bounding box center [668, 564] width 347 height 29
paste input "797706"
type input "797706"
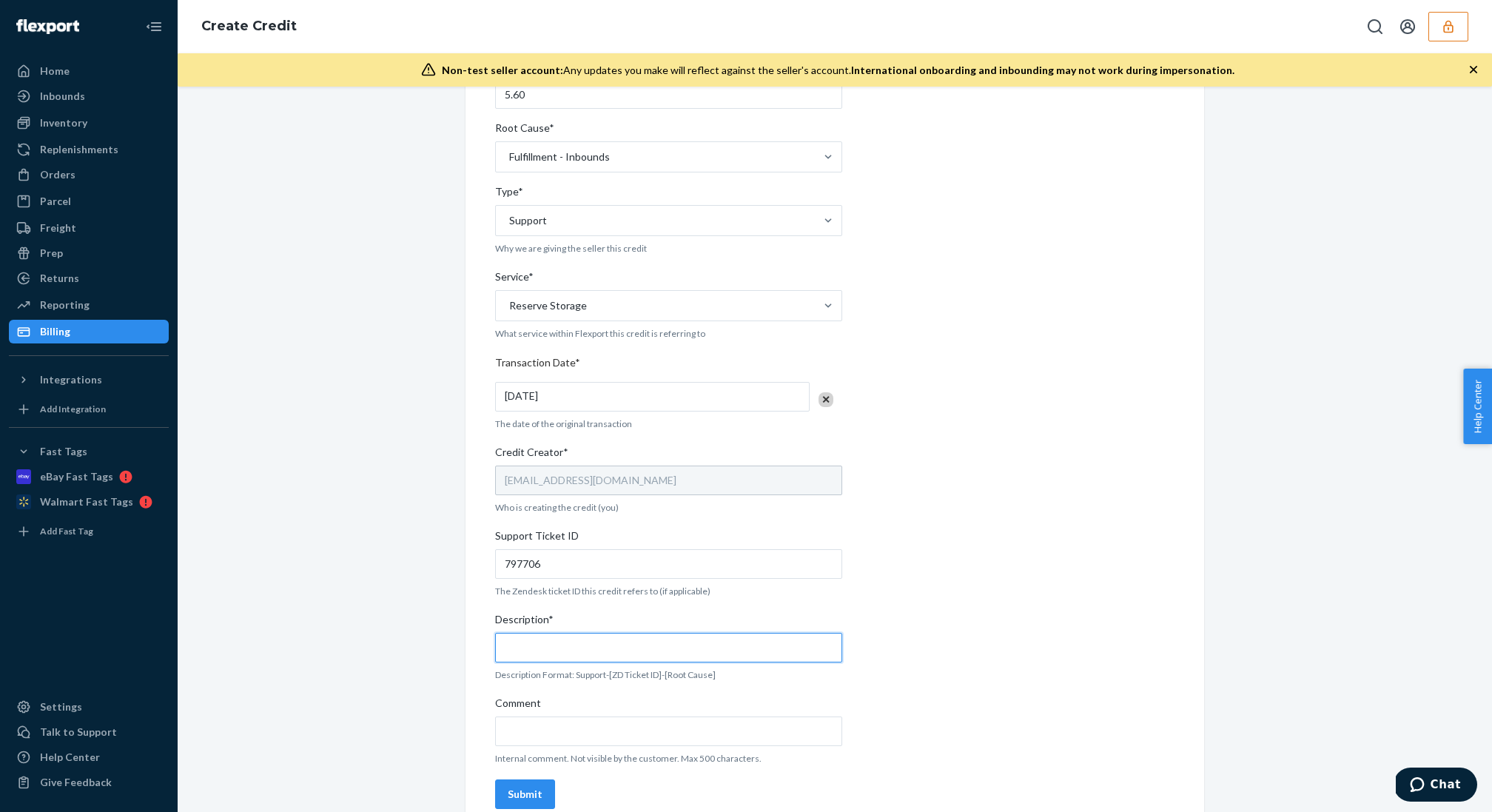
click at [678, 632] on input "Description*" at bounding box center [668, 647] width 347 height 29
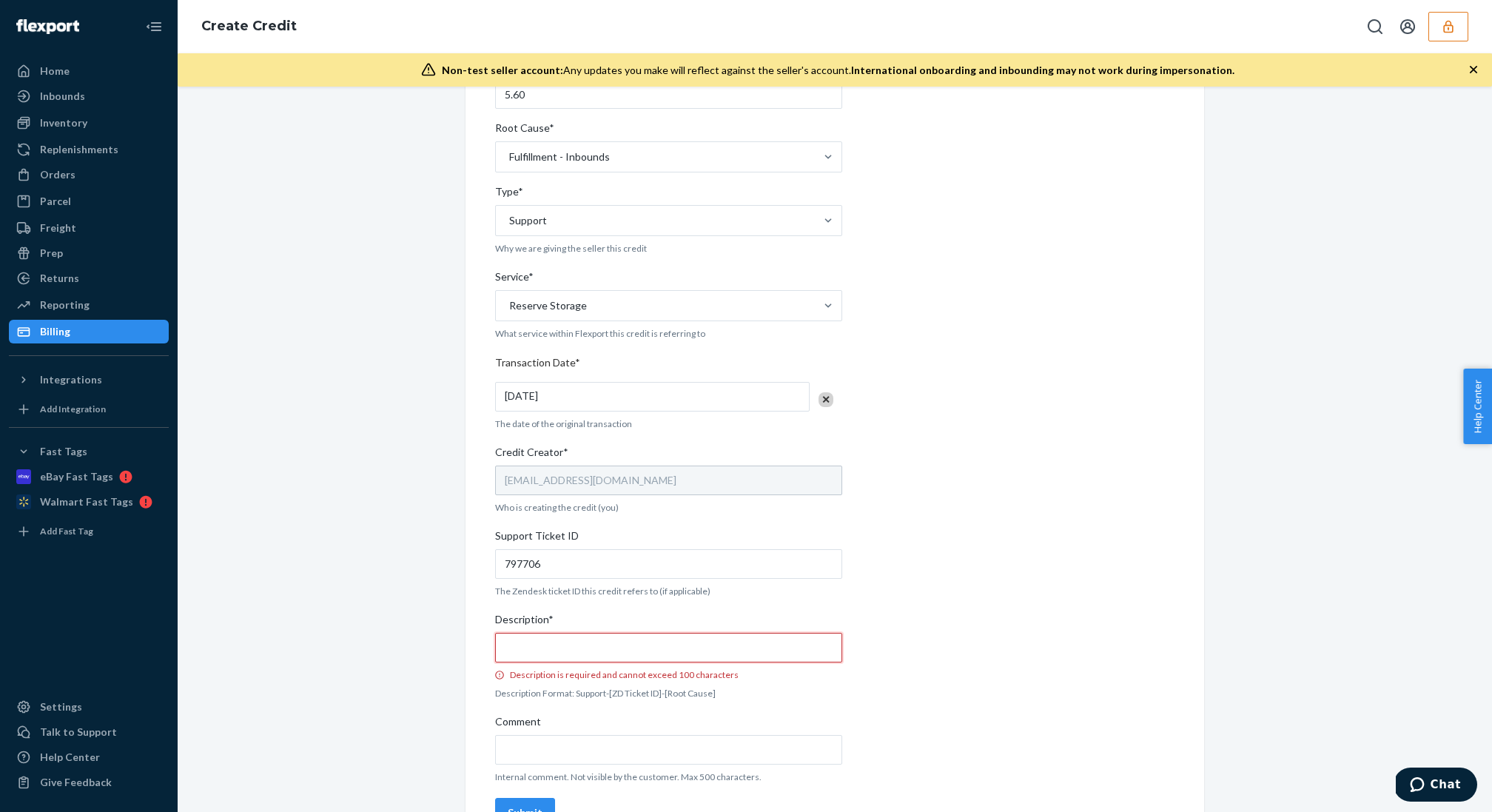
paste input "Support-[]-Fulfillment-Inbounds"
click at [531, 567] on input "797706" at bounding box center [668, 564] width 347 height 29
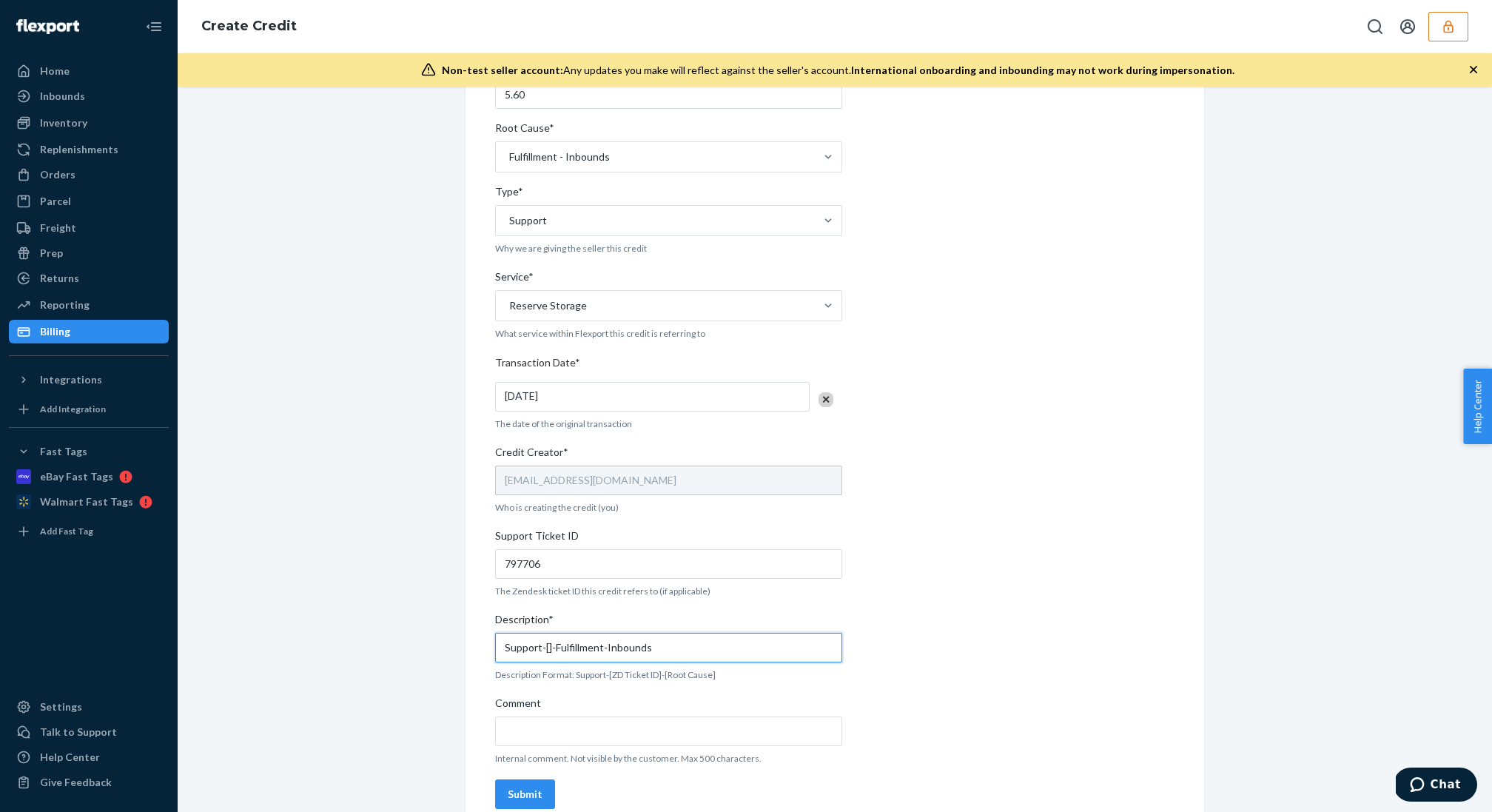
click at [544, 649] on input "Support-[]-Fulfillment-Inbounds" at bounding box center [668, 647] width 347 height 29
click at [546, 649] on input "Support-[]-Fulfillment-Inbounds" at bounding box center [668, 647] width 347 height 29
paste input "797706"
type input "Support-[797706]-Fulfillment-Inbounds"
click at [1005, 603] on div "Internal Credit Creation Form Use this form instead of going to Chargebee. Thes…" at bounding box center [834, 359] width 679 height 910
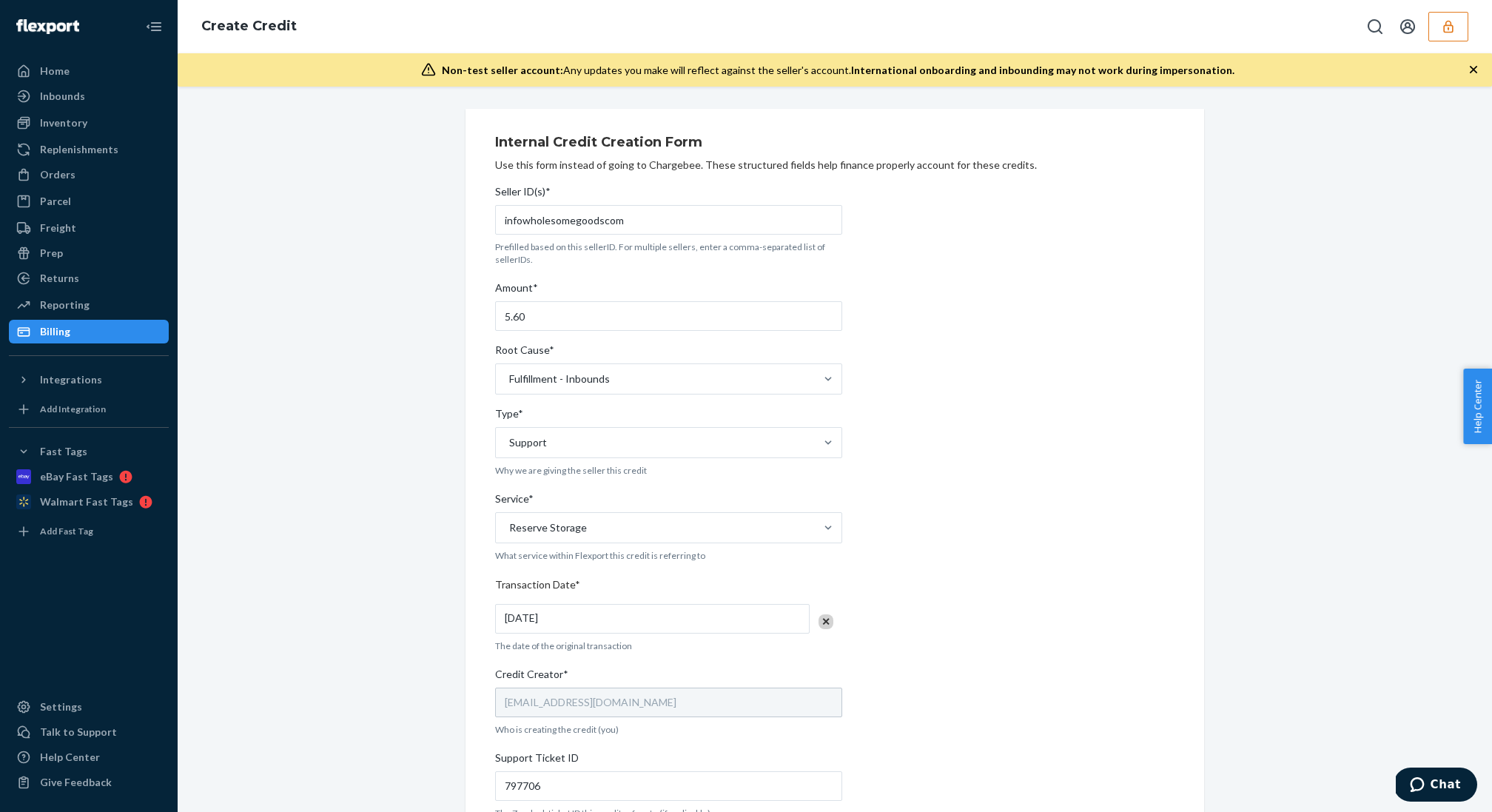
scroll to position [240, 0]
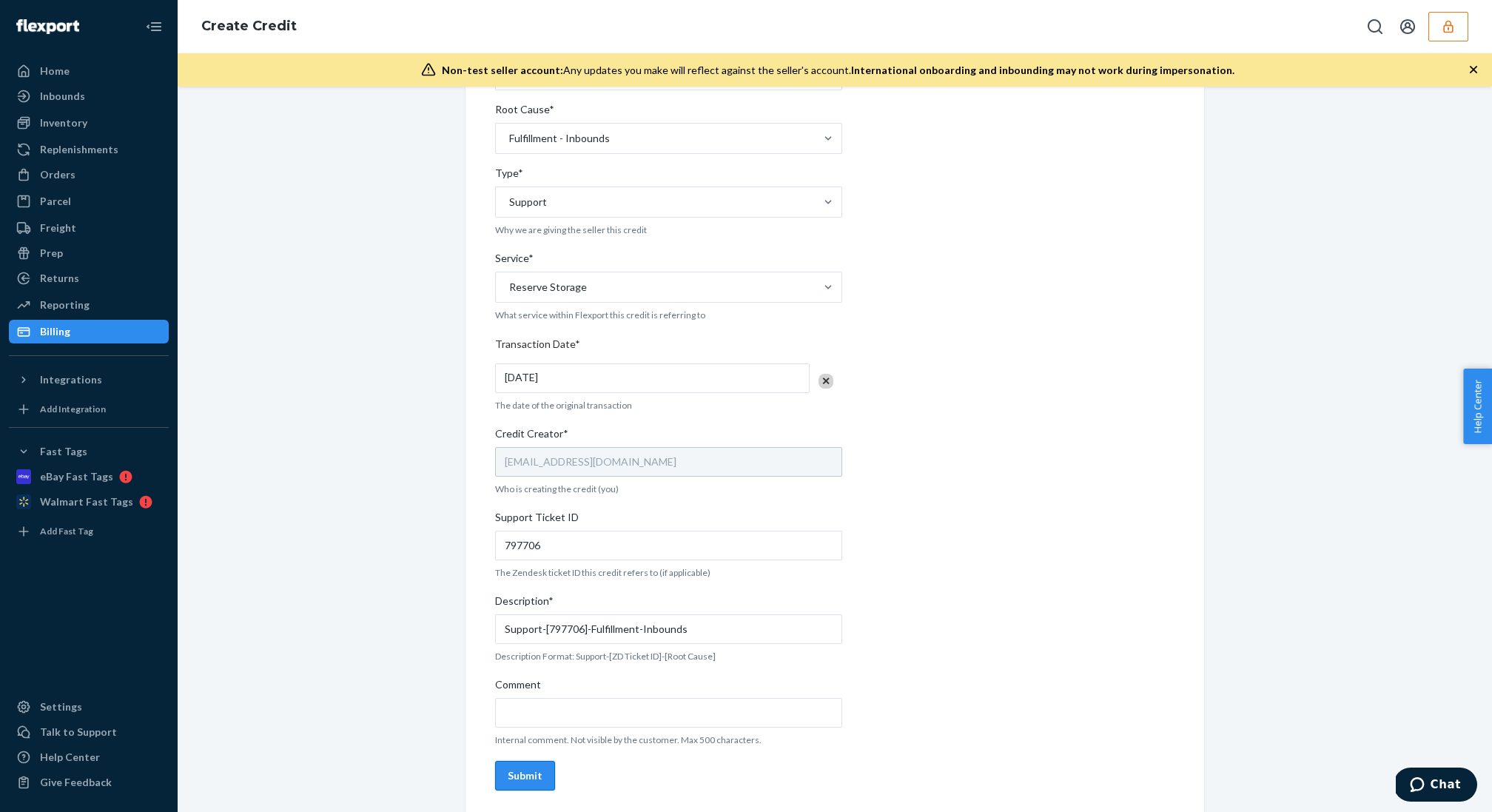
click at [528, 760] on button "Submit" at bounding box center [524, 774] width 60 height 29
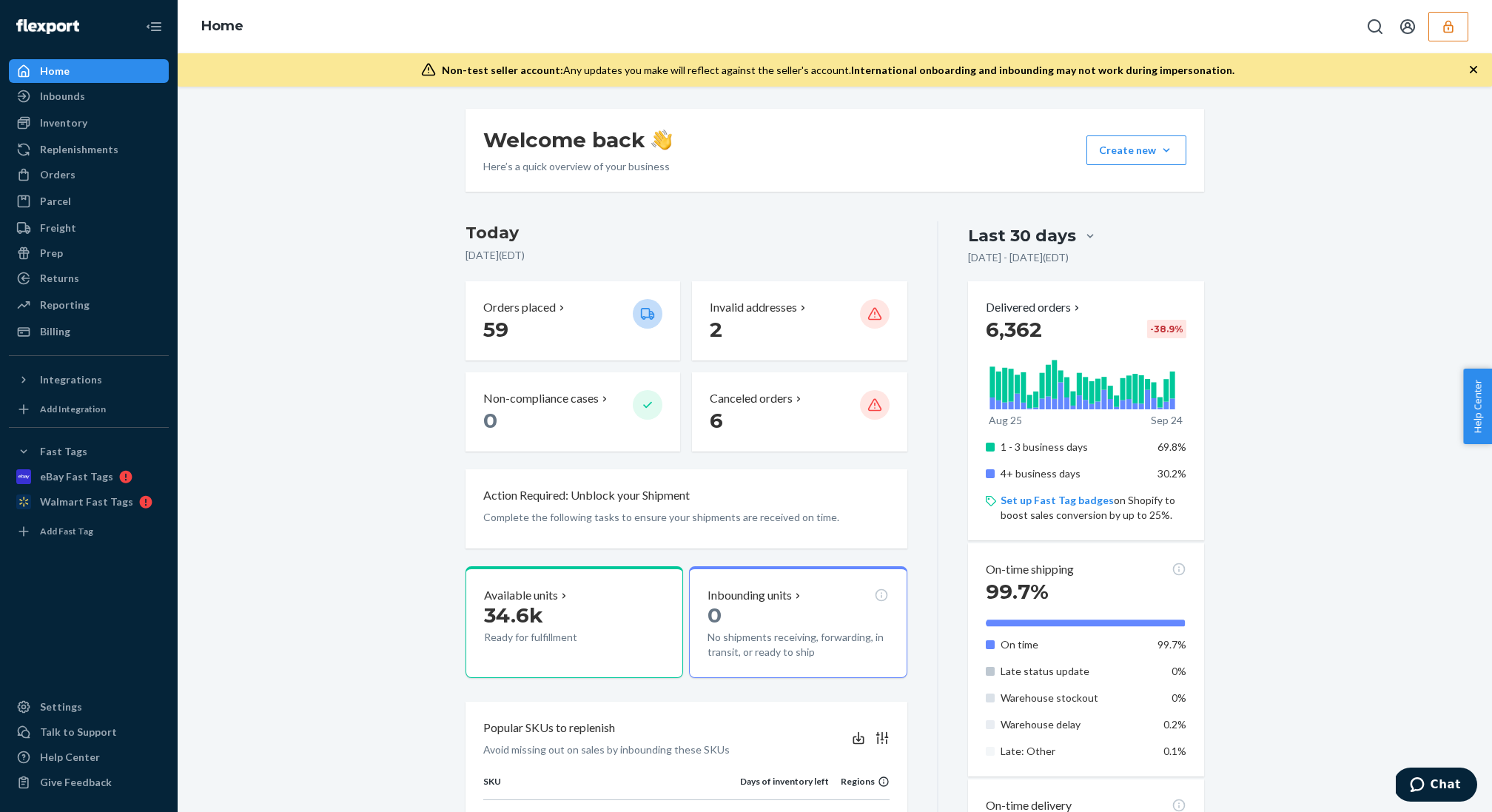
click at [1444, 47] on div "Home" at bounding box center [834, 27] width 1314 height 54
click at [1444, 43] on div "Home" at bounding box center [834, 27] width 1314 height 54
click at [1446, 43] on div "Home" at bounding box center [834, 27] width 1314 height 54
click at [1446, 37] on button "button" at bounding box center [1447, 26] width 40 height 29
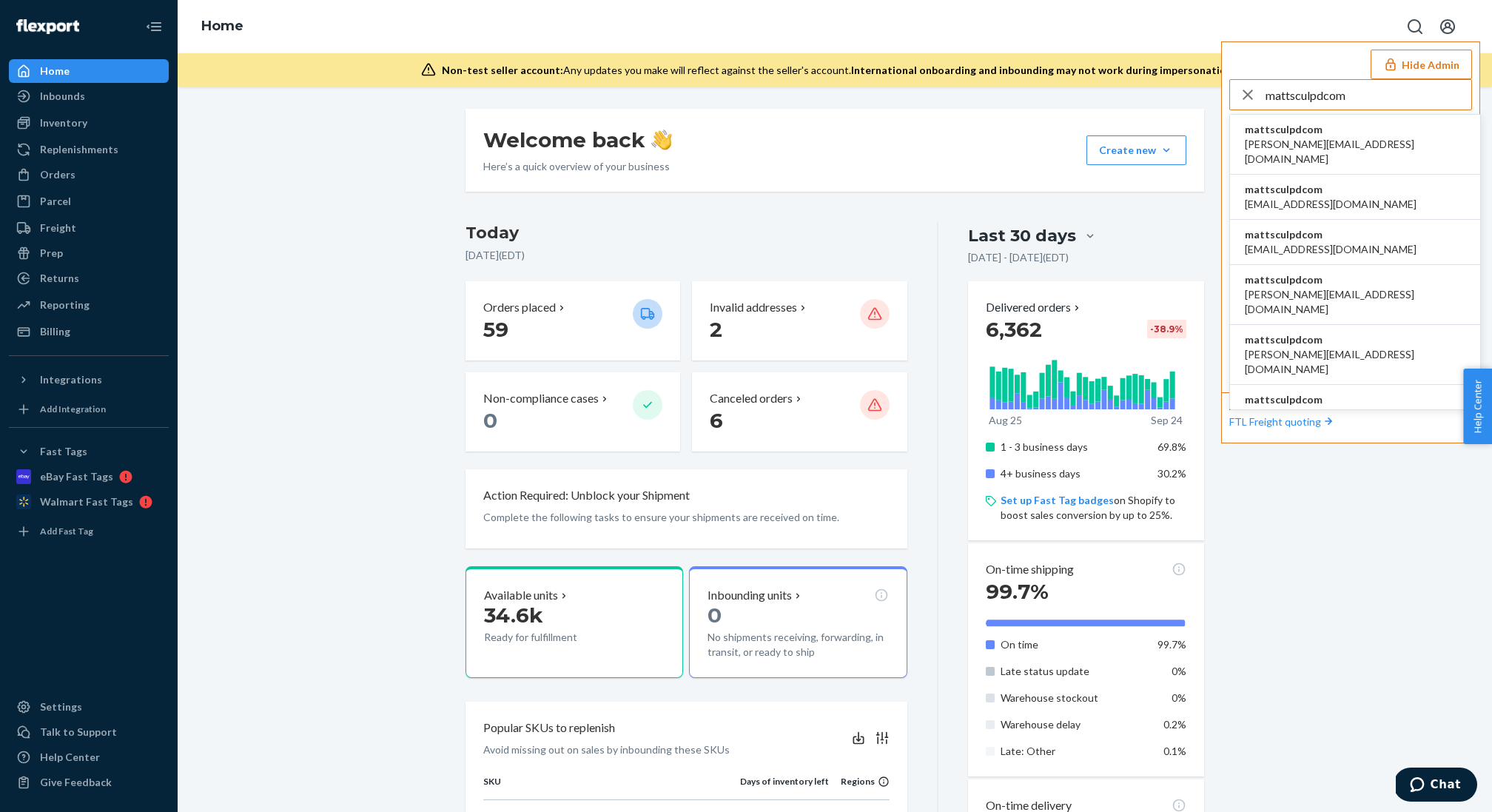
type input "mattsculpdcom"
click at [1368, 133] on li "mattsculpdcom [PERSON_NAME][EMAIL_ADDRESS][DOMAIN_NAME]" at bounding box center [1354, 144] width 250 height 60
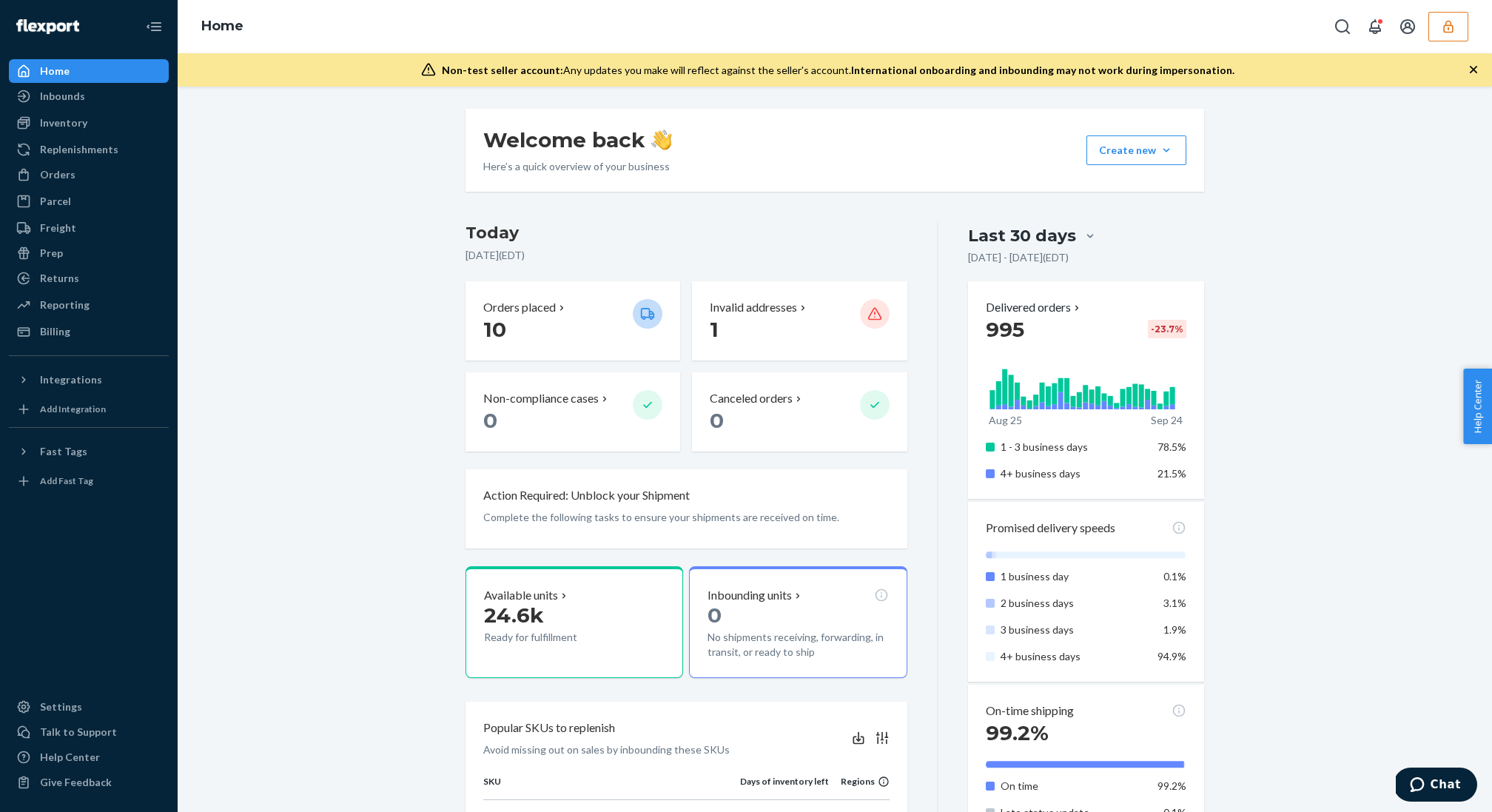
click at [1454, 35] on button "button" at bounding box center [1447, 26] width 40 height 29
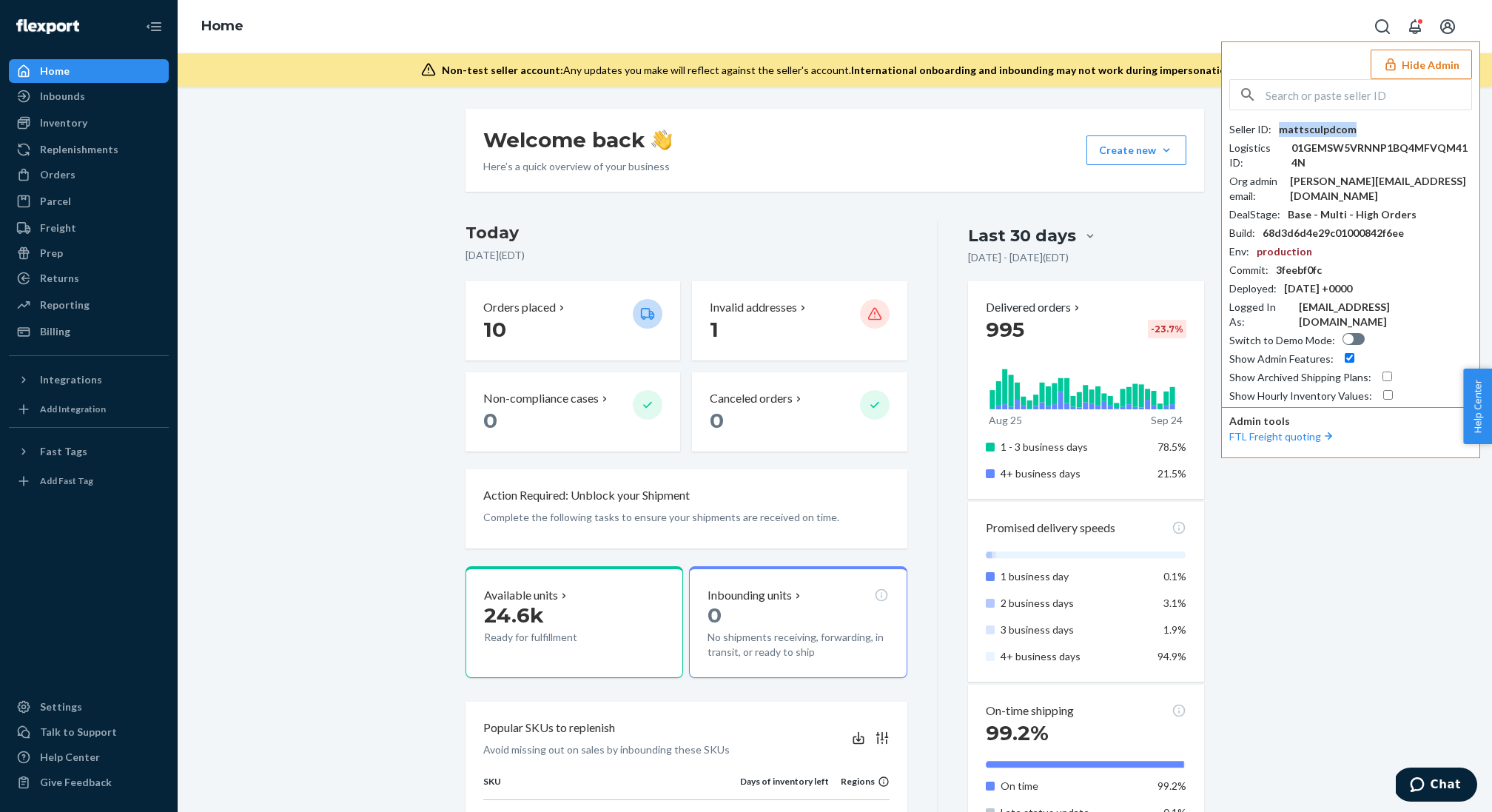
click at [1285, 133] on div "mattsculpdcom" at bounding box center [1317, 130] width 78 height 15
click at [1354, 183] on div "[PERSON_NAME][EMAIL_ADDRESS][DOMAIN_NAME]" at bounding box center [1381, 188] width 182 height 29
click at [1333, 84] on input "text" at bounding box center [1368, 94] width 205 height 29
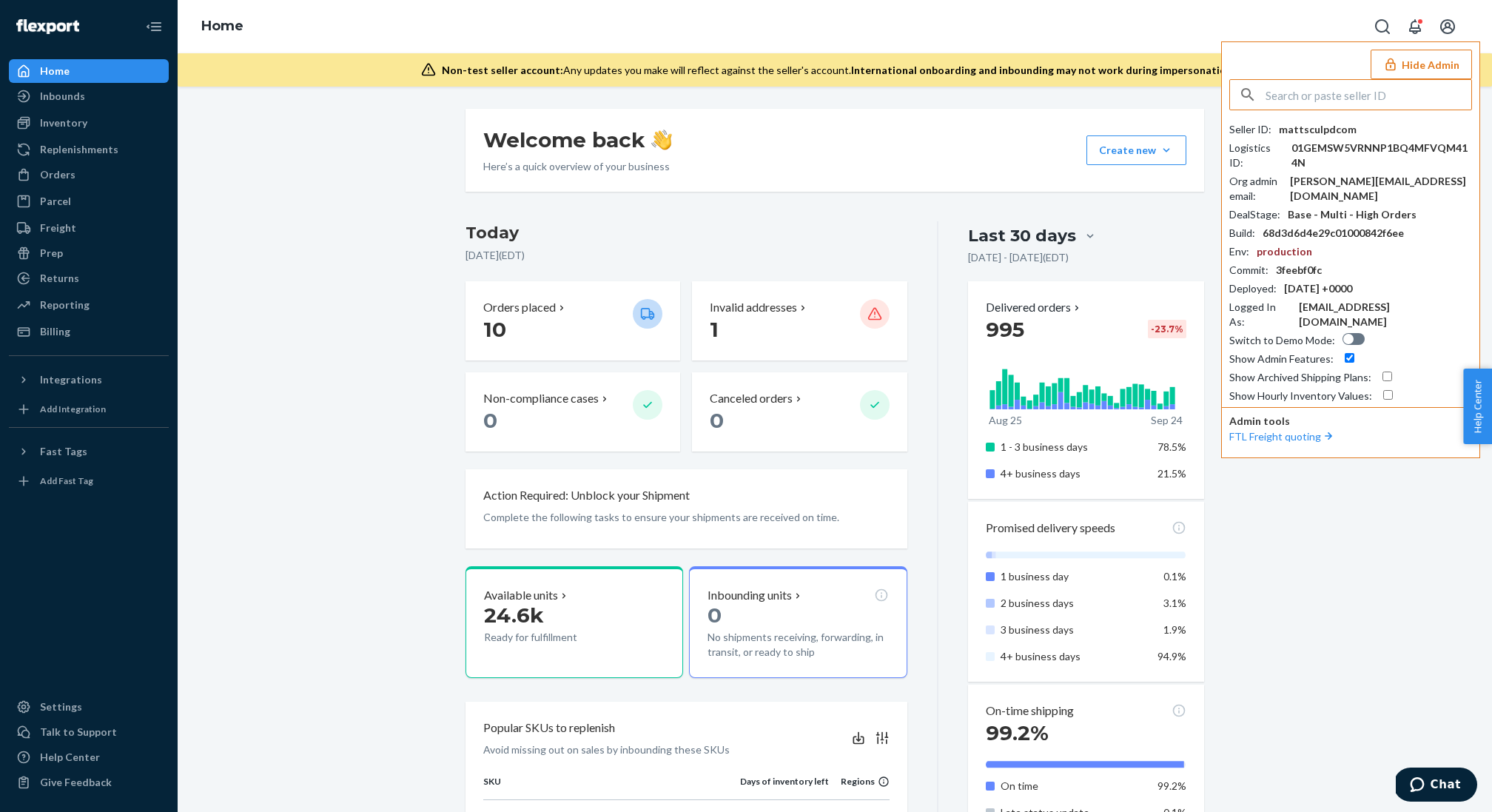
paste input "[PERSON_NAME][EMAIL_ADDRESS][PERSON_NAME][DOMAIN_NAME]"
type input "[PERSON_NAME][EMAIL_ADDRESS][PERSON_NAME][DOMAIN_NAME]"
click at [1386, 125] on li "[PERSON_NAME] [PERSON_NAME][EMAIL_ADDRESS][PERSON_NAME][DOMAIN_NAME]" at bounding box center [1354, 144] width 250 height 60
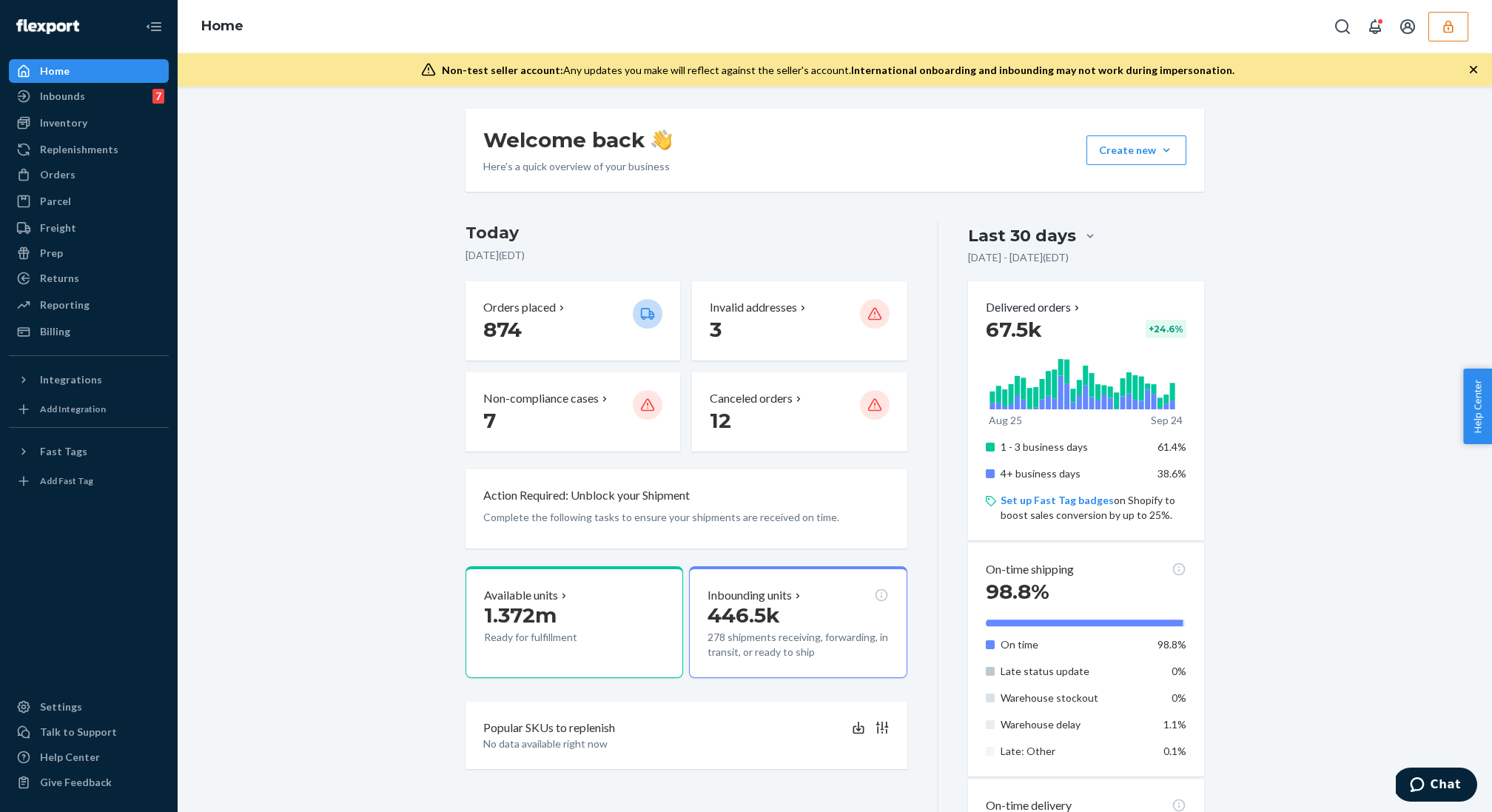
click at [1462, 22] on button "button" at bounding box center [1447, 26] width 40 height 29
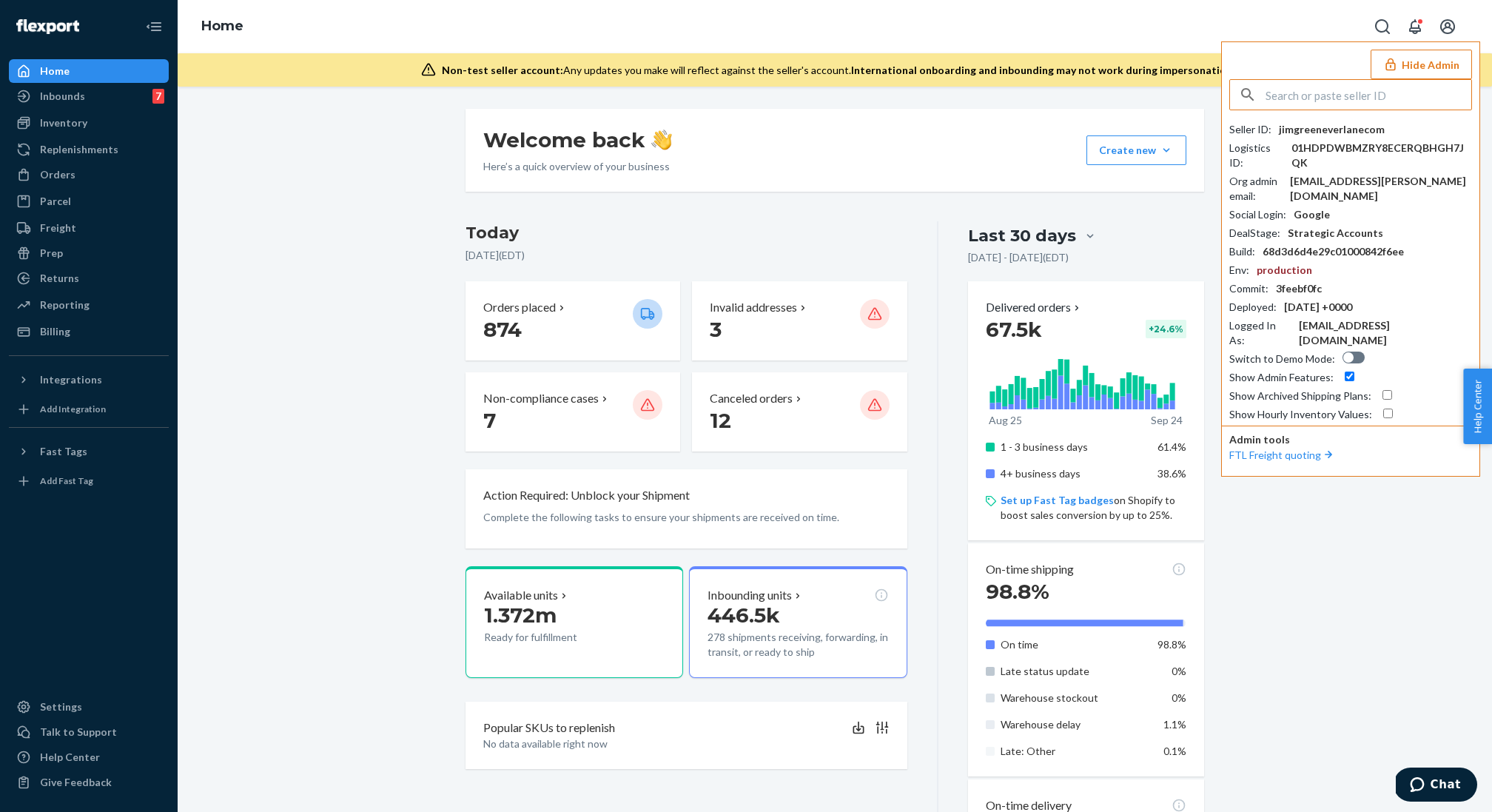
click at [1328, 127] on div "jimgreeneverlanecom" at bounding box center [1331, 130] width 105 height 15
click at [138, 102] on div "Inbounds 7" at bounding box center [89, 96] width 157 height 21
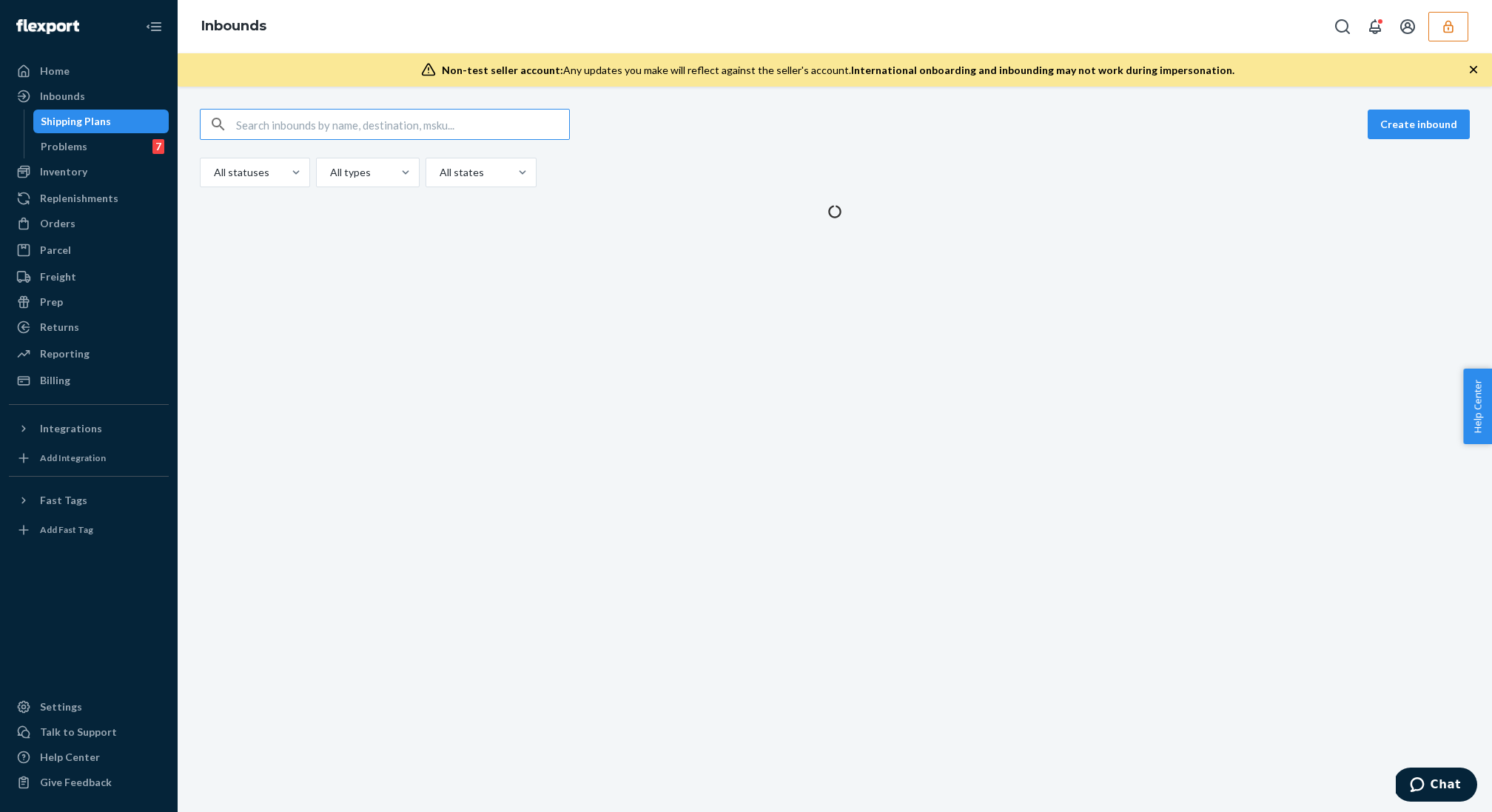
type input "9833646"
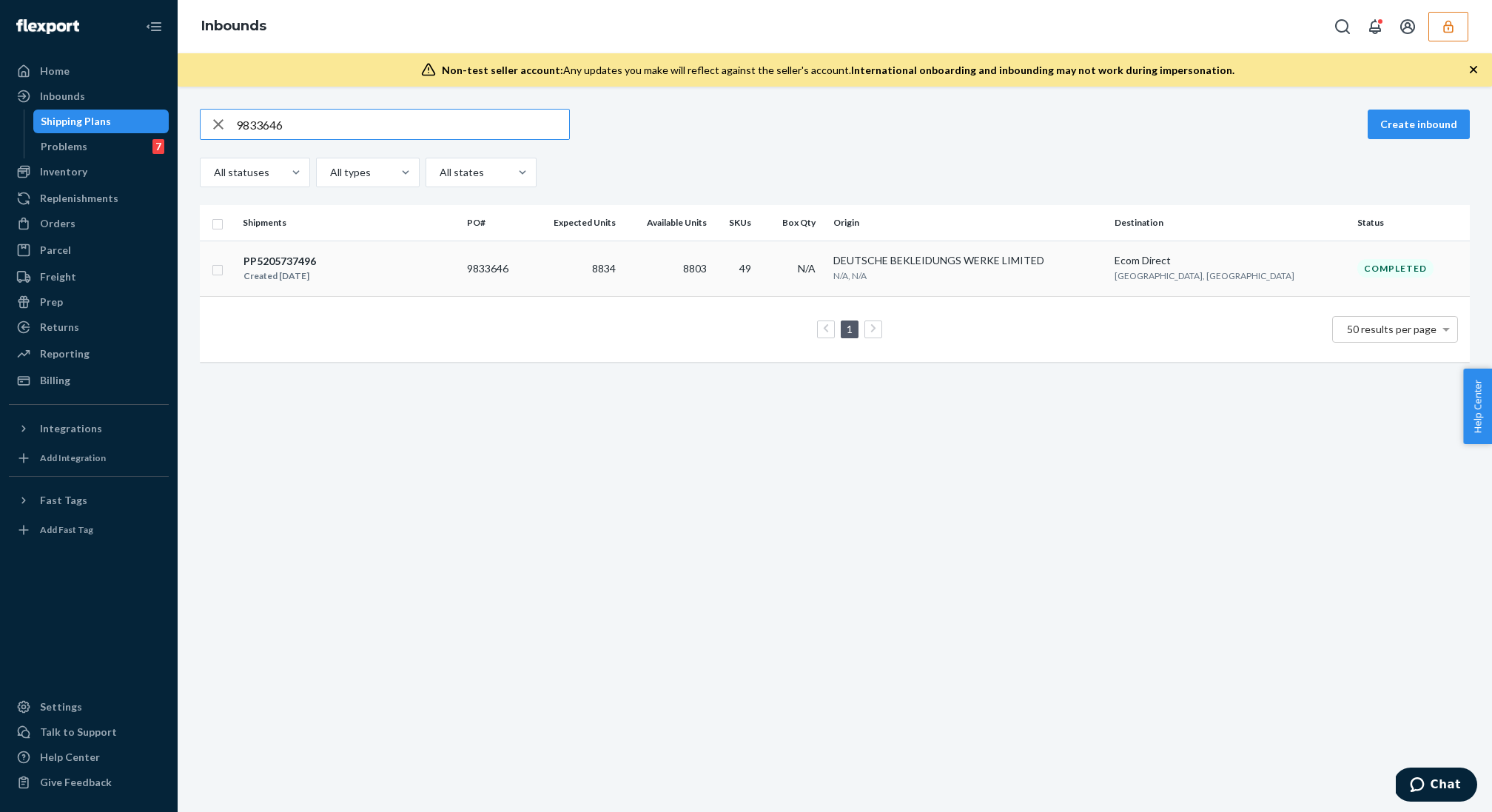
type input "9833646"
click at [449, 259] on div "PP5205737496 Created [DATE]" at bounding box center [349, 268] width 213 height 31
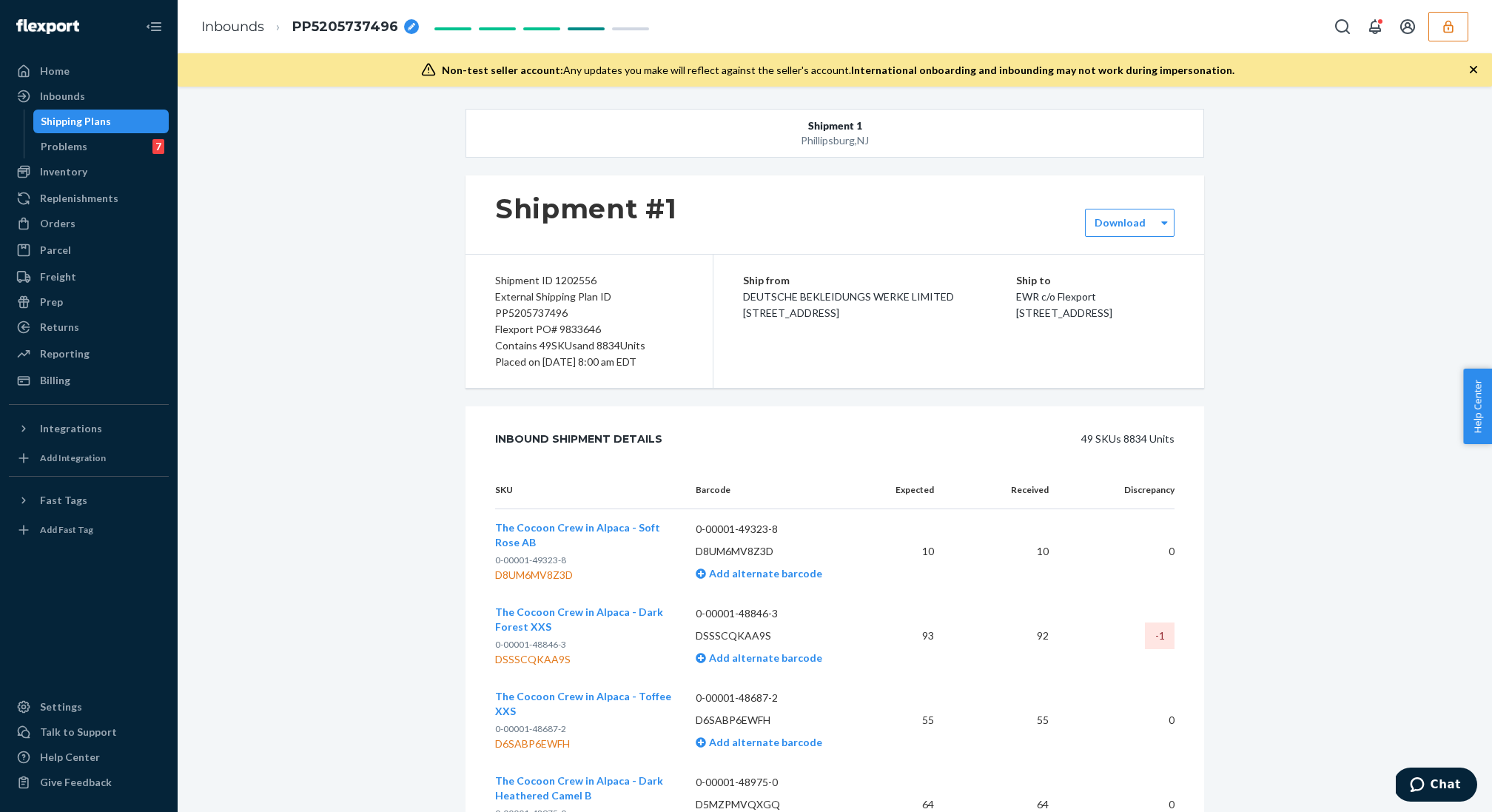
click at [506, 383] on div "Shipment ID 1202556 External Shipping Plan ID PP5205737496 Flexport PO# 9833646…" at bounding box center [589, 321] width 247 height 133
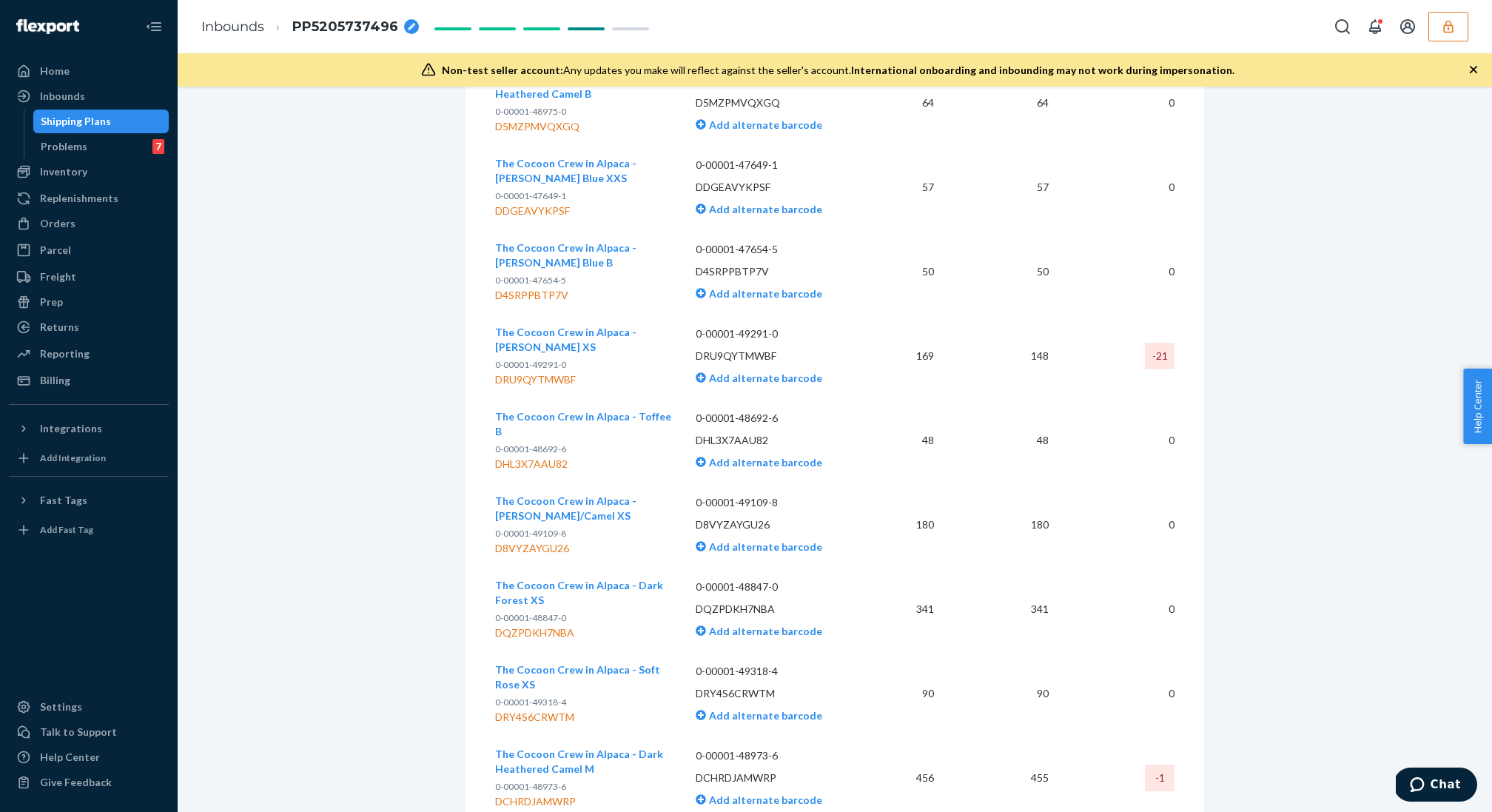
scroll to position [1143, 0]
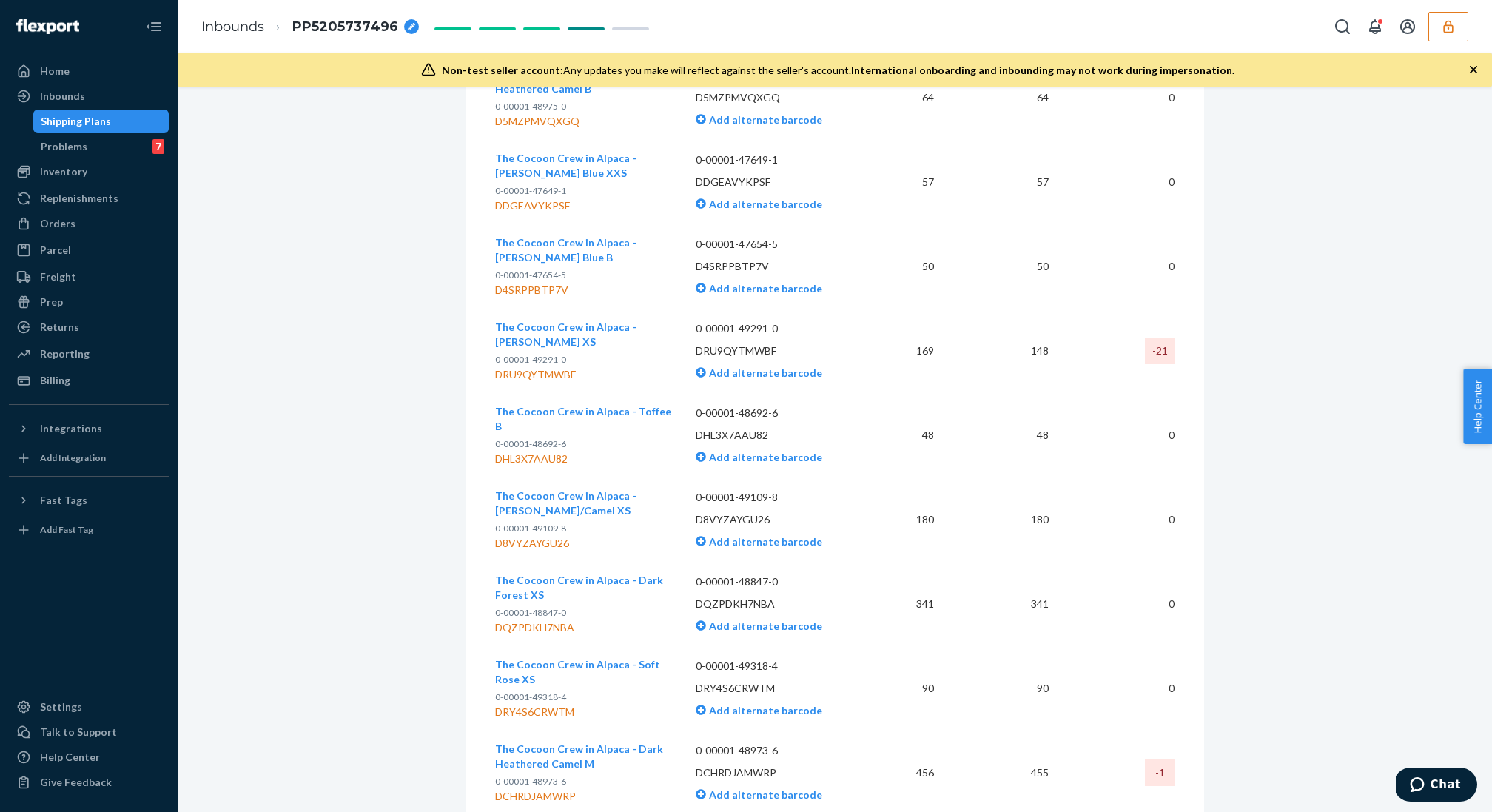
click at [991, 371] on td "148" at bounding box center [1002, 350] width 114 height 84
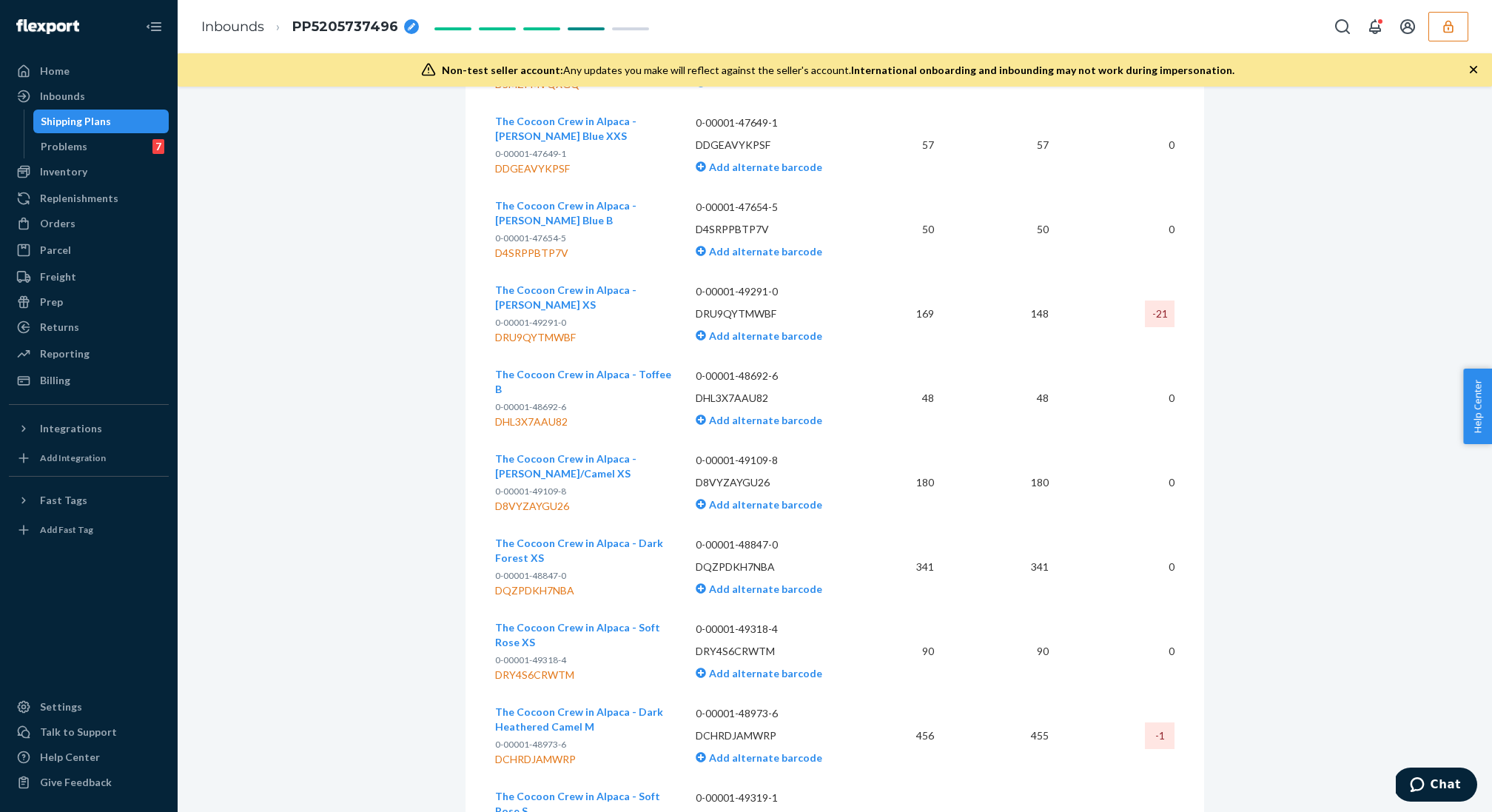
click at [764, 314] on p "DRU9QYTMWBF" at bounding box center [778, 314] width 165 height 15
copy p "DRU9QYTMWBF"
click at [721, 306] on p "DRU9QYTMWBF" at bounding box center [778, 314] width 165 height 15
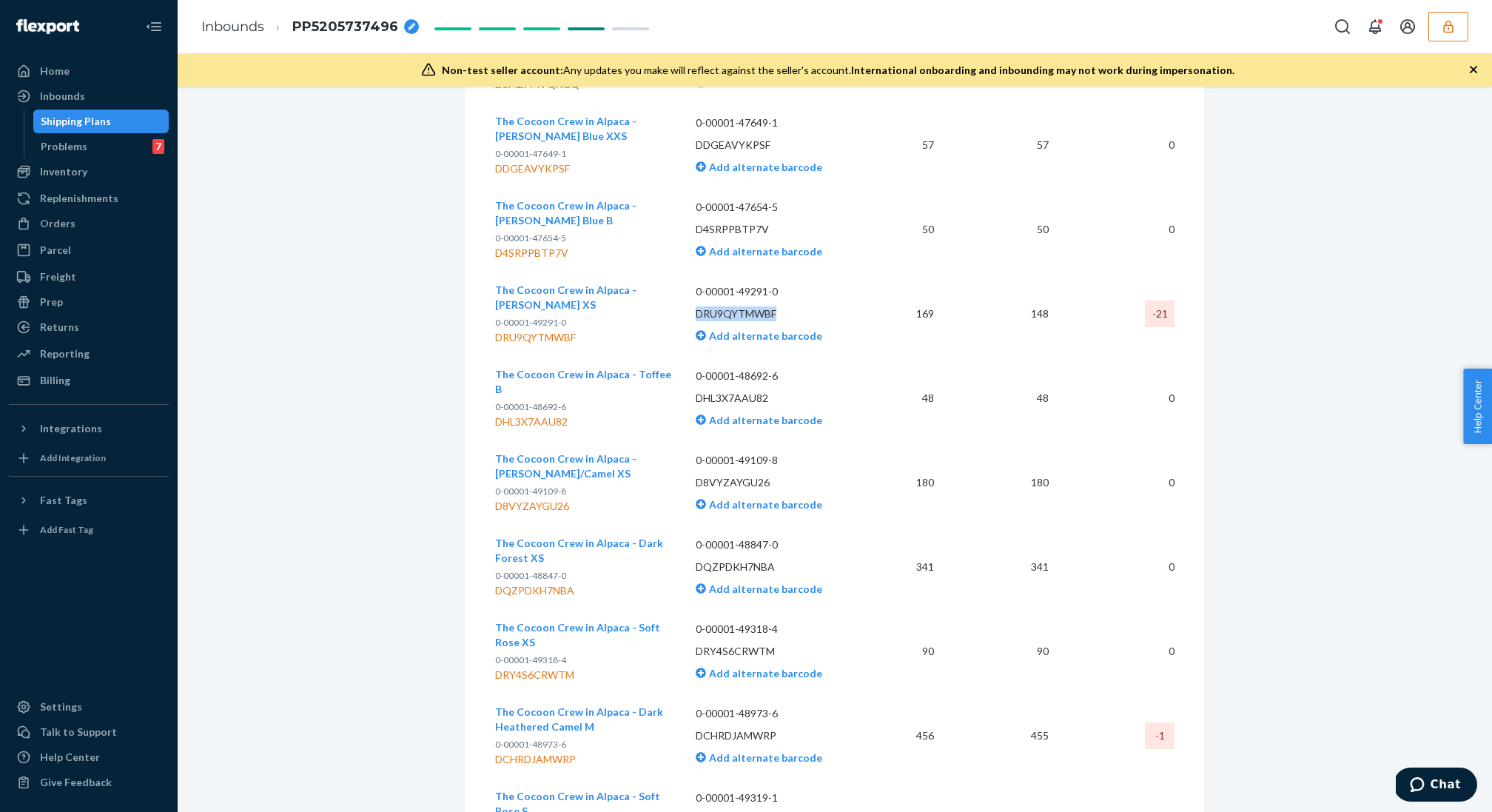
copy p "DRU9QYTMWBF"
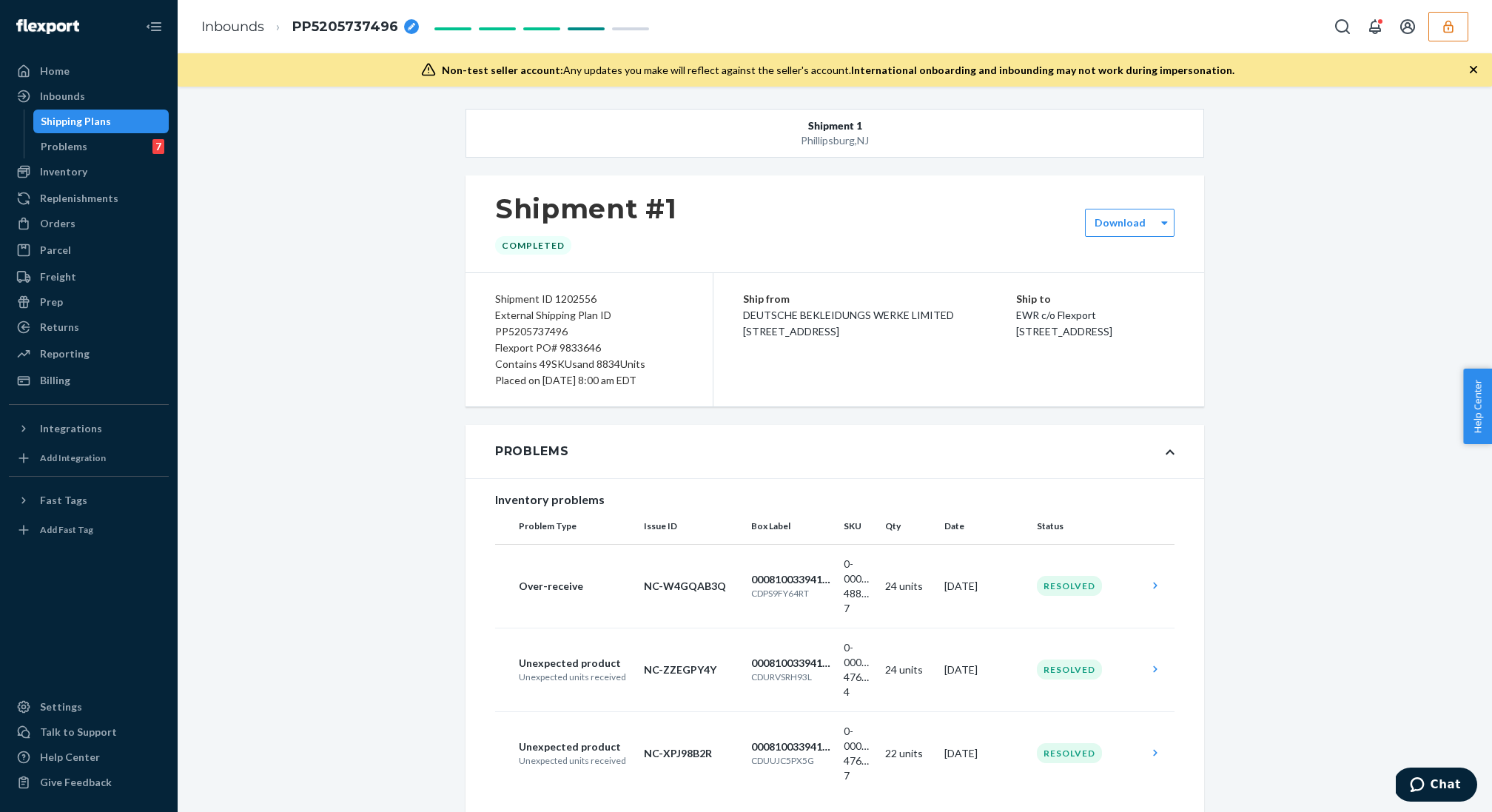
click at [560, 340] on div "Flexport PO# 9833646" at bounding box center [589, 347] width 188 height 16
click at [573, 340] on div "Flexport PO# 9833646" at bounding box center [589, 347] width 188 height 16
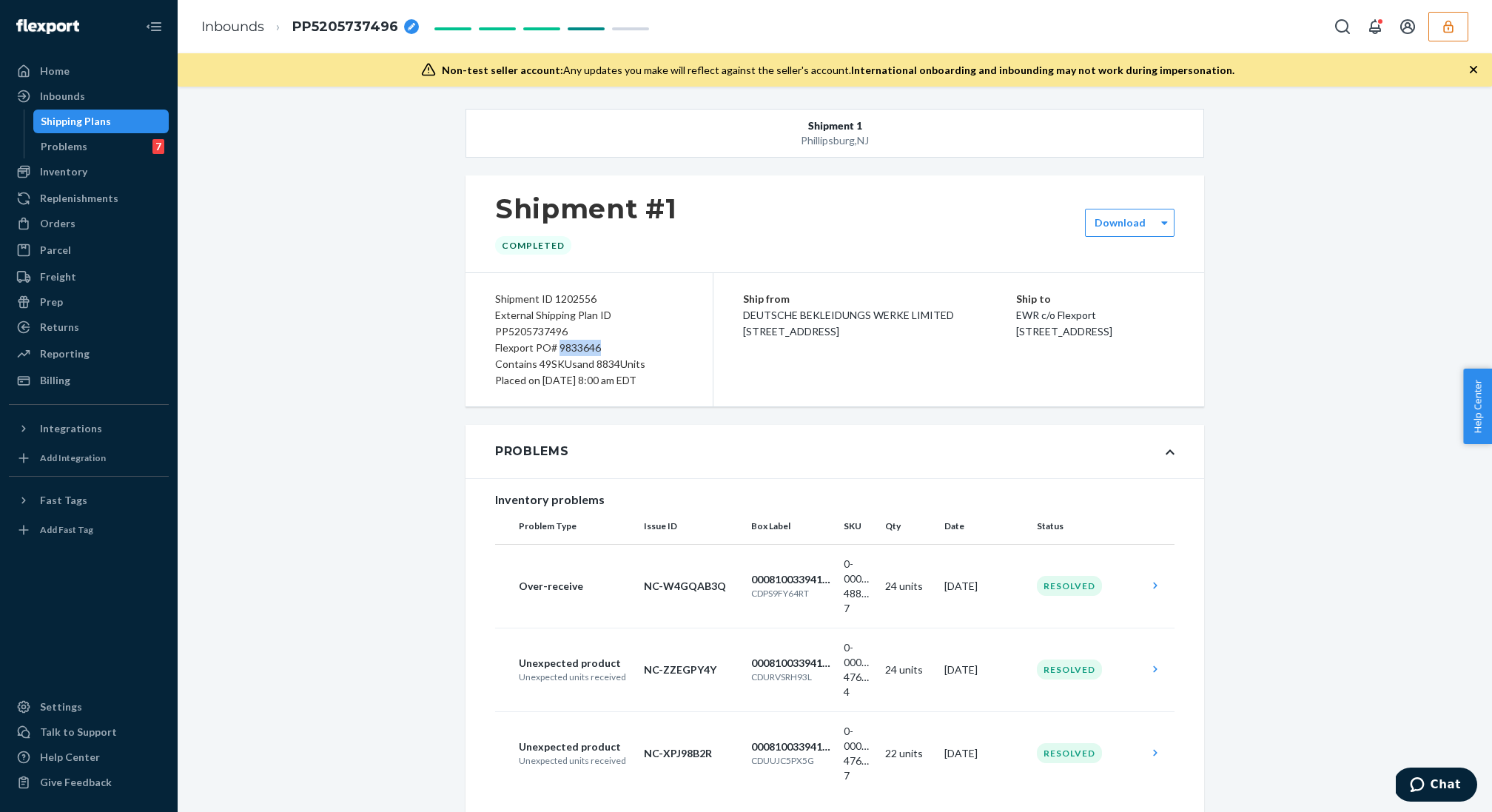
copy div "9833646"
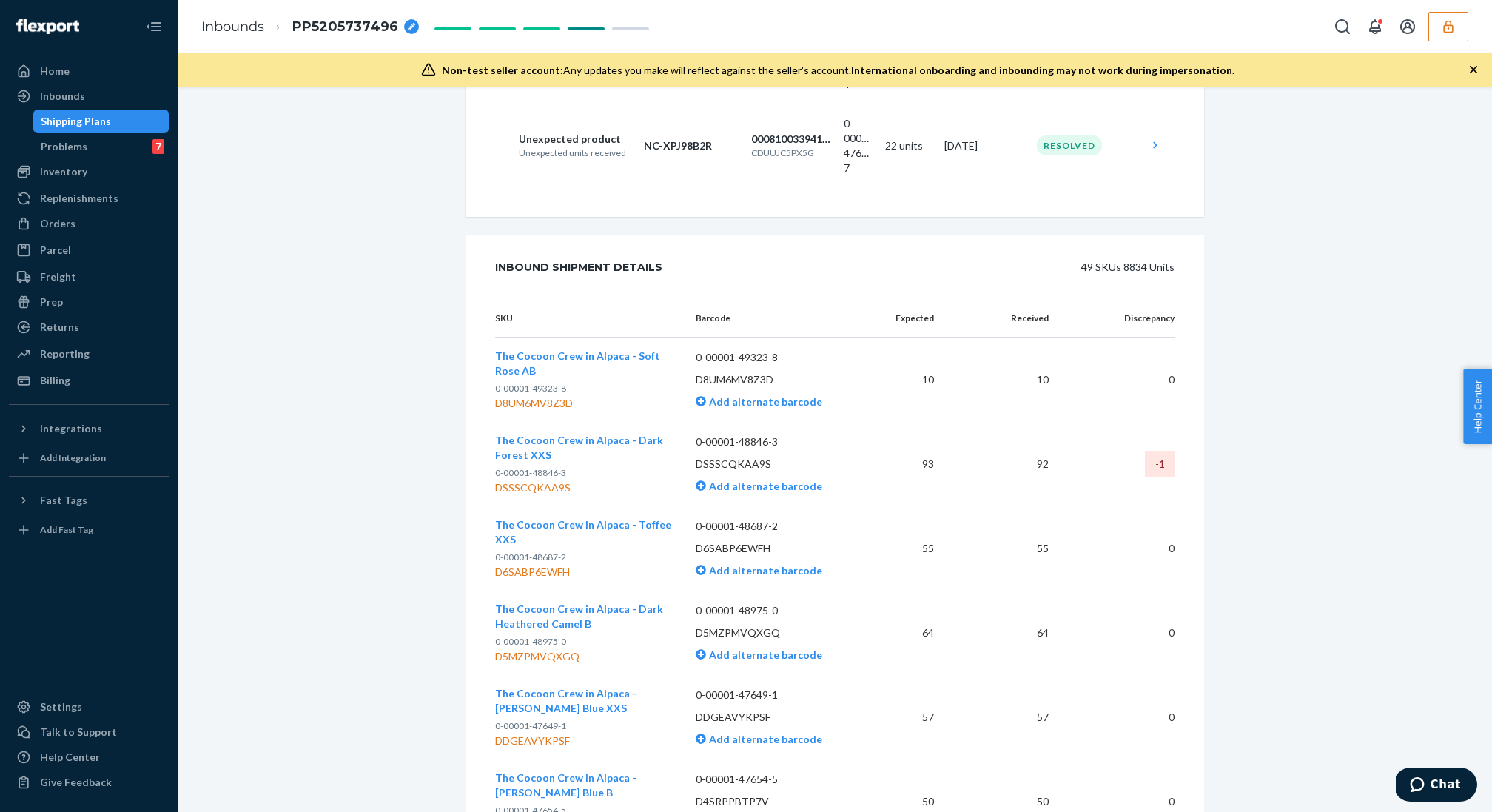
scroll to position [229, 0]
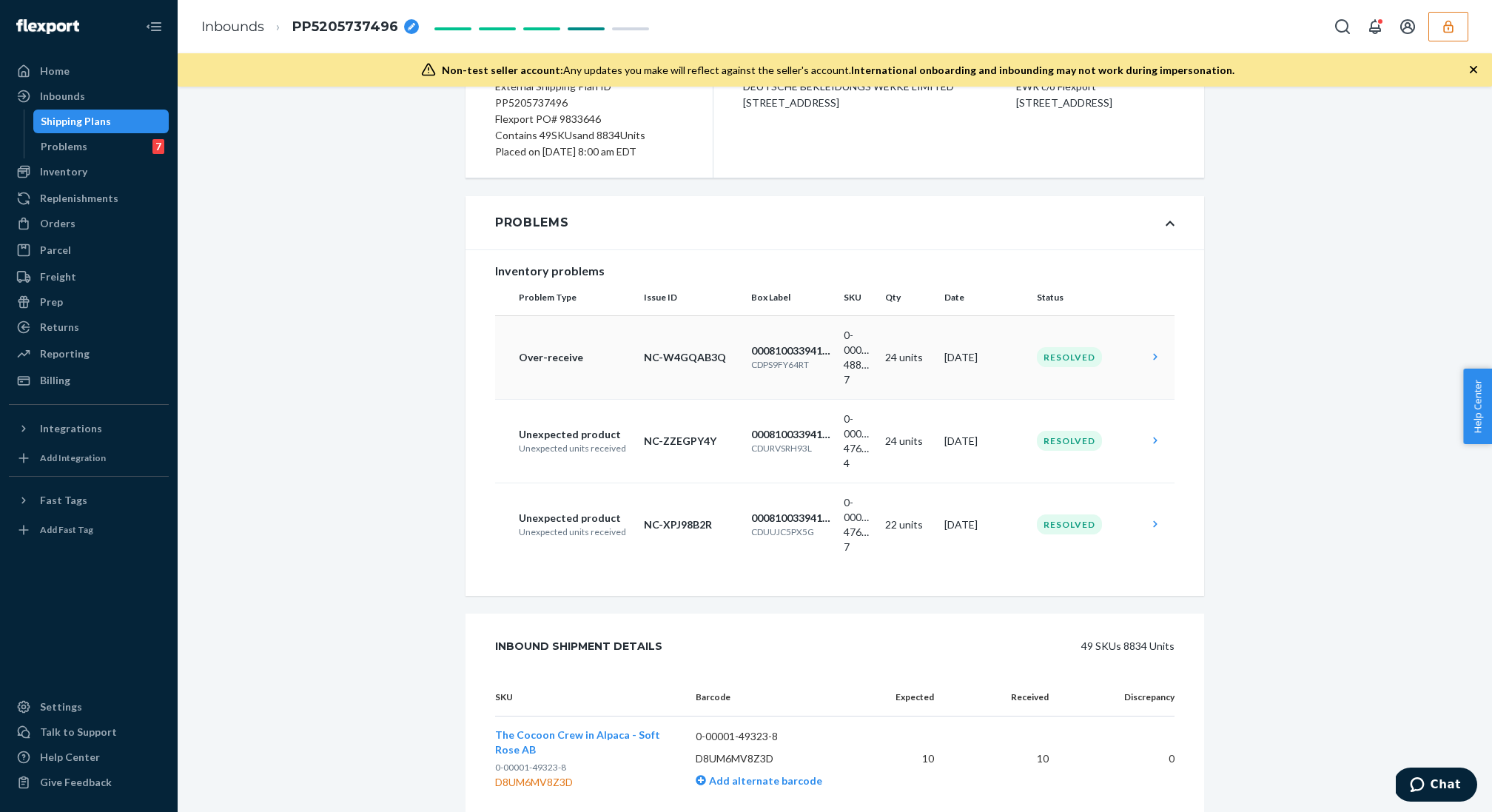
click at [771, 344] on p "00081003394102027949" at bounding box center [792, 350] width 80 height 15
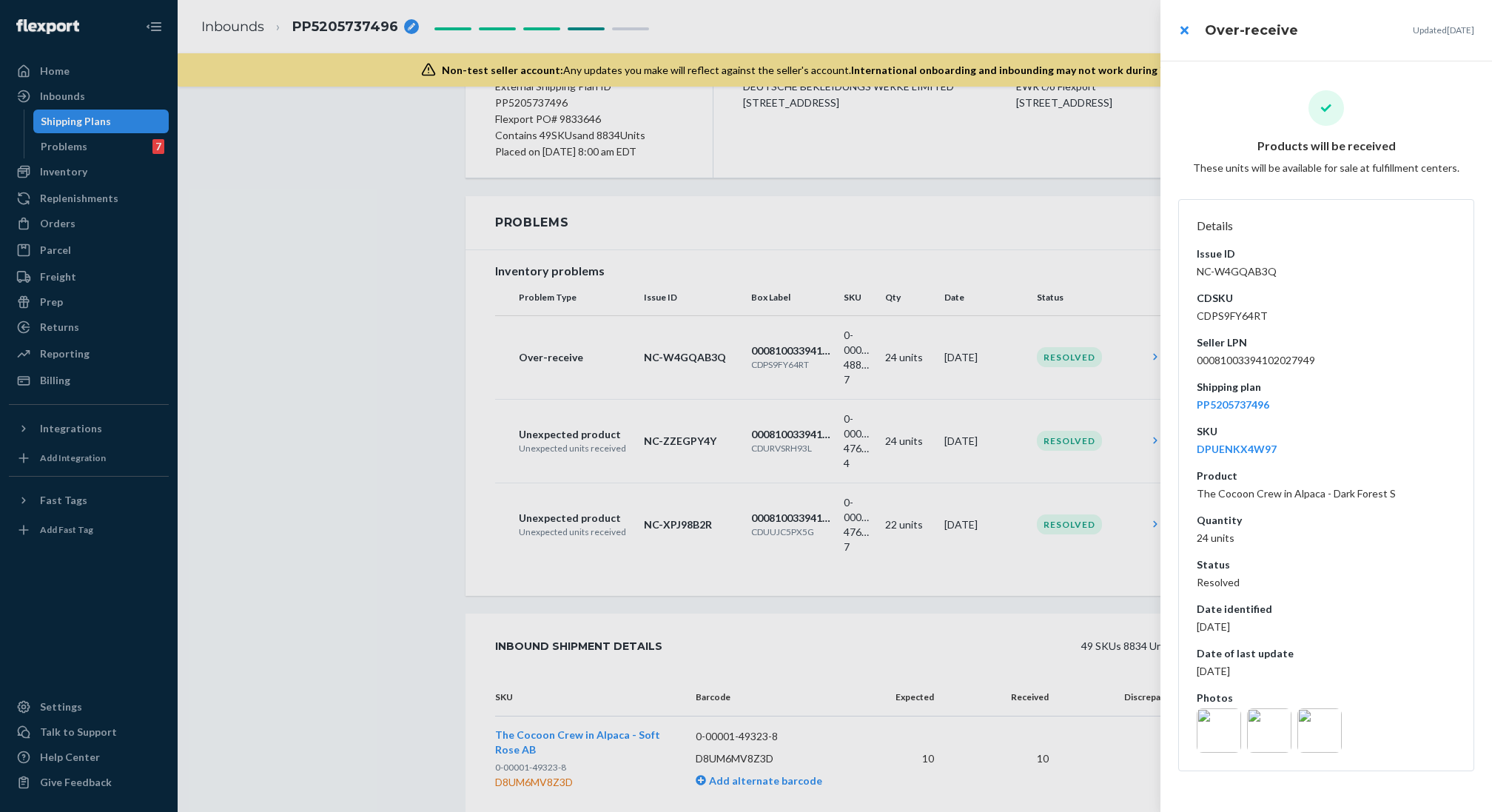
click at [783, 403] on div at bounding box center [746, 406] width 1492 height 812
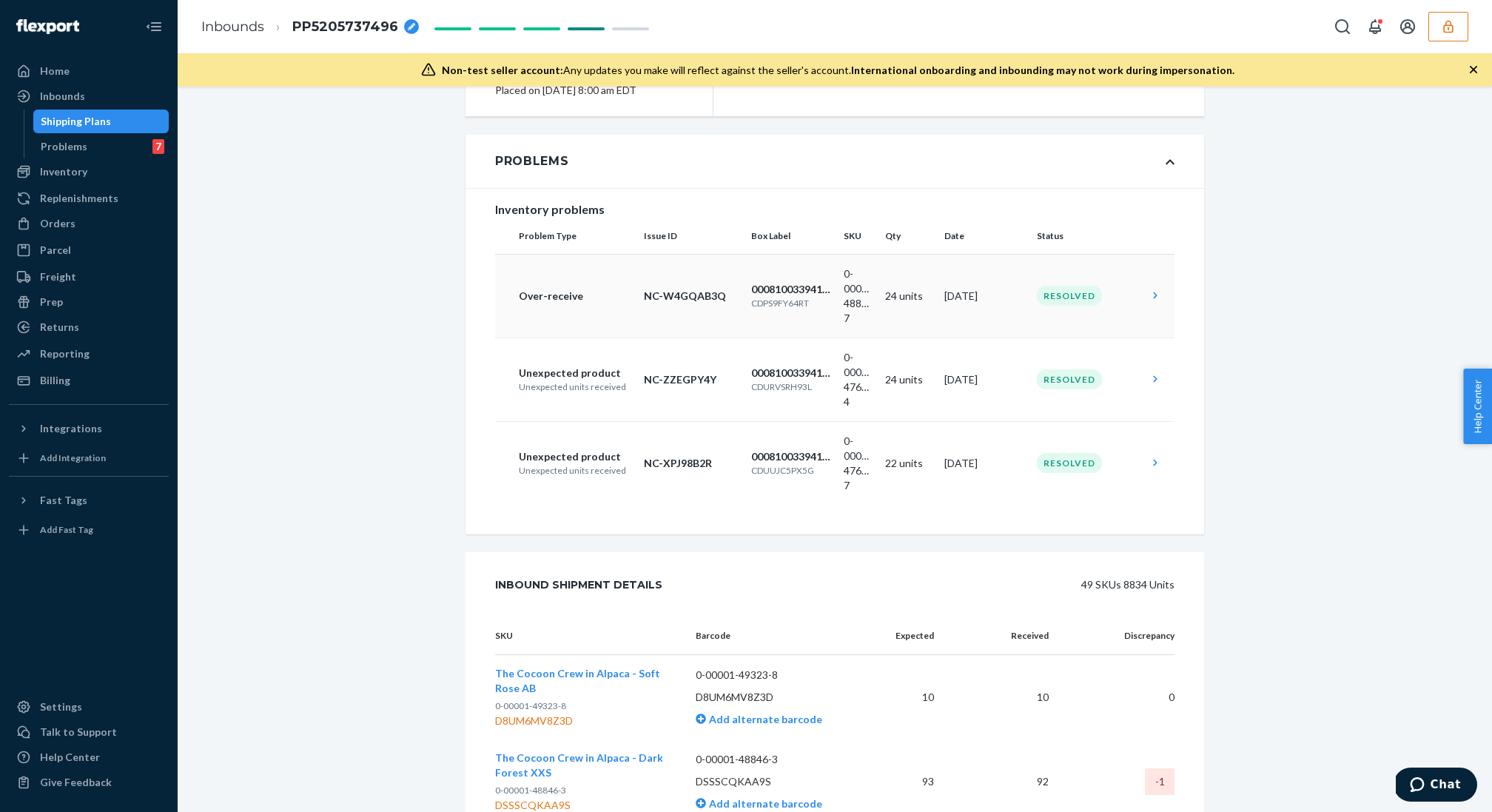
scroll to position [296, 0]
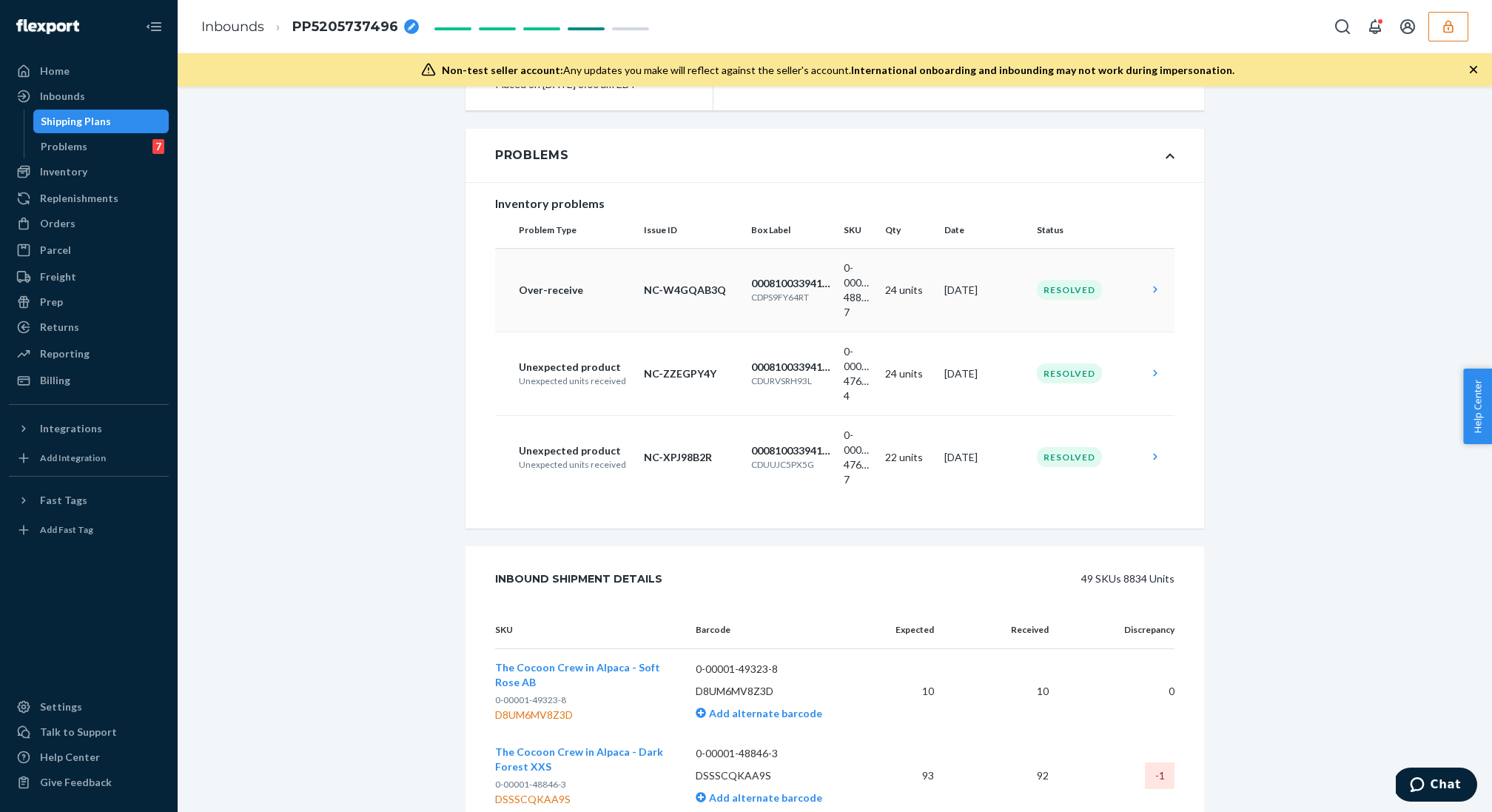
click at [753, 297] on p "CDPS9FY64RT" at bounding box center [792, 297] width 80 height 13
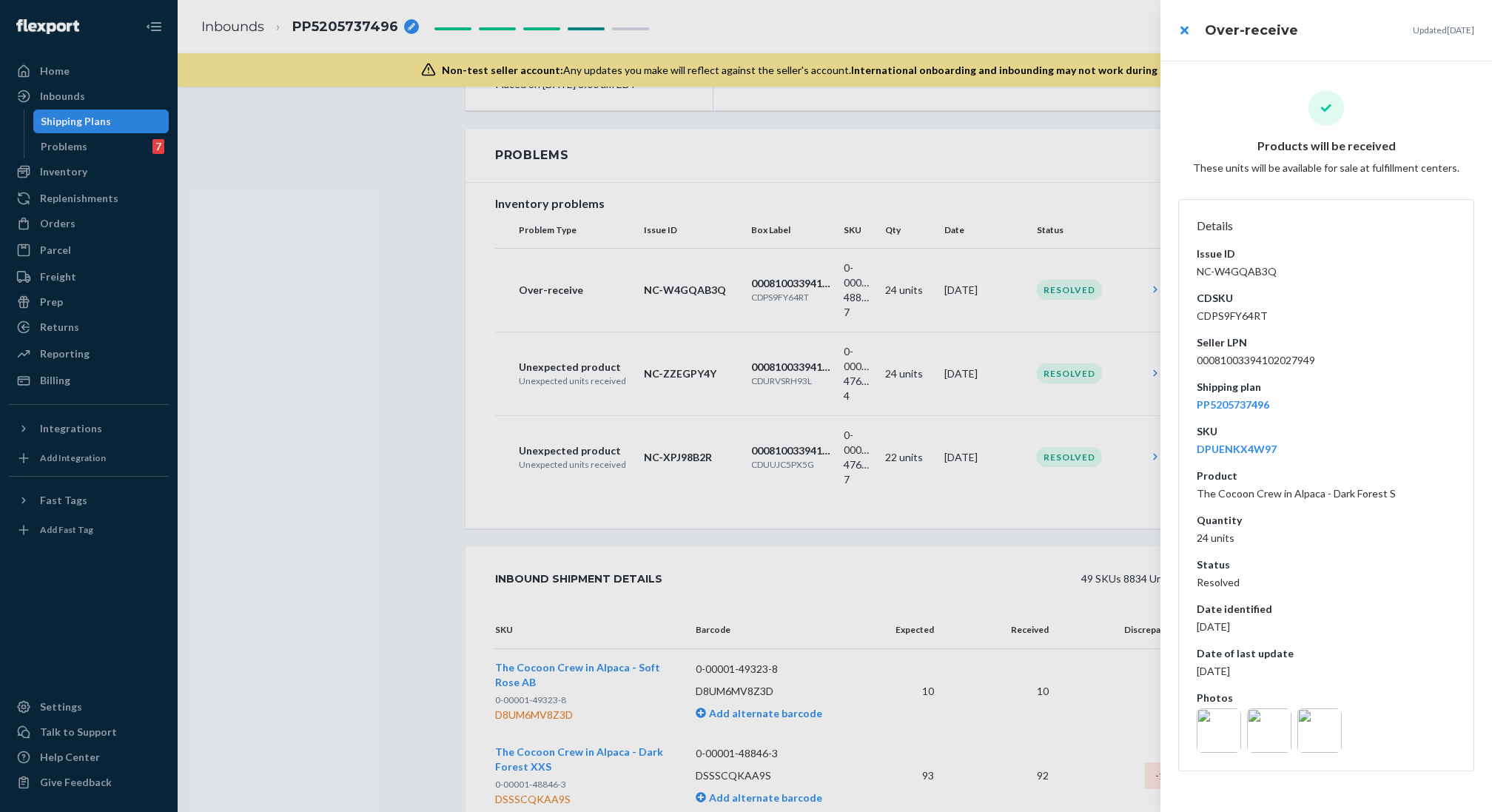
click at [1217, 731] on img at bounding box center [1219, 731] width 45 height 45
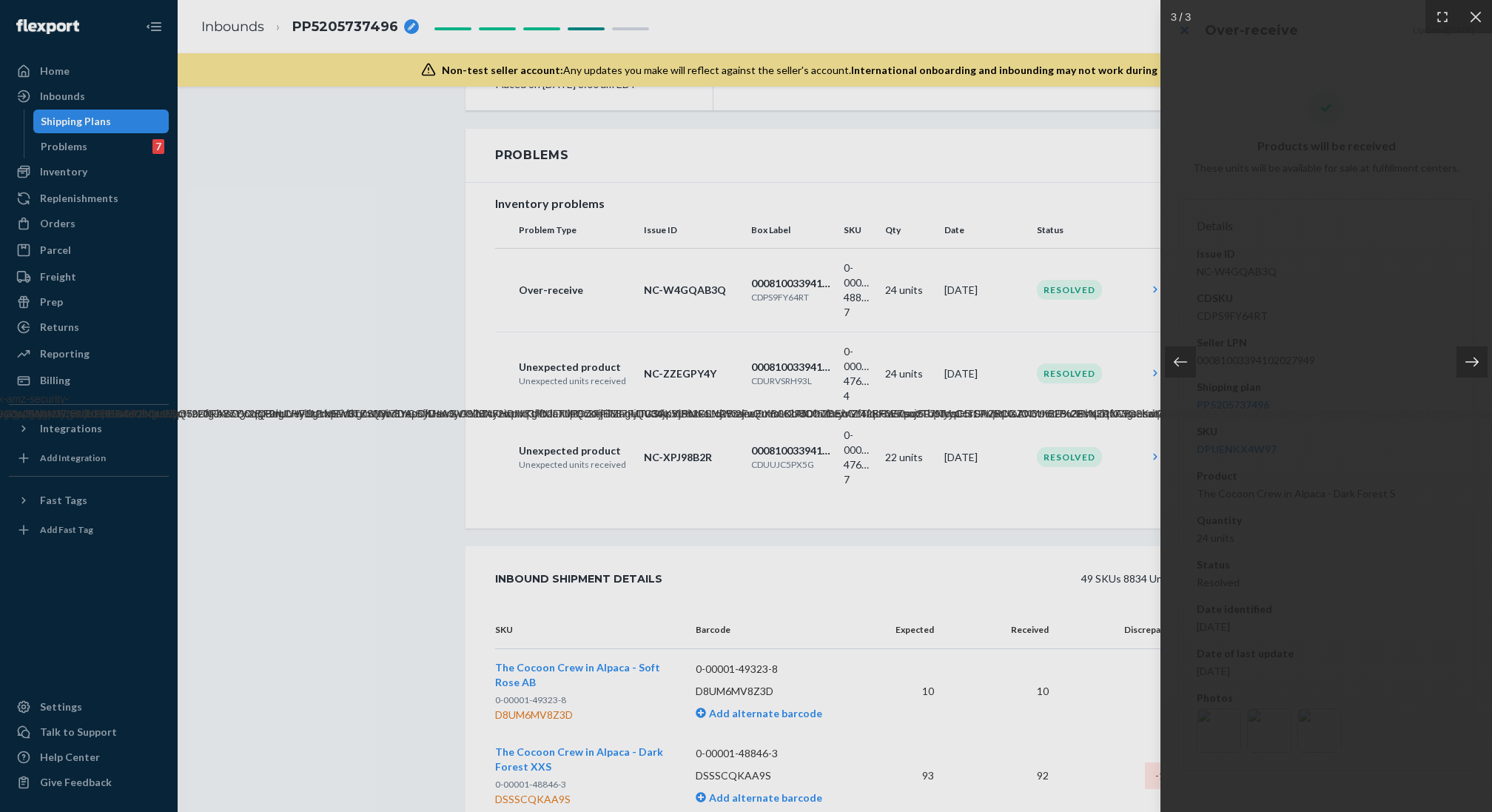
click at [1476, 370] on div at bounding box center [1471, 362] width 31 height 31
click at [893, 297] on div at bounding box center [746, 406] width 1492 height 812
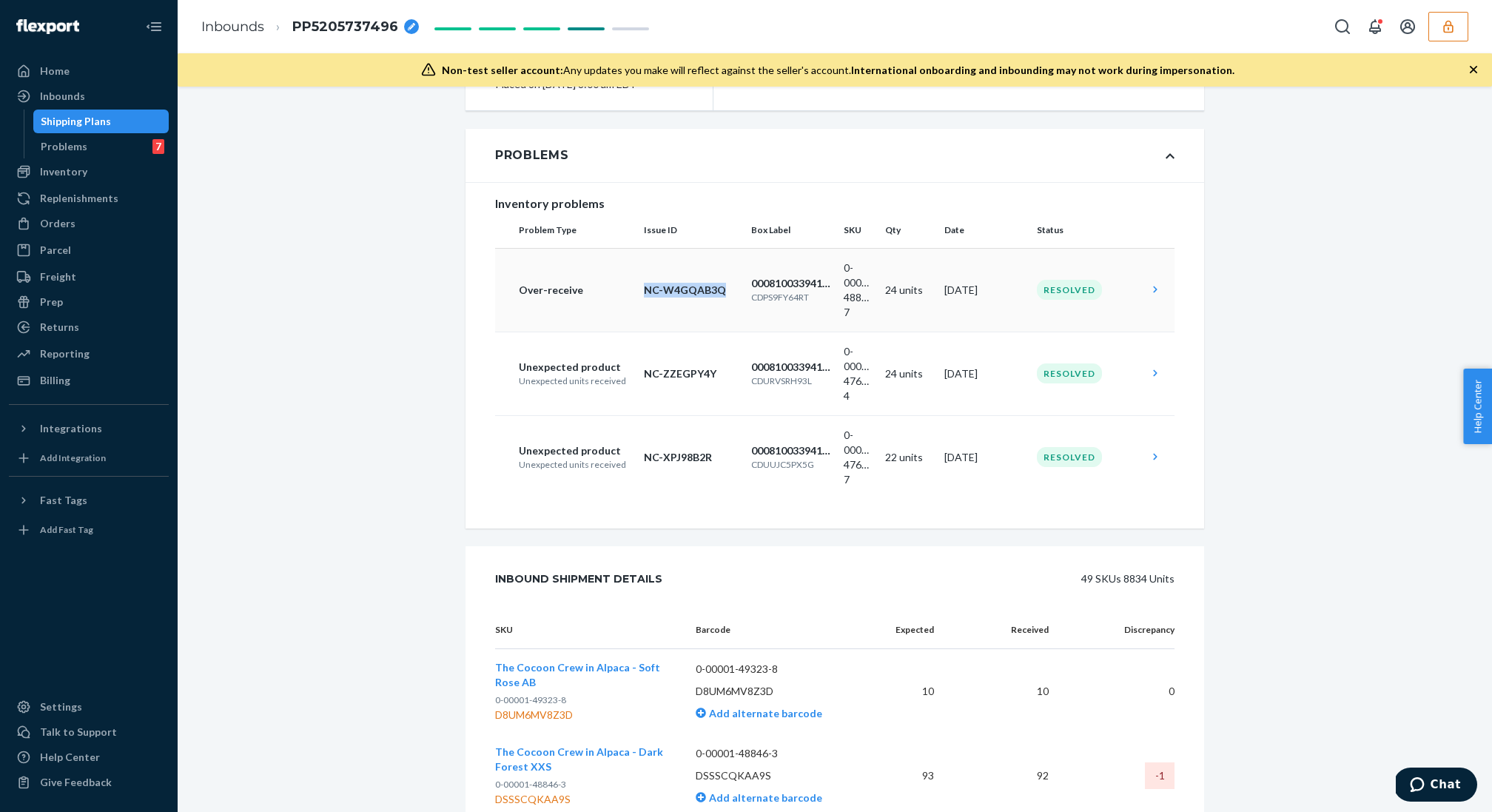
drag, startPoint x: 617, startPoint y: 296, endPoint x: 727, endPoint y: 291, distance: 110.1
click at [727, 291] on tr "Over-receive NC-W4GQAB3Q 00081003394102027949 CDPS9FY64RT 0-00001-48848-7 24 un…" at bounding box center [834, 289] width 679 height 84
copy tr "NC-W4GQAB3Q"
click at [712, 387] on td "NC-ZZEGPY4Y" at bounding box center [692, 373] width 107 height 84
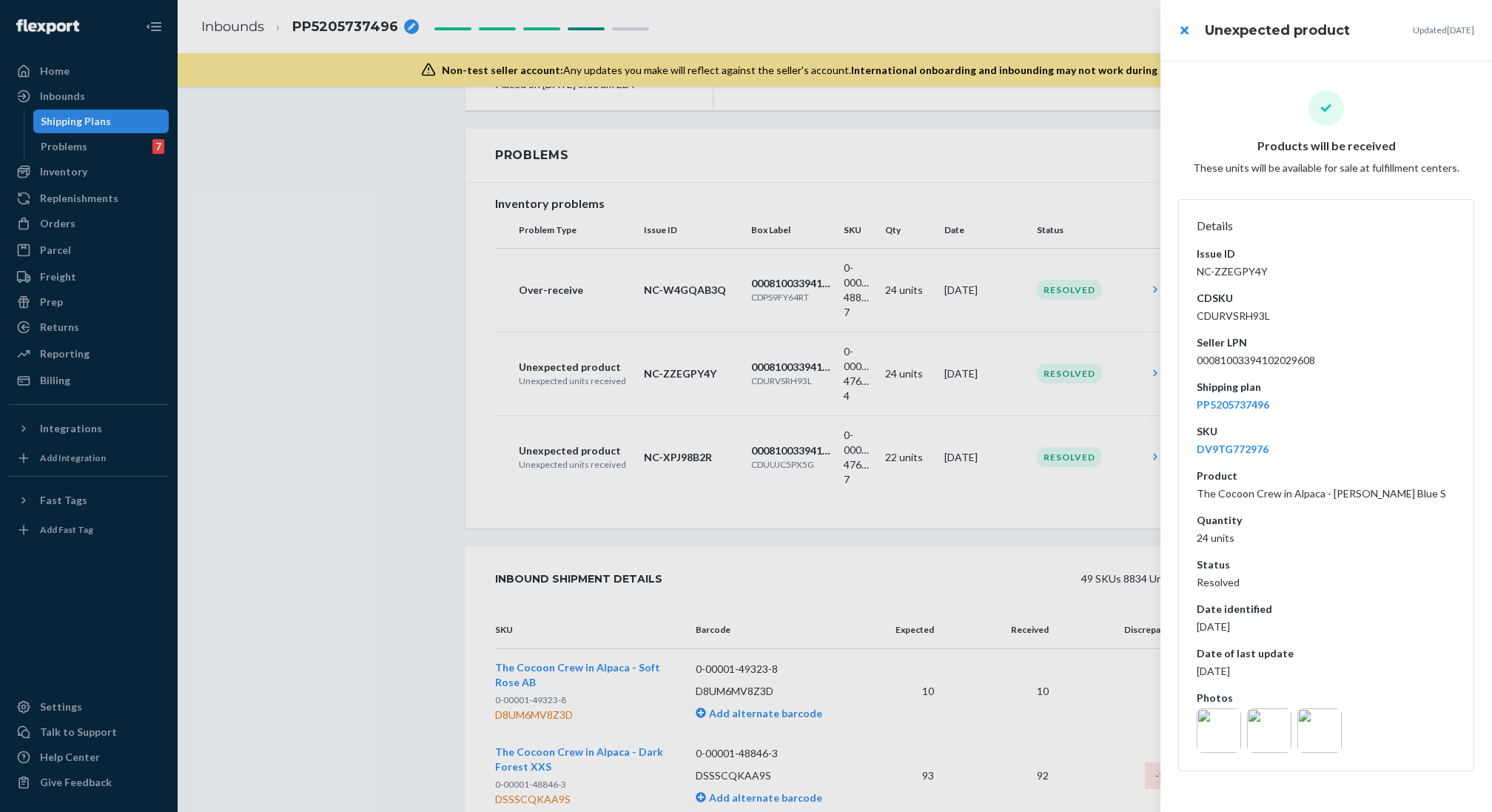
click at [1083, 698] on div at bounding box center [746, 406] width 1492 height 812
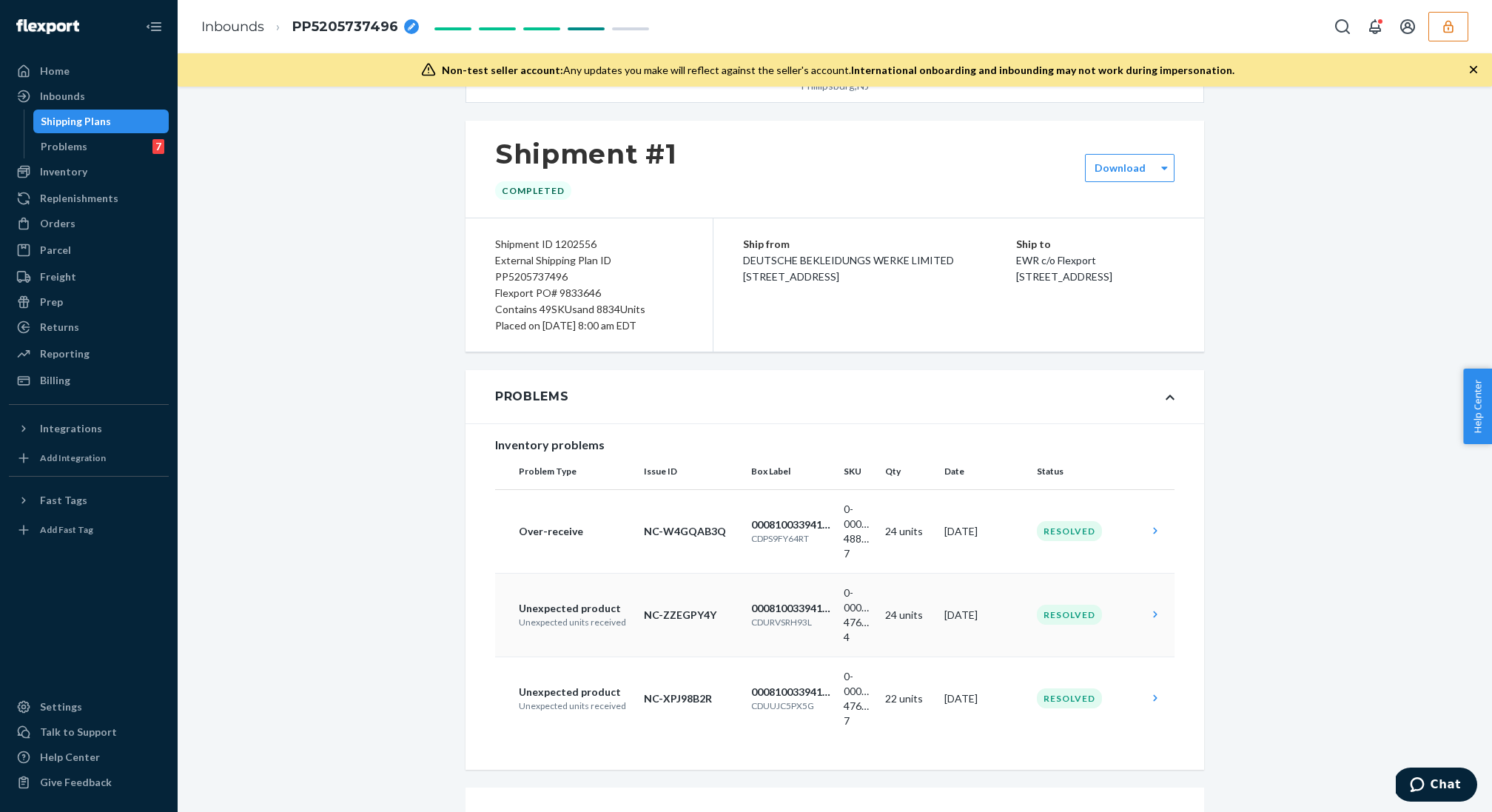
scroll to position [75, 0]
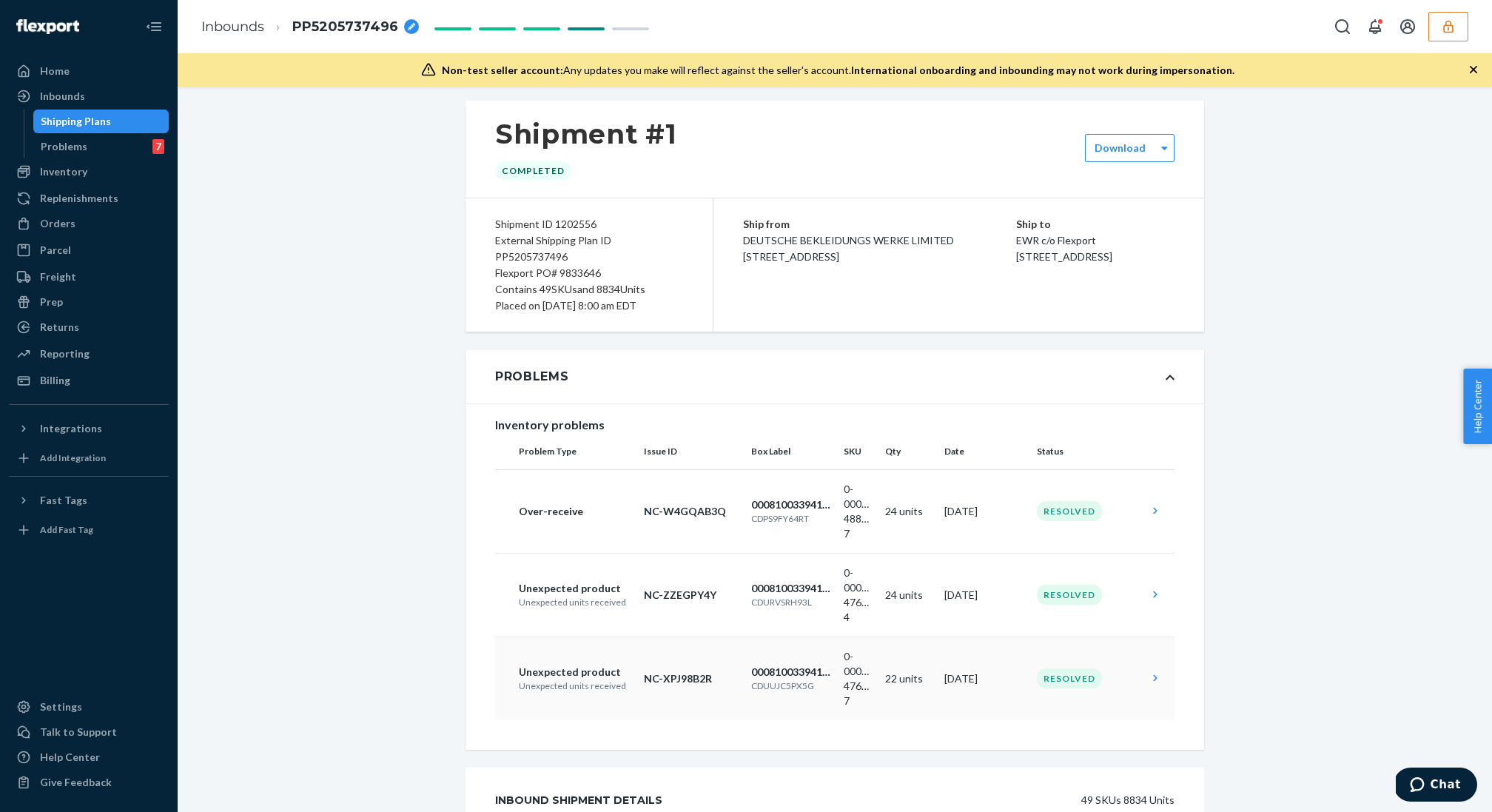
click at [917, 691] on td "22 units" at bounding box center [909, 678] width 59 height 84
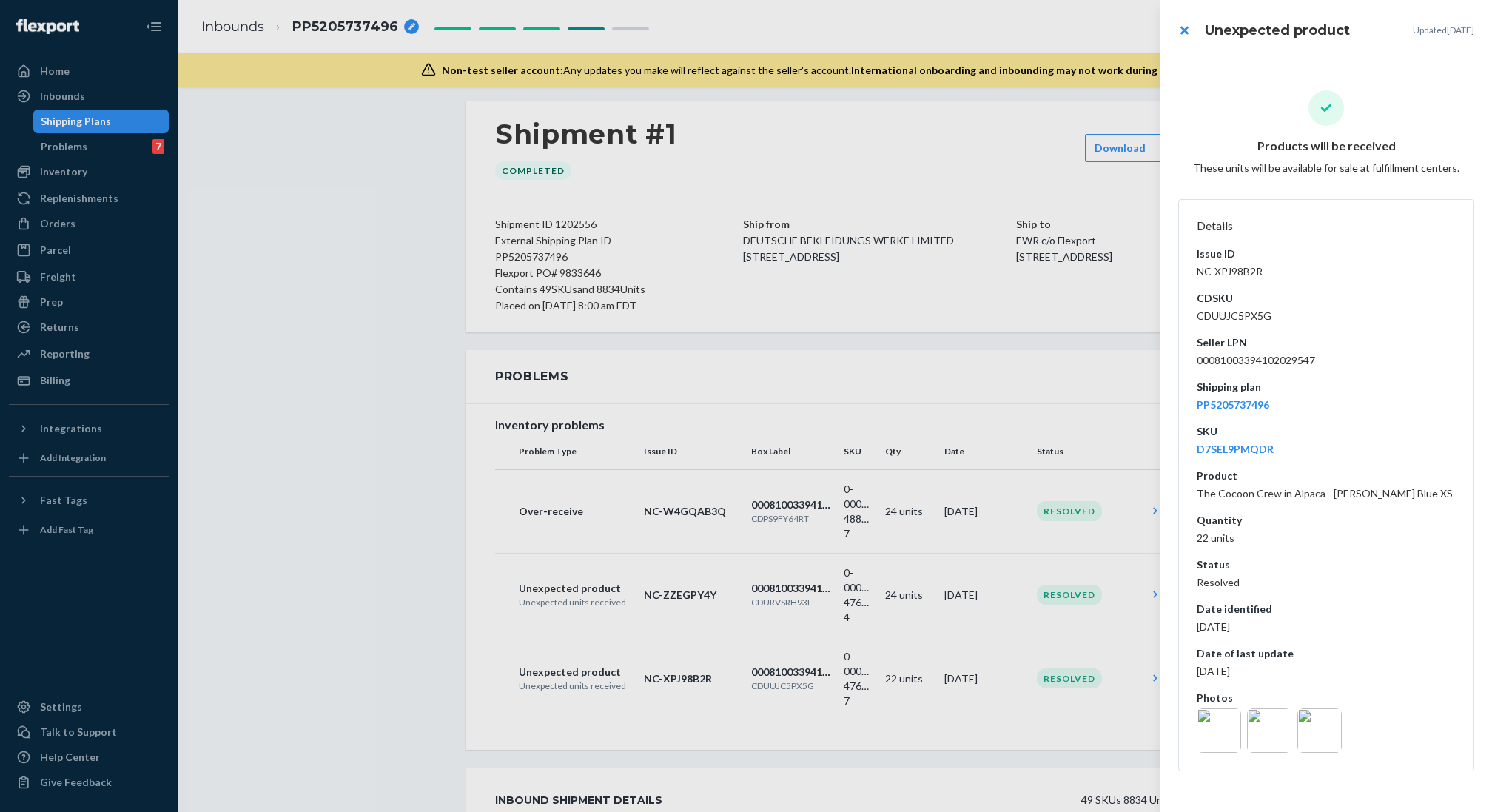
click at [1220, 730] on img at bounding box center [1219, 731] width 45 height 45
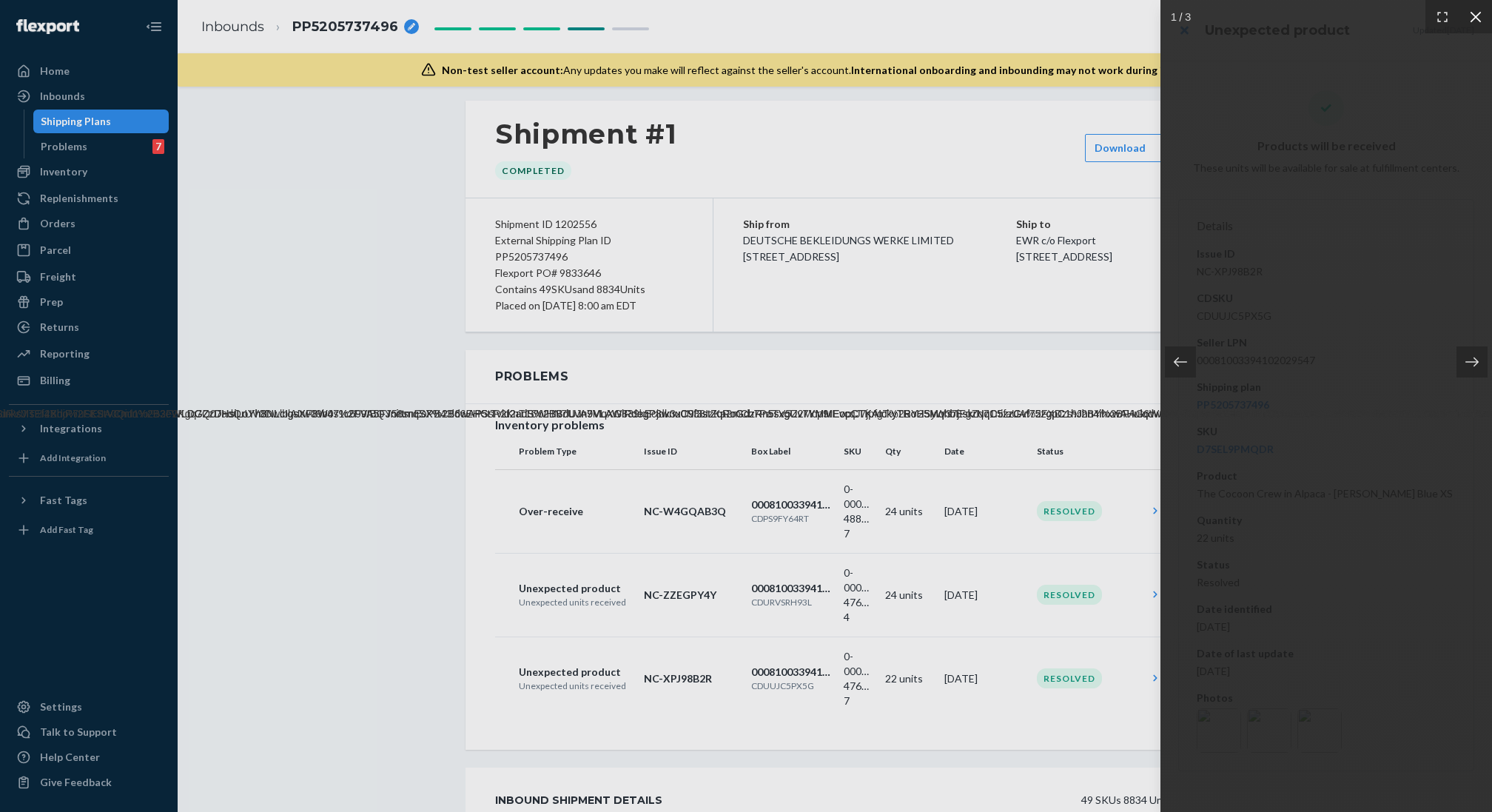
click at [1468, 24] on div at bounding box center [1474, 16] width 33 height 33
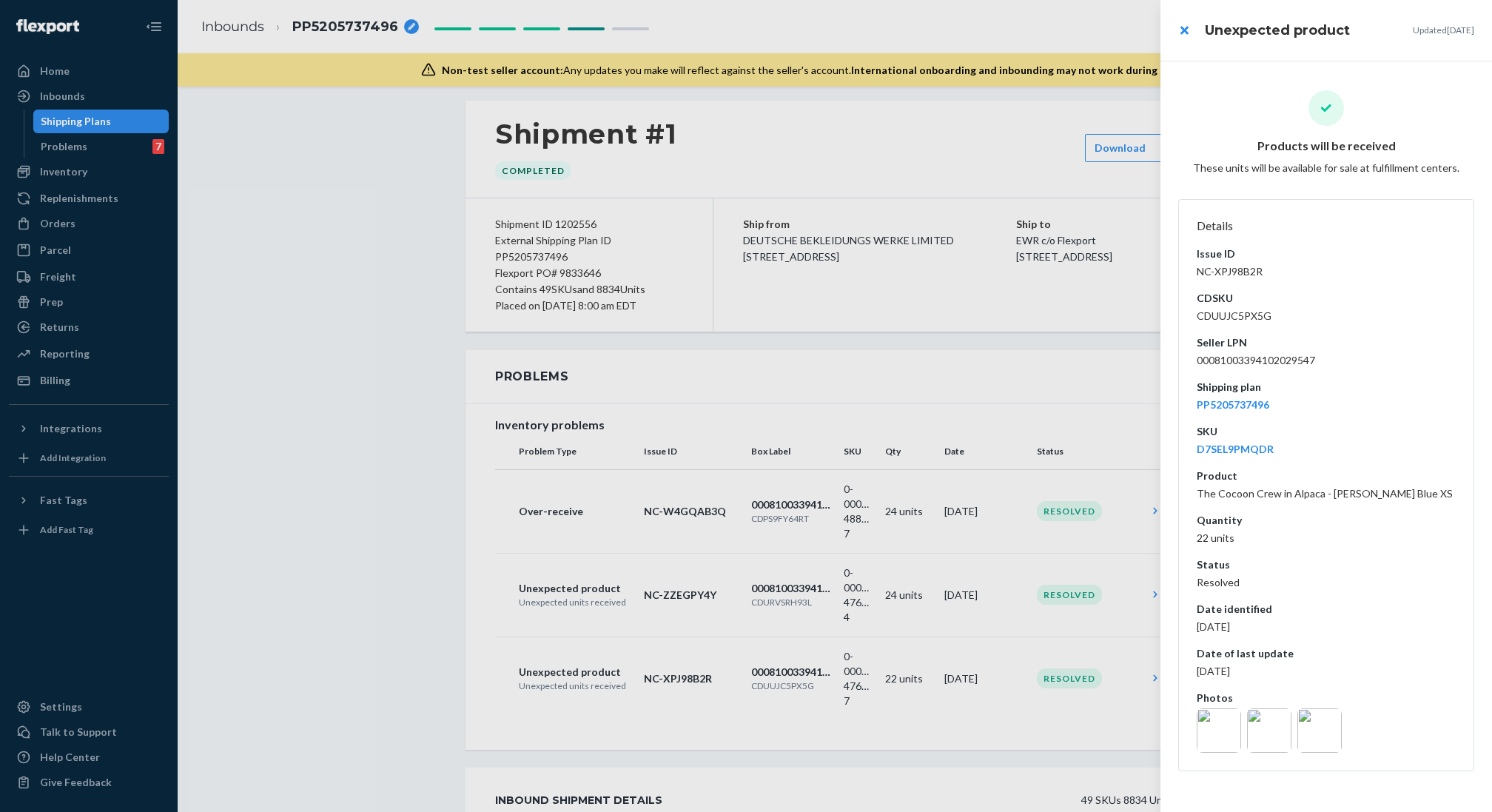
click at [1221, 701] on dt "Photos" at bounding box center [1326, 698] width 259 height 15
click at [1263, 723] on img at bounding box center [1270, 731] width 45 height 45
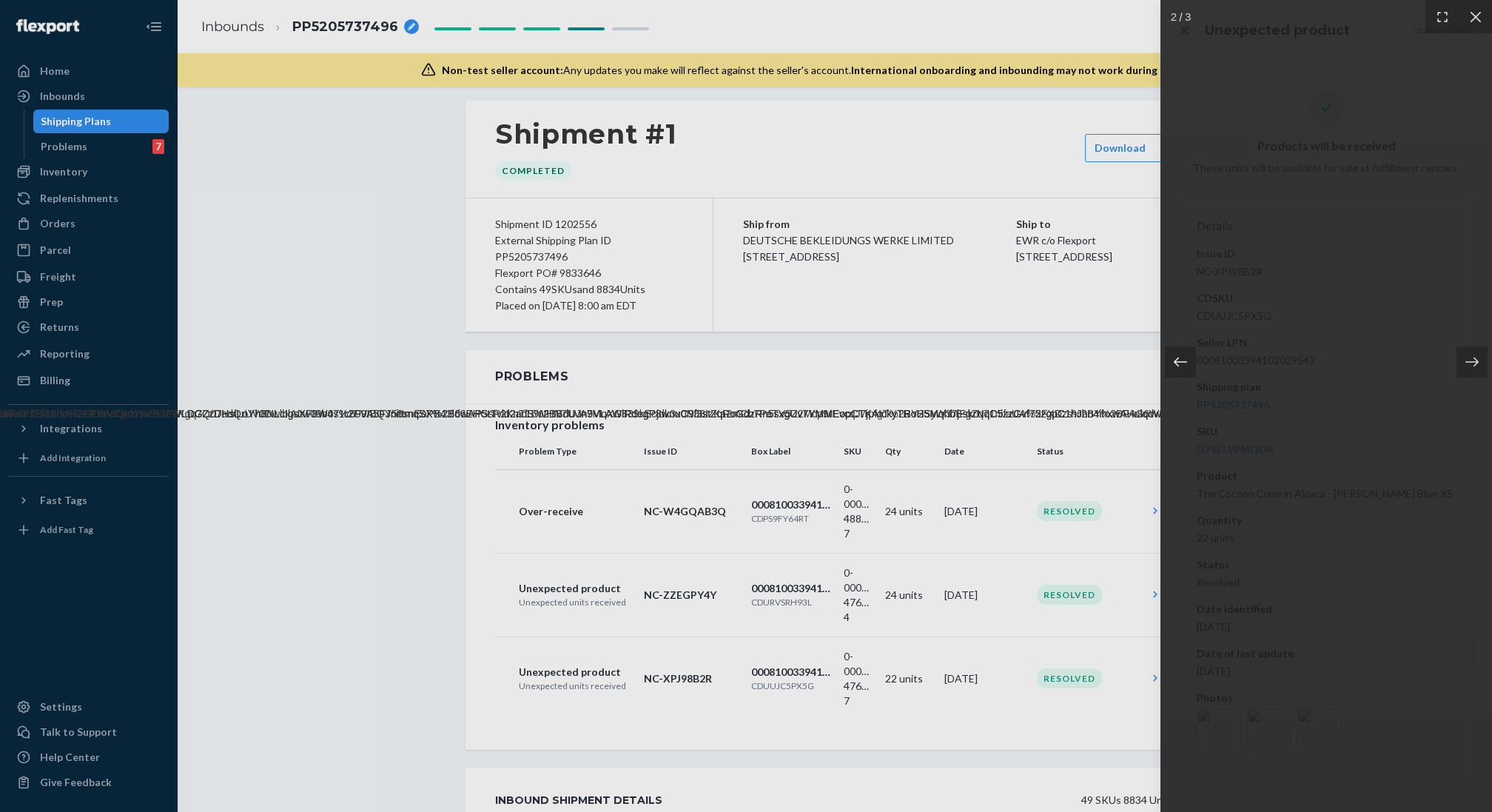
click at [1185, 354] on div at bounding box center [1180, 362] width 31 height 31
click at [1010, 440] on div at bounding box center [746, 406] width 1492 height 812
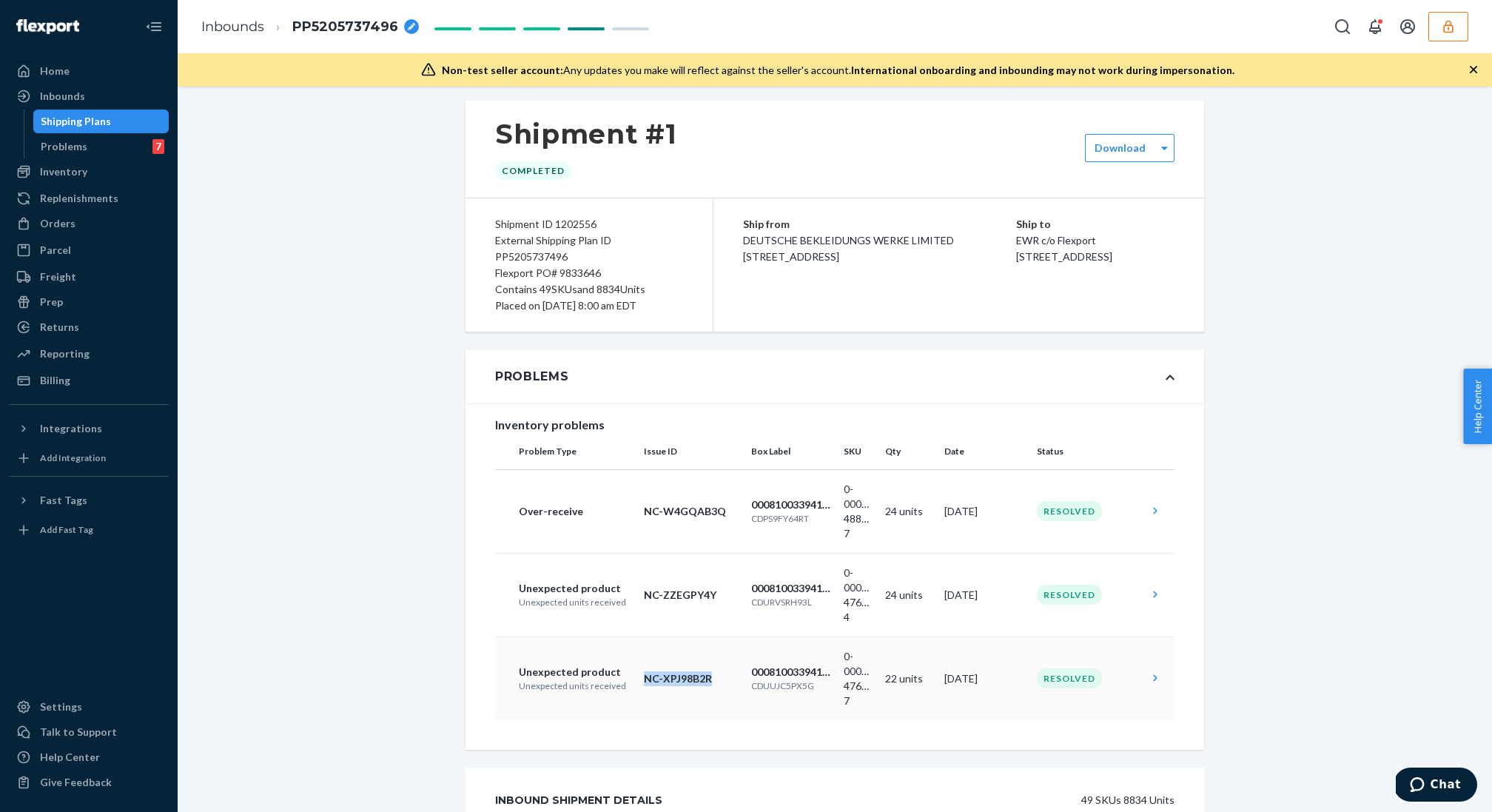
drag, startPoint x: 712, startPoint y: 681, endPoint x: 643, endPoint y: 680, distance: 69.0
click at [643, 680] on td "NC-XPJ98B2R" at bounding box center [692, 678] width 107 height 84
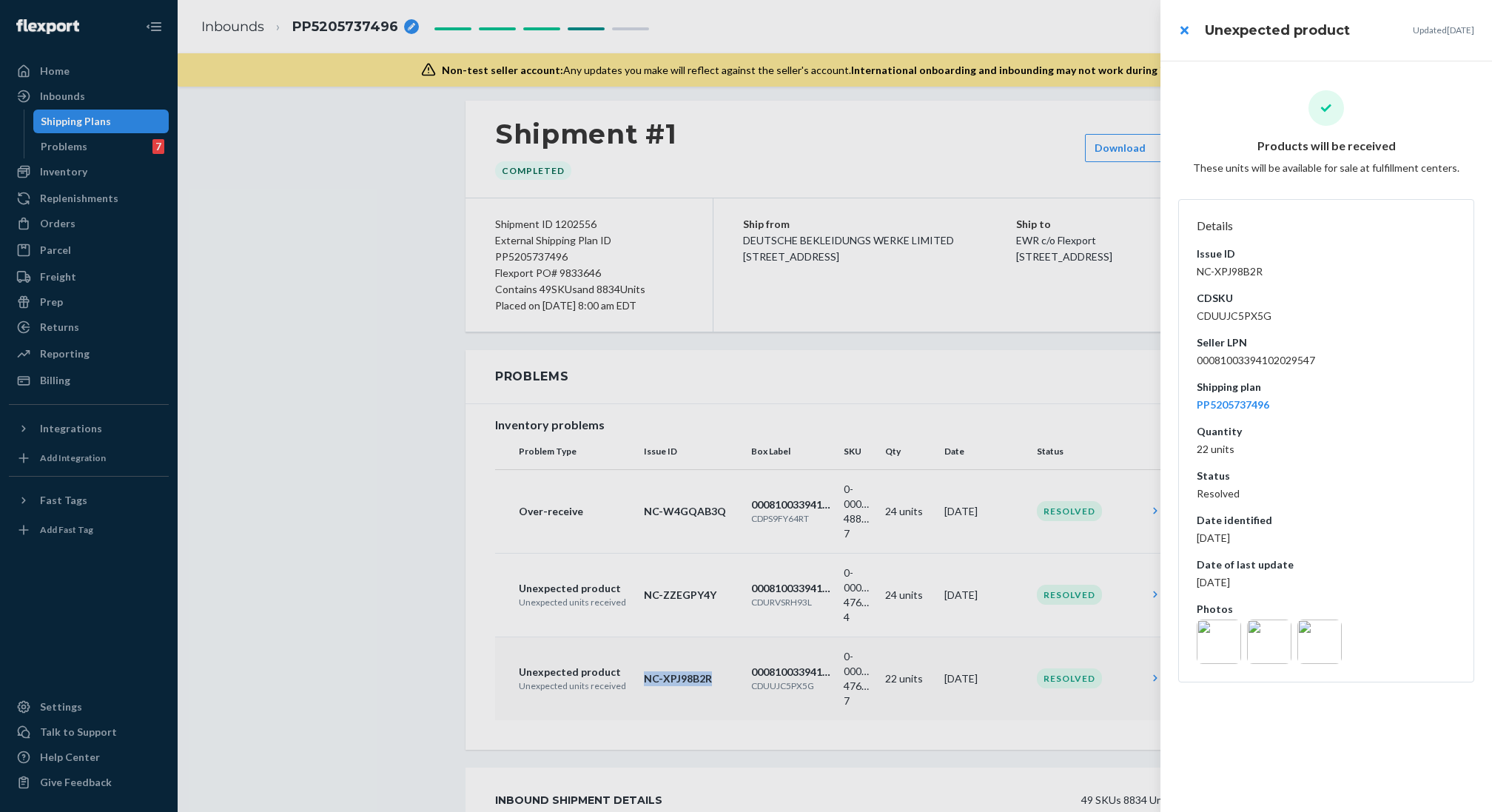
copy p "NC-XPJ98B2R"
click at [1195, 37] on button "close" at bounding box center [1184, 29] width 29 height 29
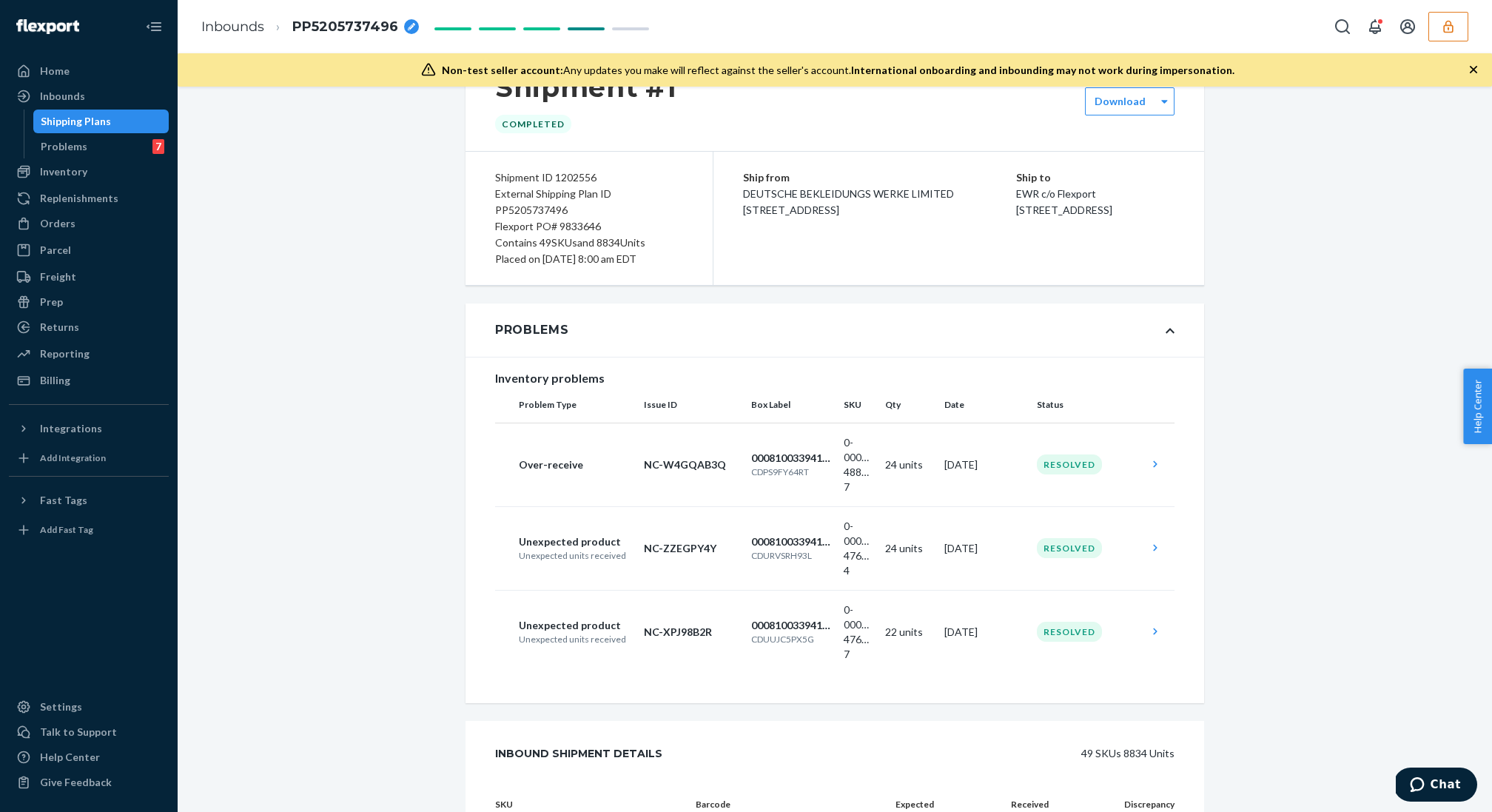
scroll to position [199, 0]
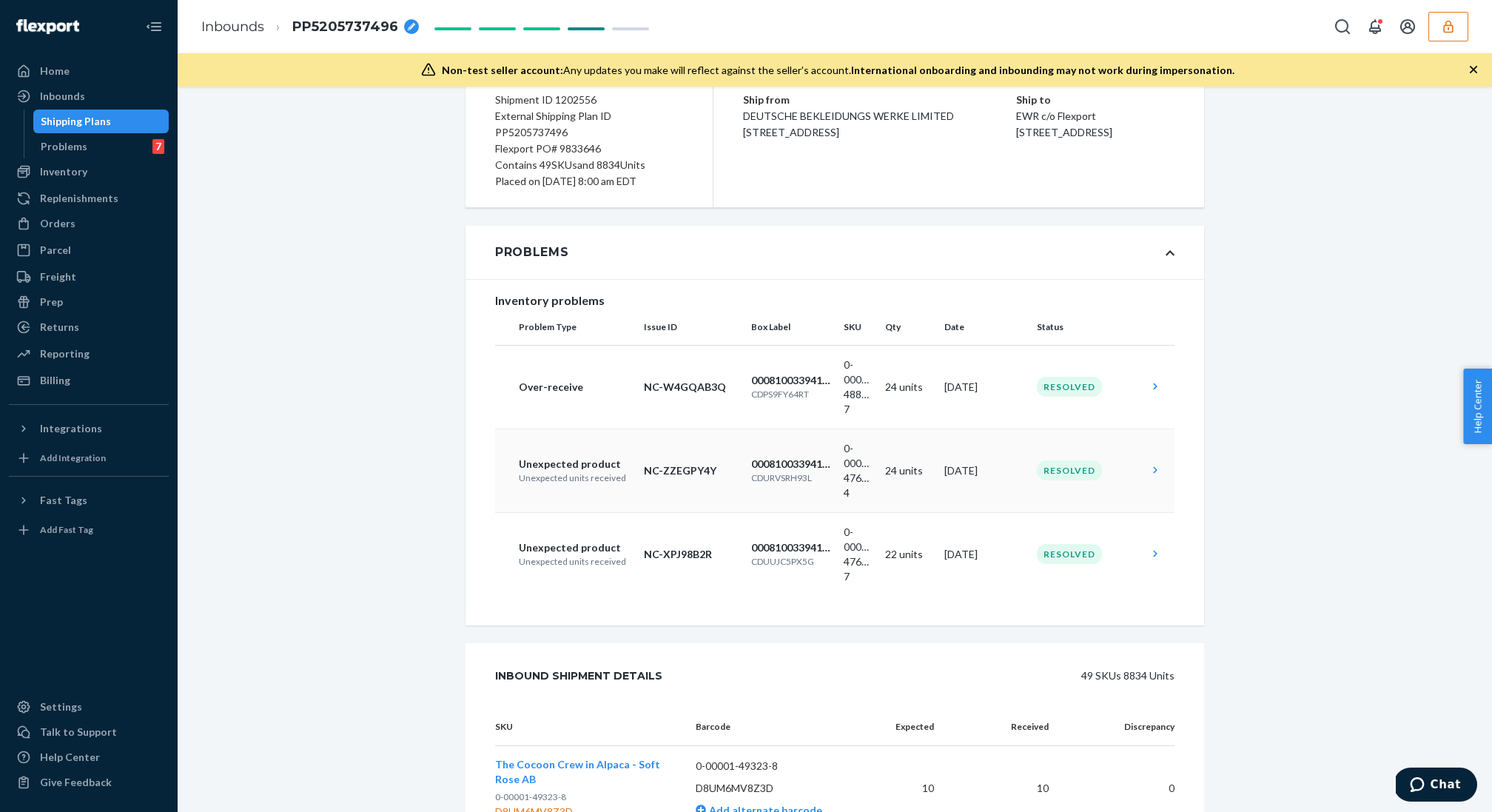
click at [666, 467] on p "NC-ZZEGPY4Y" at bounding box center [692, 470] width 96 height 15
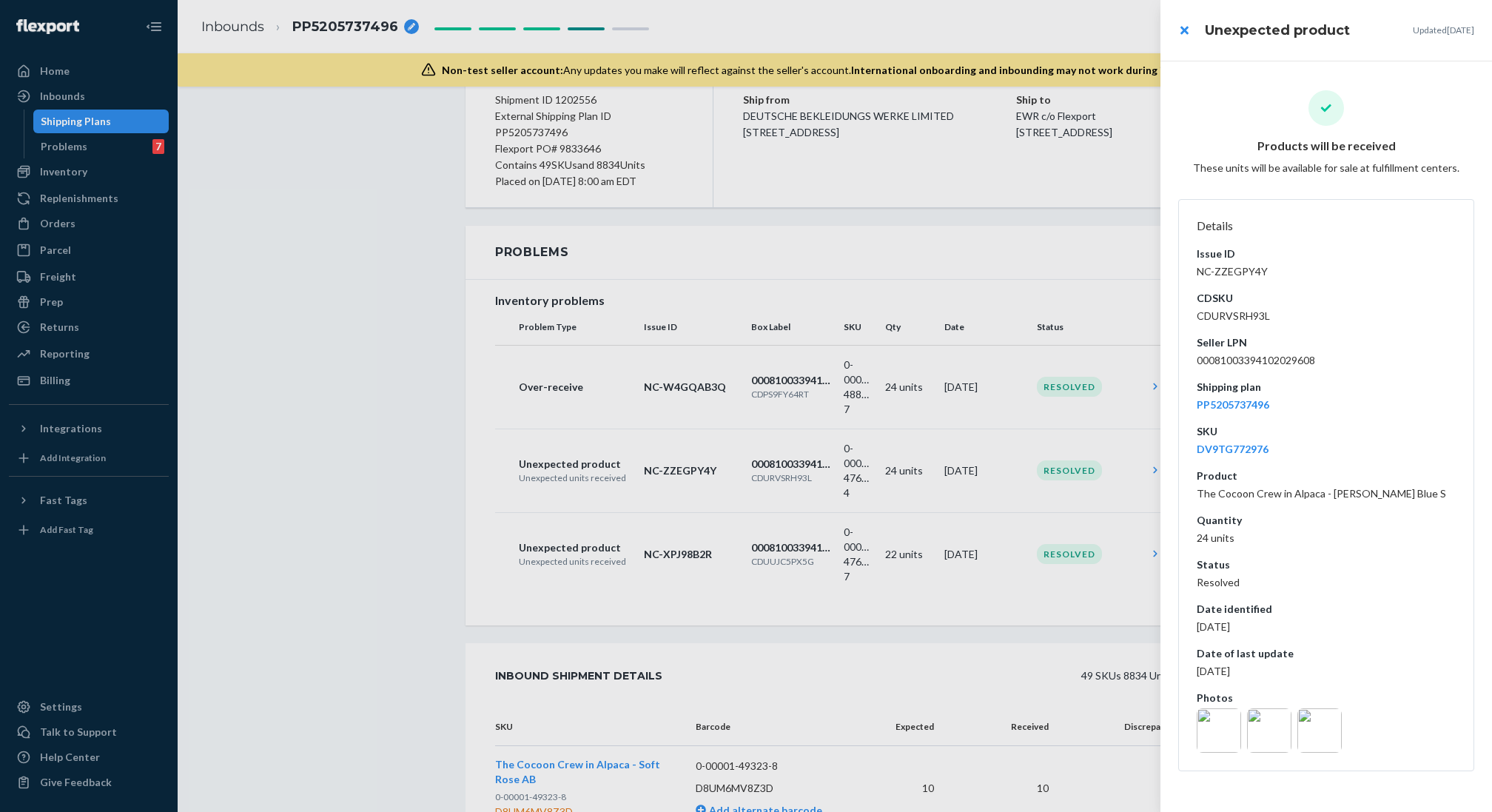
click at [1224, 273] on dd "NC-ZZEGPY4Y" at bounding box center [1326, 272] width 259 height 15
copy dd "NC-ZZEGPY4Y"
click at [919, 322] on div at bounding box center [746, 406] width 1492 height 812
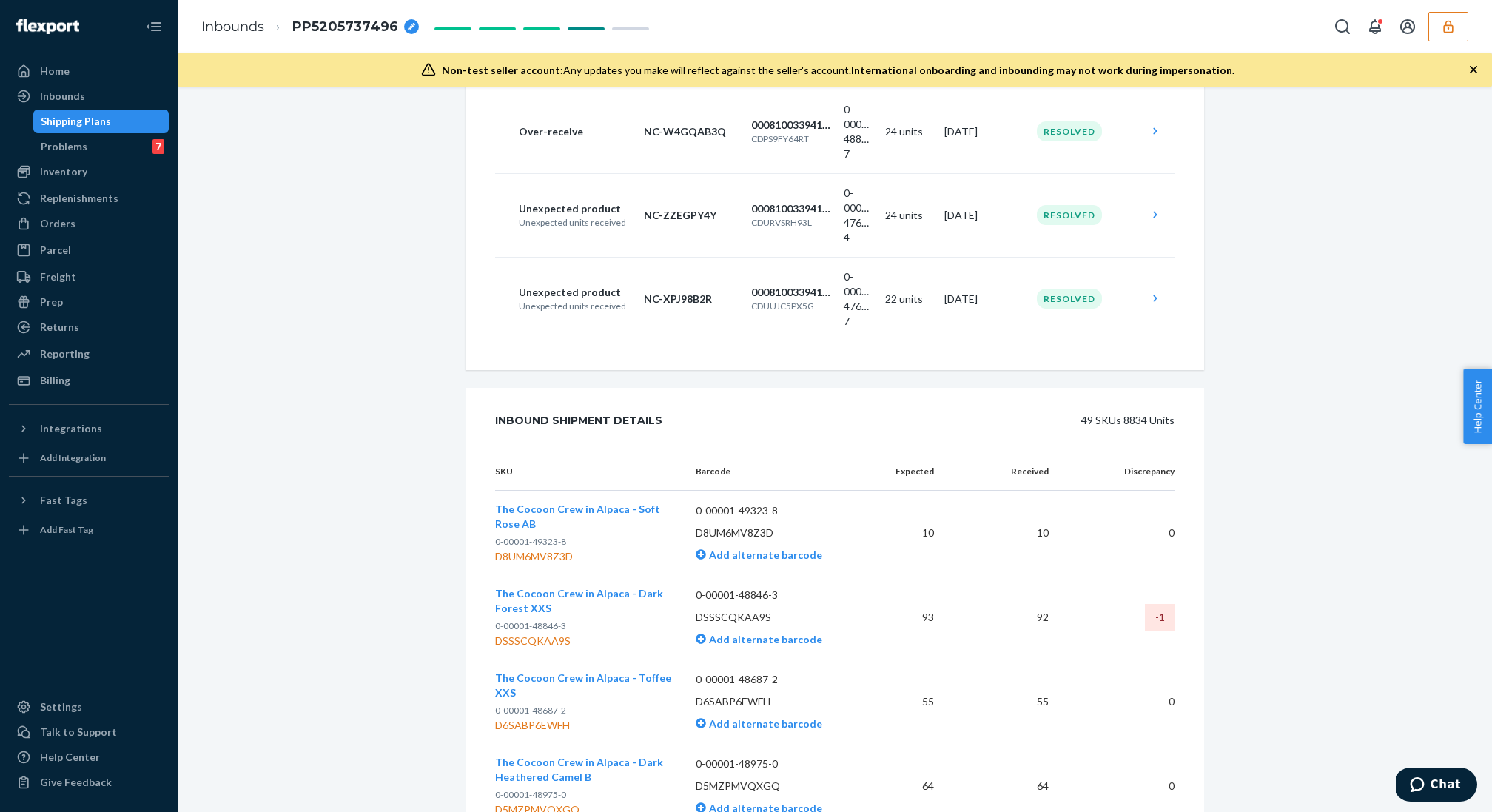
scroll to position [0, 0]
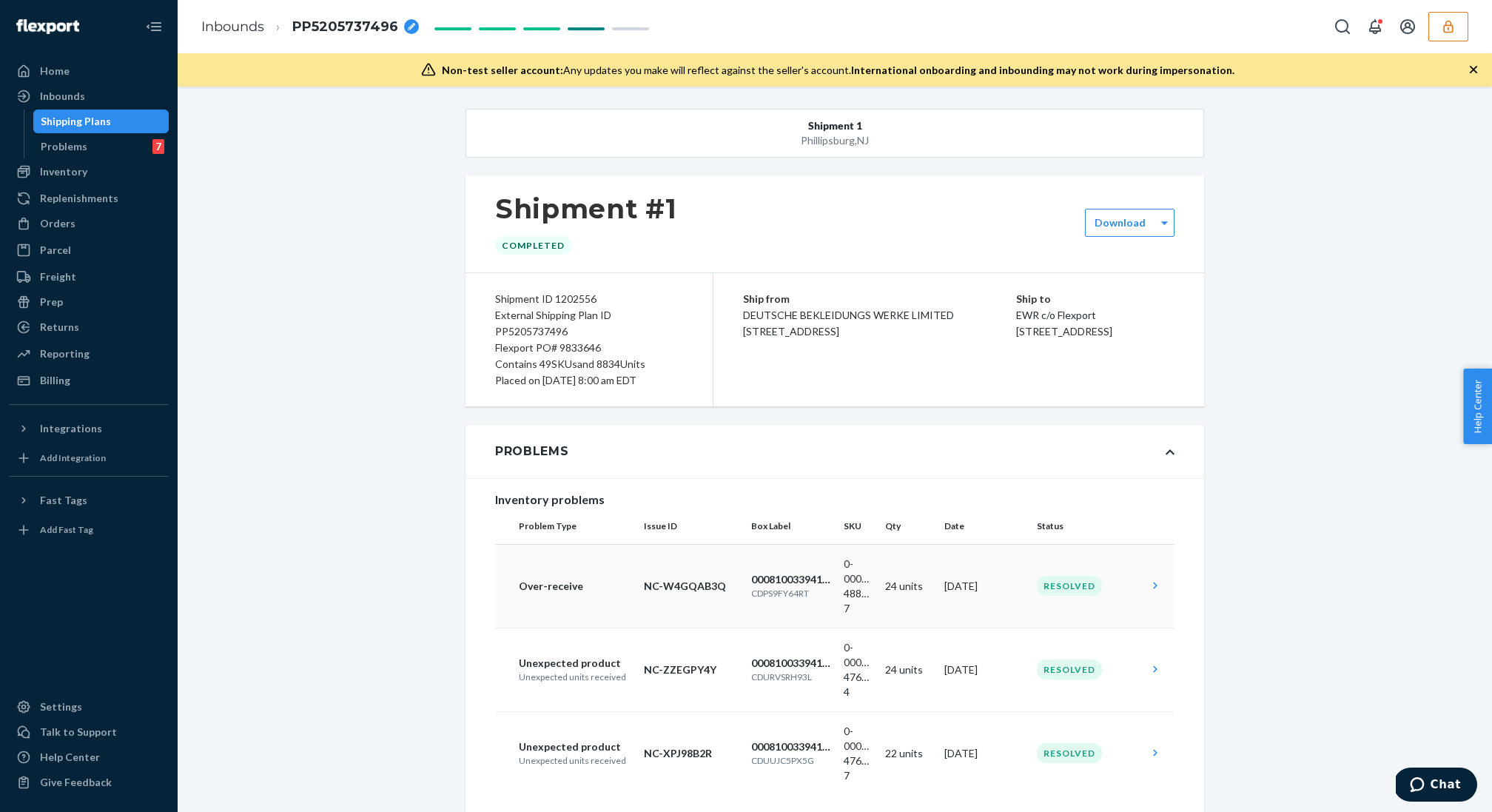
click at [777, 590] on p "CDPS9FY64RT" at bounding box center [792, 593] width 80 height 13
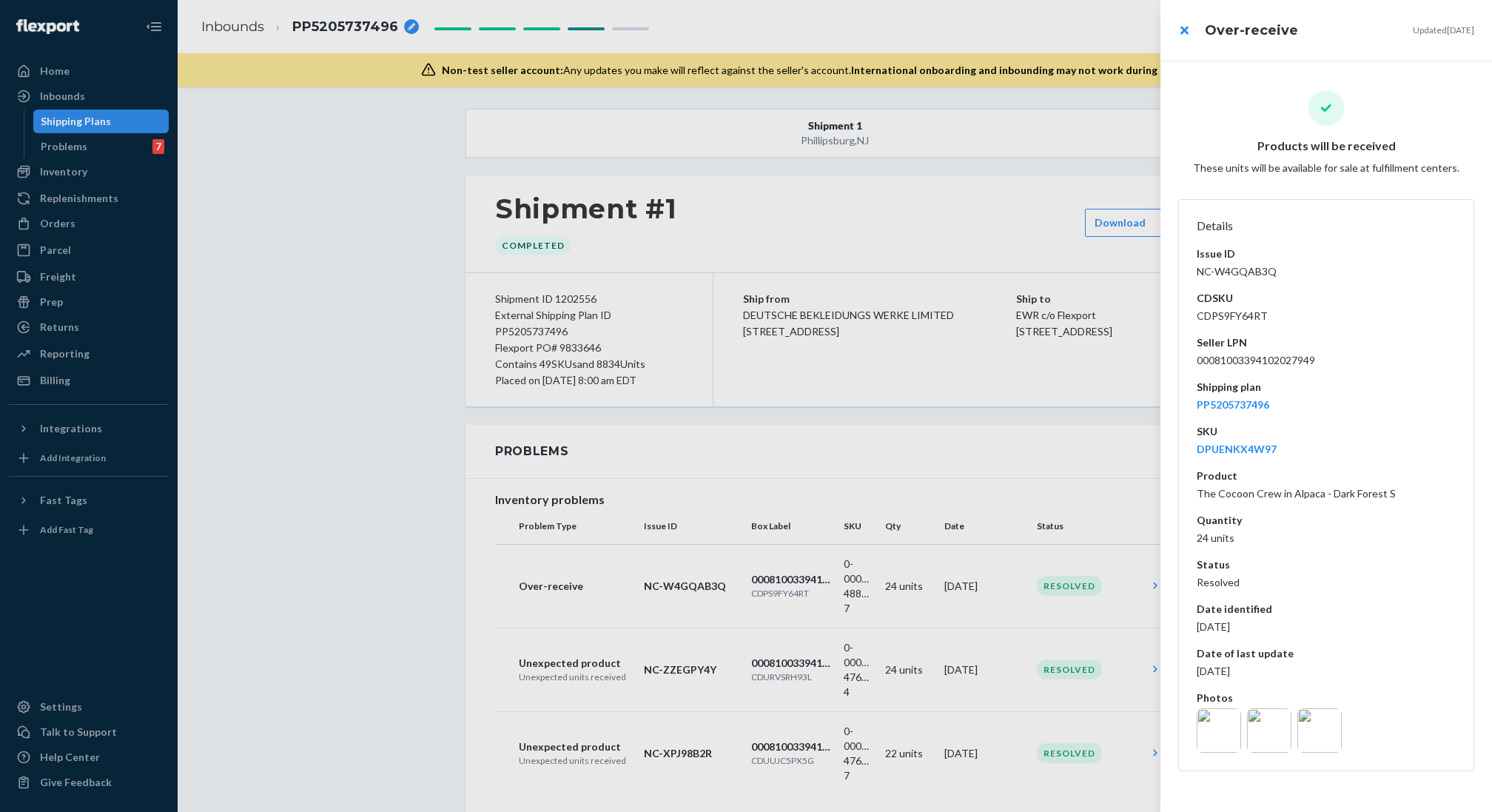
click at [1219, 720] on img at bounding box center [1219, 731] width 45 height 45
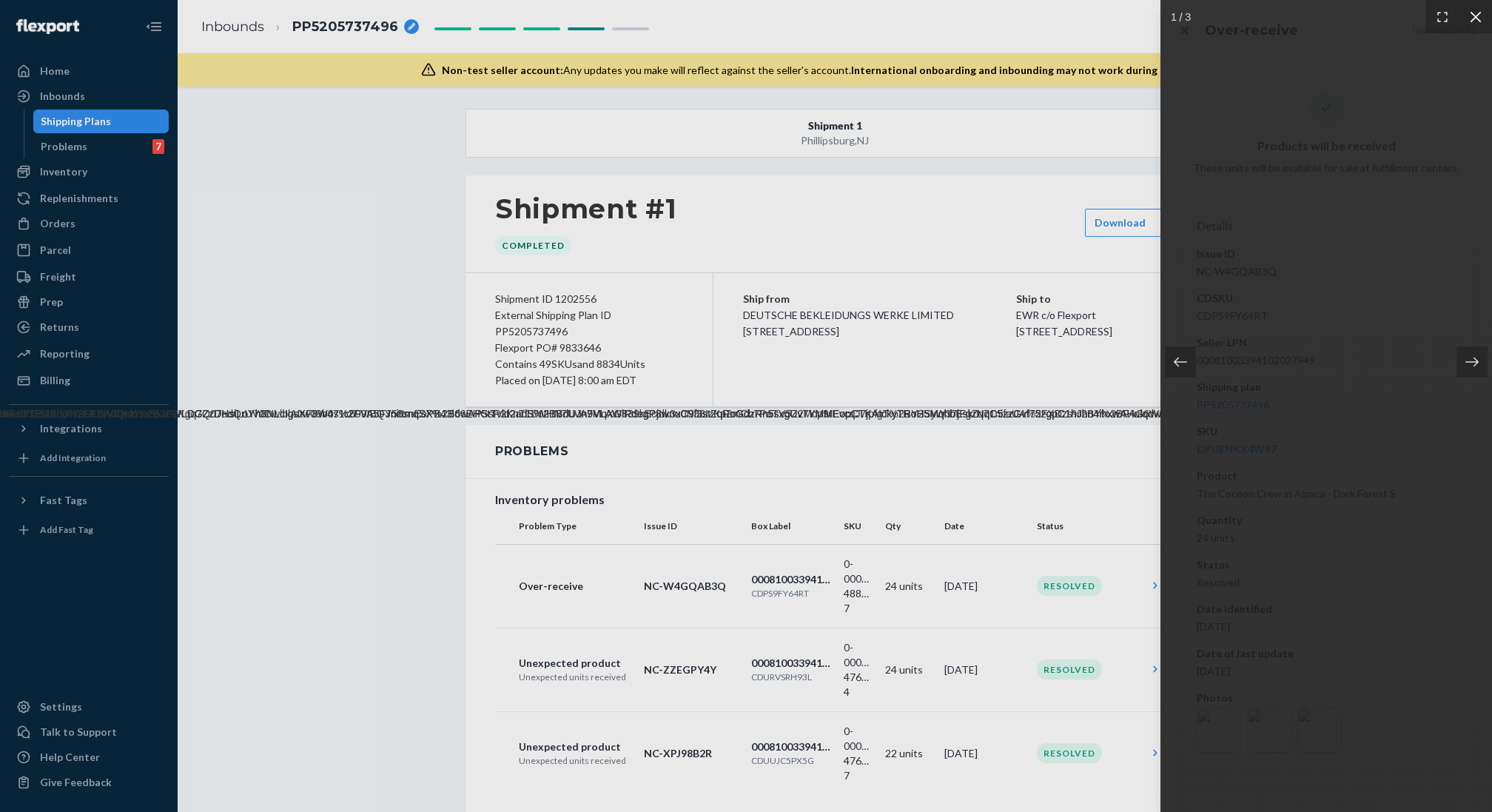
click at [1482, 21] on icon at bounding box center [1475, 17] width 15 height 15
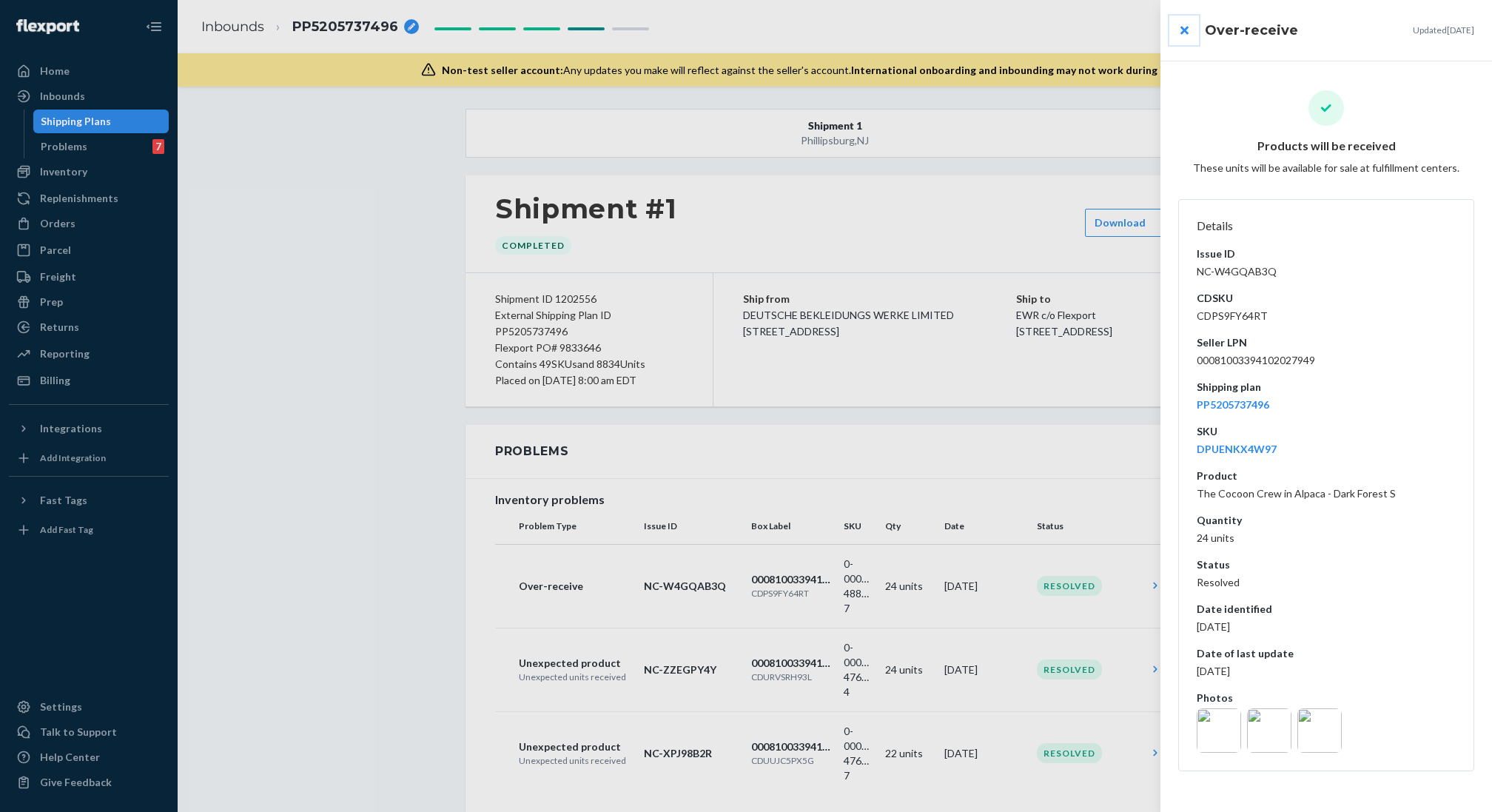
click at [1175, 35] on button "close" at bounding box center [1184, 29] width 29 height 29
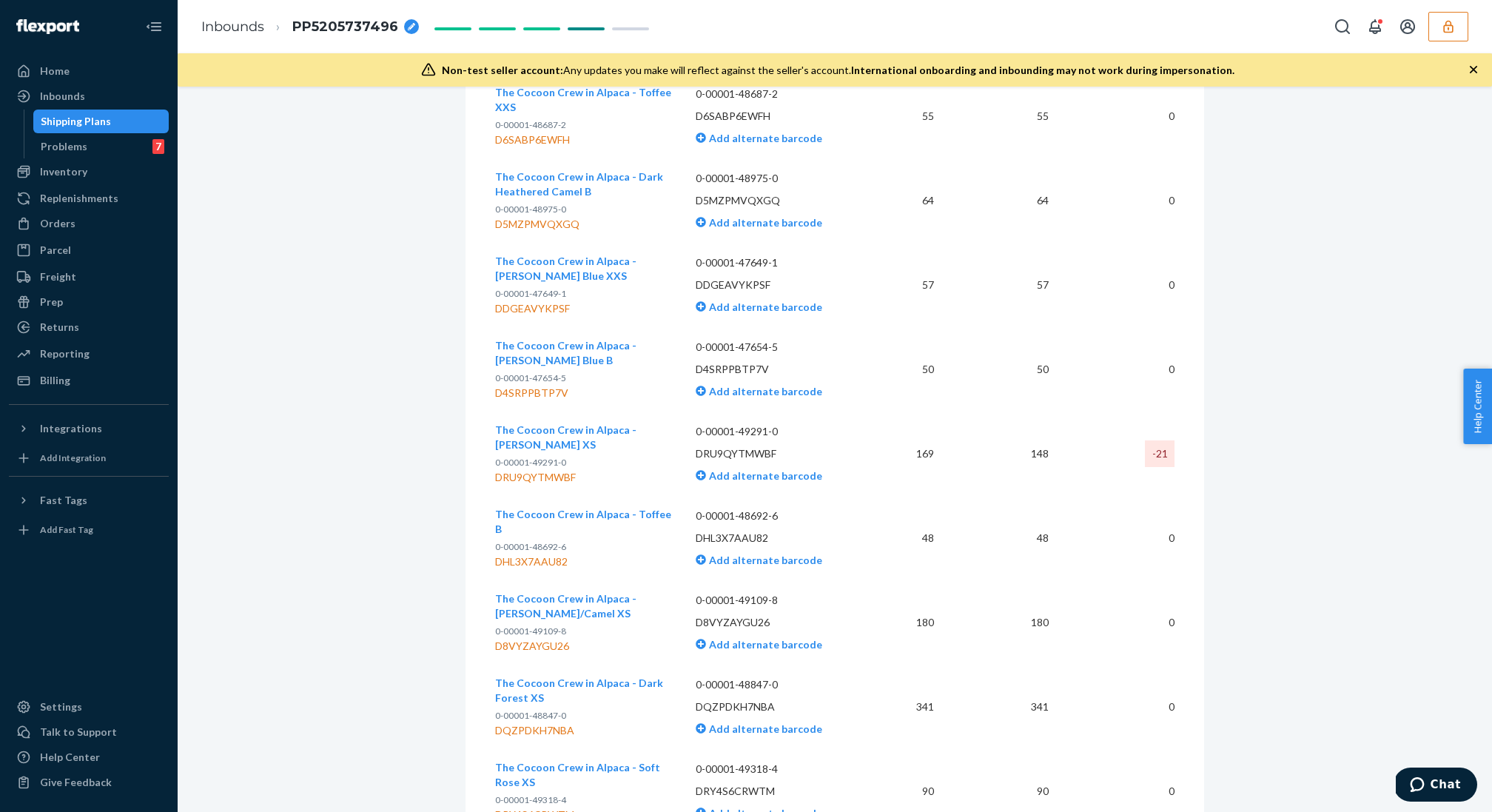
scroll to position [1075, 0]
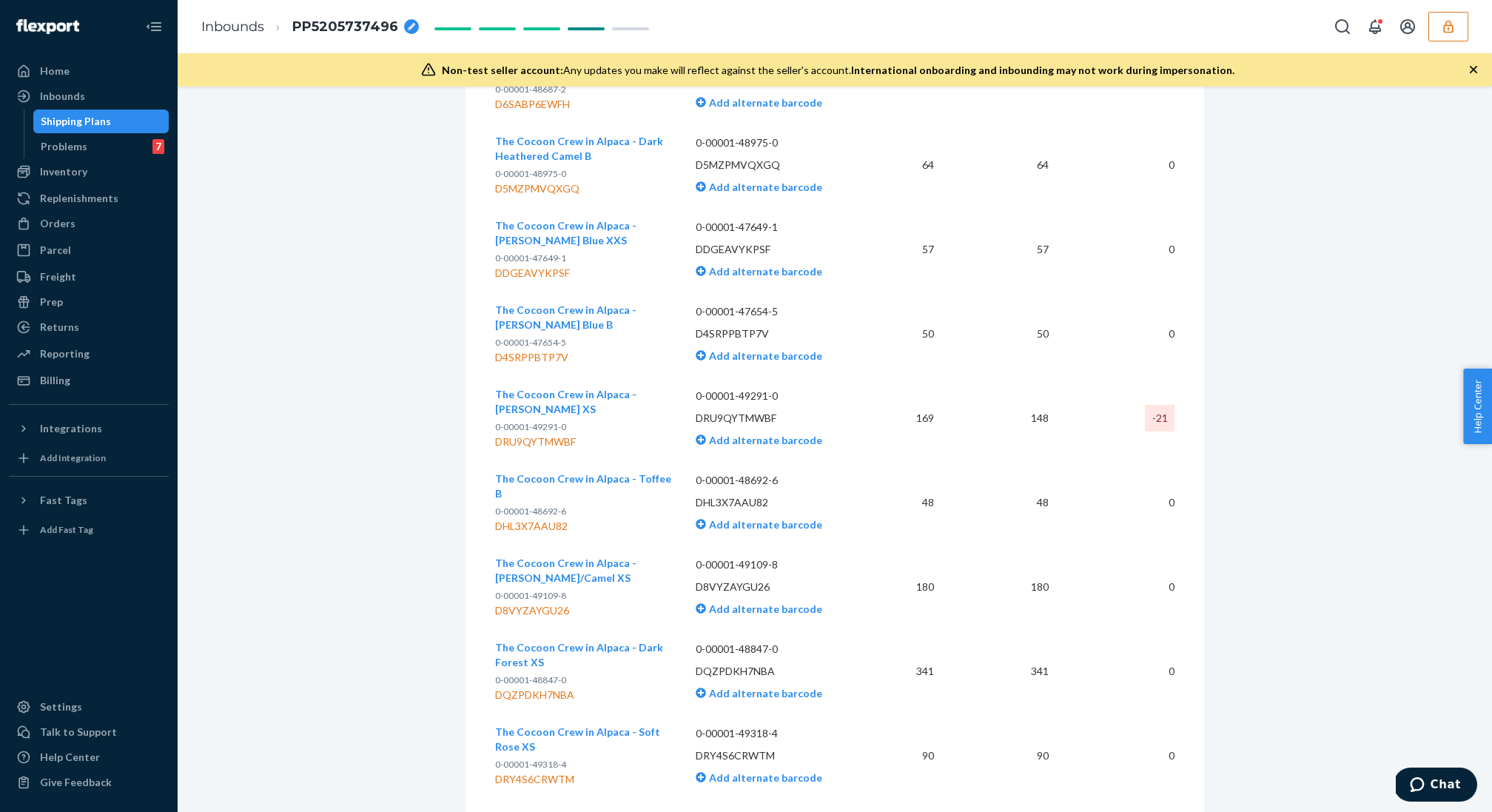
click at [730, 412] on p "DRU9QYTMWBF" at bounding box center [778, 418] width 165 height 15
copy p "DRU9QYTMWBF"
click at [99, 214] on div "Orders" at bounding box center [89, 223] width 157 height 21
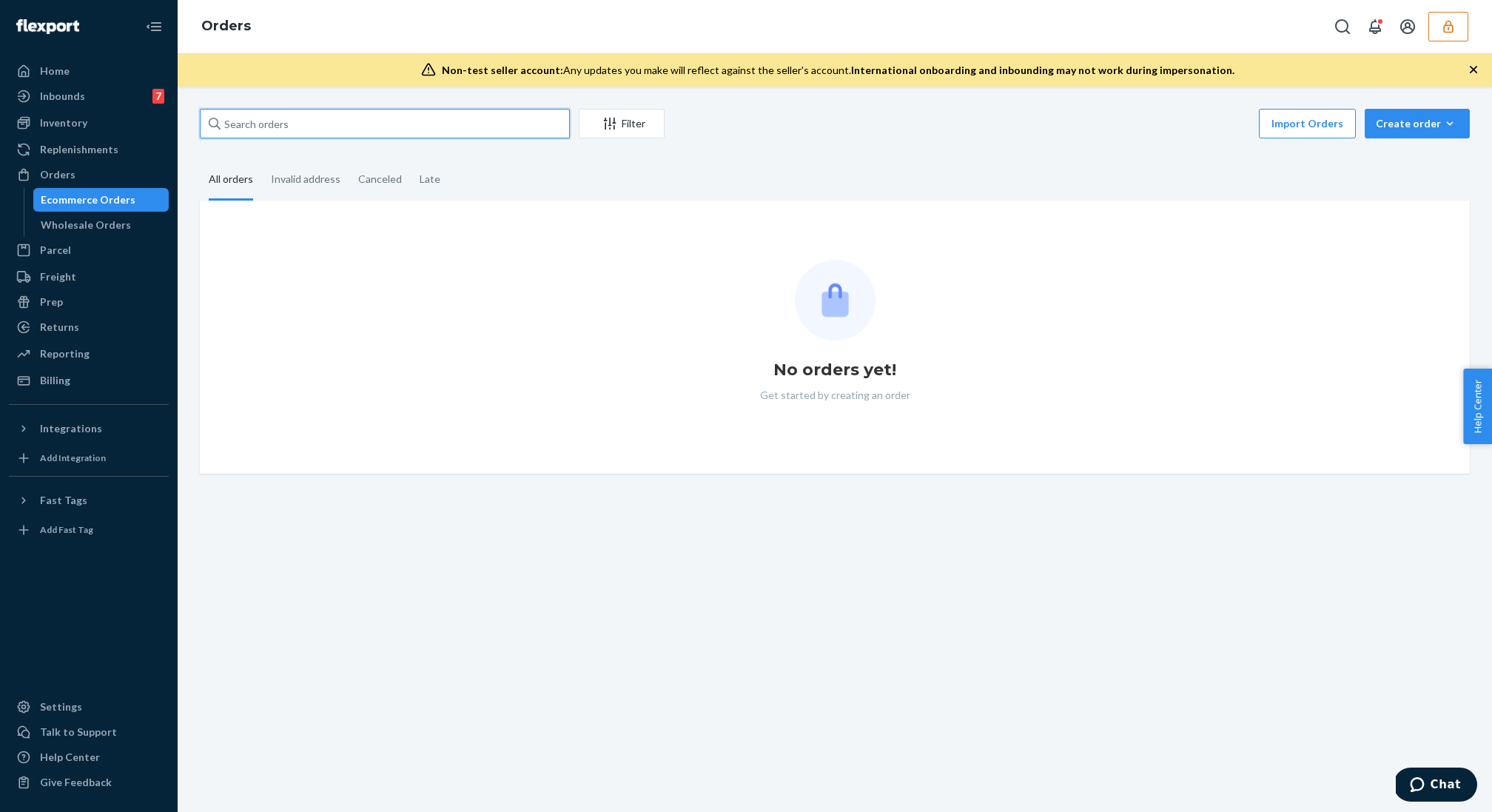
click at [275, 128] on input "text" at bounding box center [385, 123] width 370 height 29
paste input "DRU9QYTMWBF"
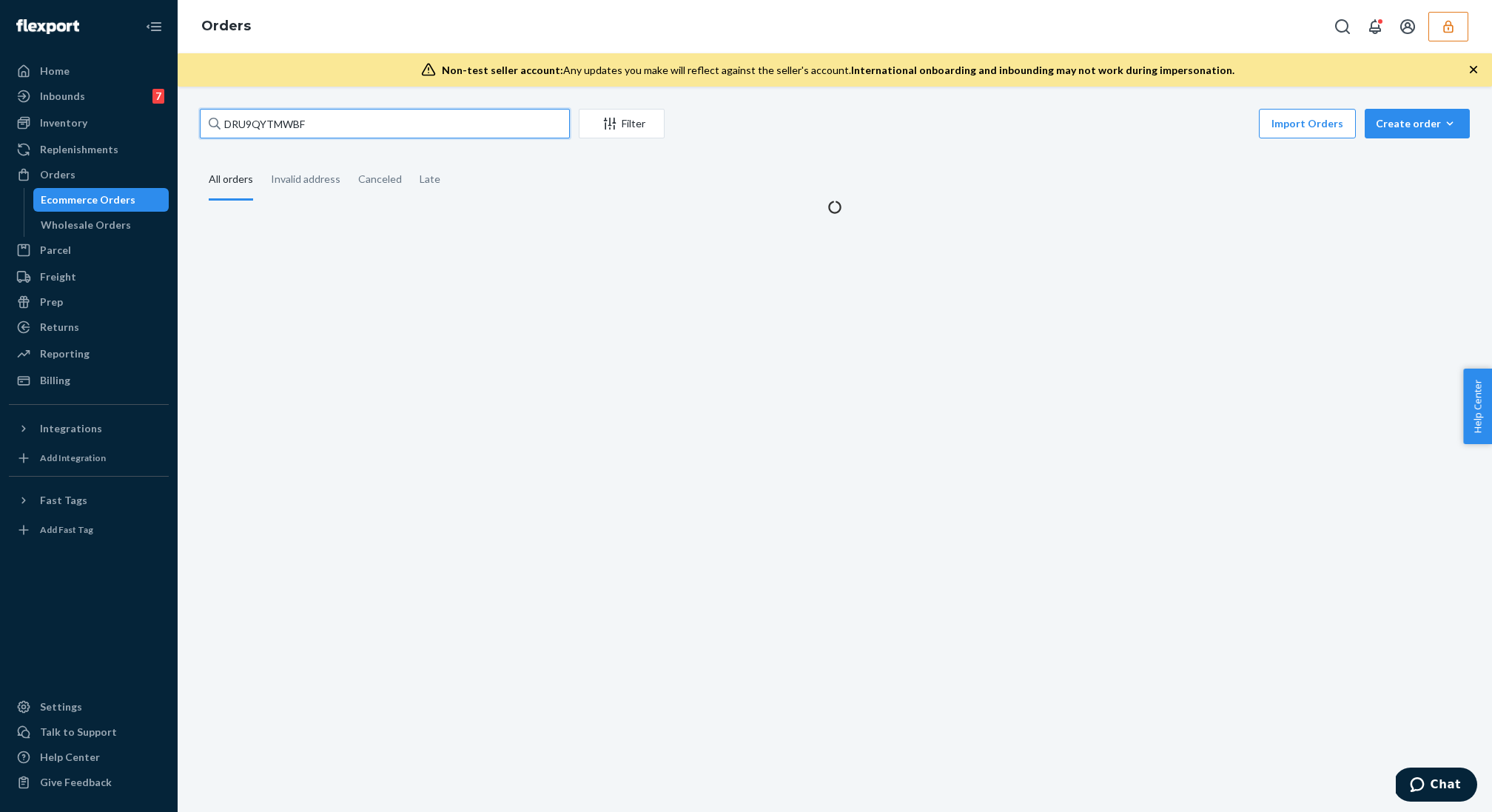
type input "DRU9QYTMWBF"
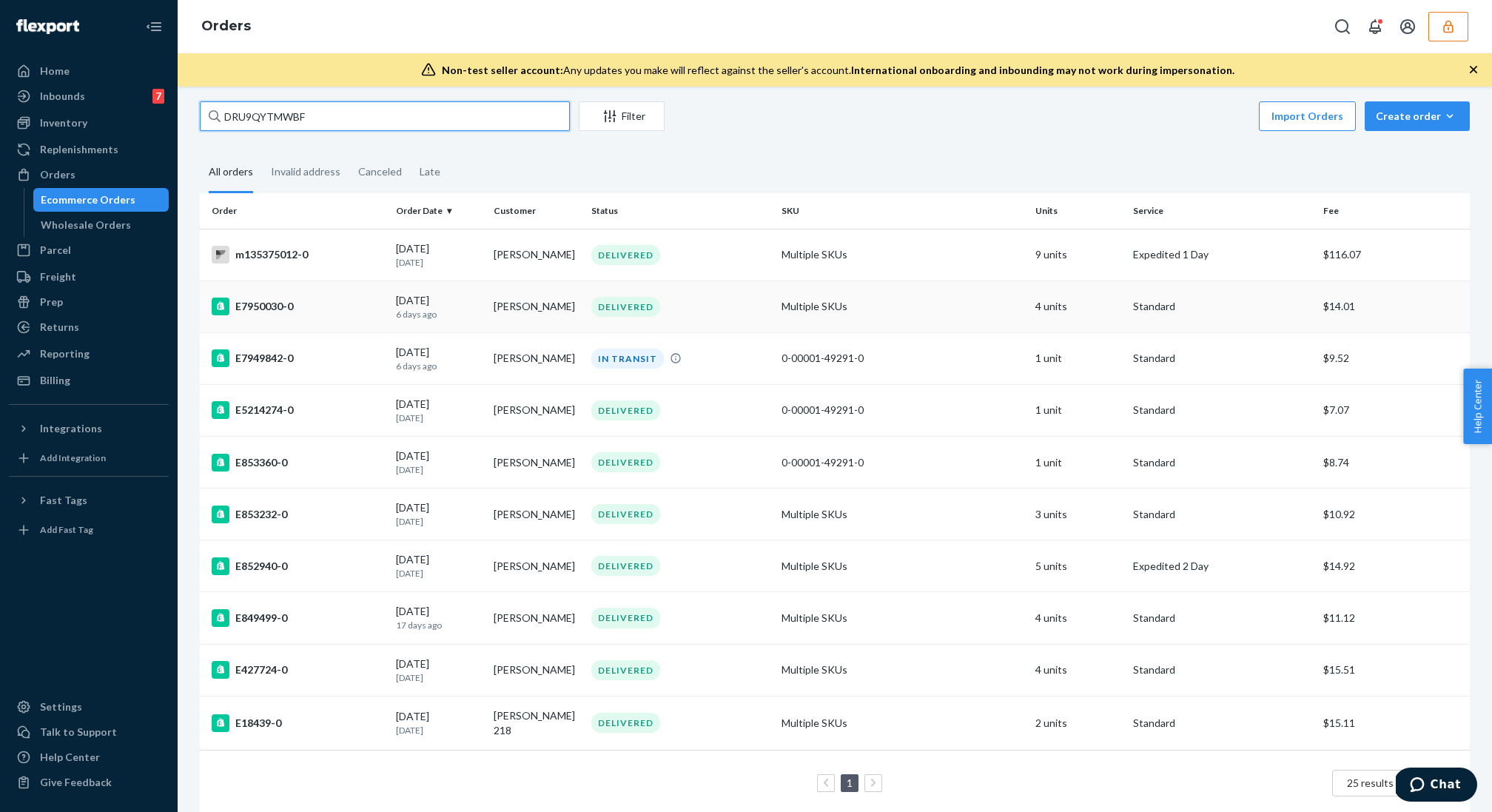
scroll to position [4, 0]
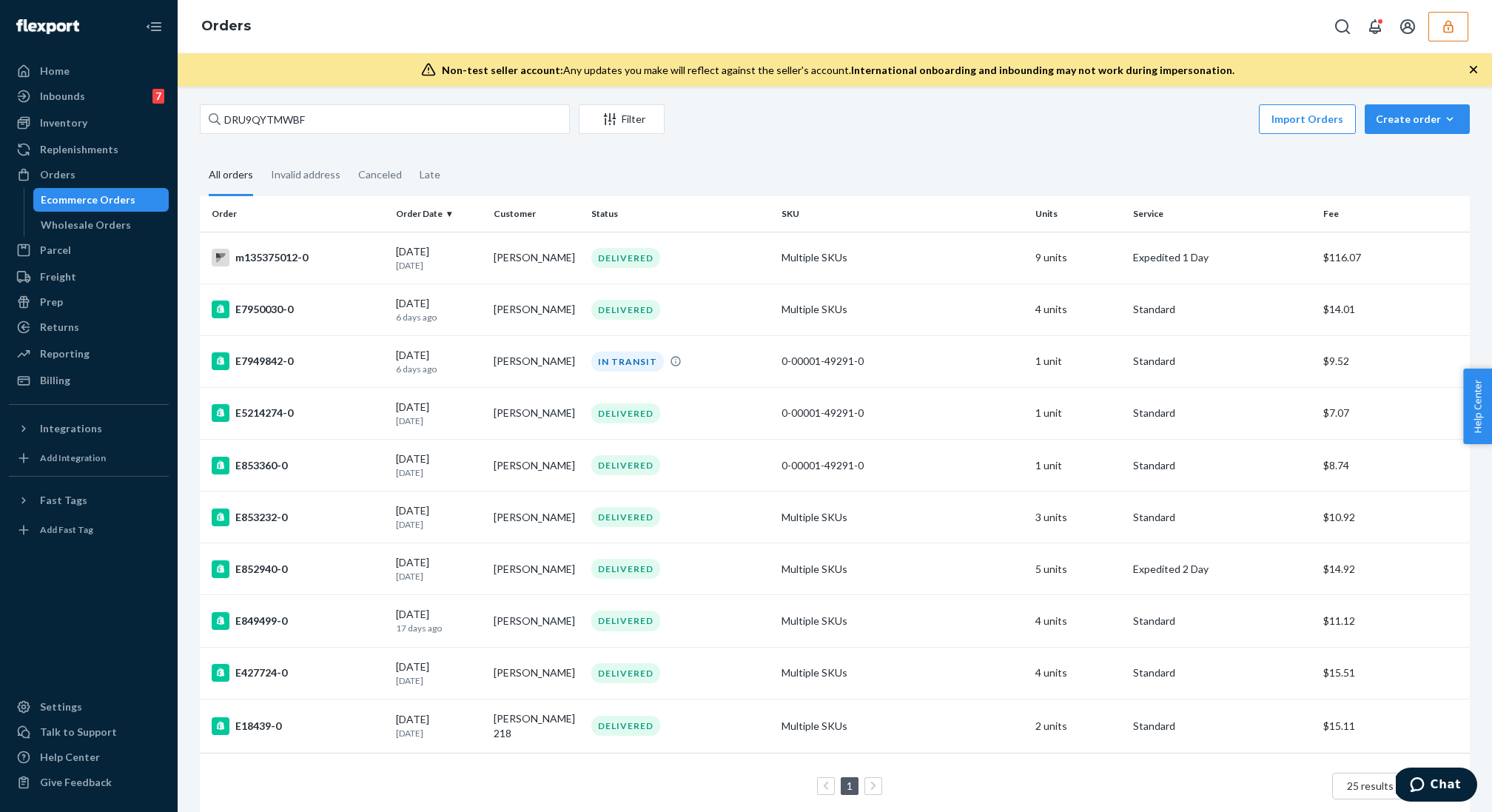
click at [1424, 29] on div at bounding box center [1397, 26] width 140 height 29
click at [1437, 29] on button "button" at bounding box center [1447, 26] width 40 height 29
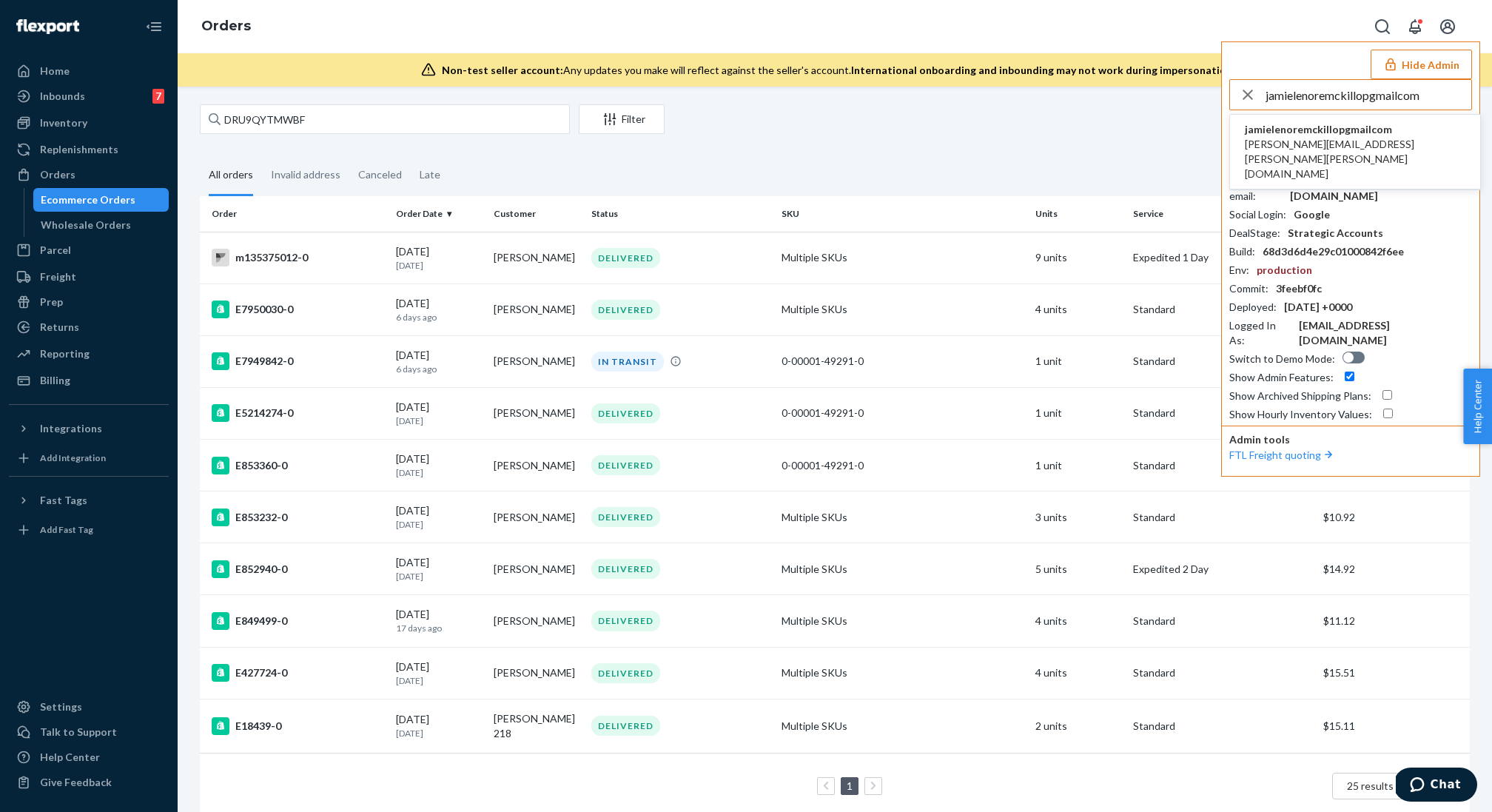
type input "jamielenoremckillopgmailcom"
click at [1340, 134] on span "jamielenoremckillopgmailcom" at bounding box center [1354, 130] width 221 height 15
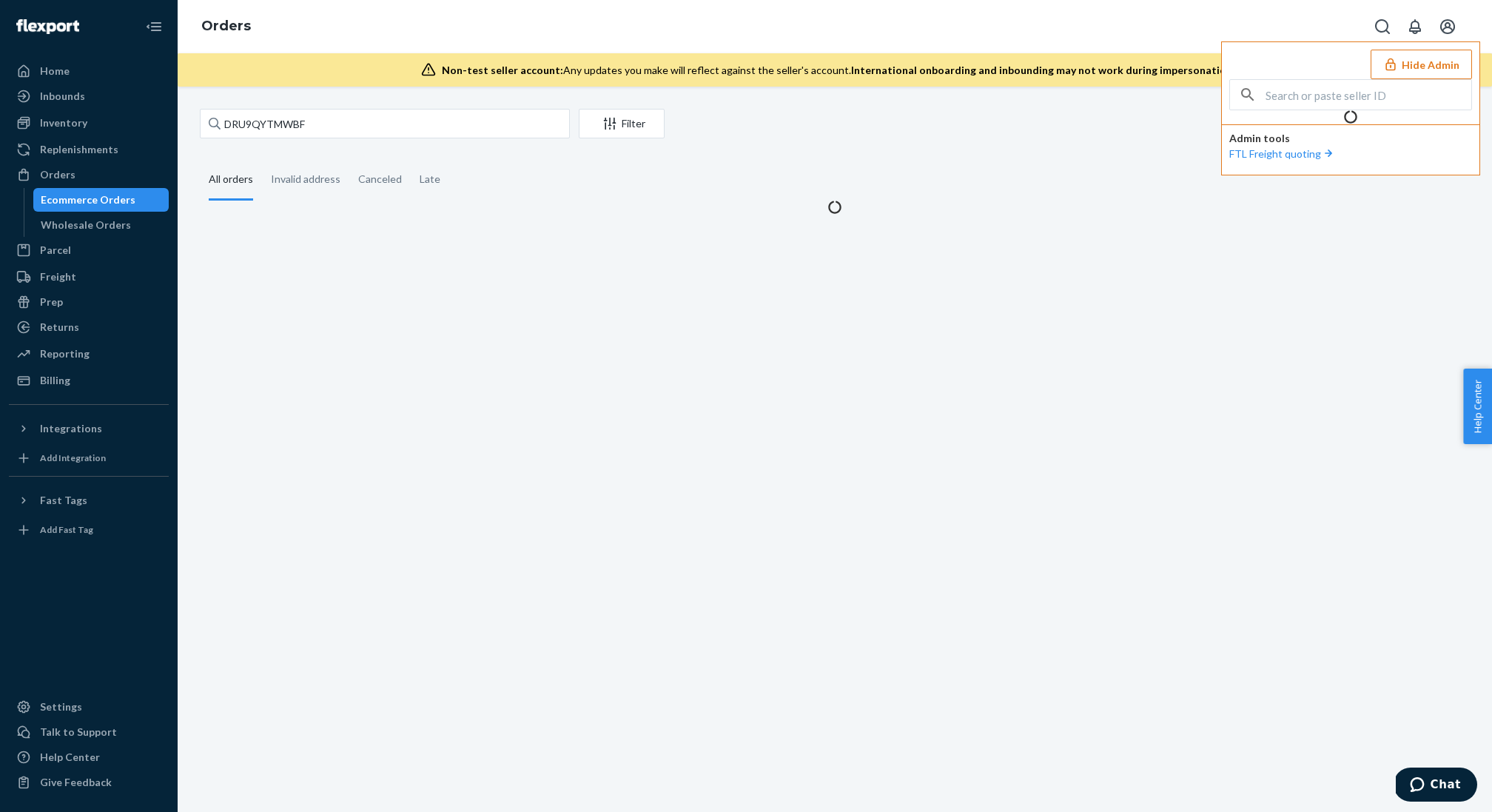
scroll to position [0, 0]
